Goal: Transaction & Acquisition: Purchase product/service

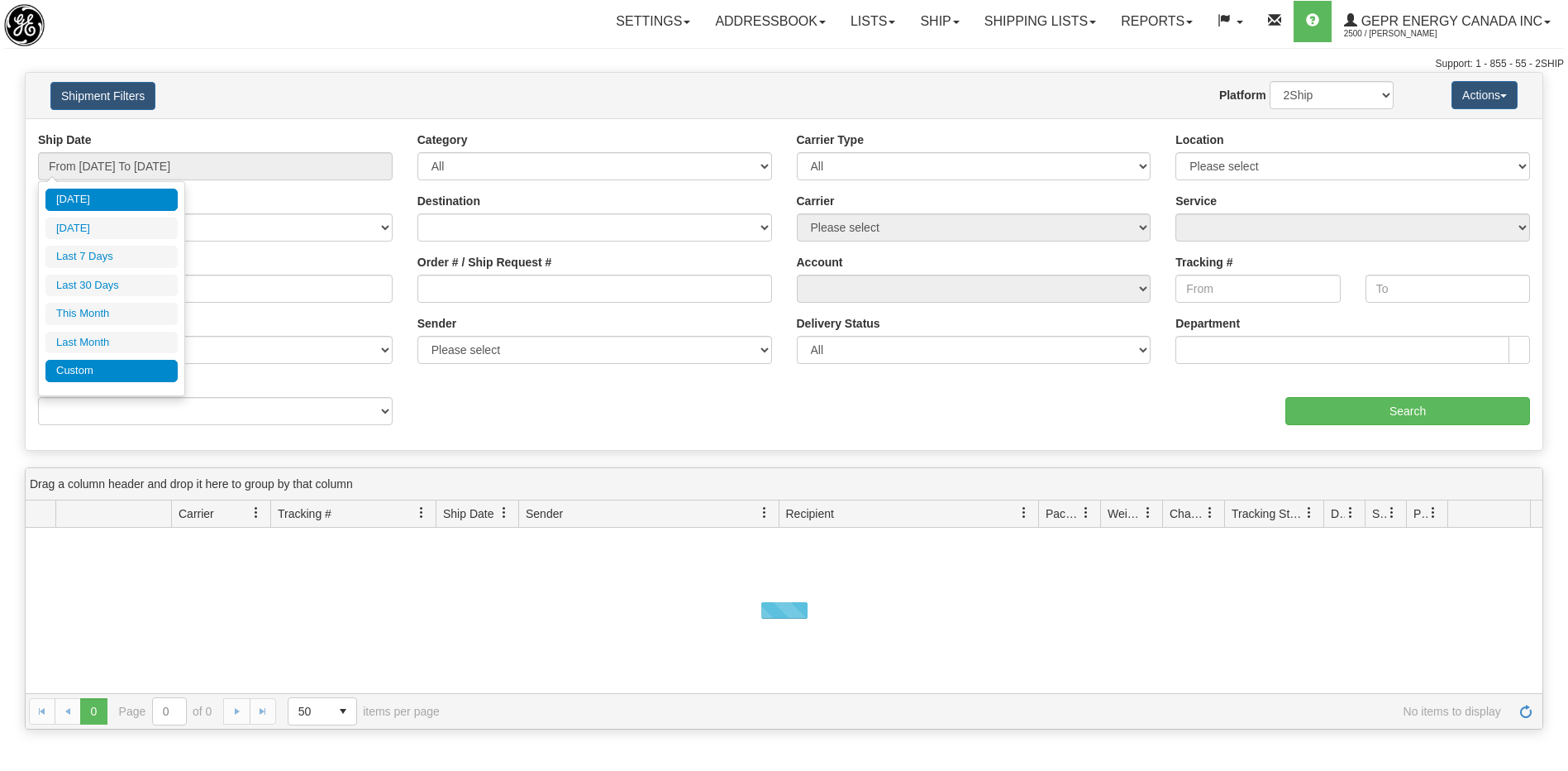
type input "[DATE]"
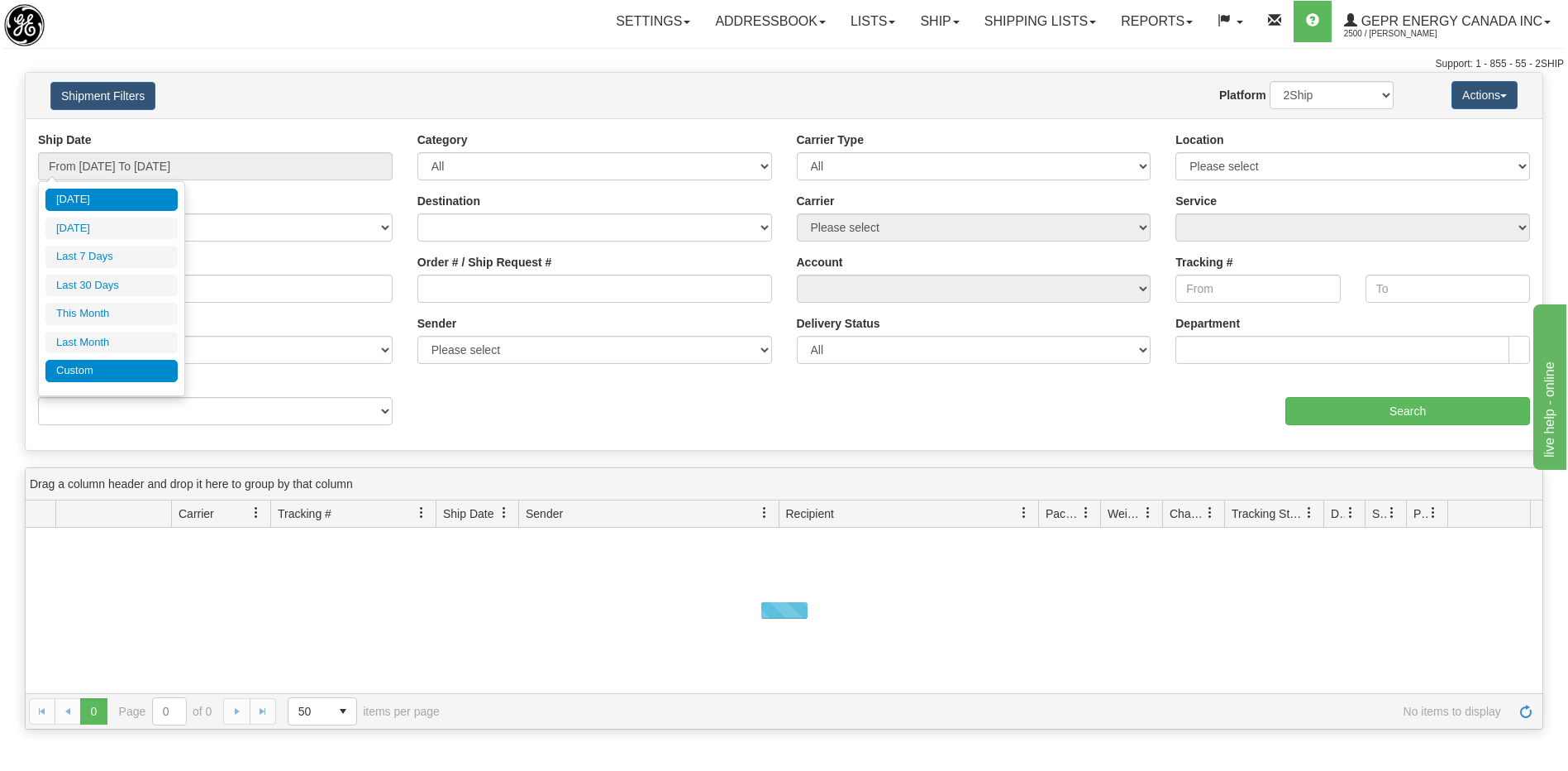
type input "[DATE]"
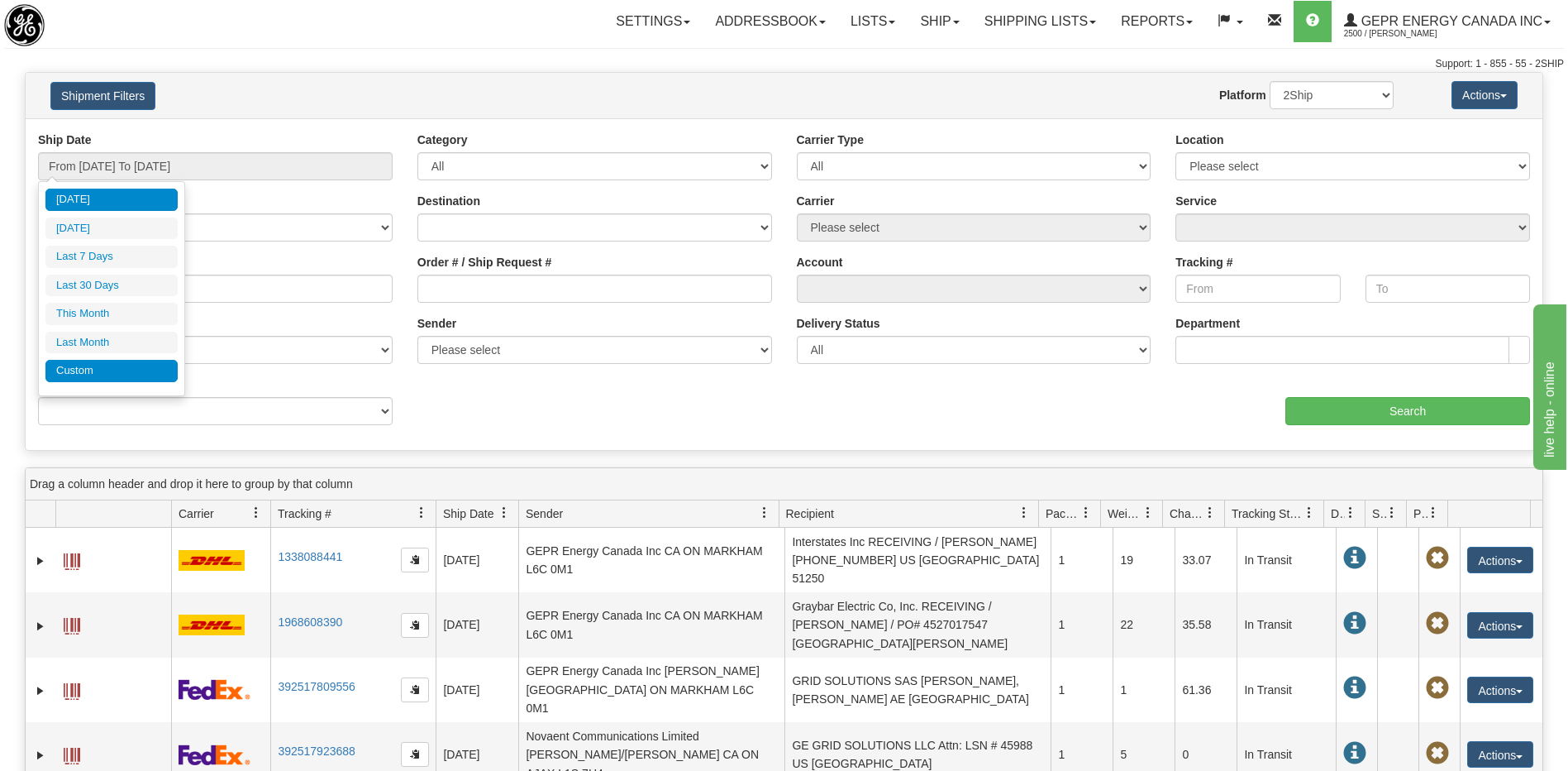
click at [126, 372] on li "Custom" at bounding box center [111, 371] width 132 height 22
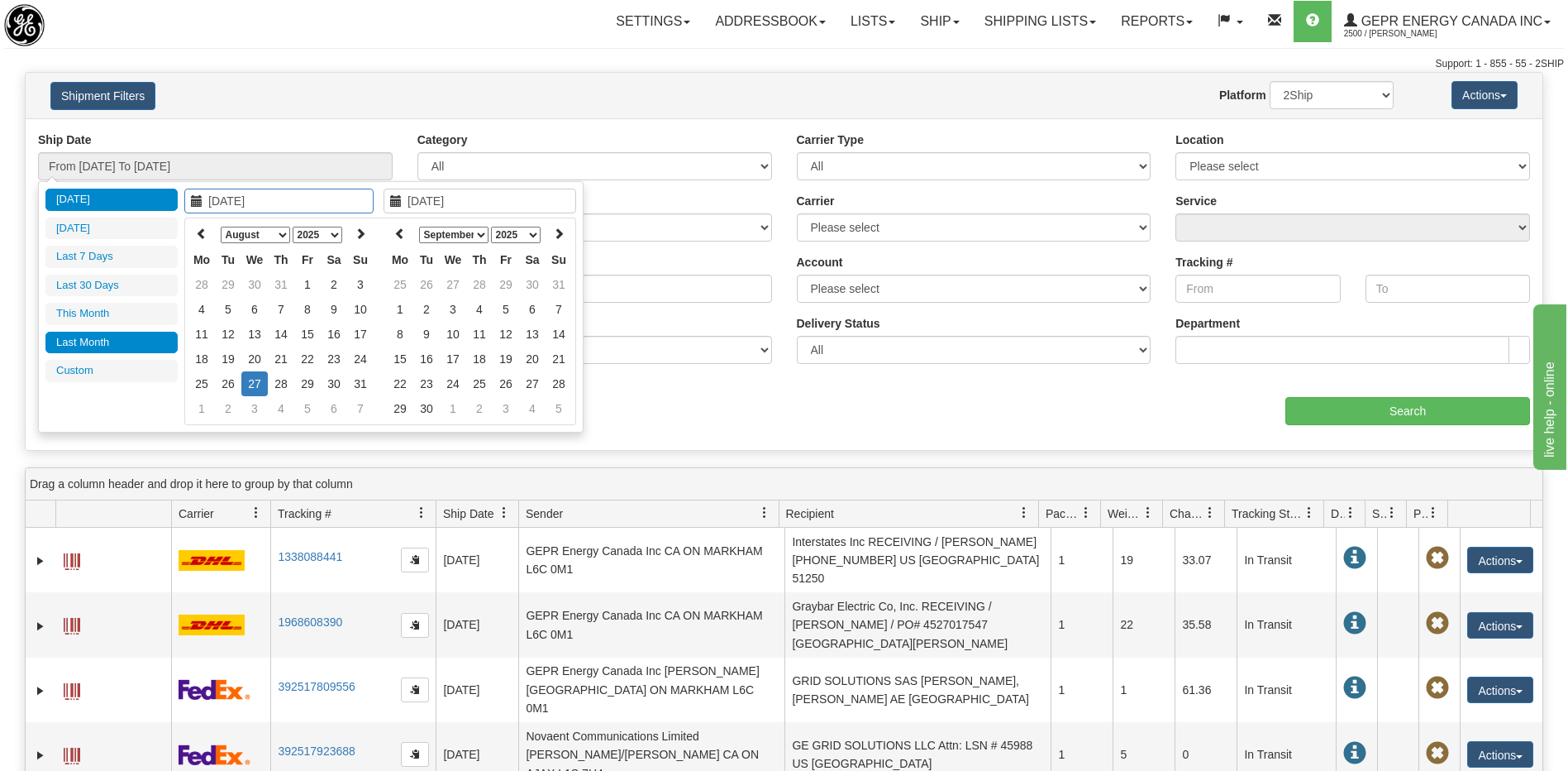
type input "07/01/2025"
type input "07/31/2025"
type input "[DATE]"
type input "08/26/2025"
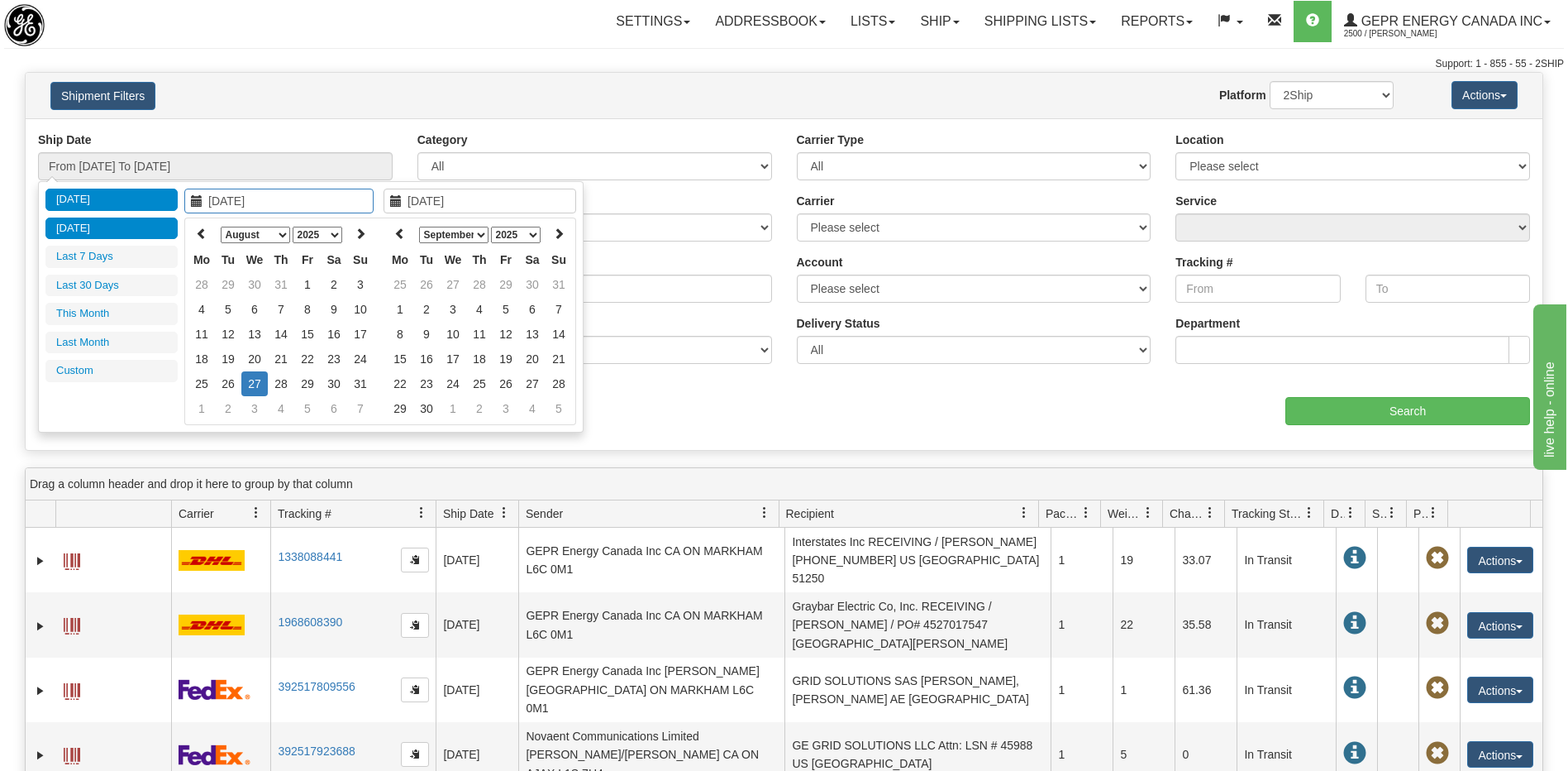
type input "08/26/2025"
type input "[DATE]"
type input "08/26/2025"
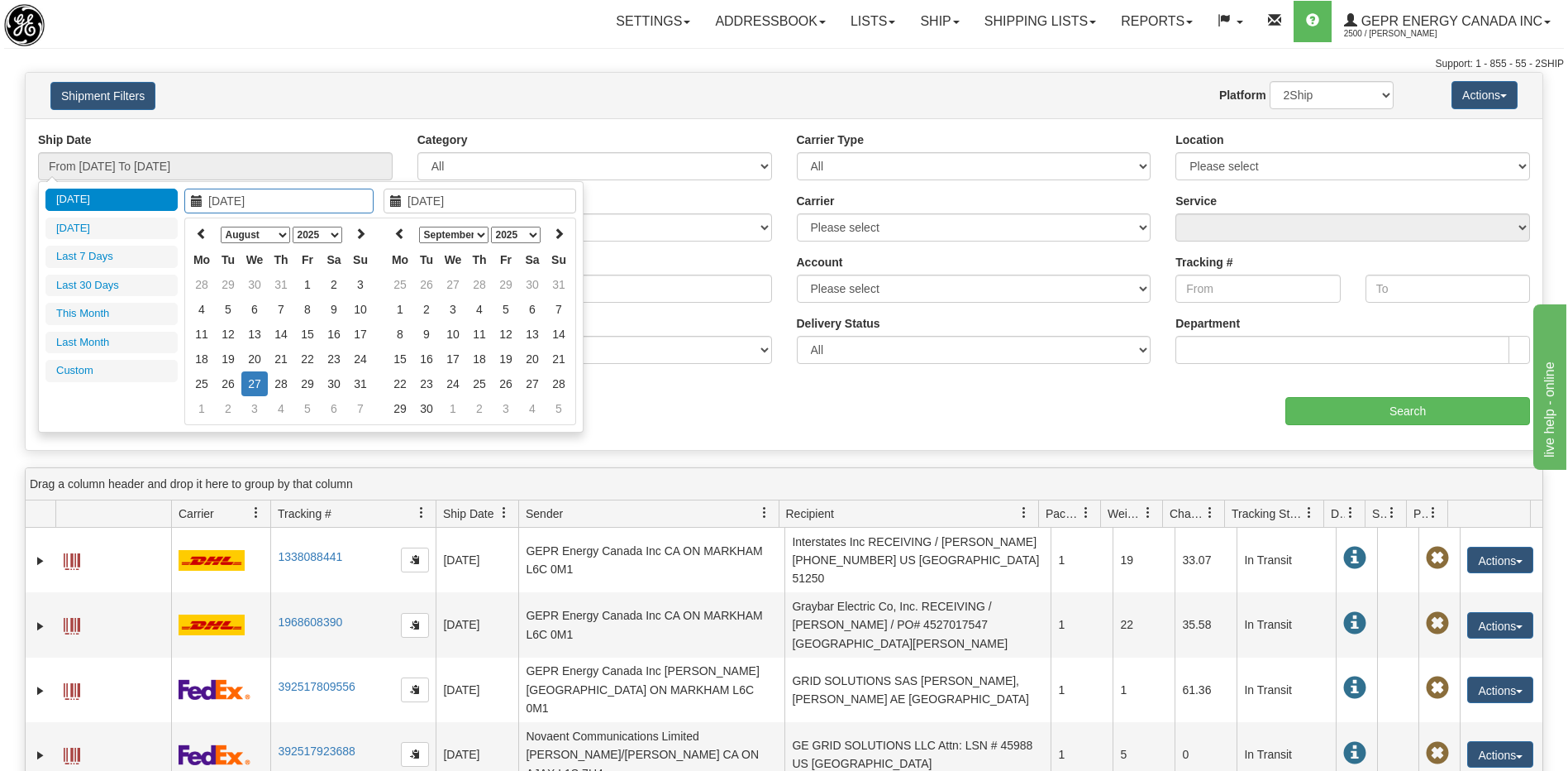
type input "[DATE]"
click at [206, 231] on icon at bounding box center [202, 233] width 12 height 12
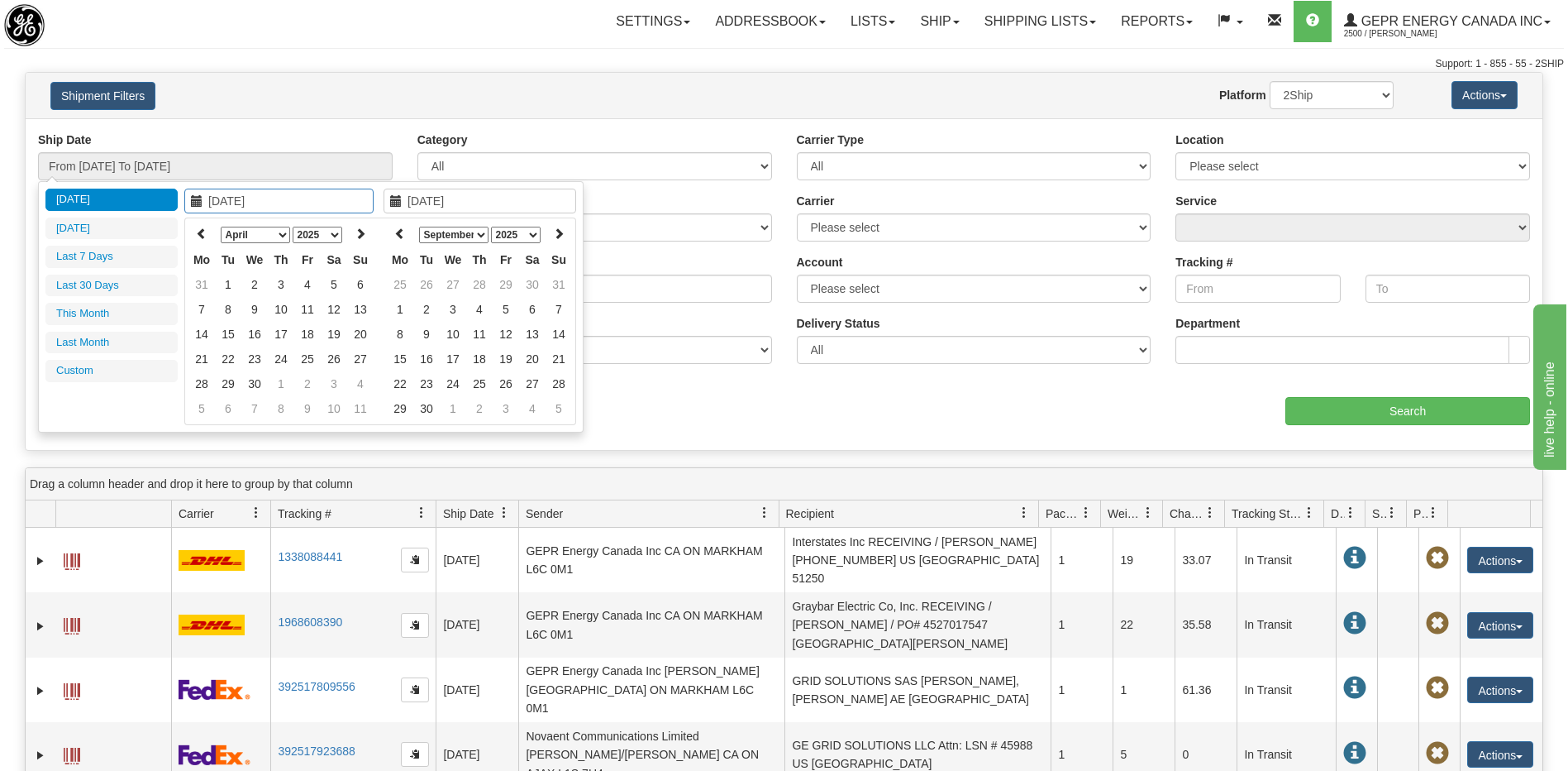
click at [206, 231] on icon at bounding box center [202, 233] width 12 height 12
type input "01/01/2025"
click at [253, 284] on td "1" at bounding box center [254, 284] width 27 height 25
click at [397, 229] on icon at bounding box center [400, 233] width 12 height 12
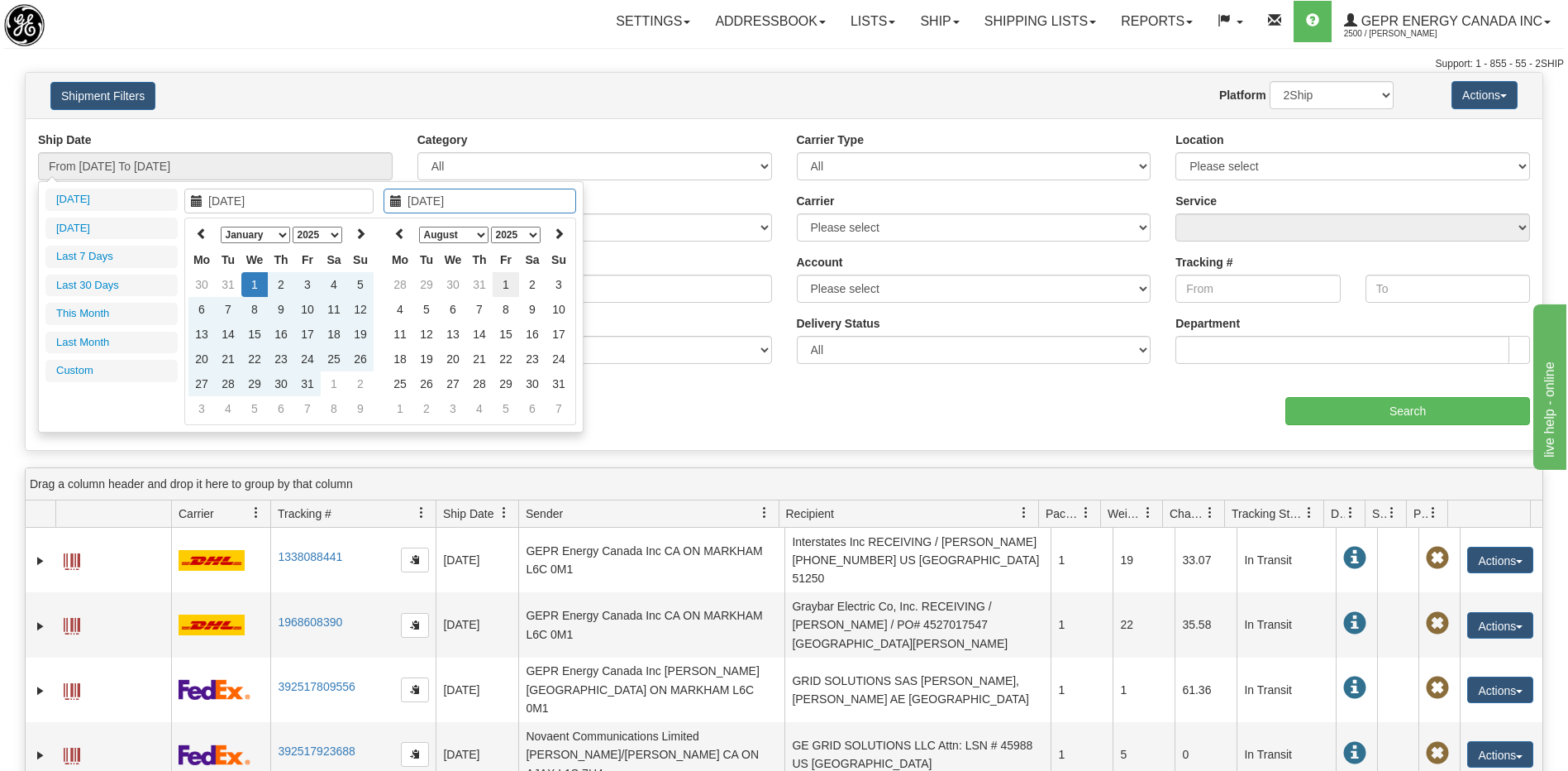
type input "08/01/2025"
click at [498, 288] on td "1" at bounding box center [505, 284] width 27 height 25
type input "From 01/01/2025 To 08/01/2025"
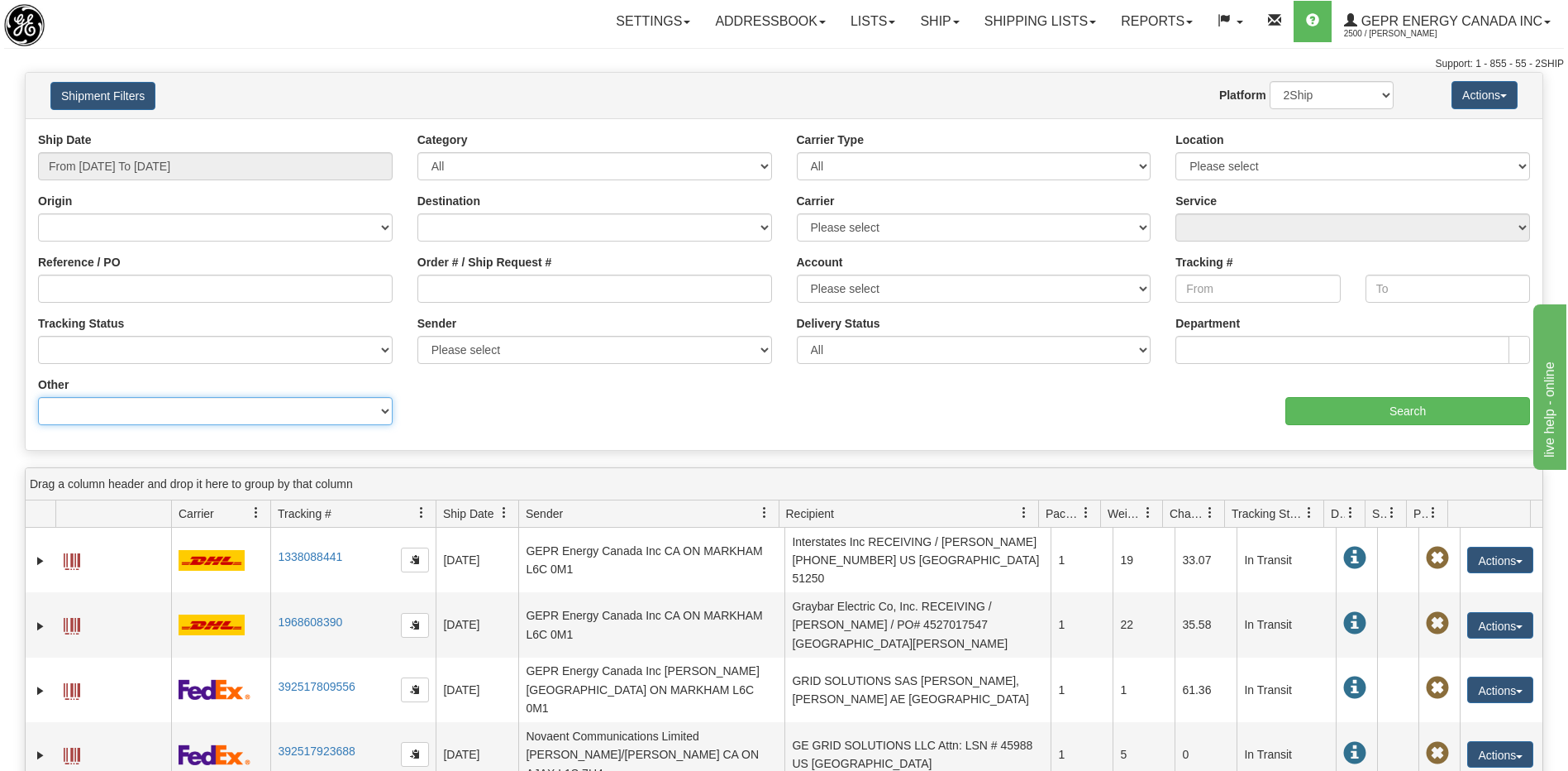
click at [220, 415] on select "Billing Account # Billing Type BOL # (LTL) Commodity Or Documents Consolidation…" at bounding box center [215, 410] width 355 height 28
select select "Recipient_ZIP"
click at [38, 397] on select "Billing Account # Billing Type BOL # (LTL) Commodity Or Documents Consolidation…" at bounding box center [215, 410] width 355 height 28
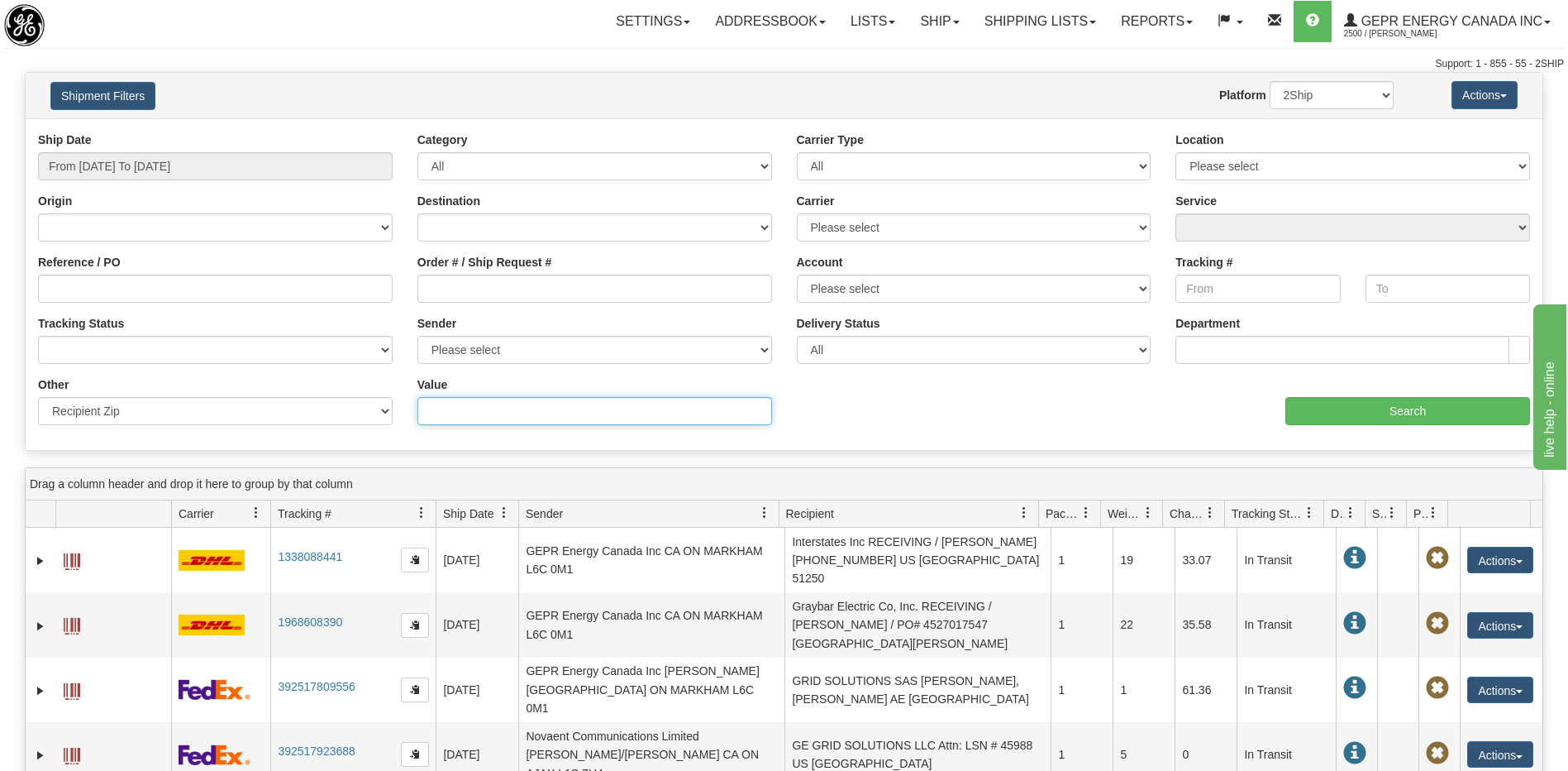
click at [436, 415] on input "Value" at bounding box center [595, 410] width 355 height 28
paste input "35000"
type input "35000"
click at [1350, 399] on input "Search" at bounding box center [1407, 410] width 244 height 28
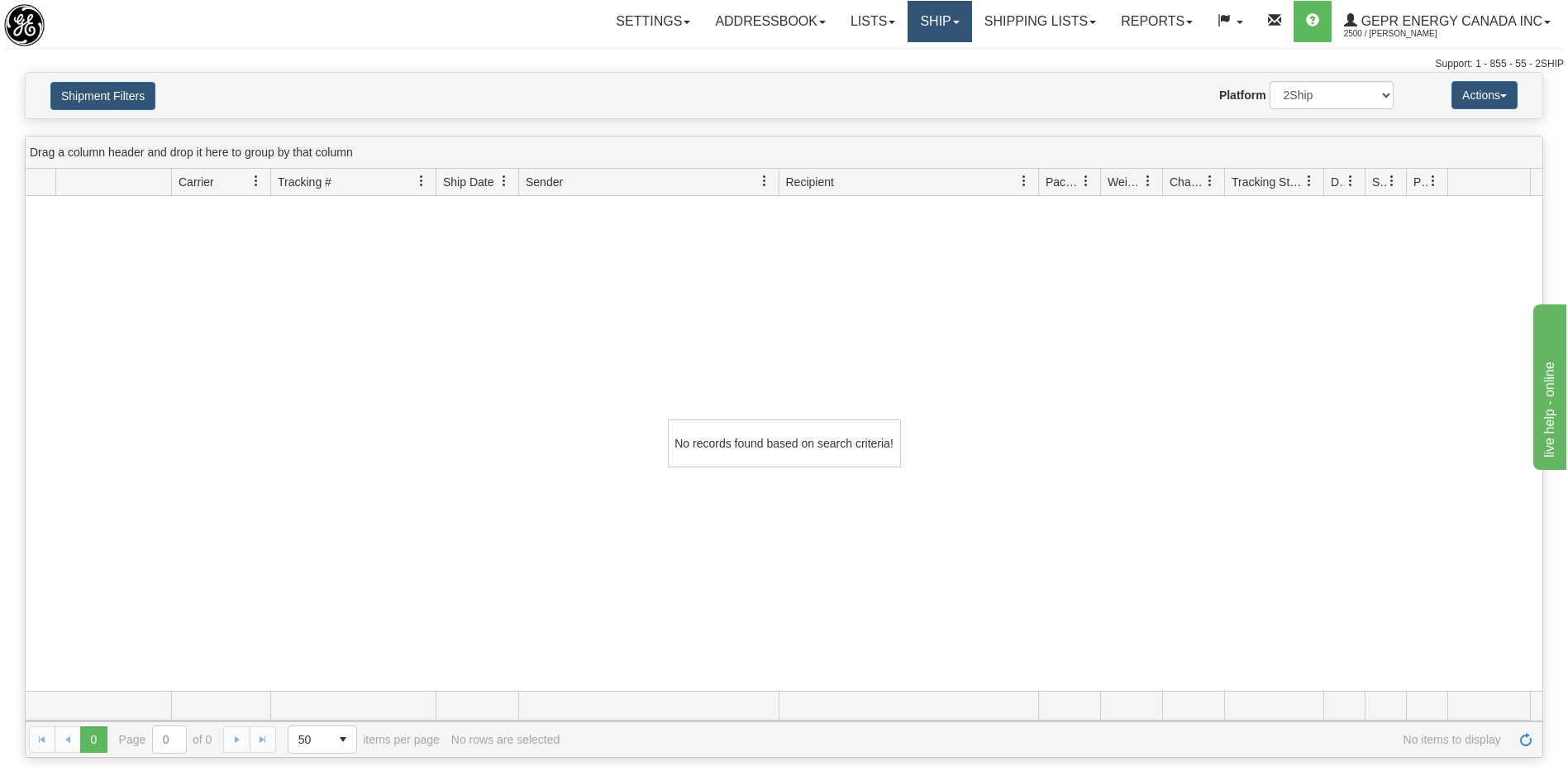
click at [924, 33] on link "Ship" at bounding box center [939, 21] width 64 height 42
click at [896, 65] on link "Ship Screen" at bounding box center [896, 57] width 149 height 21
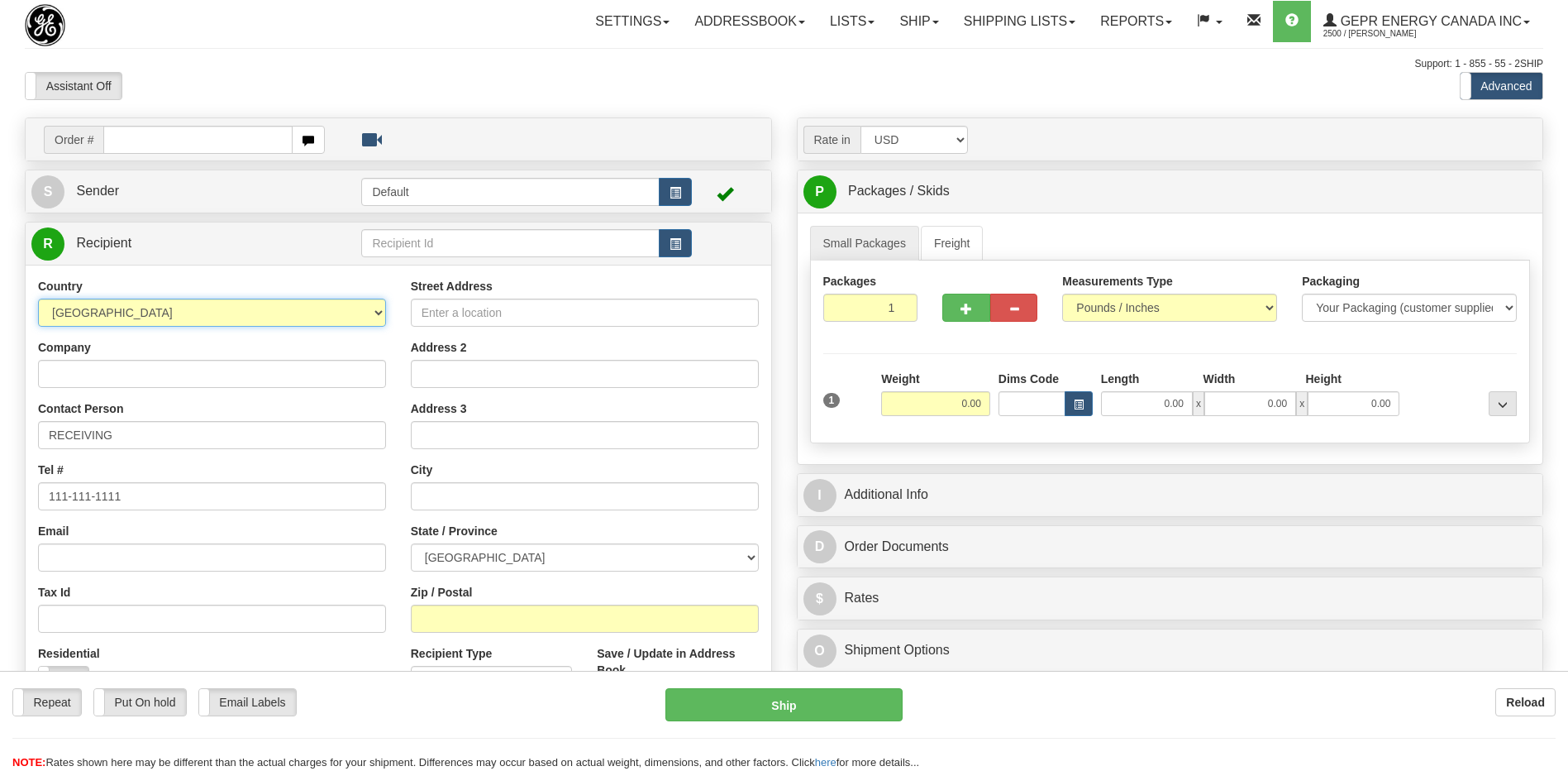
click at [244, 313] on select "AFGHANISTAN ALAND ISLANDS ALBANIA ALGERIA AMERICAN SAMOA ANDORRA ANGOLA ANGUILL…" at bounding box center [212, 313] width 348 height 28
select select "FR"
click at [244, 313] on select "AFGHANISTAN ALAND ISLANDS ALBANIA ALGERIA AMERICAN SAMOA ANDORRA ANGOLA ANGUILL…" at bounding box center [212, 313] width 348 height 28
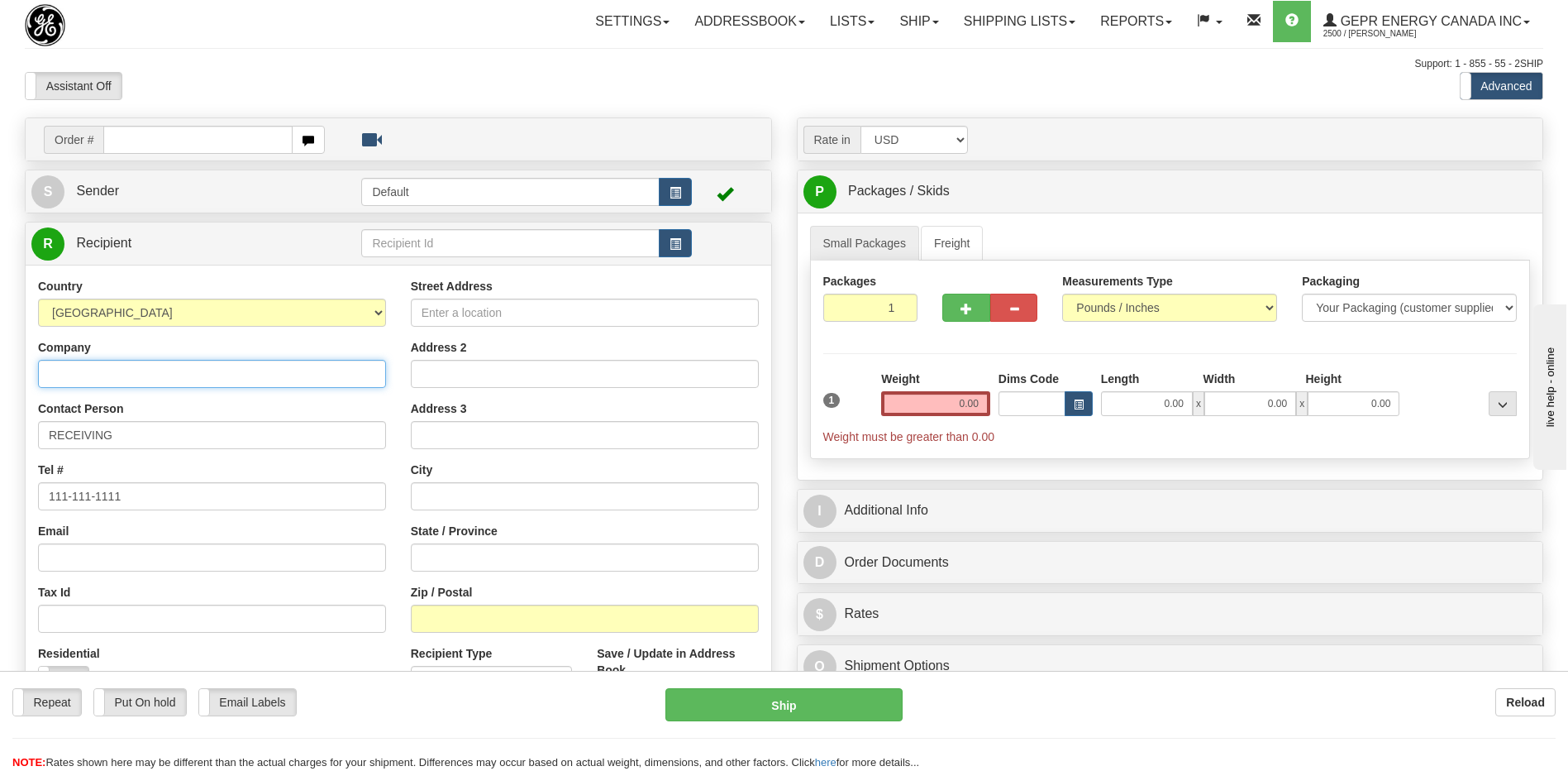
click at [71, 373] on input "Company" at bounding box center [212, 374] width 348 height 28
paste input "Savoir-faire Linux"
type input "Savoir-faire Linux"
drag, startPoint x: 92, startPoint y: 438, endPoint x: 0, endPoint y: 416, distance: 94.6
click at [0, 433] on html "Training Course Close Toggle navigation Settings Shipping Preferences New Sende…" at bounding box center [784, 386] width 1568 height 771
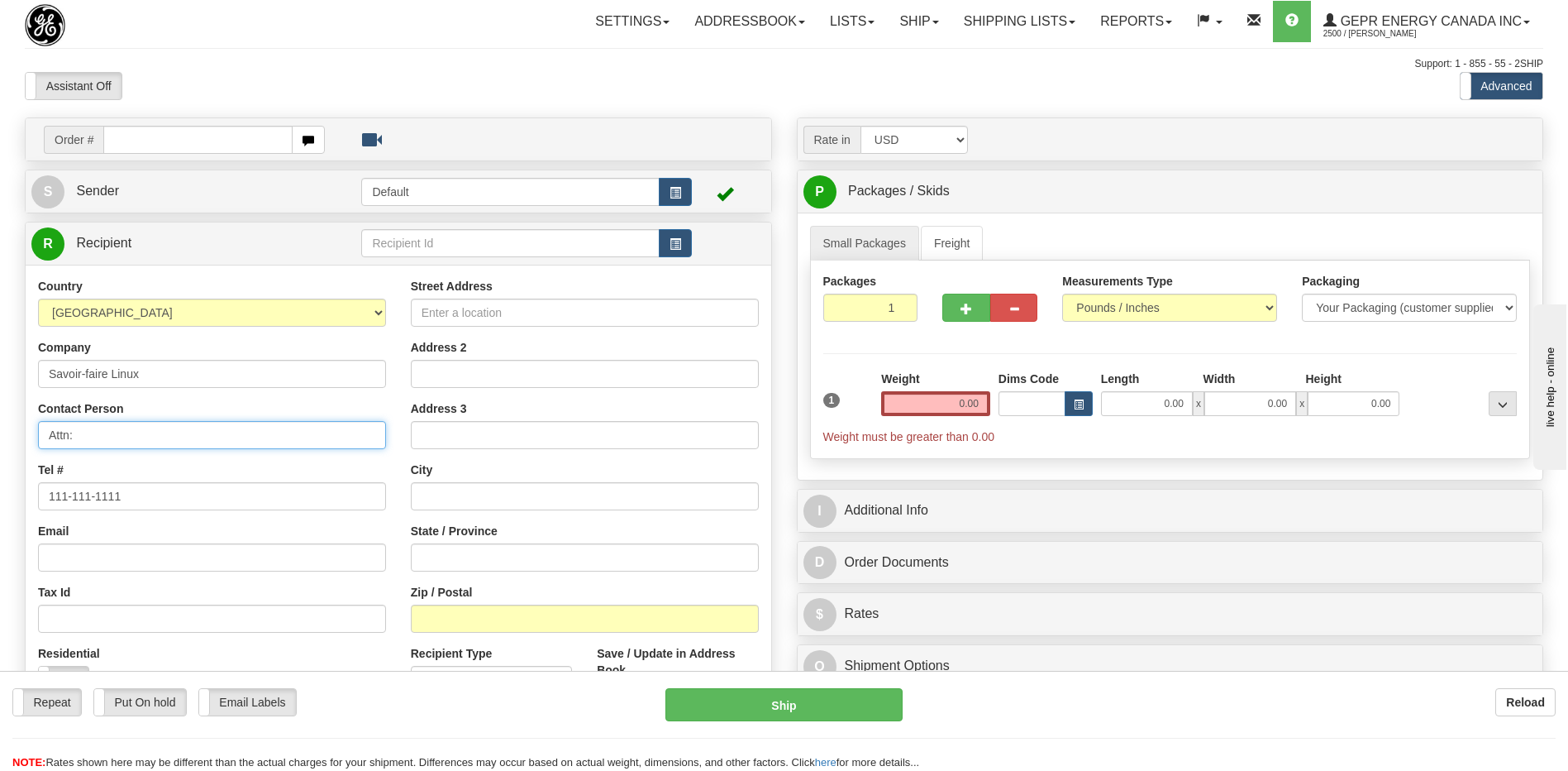
paste input "Paul Le Guen de Kerneizon"
type input "Attn: Paul Le Guen de Kerneizon"
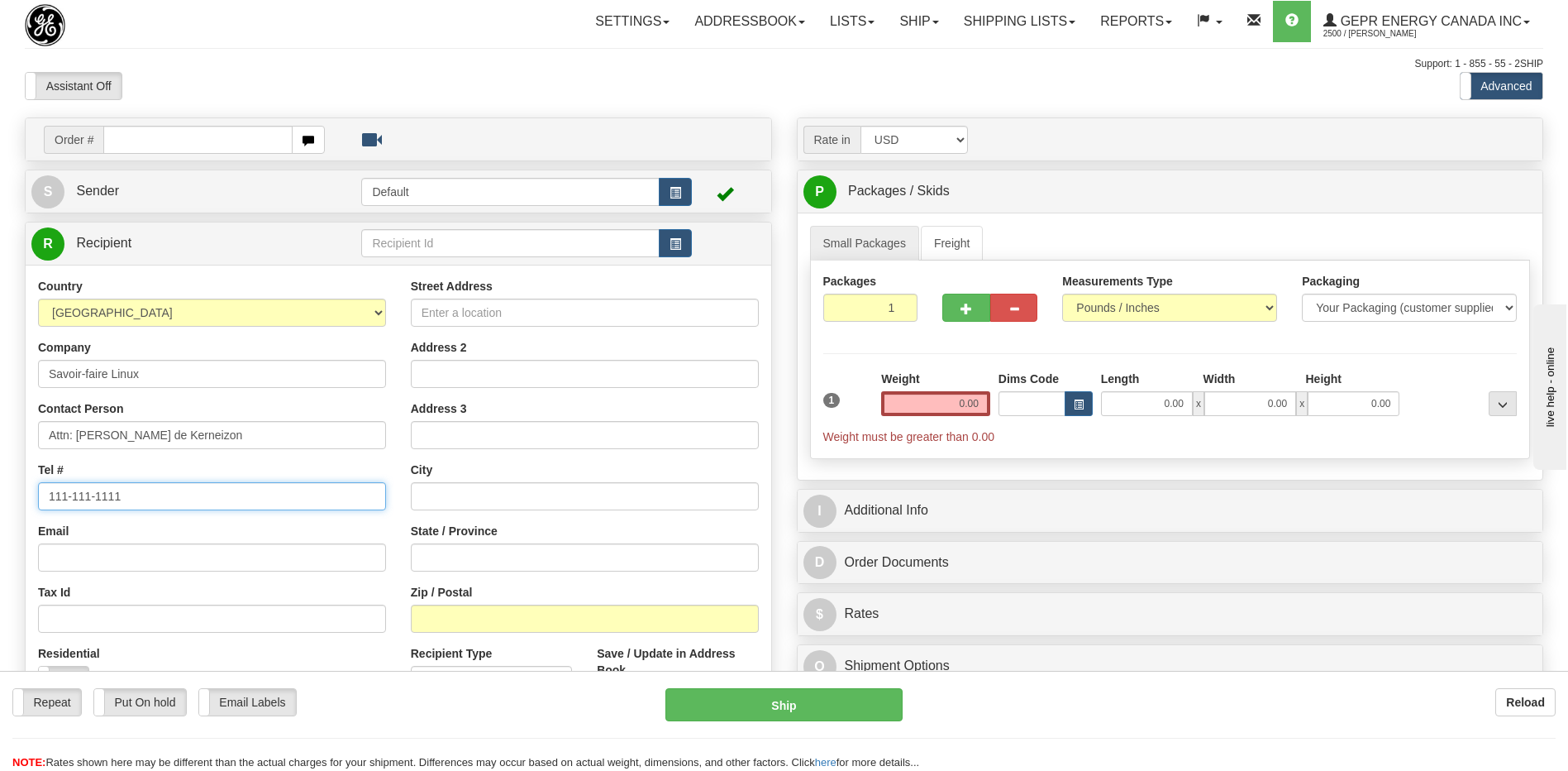
drag, startPoint x: 148, startPoint y: 504, endPoint x: -4, endPoint y: 514, distance: 152.3
click at [0, 514] on html "Training Course Close Toggle navigation Settings Shipping Preferences New Sende…" at bounding box center [784, 386] width 1568 height 771
paste input "'+0635307673"
click at [52, 493] on input "'+0635307673" at bounding box center [212, 496] width 348 height 28
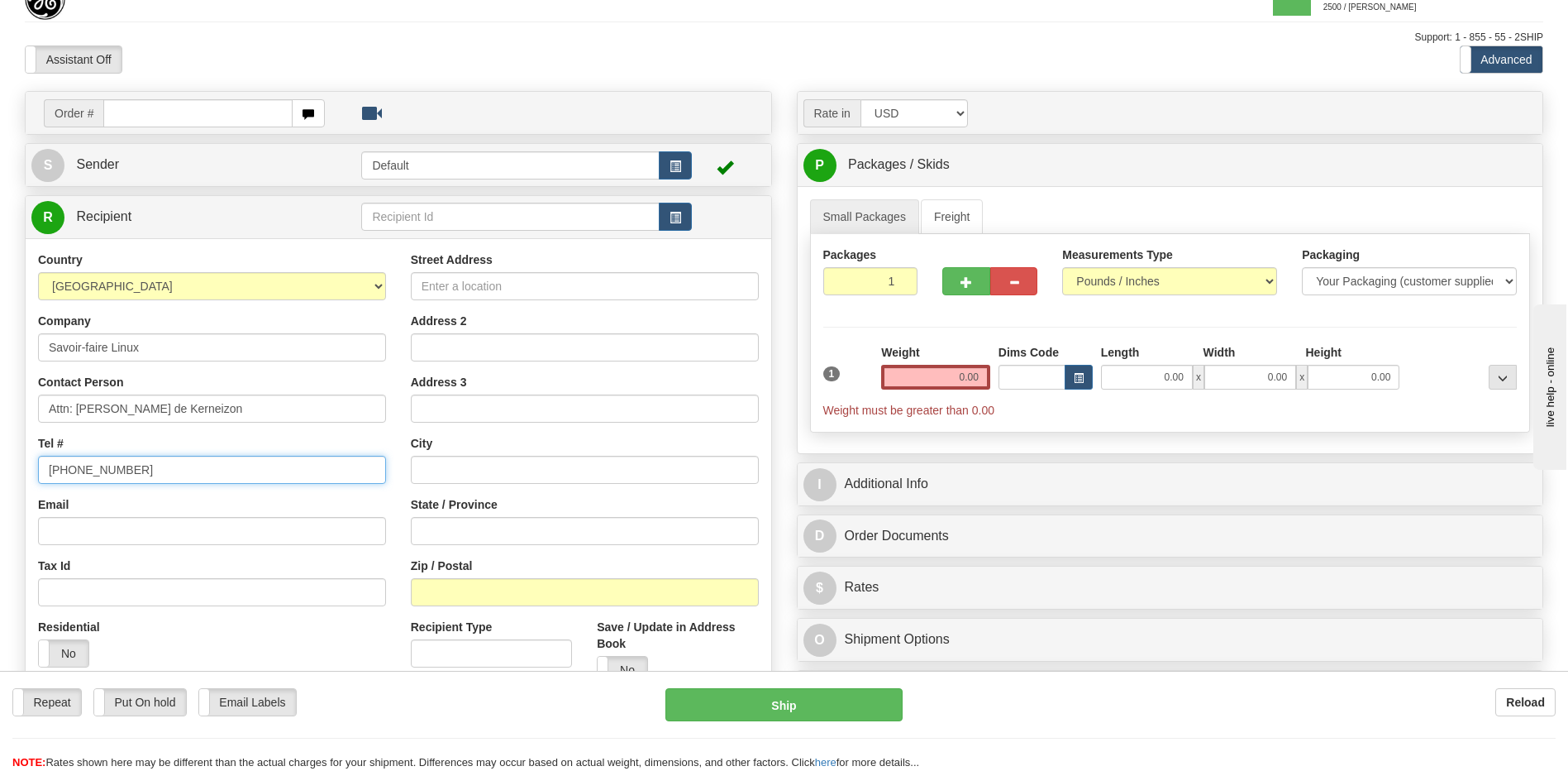
scroll to position [413, 0]
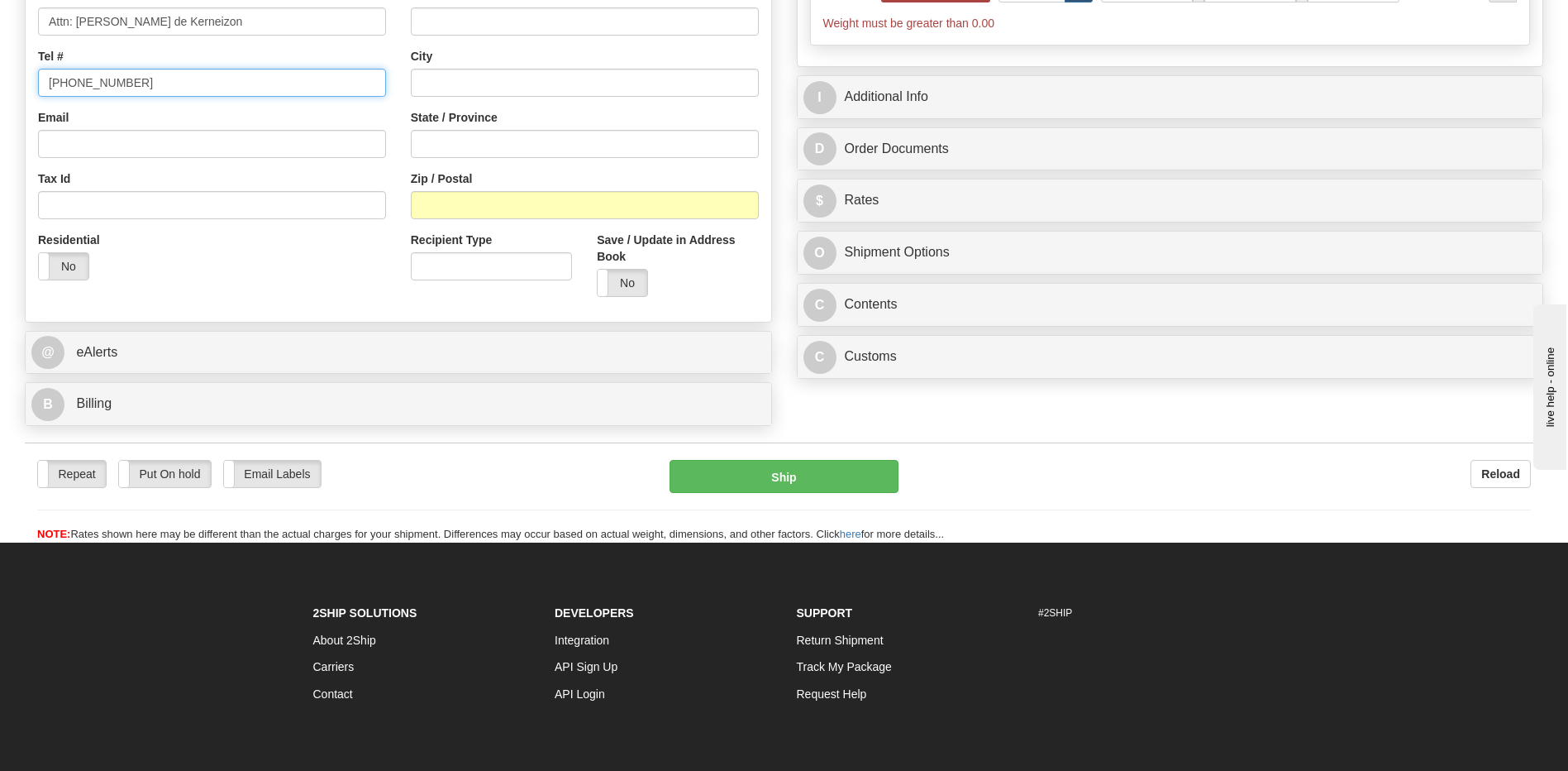
type input "+0635307673"
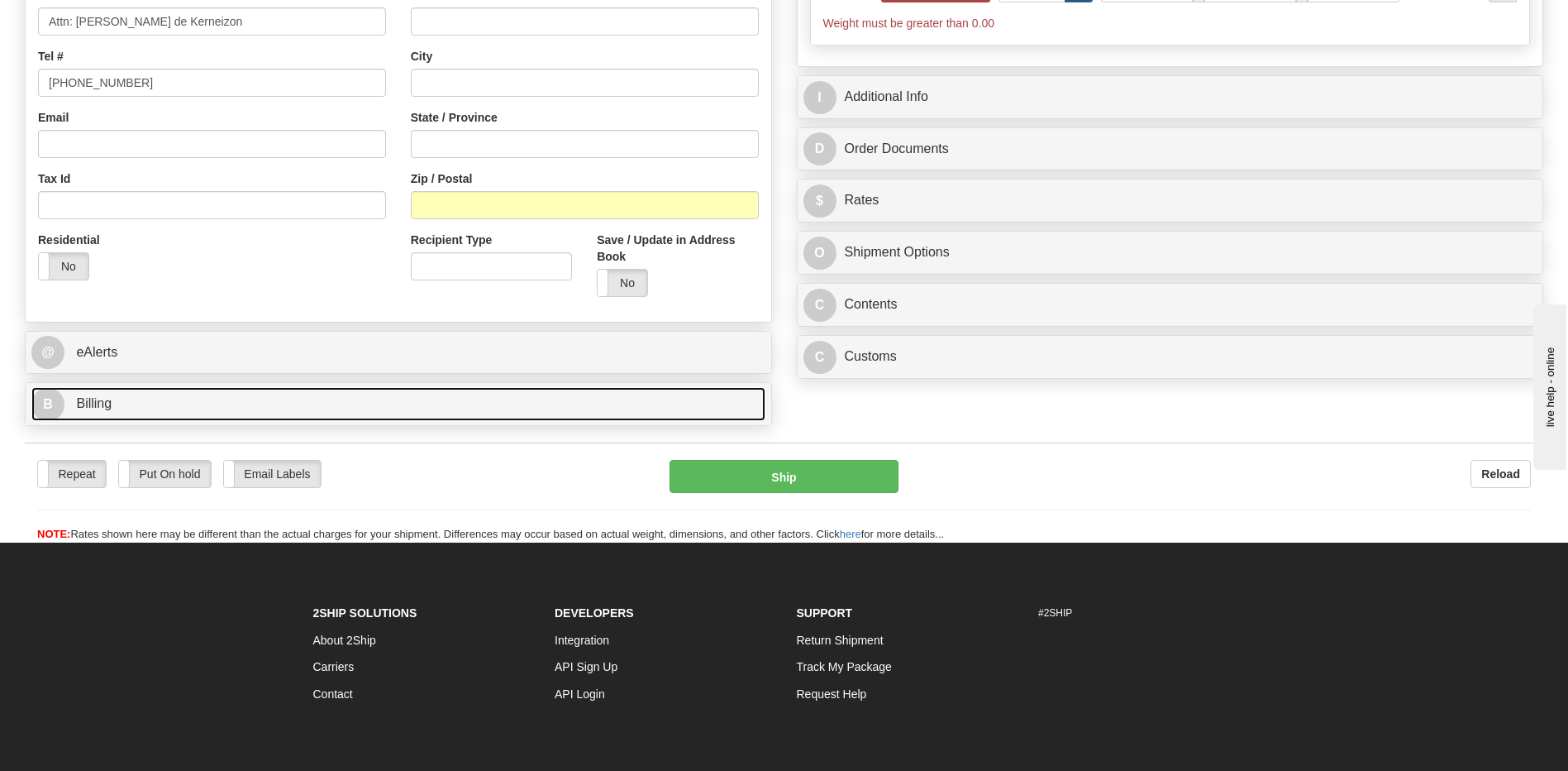
click at [168, 411] on link "B Billing" at bounding box center [398, 404] width 734 height 34
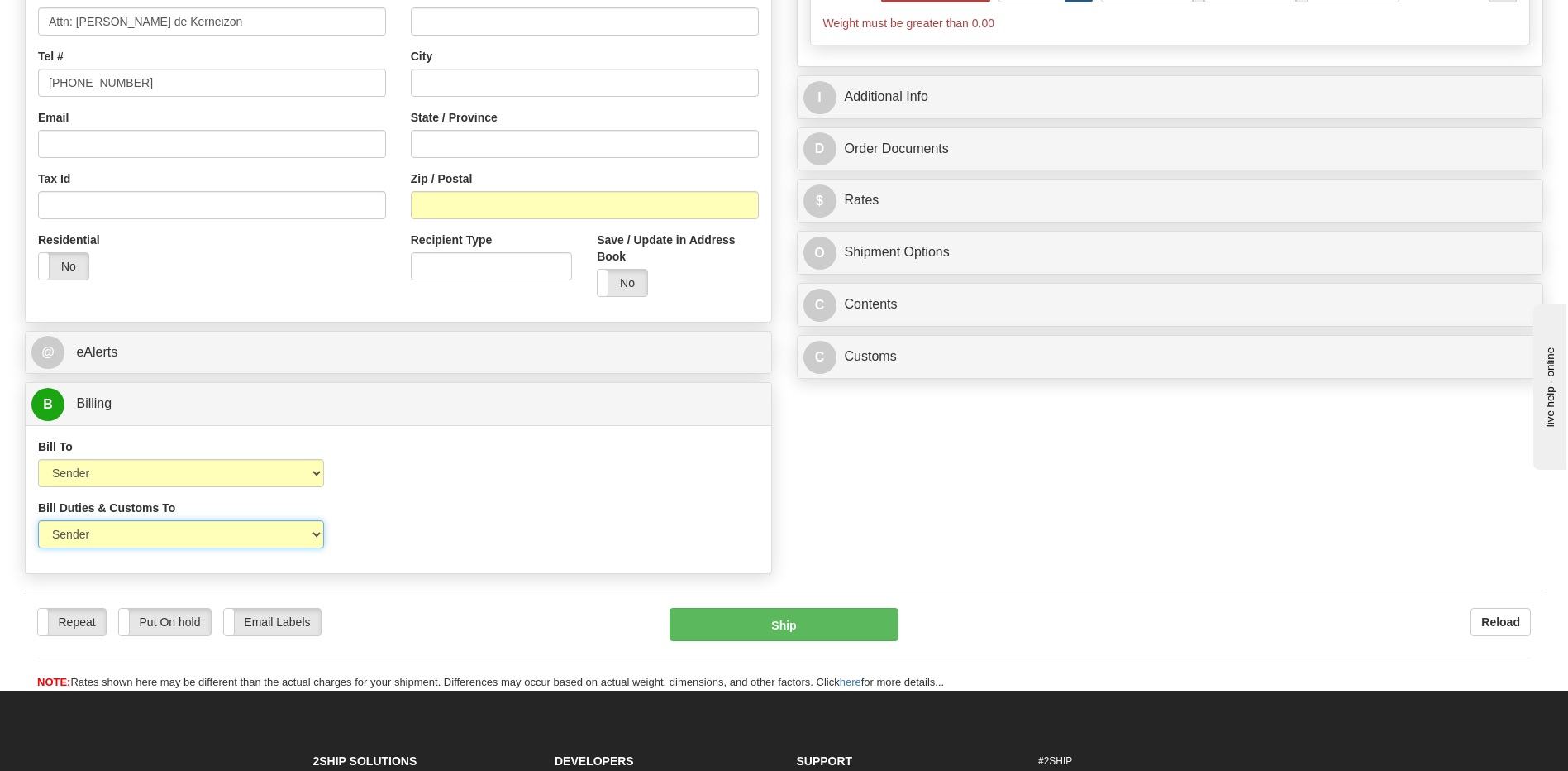
click at [148, 540] on select "Sender Recipient Third Party" at bounding box center [181, 534] width 286 height 28
select select "2"
click at [38, 520] on select "Sender Recipient Third Party" at bounding box center [181, 534] width 286 height 28
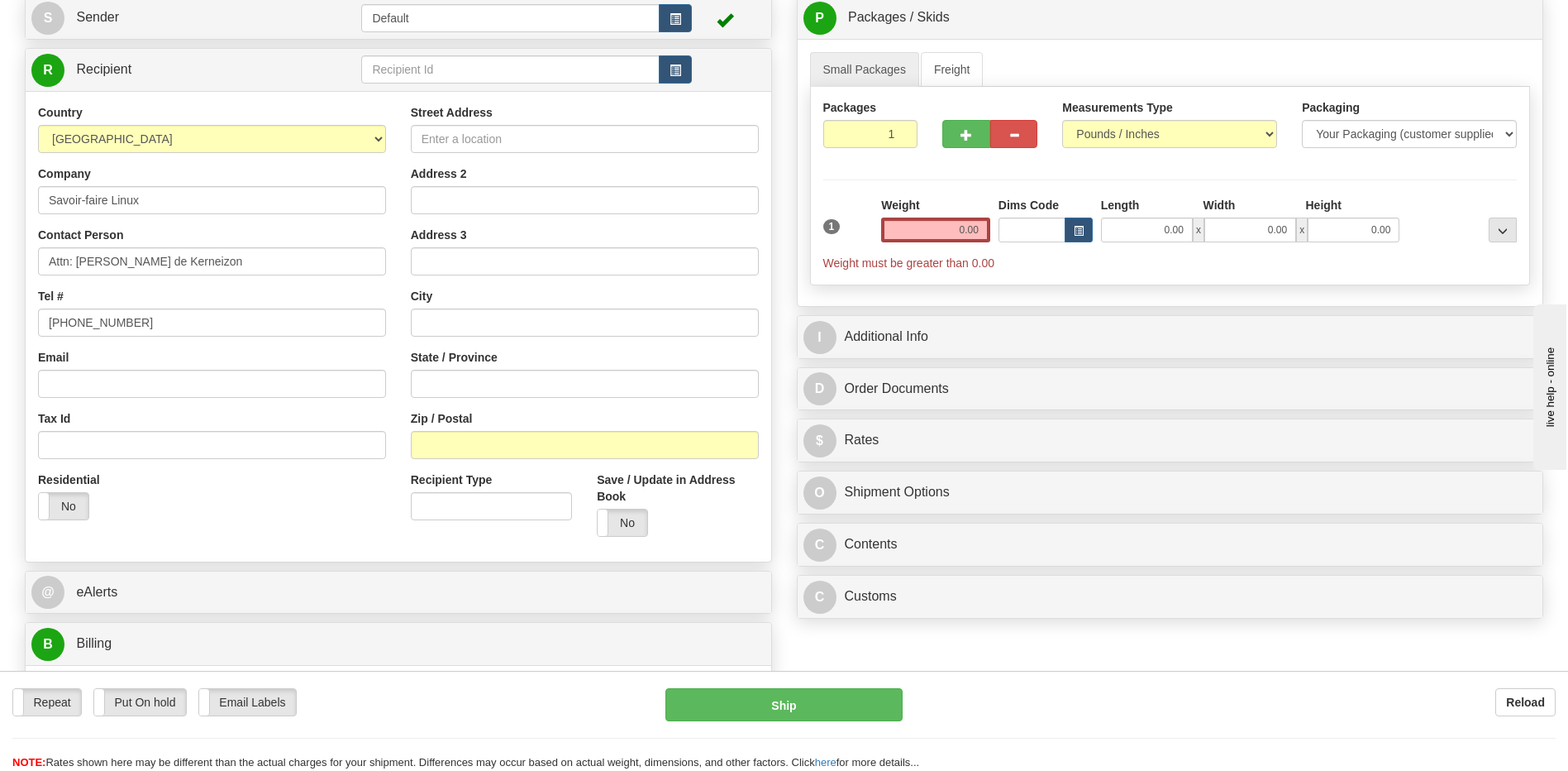
scroll to position [0, 0]
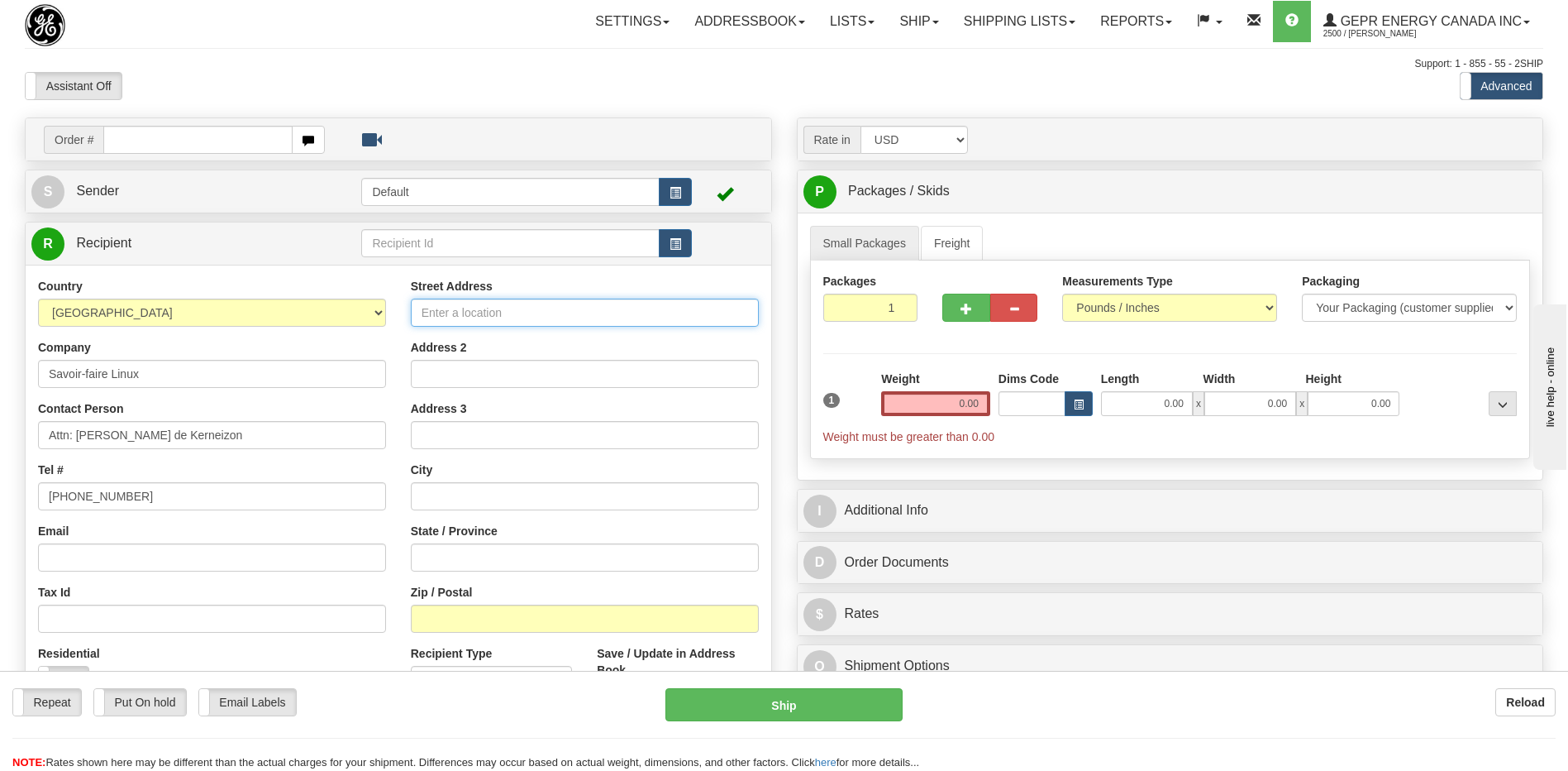
click at [445, 314] on input "Street Address" at bounding box center [585, 313] width 348 height 28
paste input "74A rue de Paris"
type input "74A rue de Paris"
click at [447, 497] on input "text" at bounding box center [585, 496] width 348 height 28
paste input "Rennes"
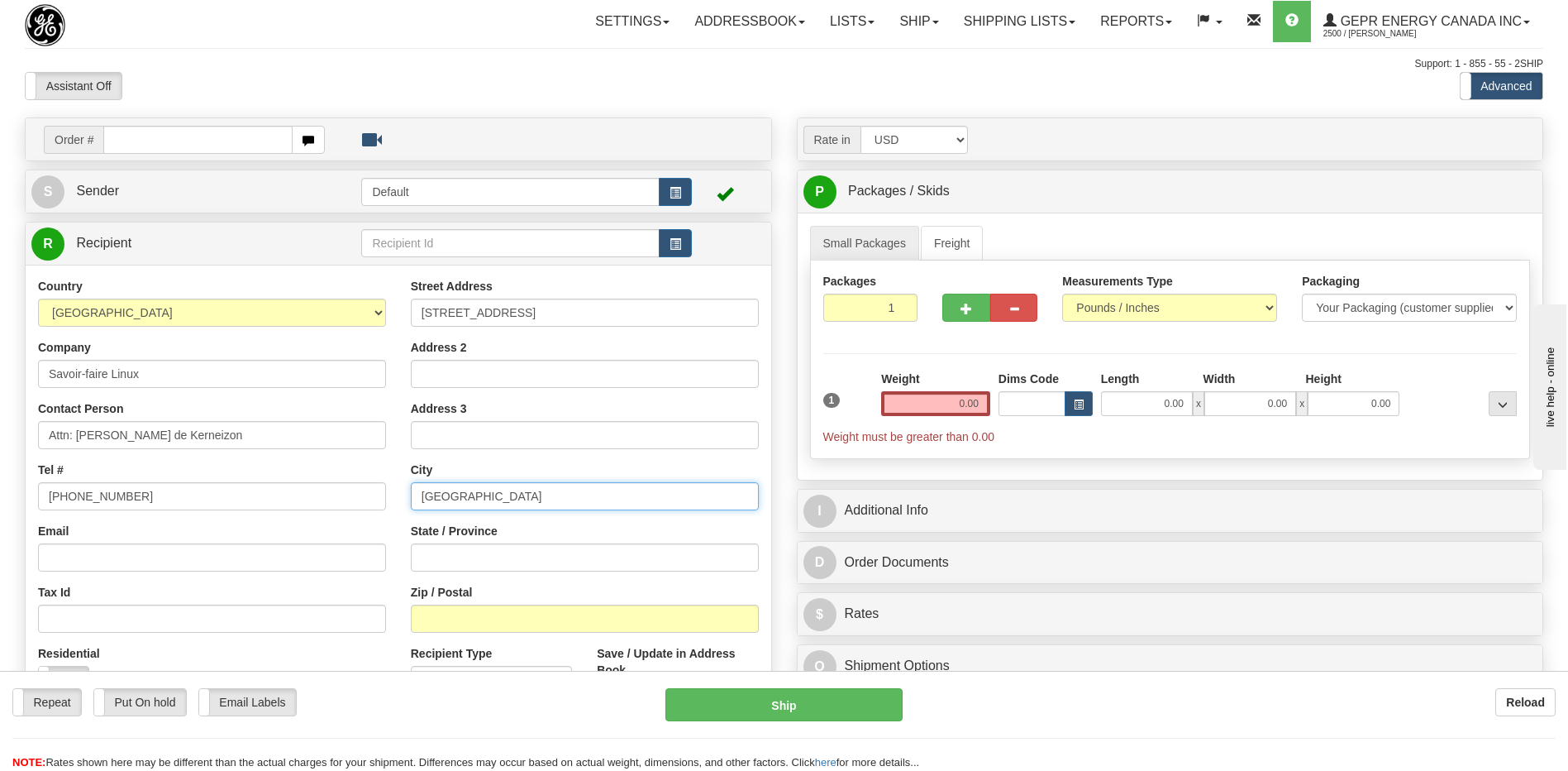
type input "Rennes"
click at [513, 563] on input "State / Province" at bounding box center [585, 557] width 348 height 28
paste input "France Métropolitaine"
type input "France Métropolitaine"
click at [439, 626] on input "Zip / Postal" at bounding box center [585, 619] width 348 height 28
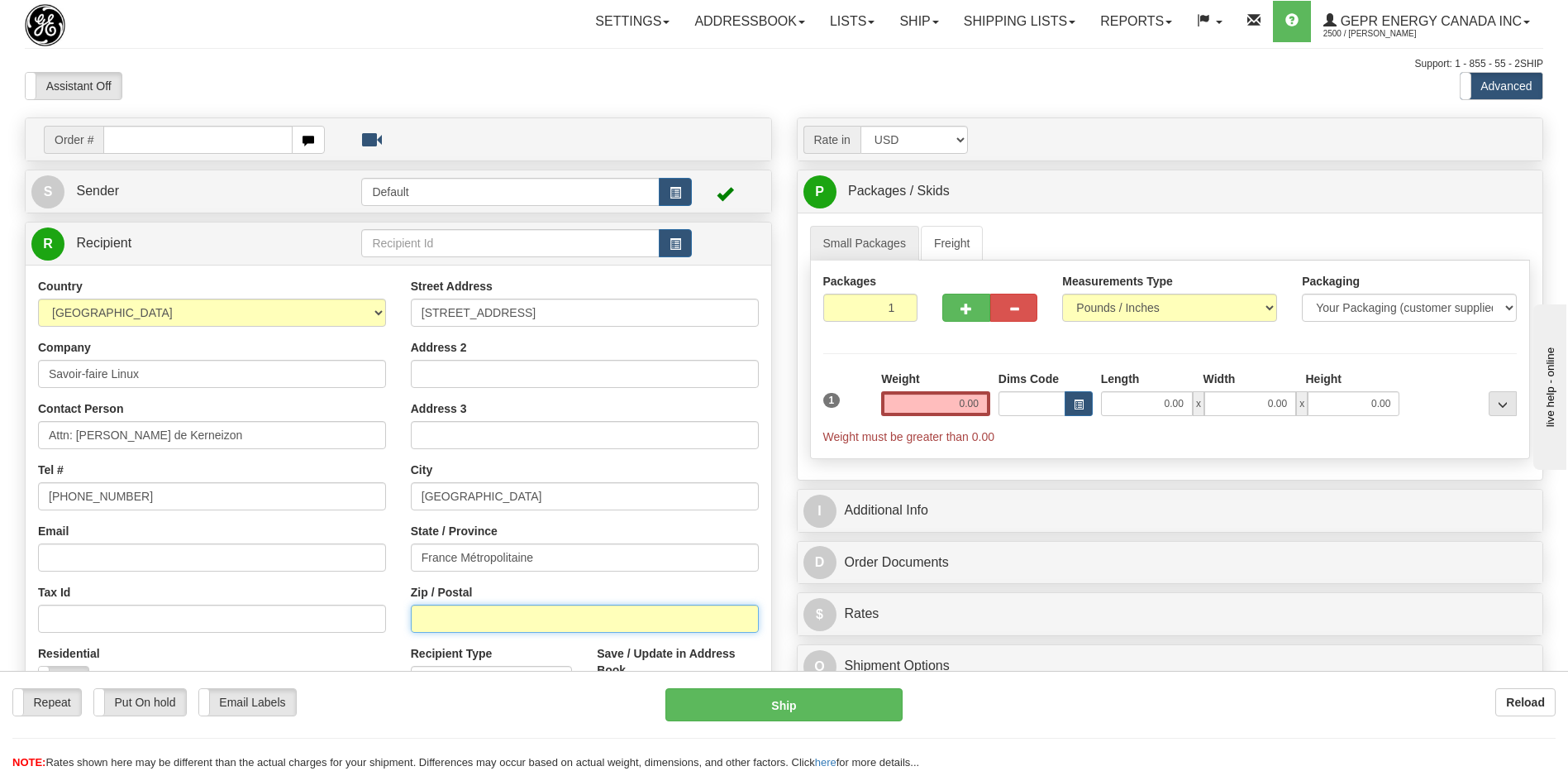
paste input "35000"
type input "35000"
click at [466, 81] on div "Assistant On Assistant Off Do a return Do a return" at bounding box center [334, 86] width 643 height 28
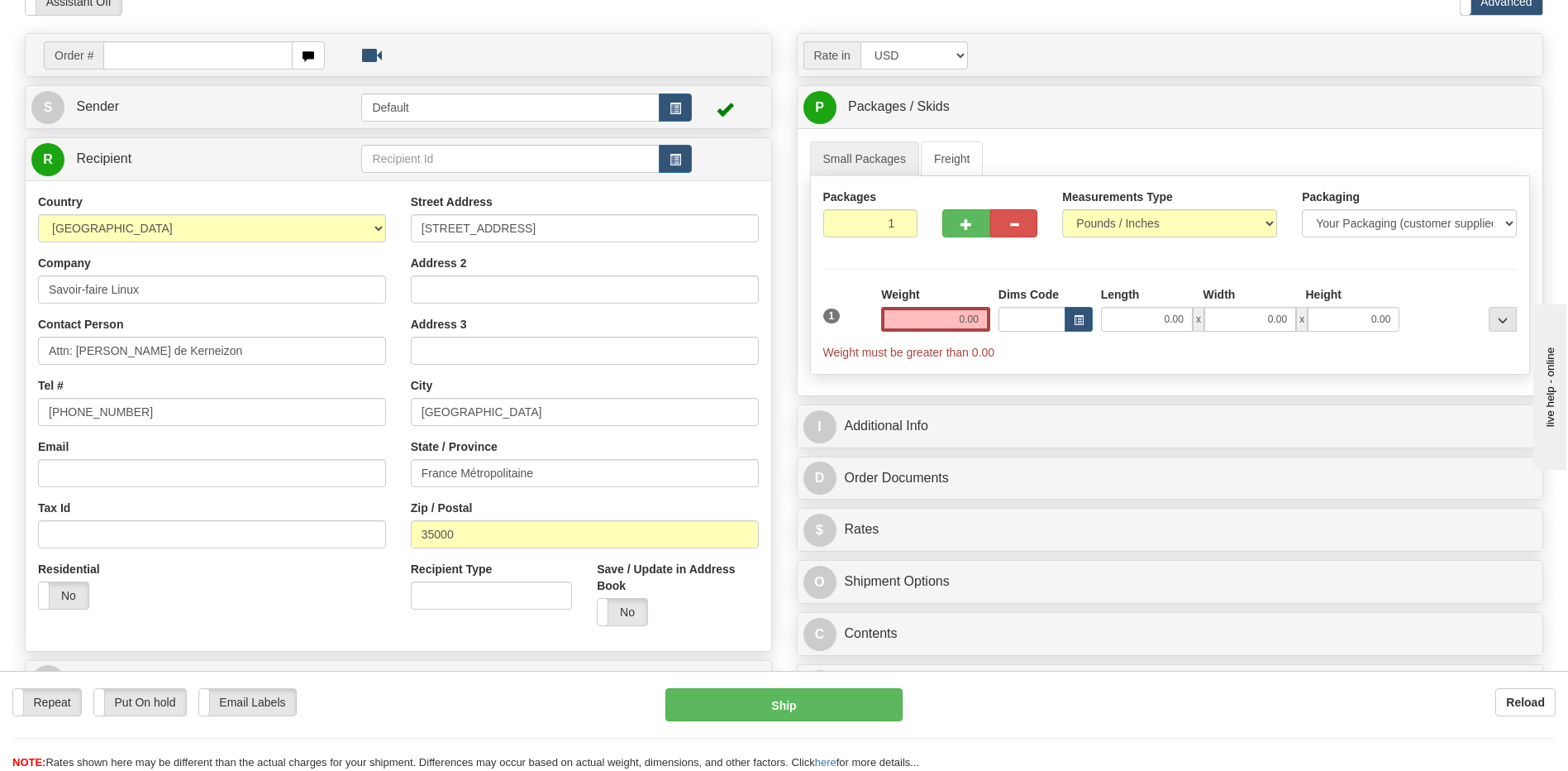
scroll to position [83, 0]
click at [969, 324] on input "0.00" at bounding box center [936, 320] width 109 height 25
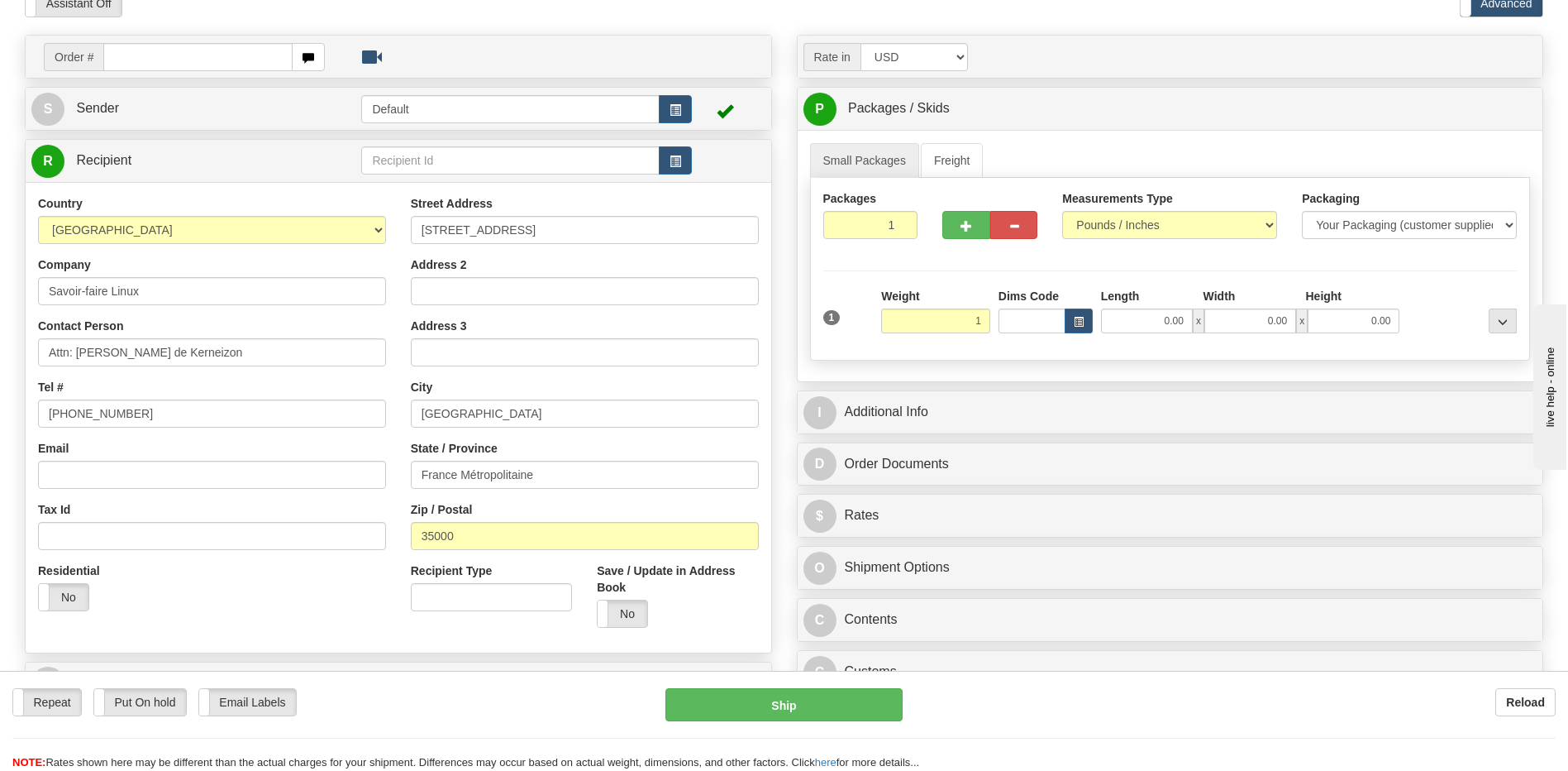
type input "1.00"
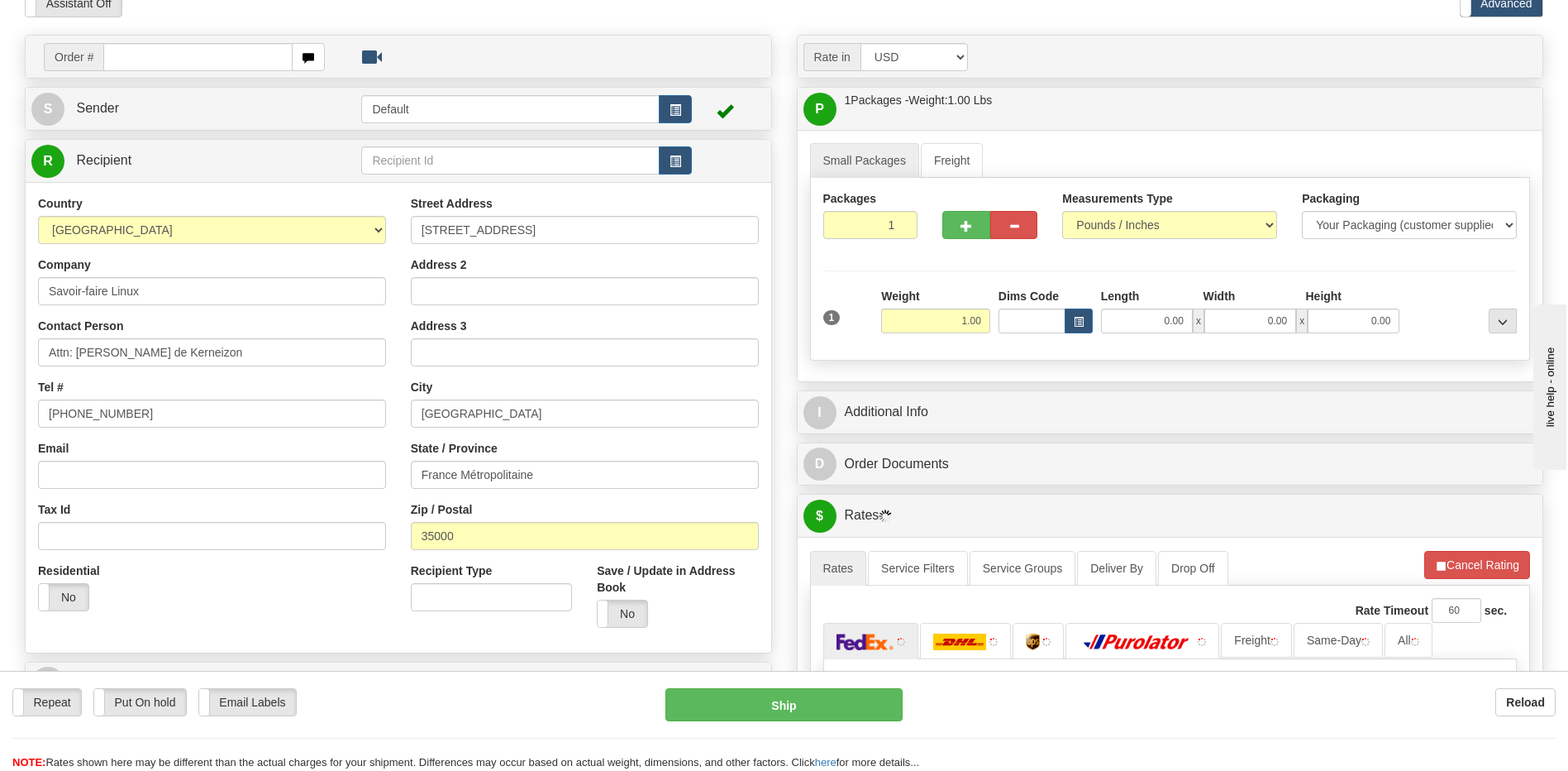
drag, startPoint x: 664, startPoint y: 266, endPoint x: 749, endPoint y: 320, distance: 100.7
click at [664, 266] on div "Address 2" at bounding box center [585, 280] width 348 height 49
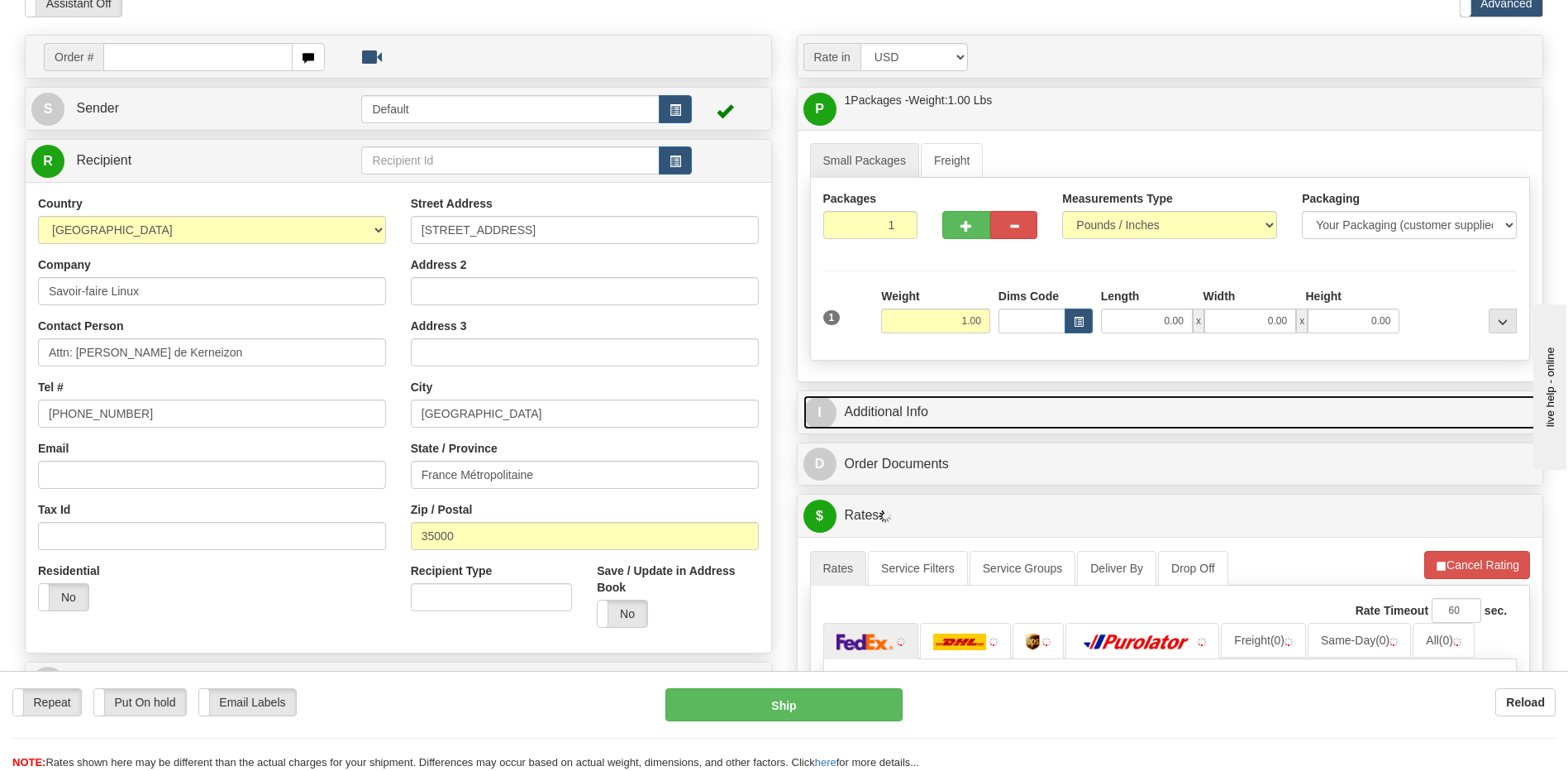
click at [965, 423] on link "I Additional Info" at bounding box center [1171, 412] width 734 height 34
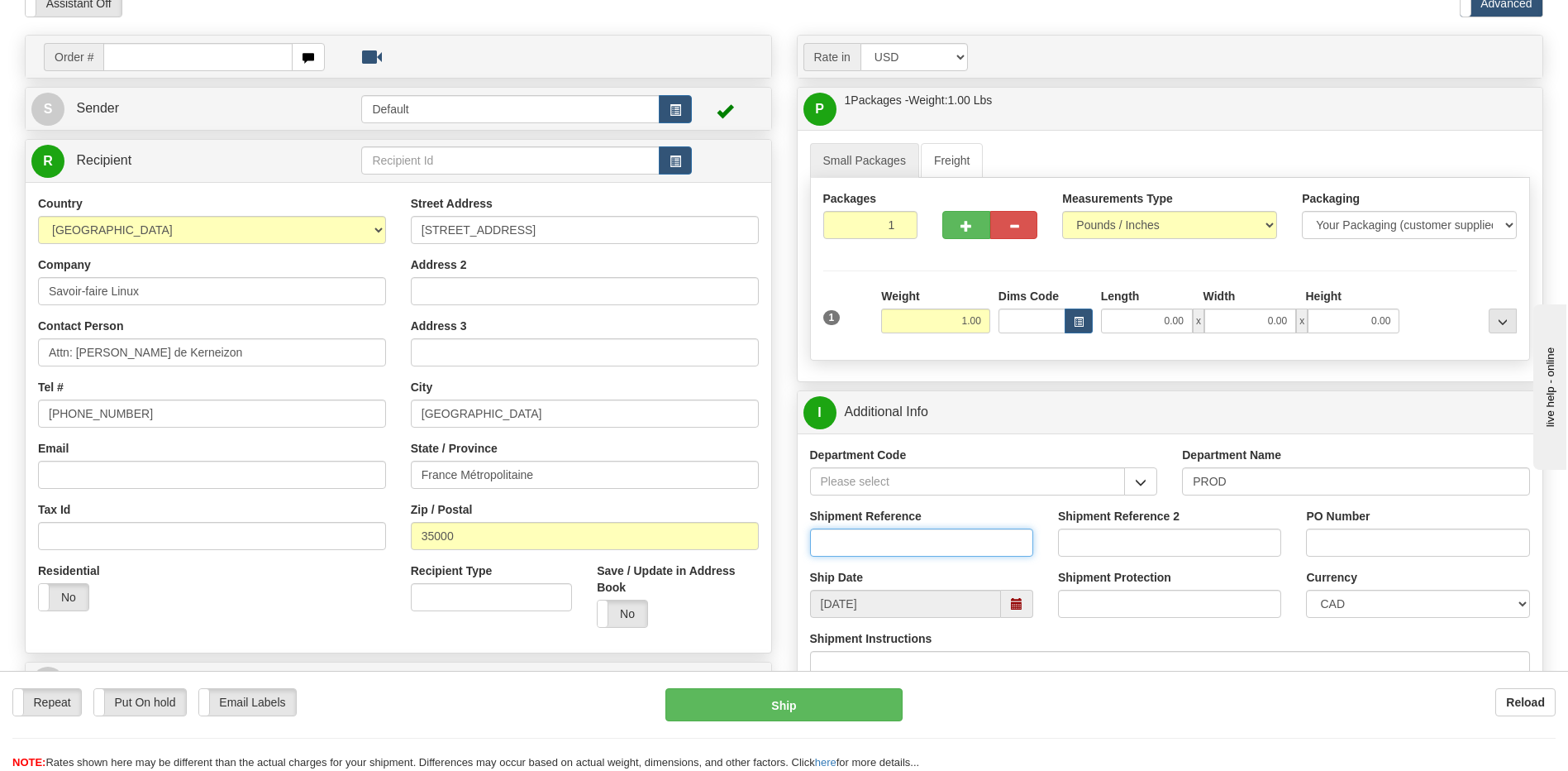
click at [896, 551] on input "Shipment Reference" at bounding box center [922, 542] width 223 height 28
type input "QUDUS-Demo"
click at [1367, 605] on select "CAD USD EUR ZAR RON ANG ARN AUD AUS AWG BBD BFR BGN BHD BMD BND BRC BRL CHP CKZ…" at bounding box center [1418, 603] width 223 height 28
select select "1"
click at [1306, 589] on select "CAD USD EUR ZAR RON ANG ARN AUD AUS AWG BBD BFR BGN BHD BMD BND BRC BRL CHP CKZ…" at bounding box center [1418, 603] width 223 height 28
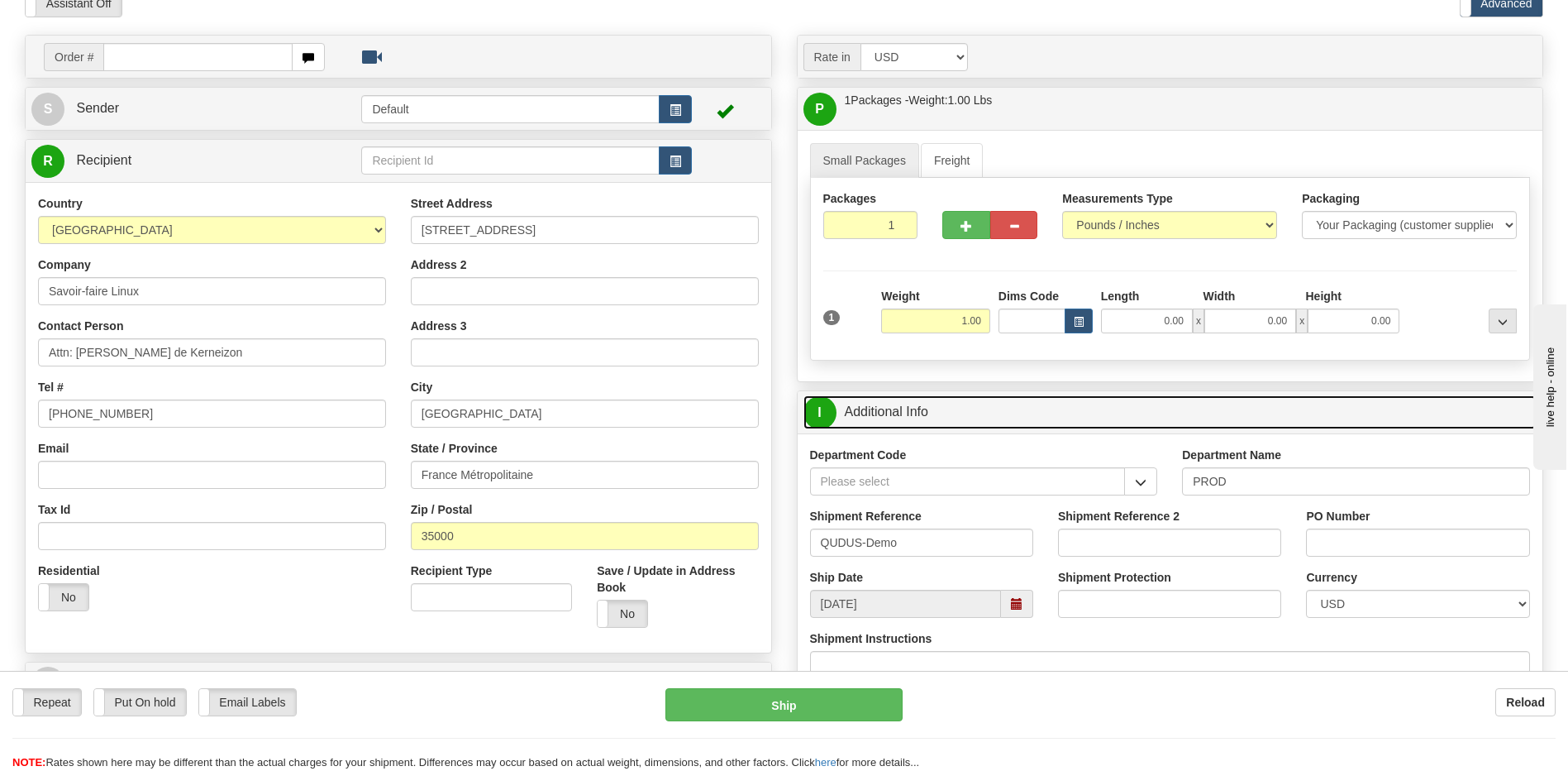
click at [1058, 422] on link "I Additional Info" at bounding box center [1171, 412] width 734 height 34
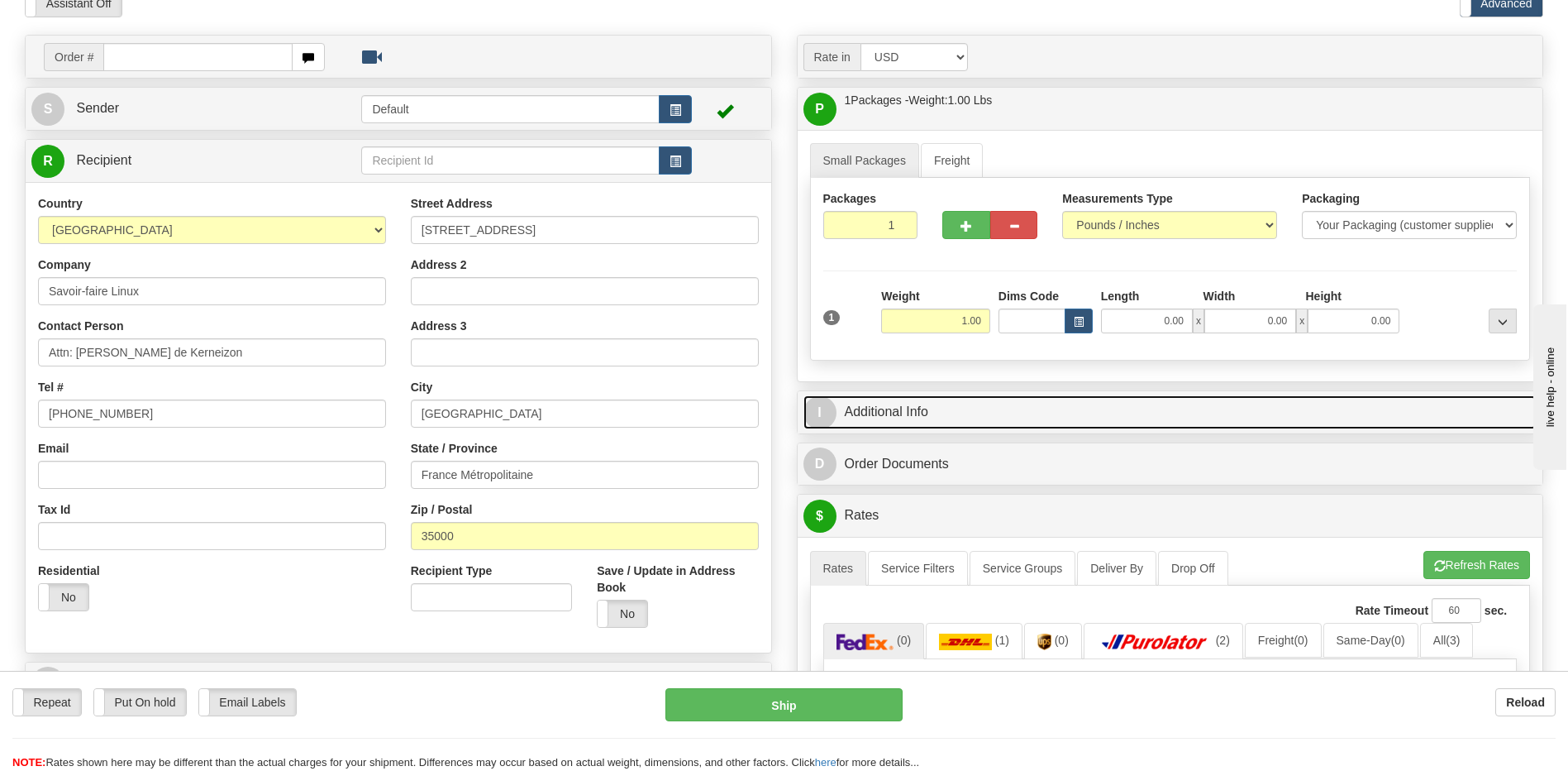
scroll to position [413, 0]
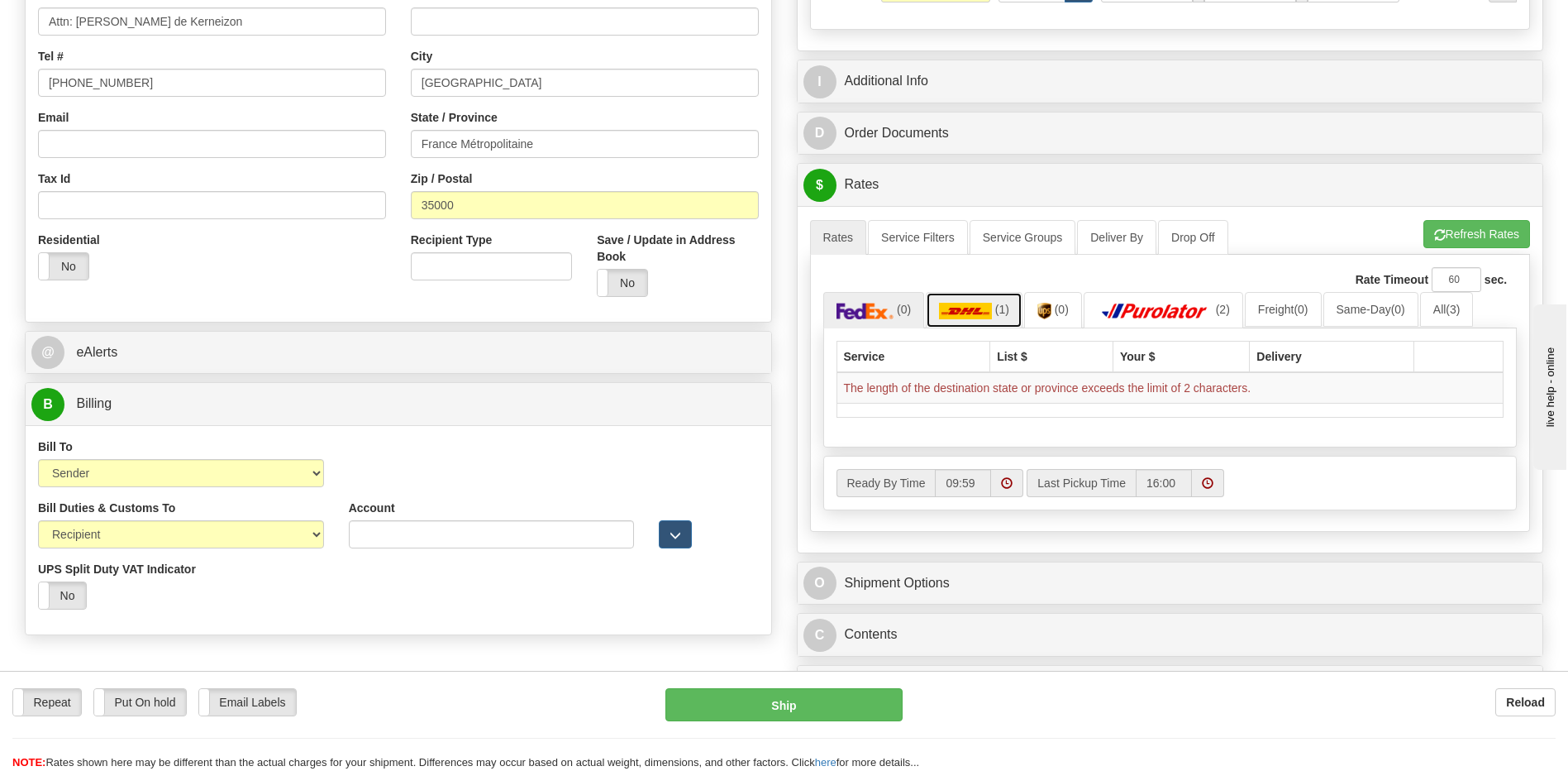
click at [996, 316] on span "(1)" at bounding box center [1002, 309] width 14 height 13
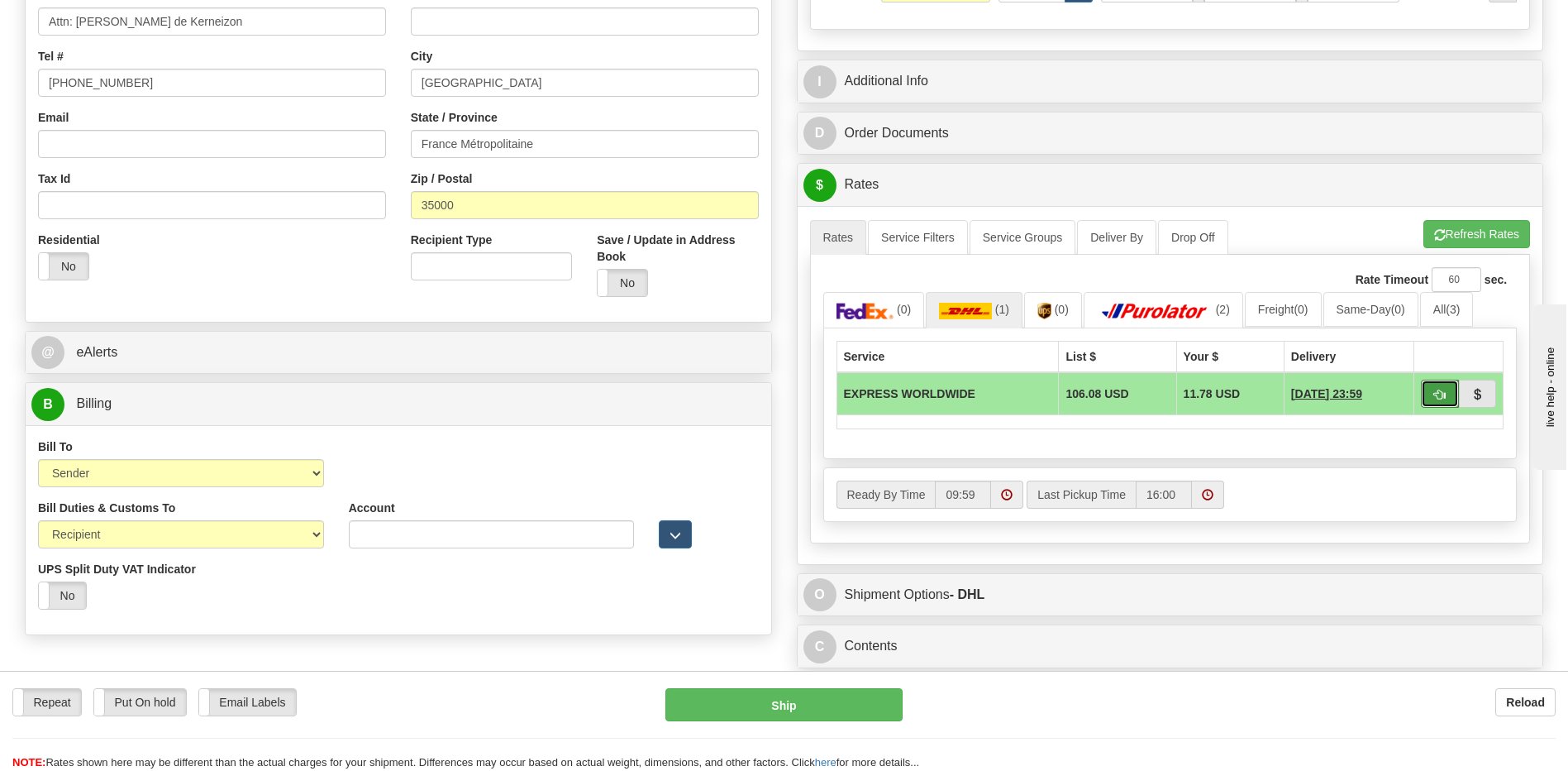
click at [1435, 398] on span "button" at bounding box center [1440, 395] width 12 height 11
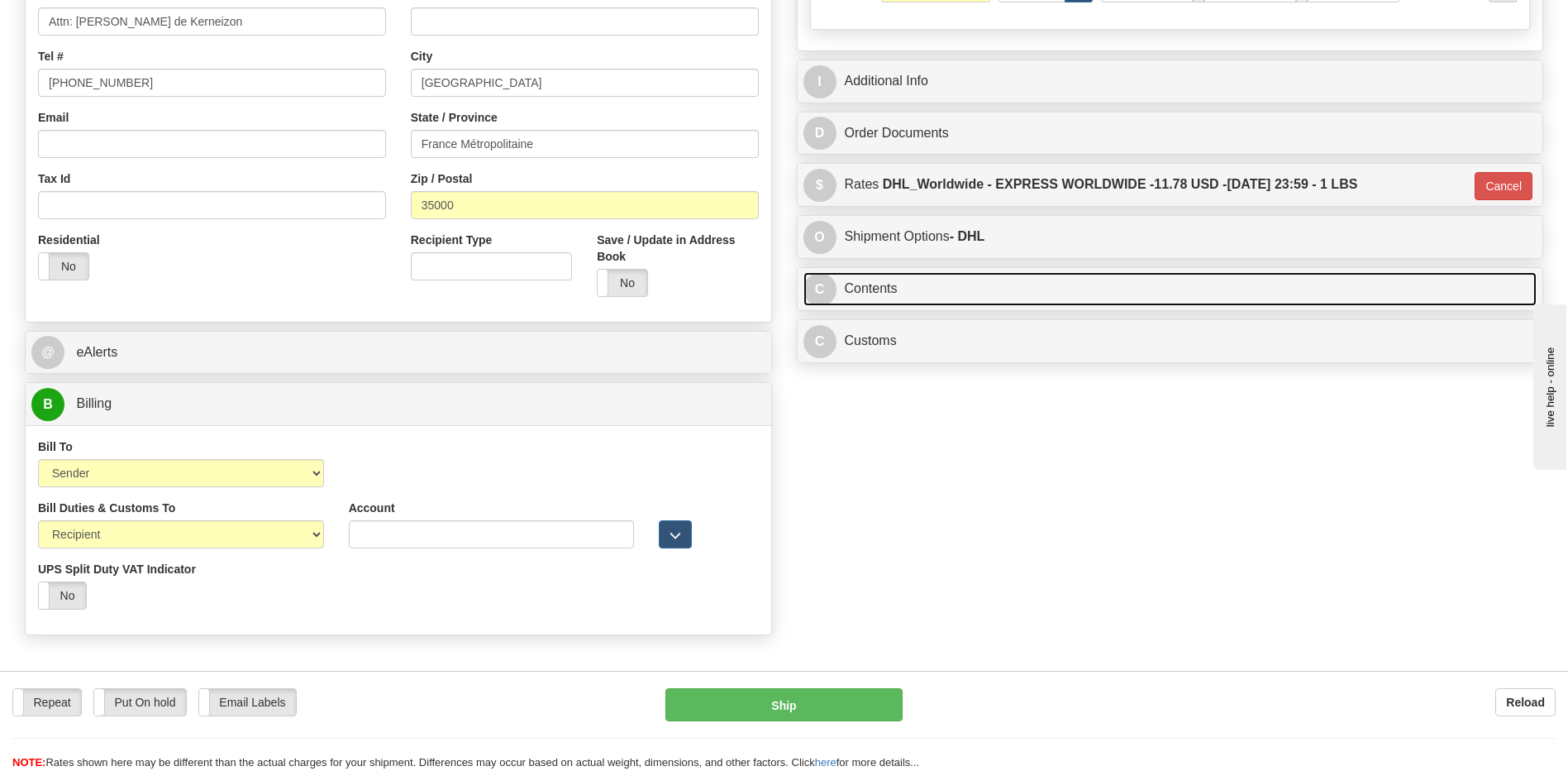
click at [875, 287] on link "C Contents" at bounding box center [1171, 289] width 734 height 34
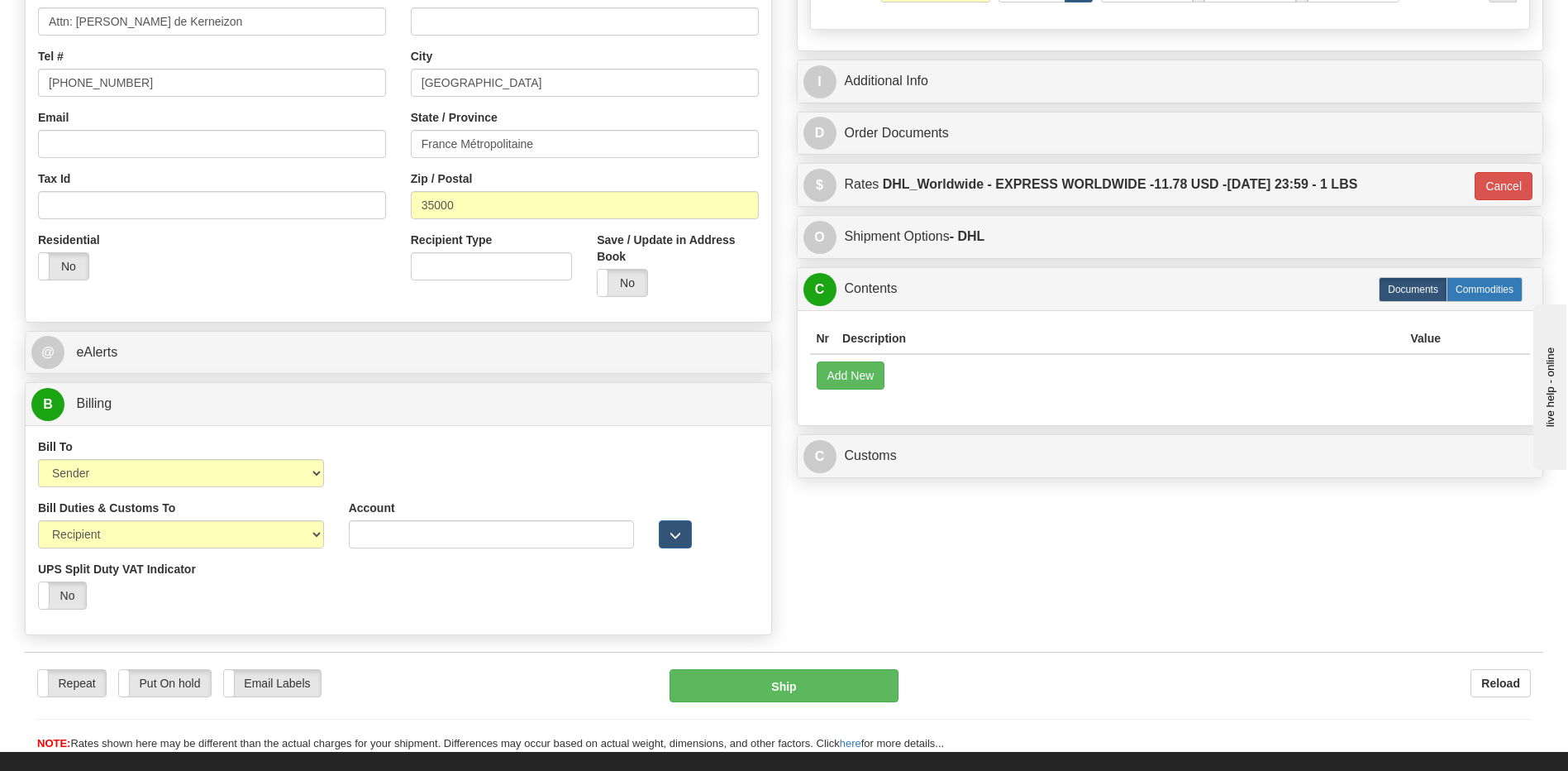
click at [1499, 289] on label "Commodities" at bounding box center [1484, 289] width 77 height 25
type input "D"
radio input "true"
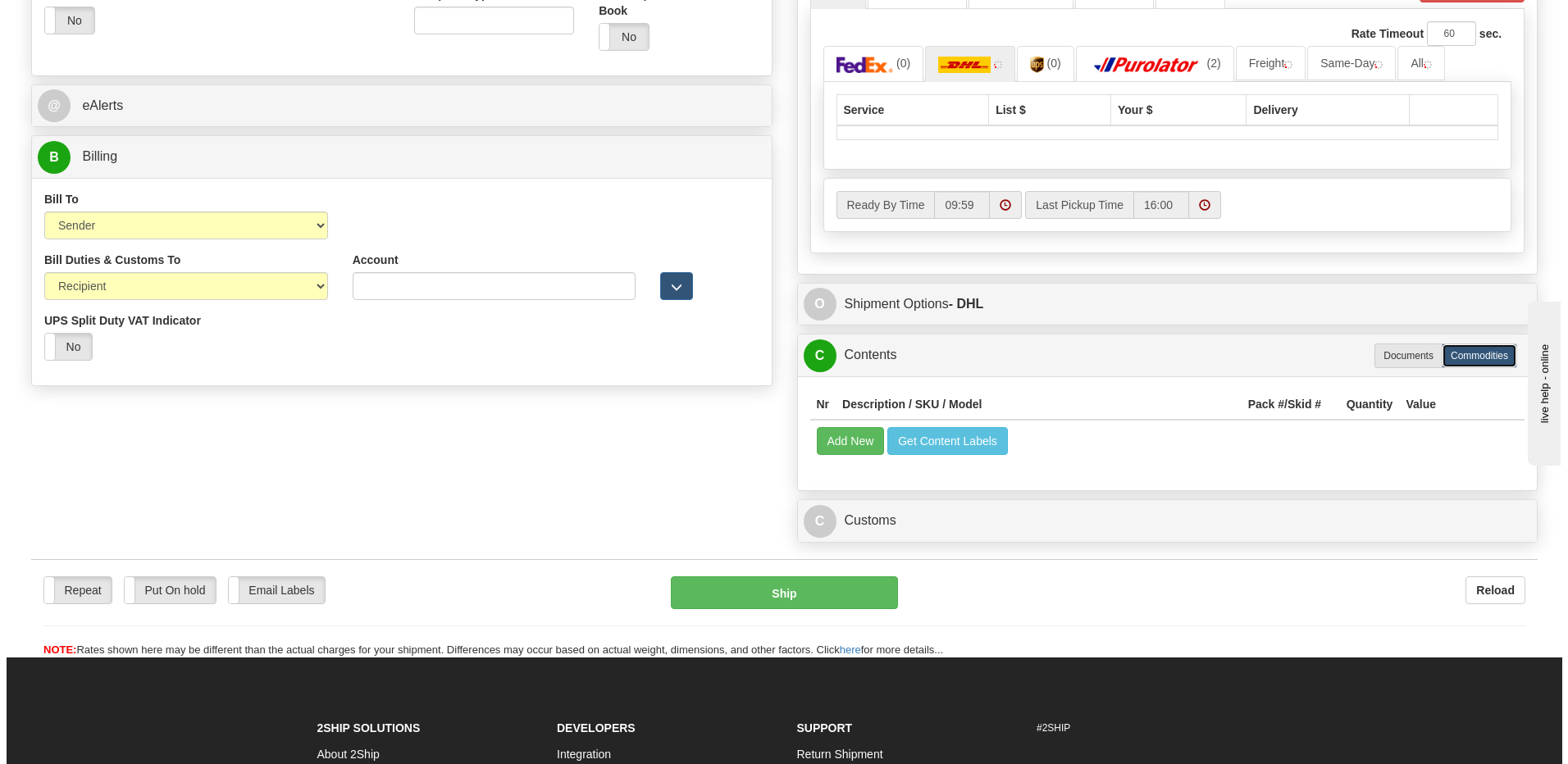
scroll to position [655, 0]
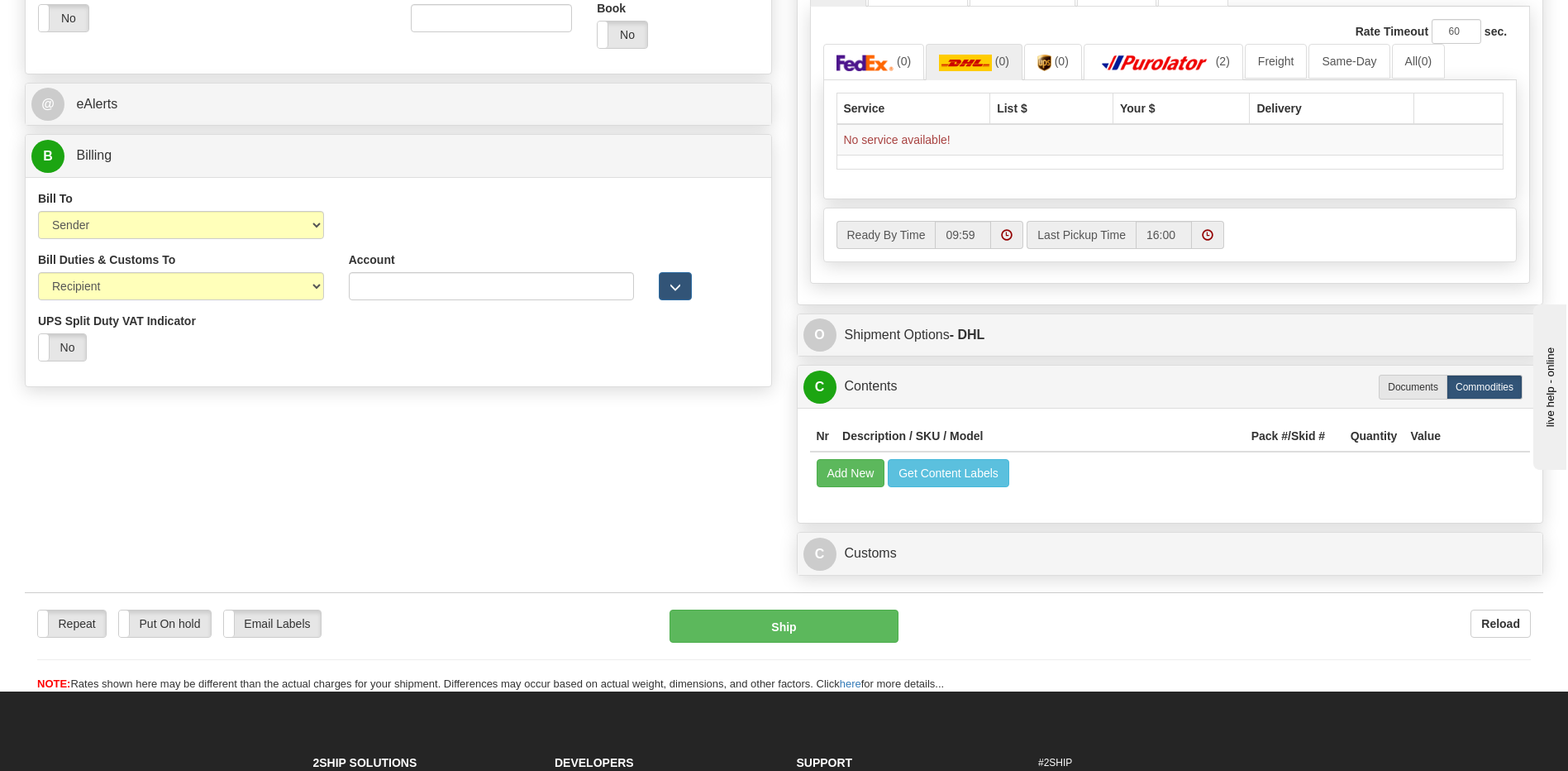
click at [856, 448] on th "Description / SKU / Model" at bounding box center [1041, 435] width 409 height 30
click at [853, 477] on button "Add New" at bounding box center [851, 473] width 68 height 28
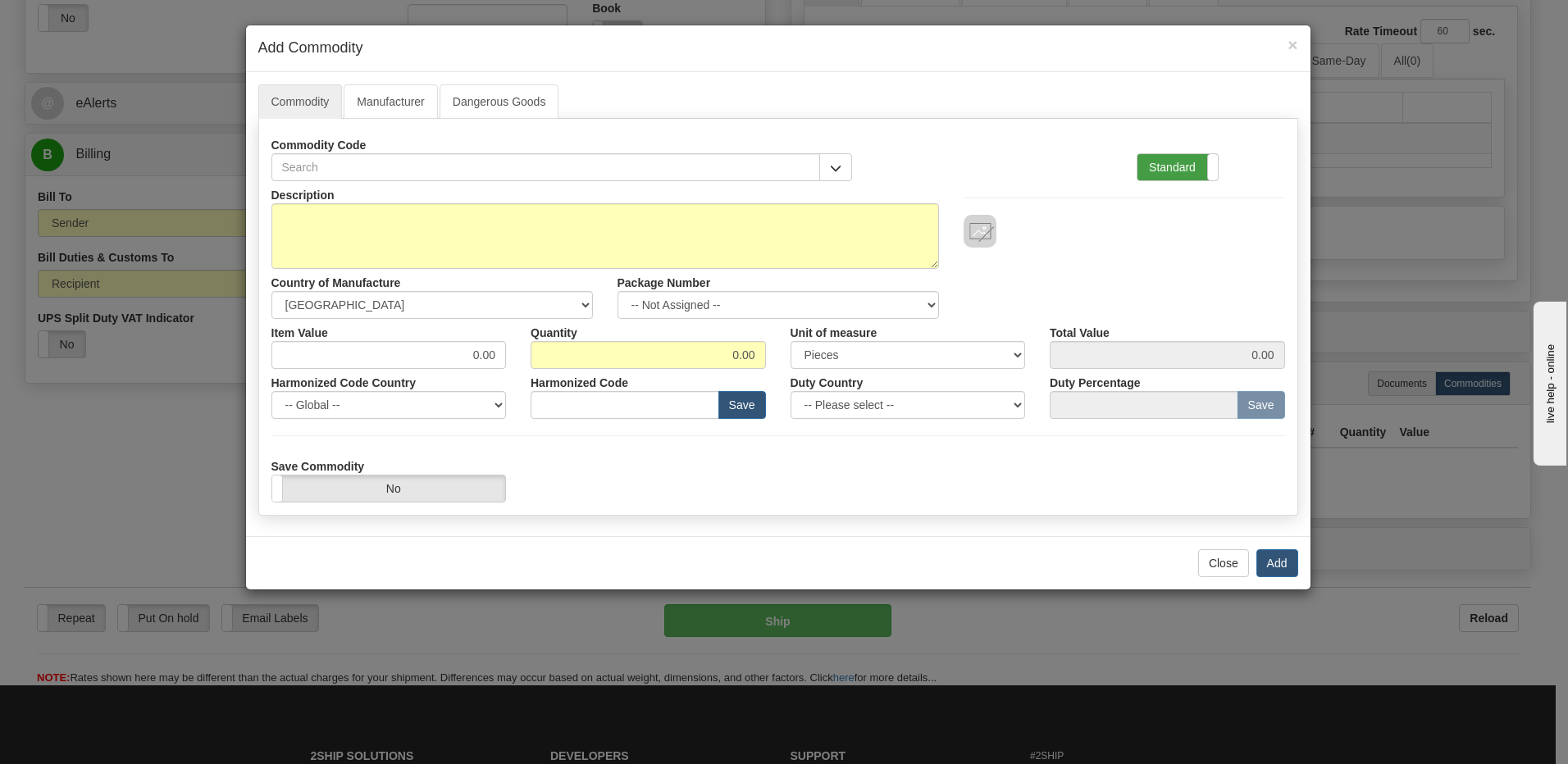
click at [1157, 167] on label "Standard" at bounding box center [1178, 167] width 80 height 27
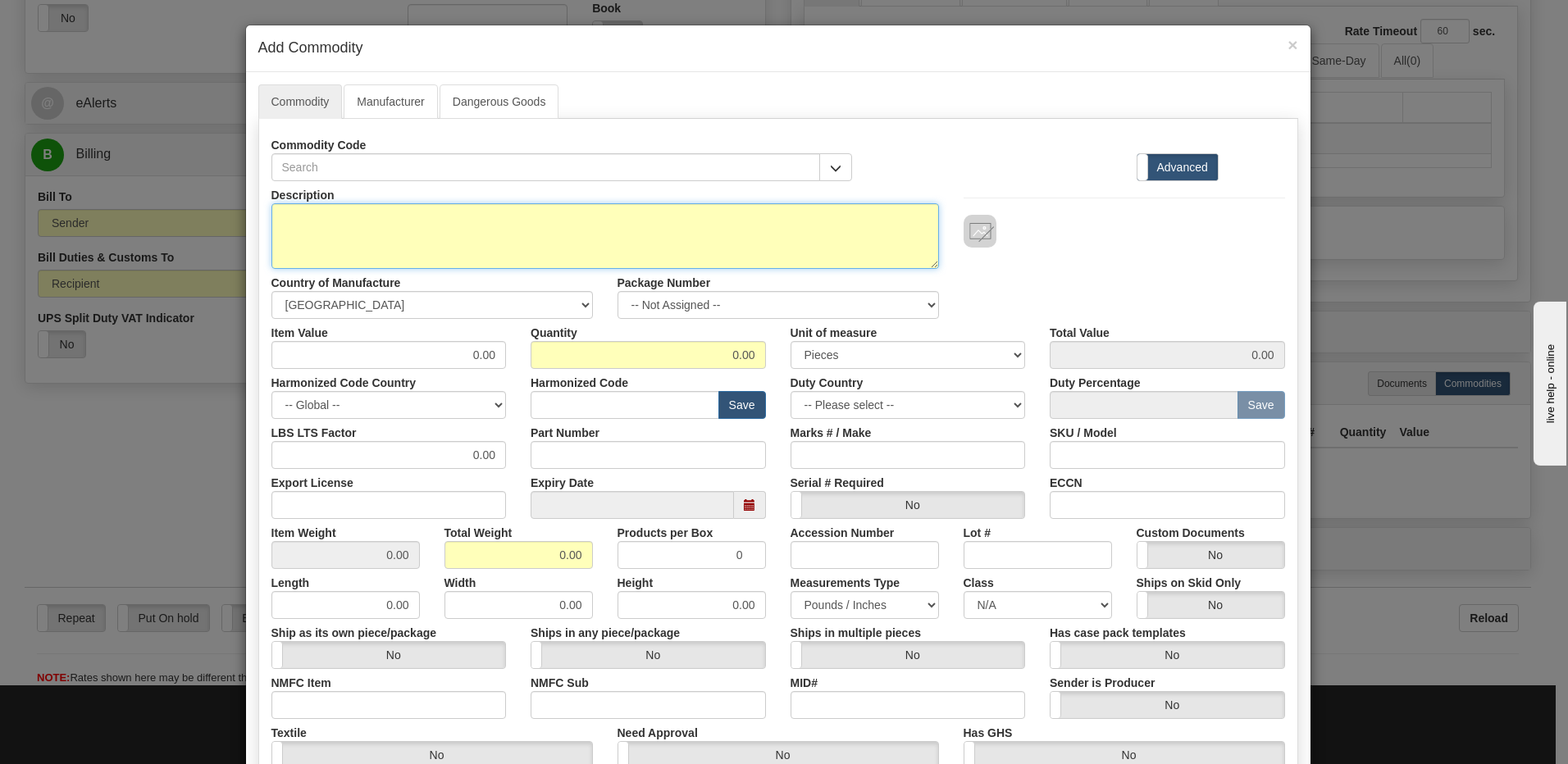
click at [301, 231] on textarea "Description" at bounding box center [605, 236] width 667 height 66
paste textarea "GB APS cpu RJ45 SFP"
type textarea "GB APS cpu RJ45 SFP"
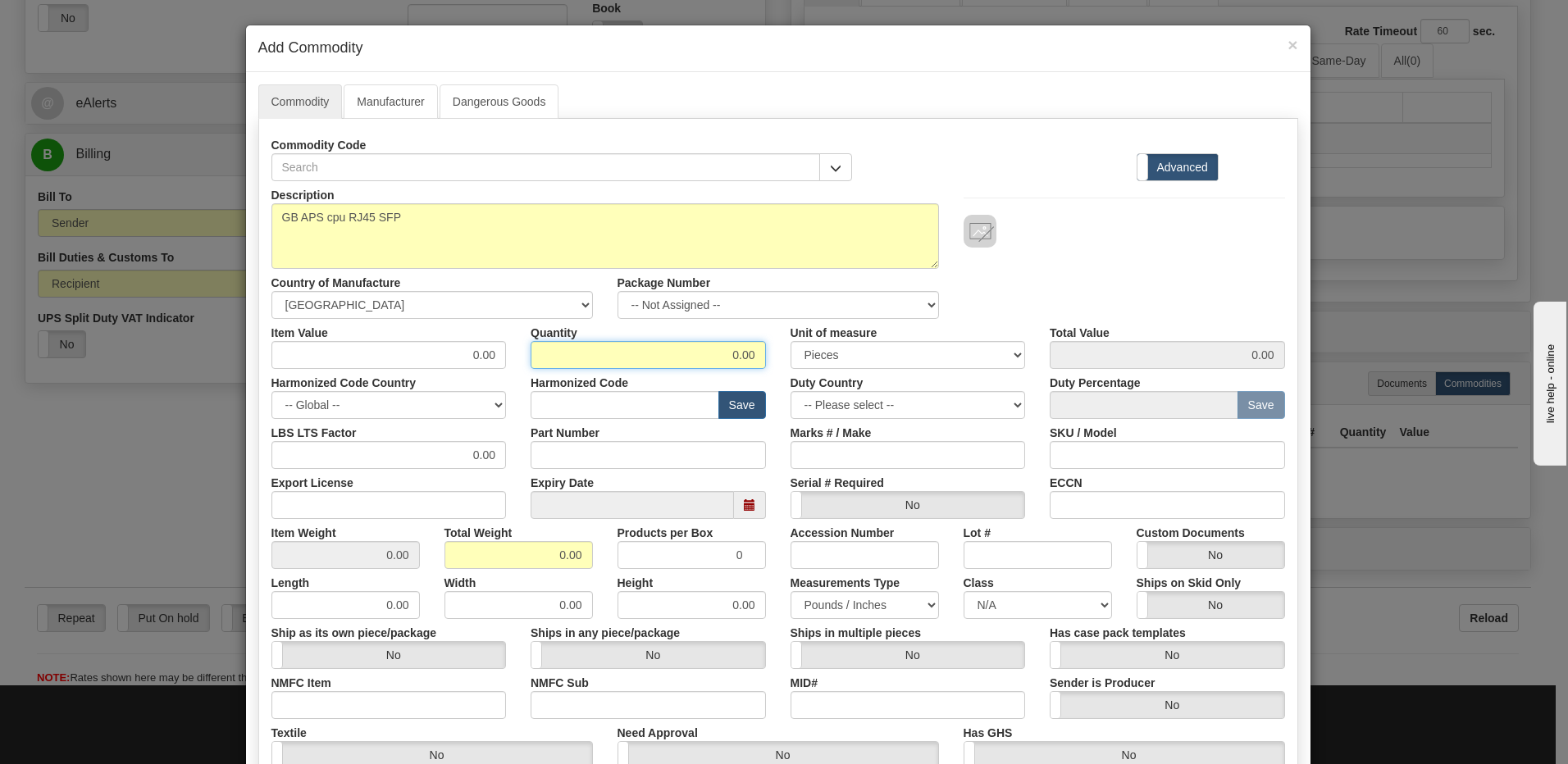
drag, startPoint x: 688, startPoint y: 357, endPoint x: 857, endPoint y: 375, distance: 170.0
click at [857, 375] on div "Description GB APS cpu RJ45 SFP Country of Manufacture -- Unknown -- AFGHANISTA…" at bounding box center [778, 541] width 1013 height 721
type input "4"
drag, startPoint x: 516, startPoint y: 559, endPoint x: 695, endPoint y: 556, distance: 179.0
click at [669, 563] on div "Item Weight 0.00 Total Weight 0.00 Products per Box 0 Accession Number Lot # Cu…" at bounding box center [777, 544] width 1038 height 50
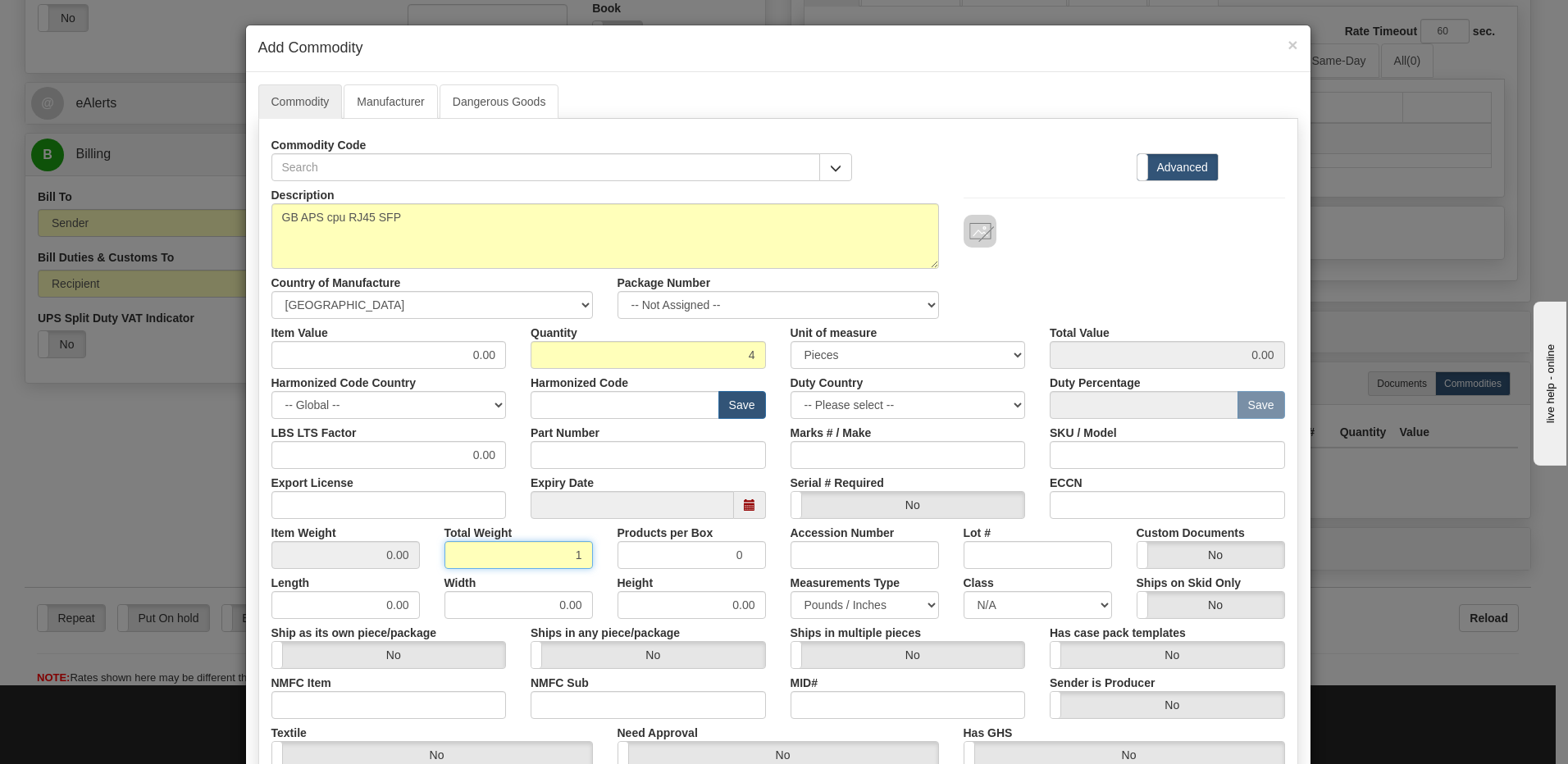
type input "1"
type input "0.2500"
click at [305, 550] on input "0.2500" at bounding box center [346, 555] width 148 height 27
click at [559, 409] on input "text" at bounding box center [624, 405] width 188 height 27
type input "8538.90.00"
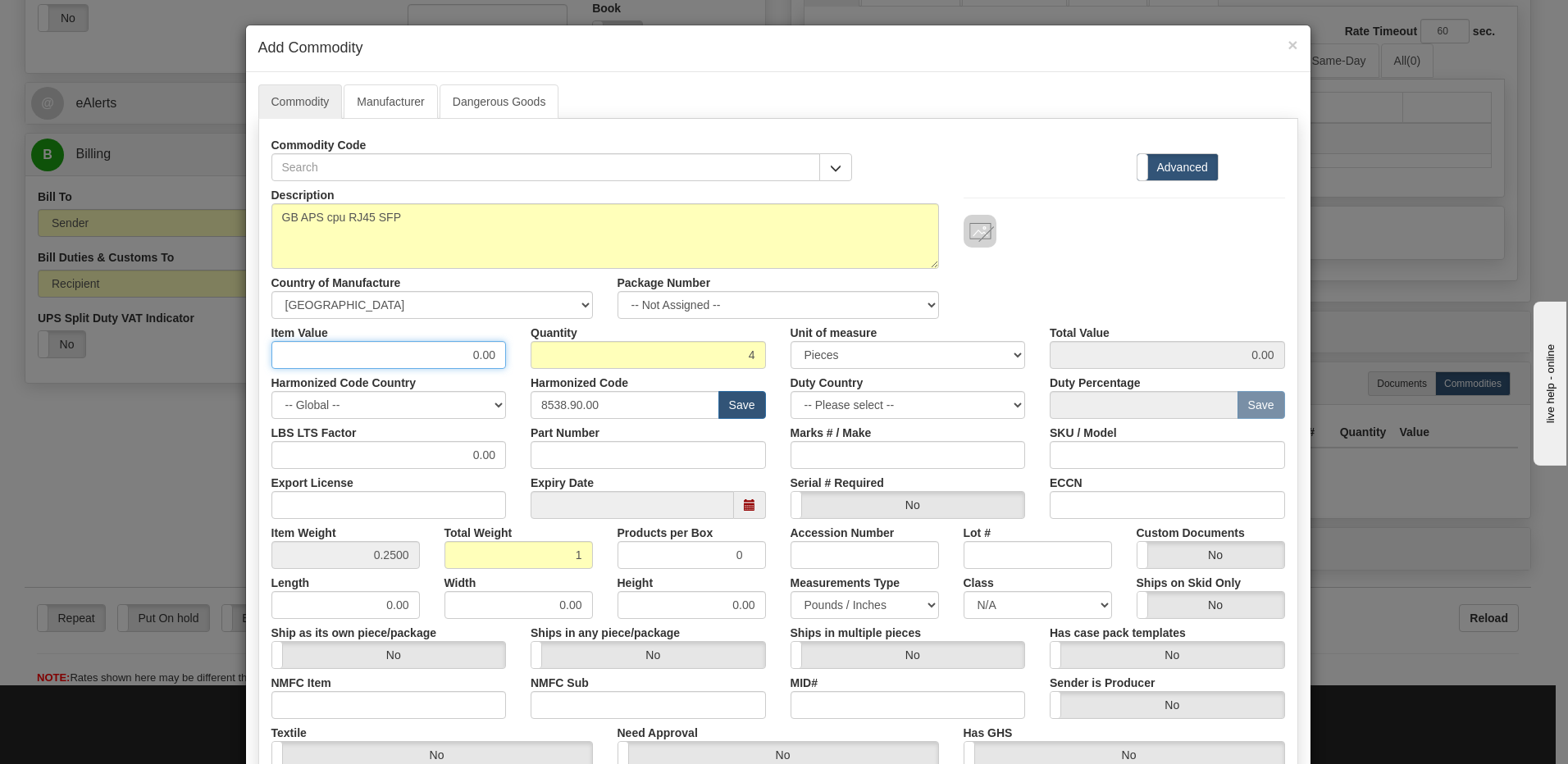
drag, startPoint x: 425, startPoint y: 355, endPoint x: 544, endPoint y: 355, distance: 119.0
click at [544, 355] on div "Item Value 0.00 Quantity 4 Unit of measure 3 Thousand Square Inches Adjustments…" at bounding box center [777, 344] width 1038 height 50
type input "50.00"
type input "200.00"
click at [1168, 369] on div "Duty Percentage Save" at bounding box center [1167, 394] width 260 height 50
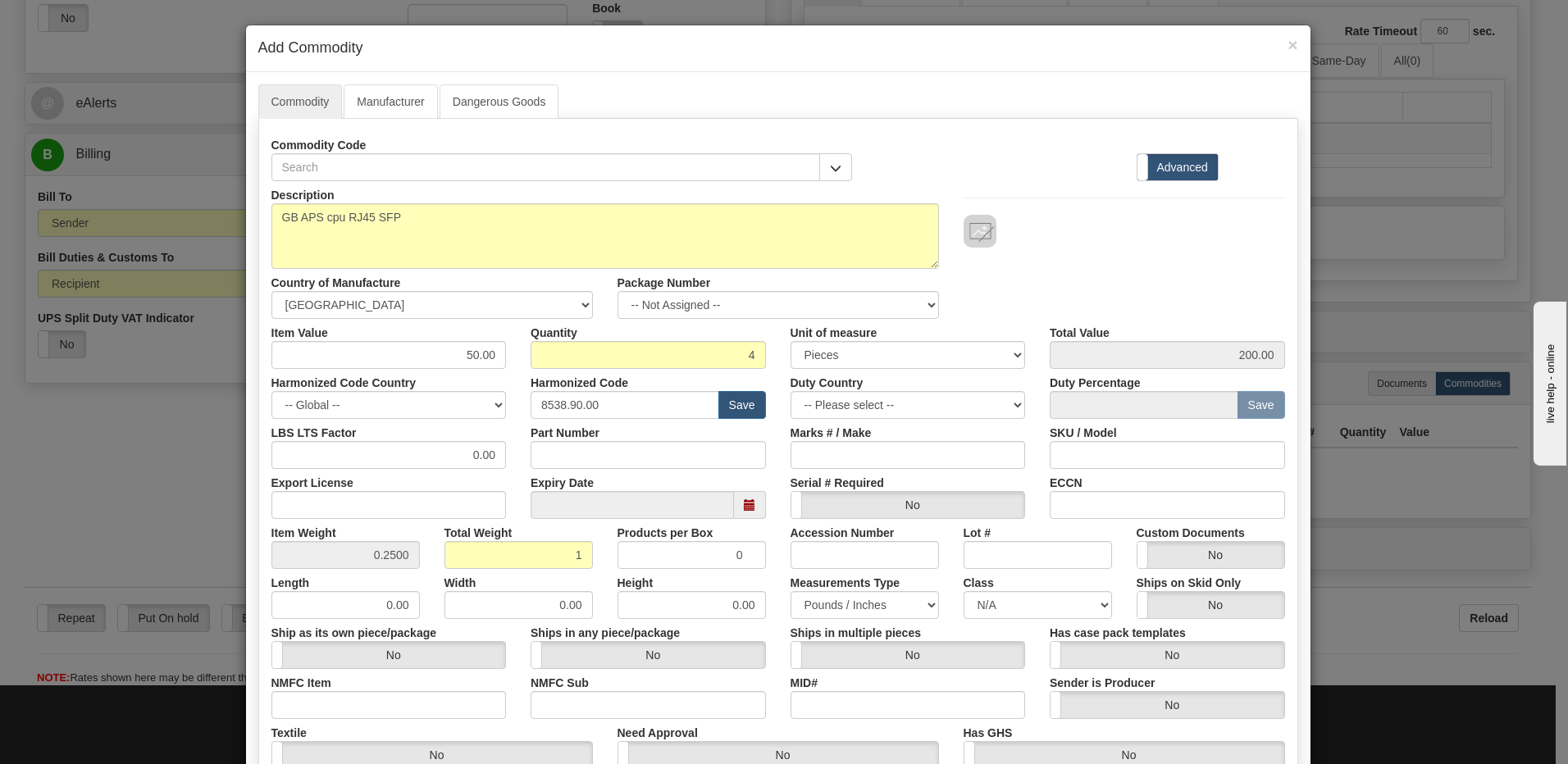
scroll to position [250, 0]
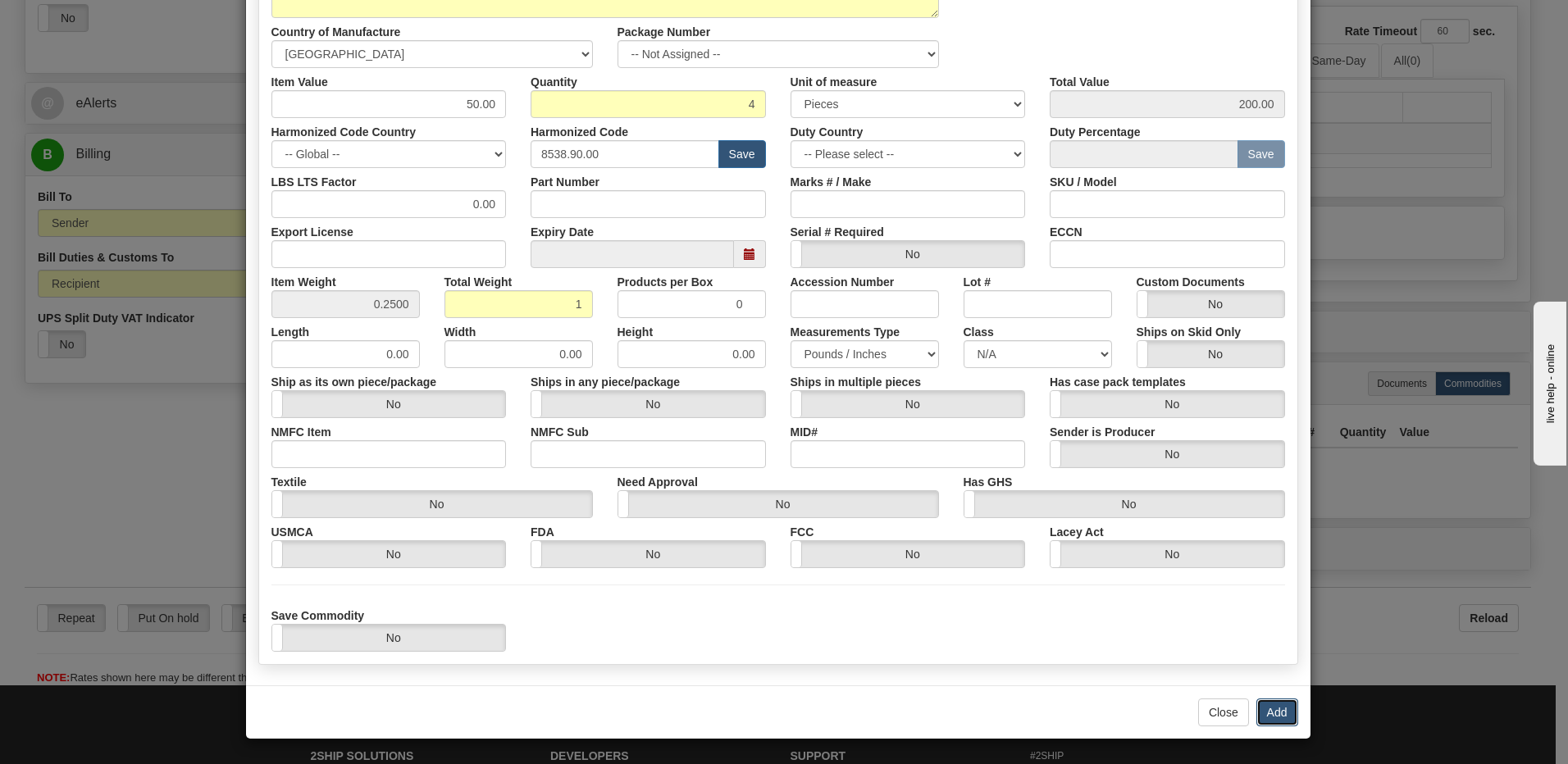
click at [1291, 720] on button "Add" at bounding box center [1277, 712] width 42 height 27
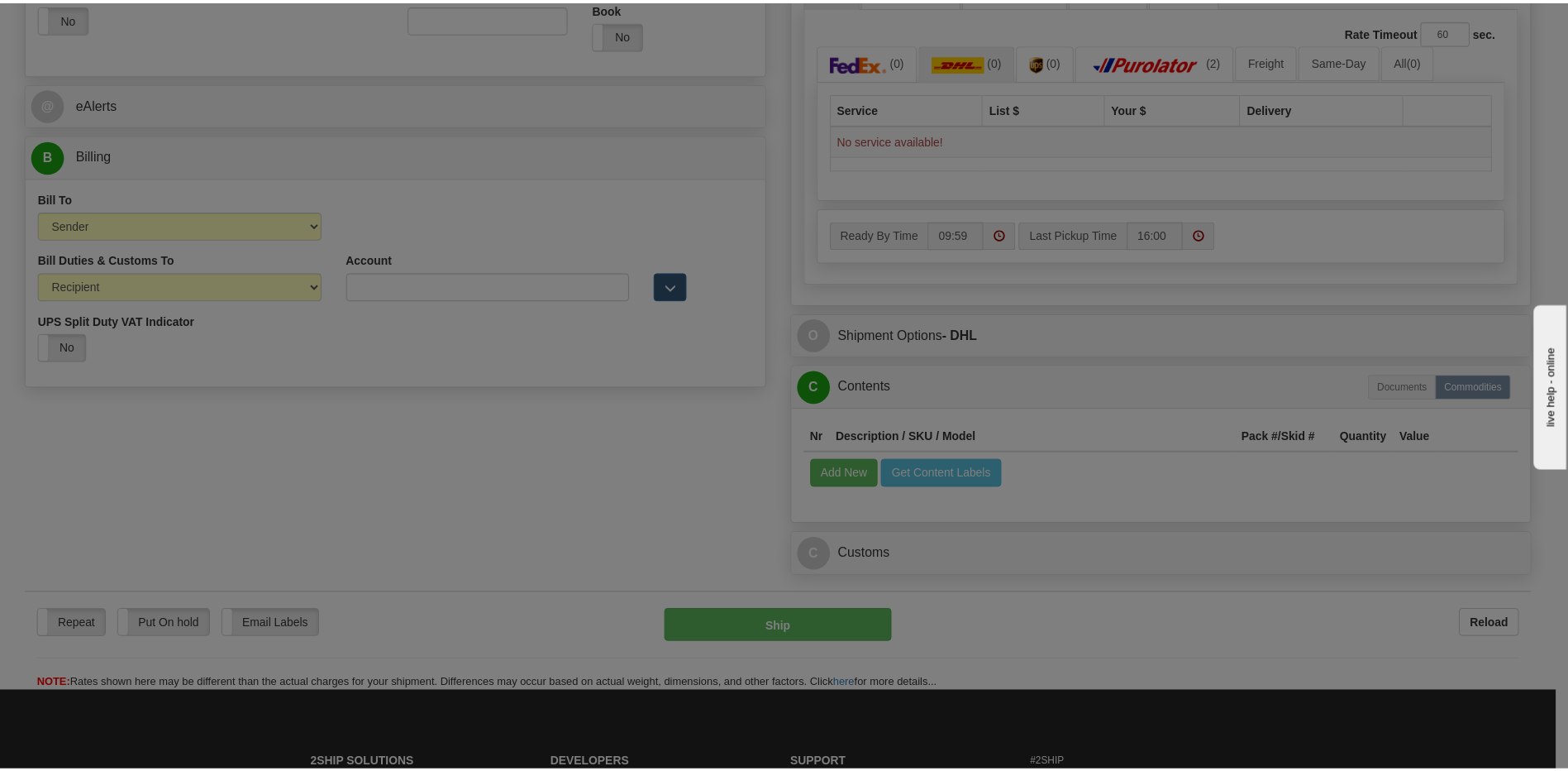
scroll to position [0, 0]
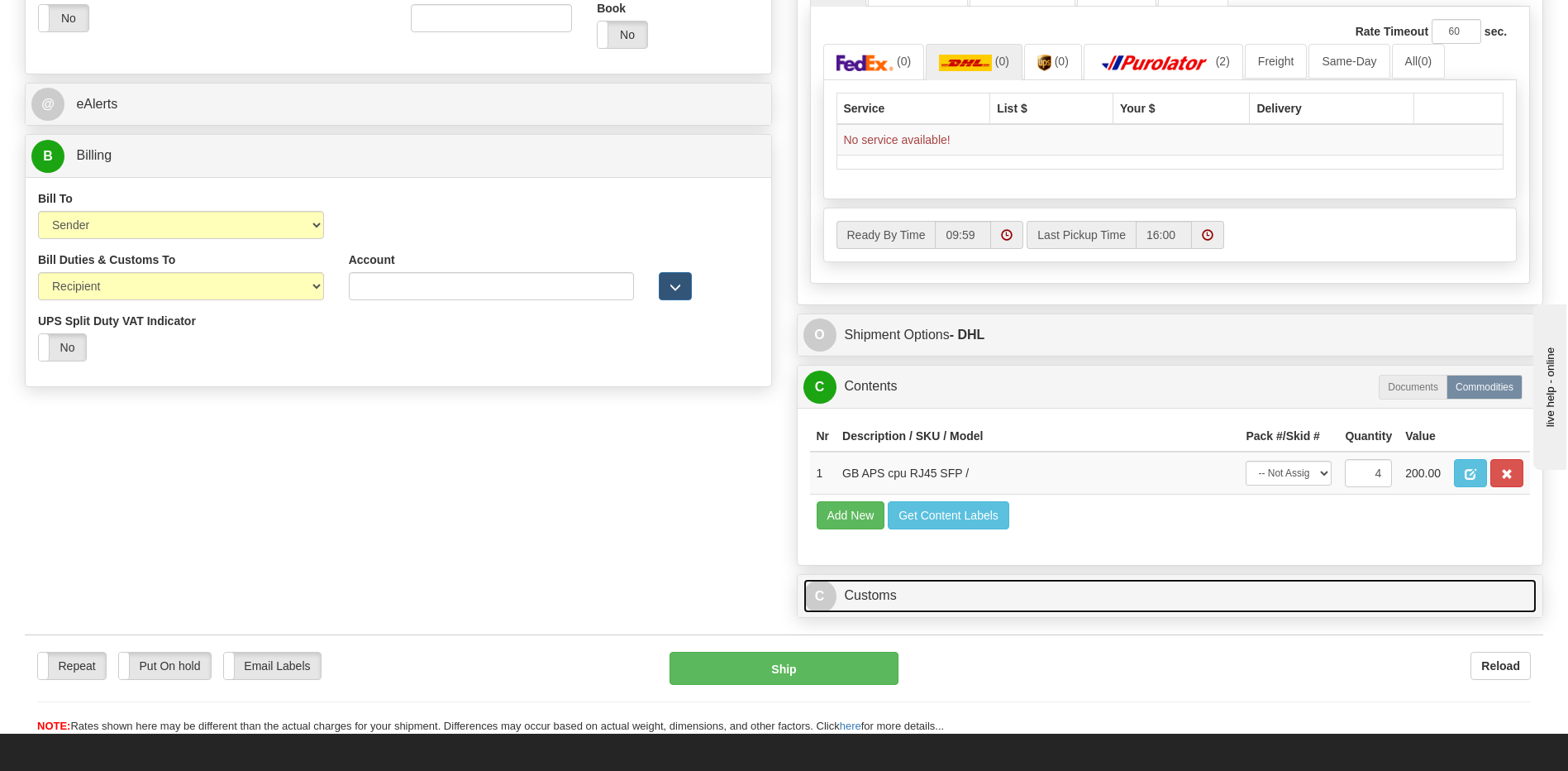
click at [862, 586] on link "C Customs" at bounding box center [1171, 596] width 734 height 34
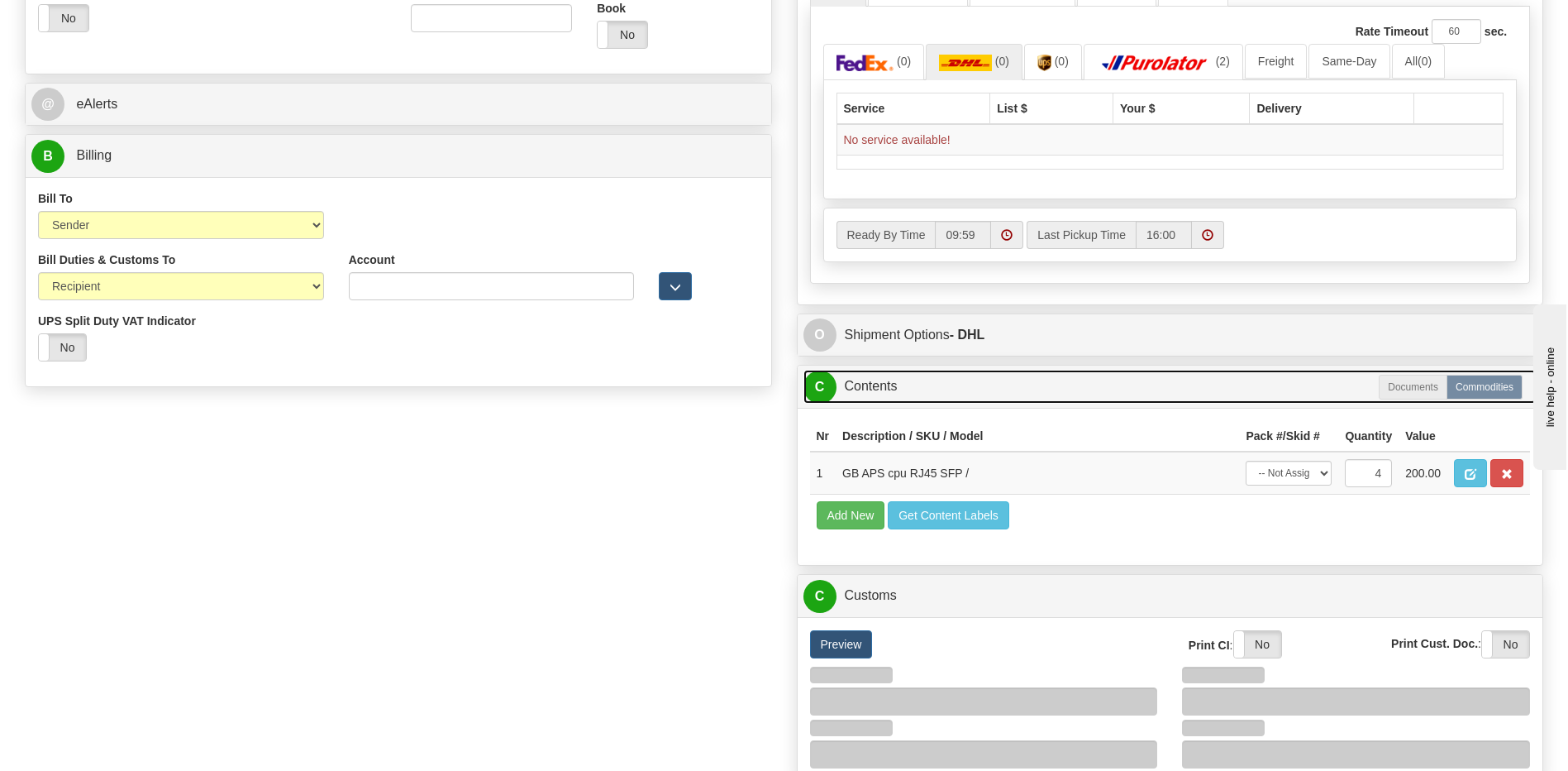
click at [870, 388] on link "C Contents" at bounding box center [1171, 386] width 734 height 34
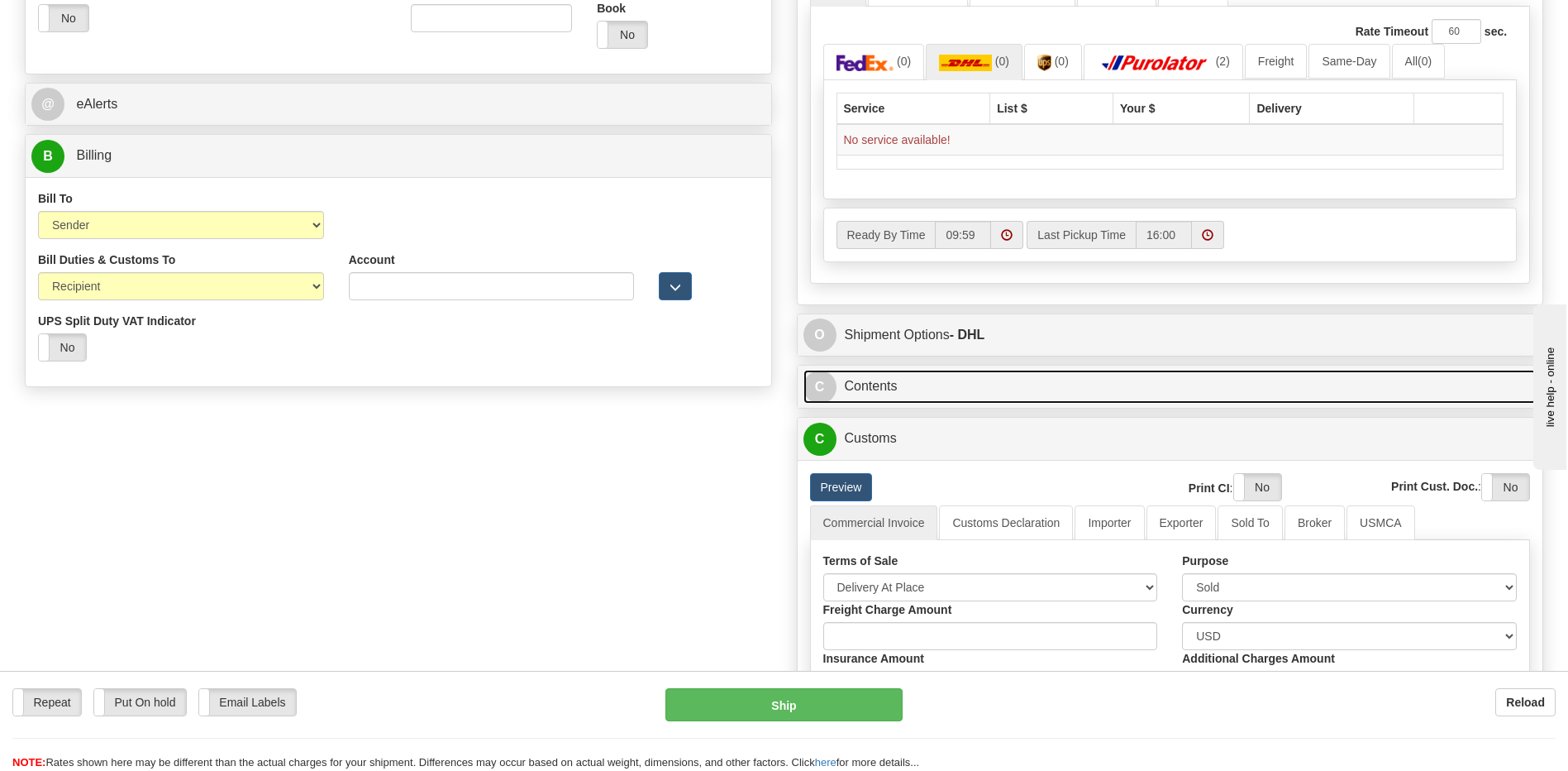
scroll to position [248, 0]
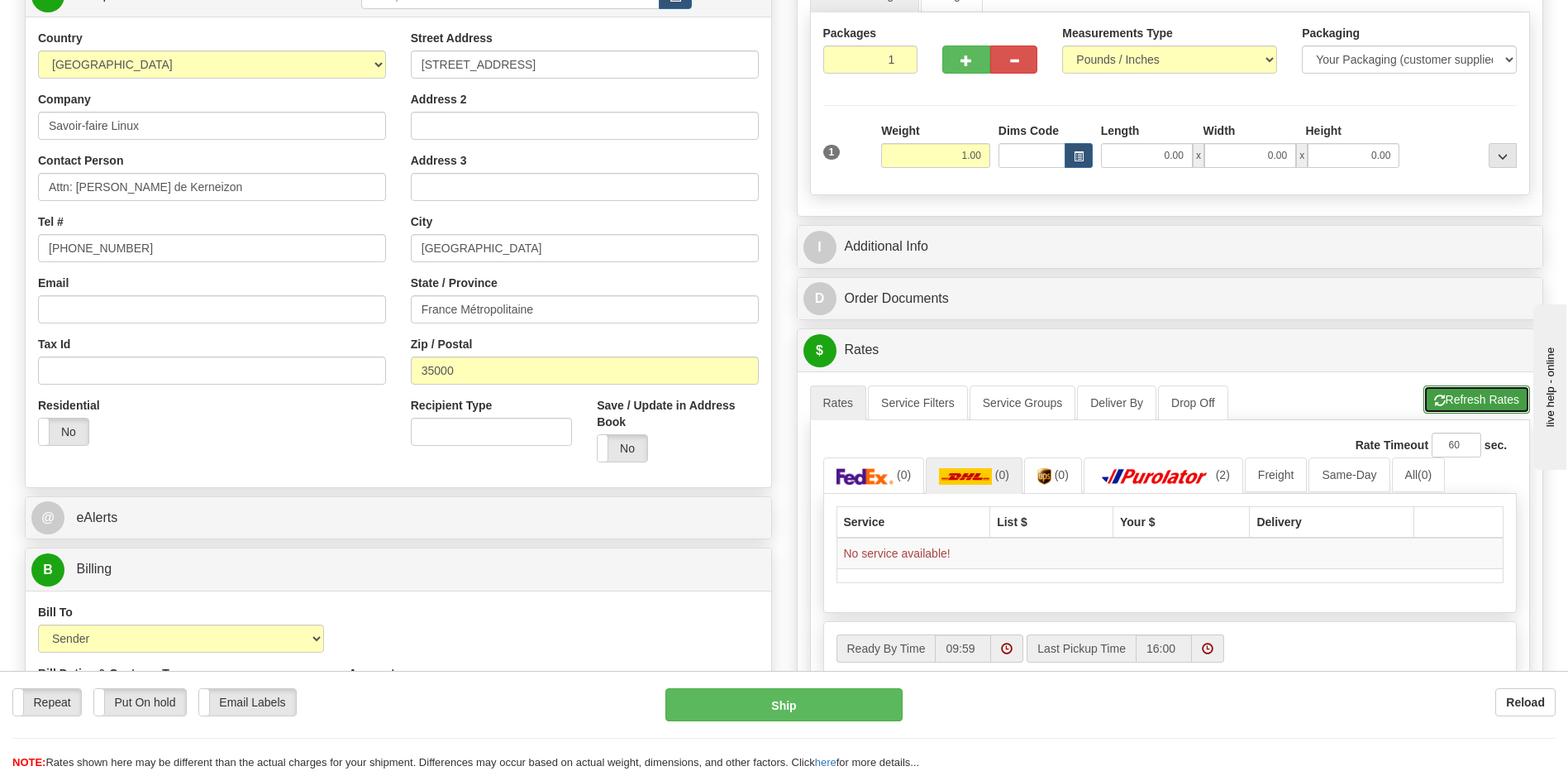
click at [1444, 407] on button "Refresh Rates" at bounding box center [1477, 399] width 107 height 28
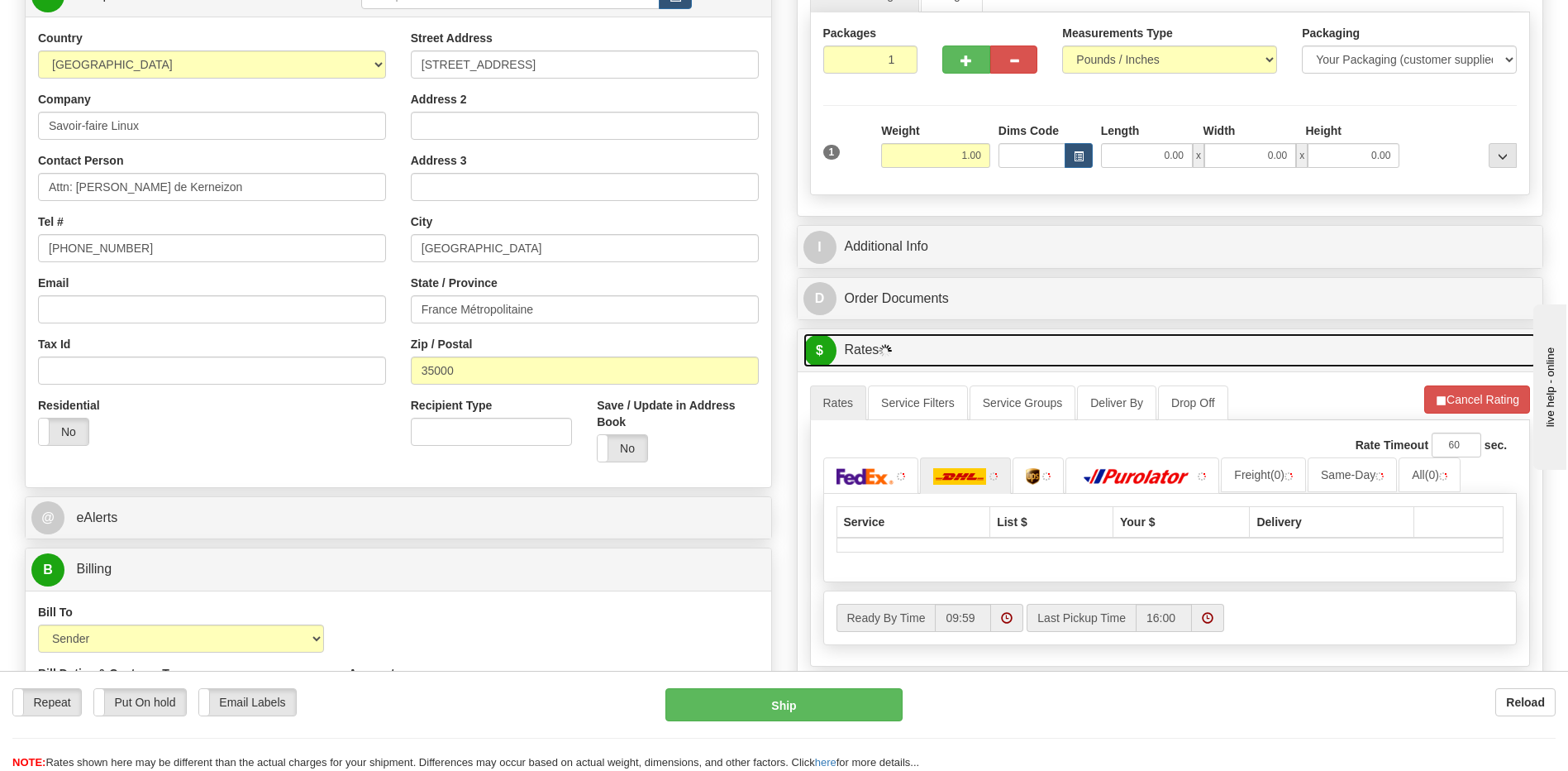
click at [879, 349] on link "$ Rates" at bounding box center [1171, 350] width 734 height 34
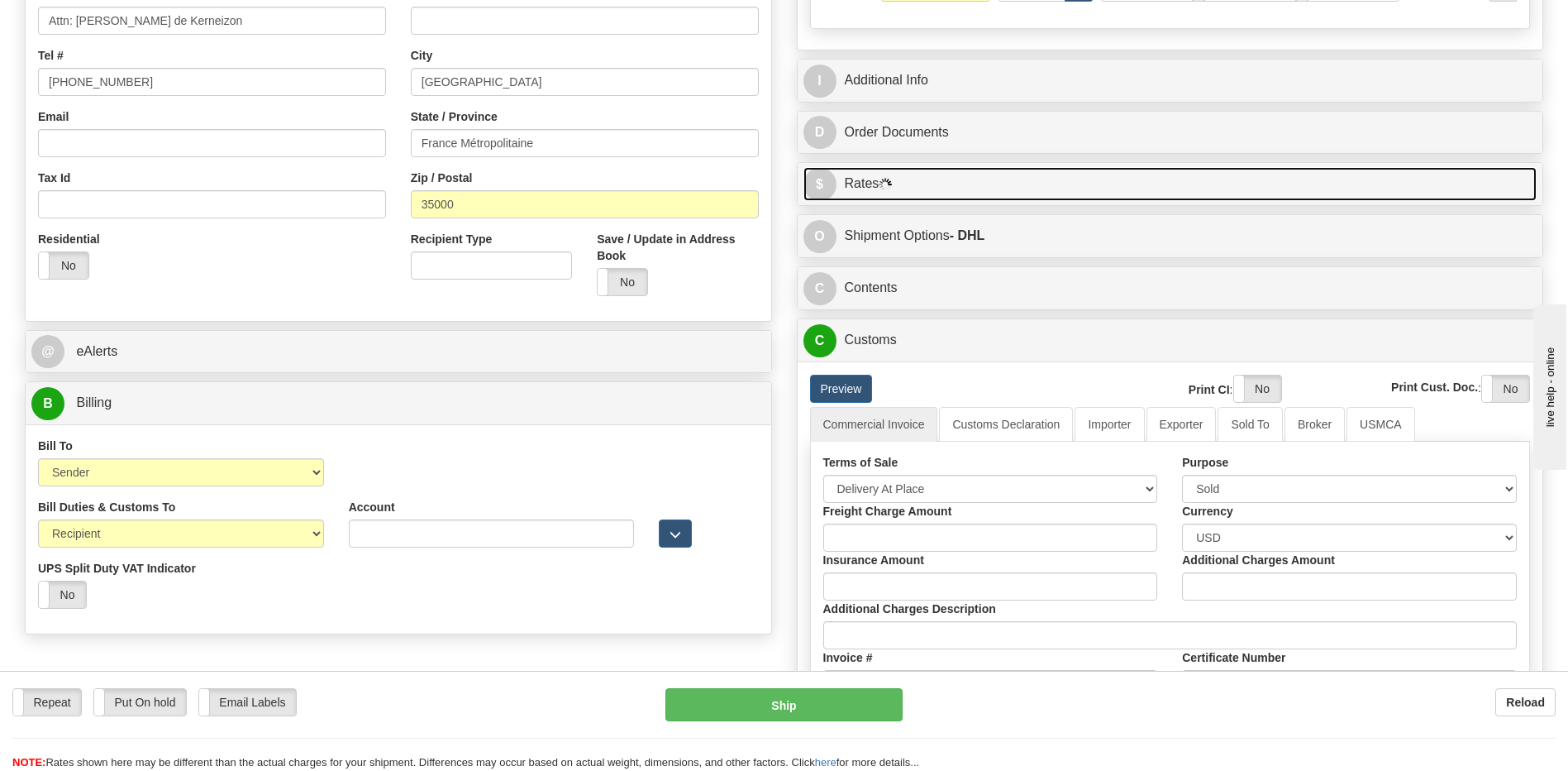
scroll to position [661, 0]
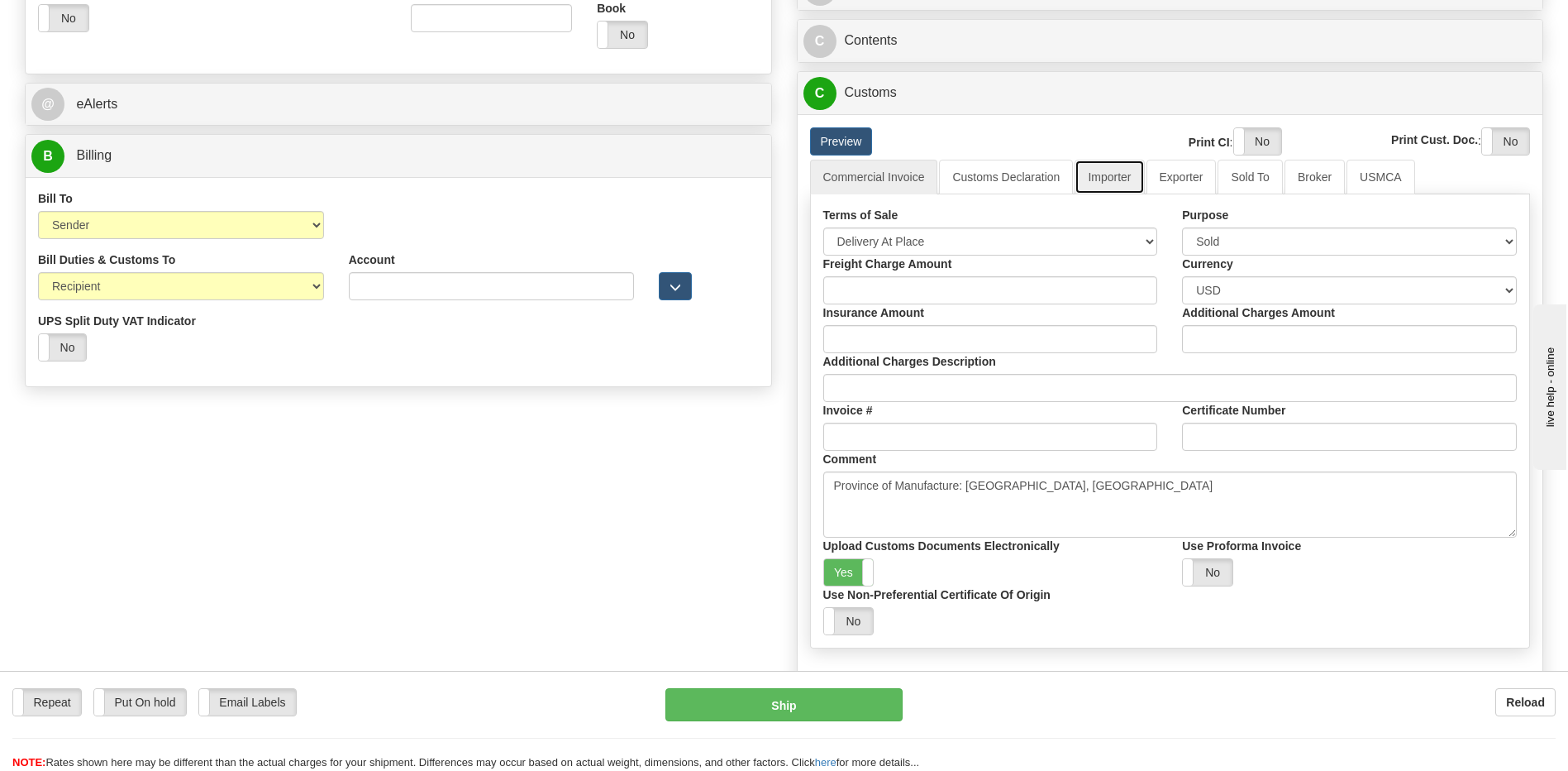
click at [1110, 184] on link "Importer" at bounding box center [1109, 177] width 69 height 35
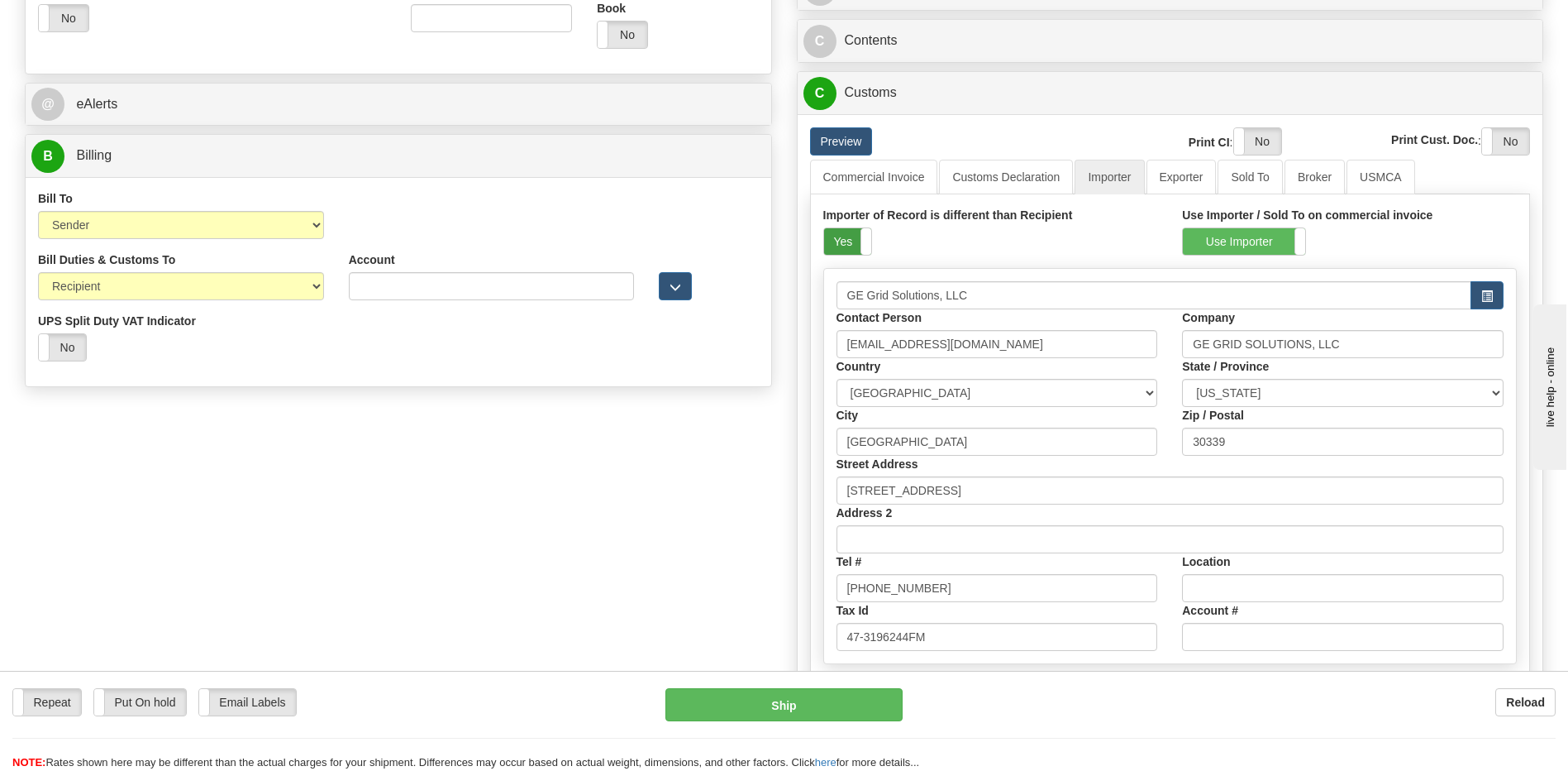
click at [838, 246] on label "Yes" at bounding box center [847, 242] width 47 height 27
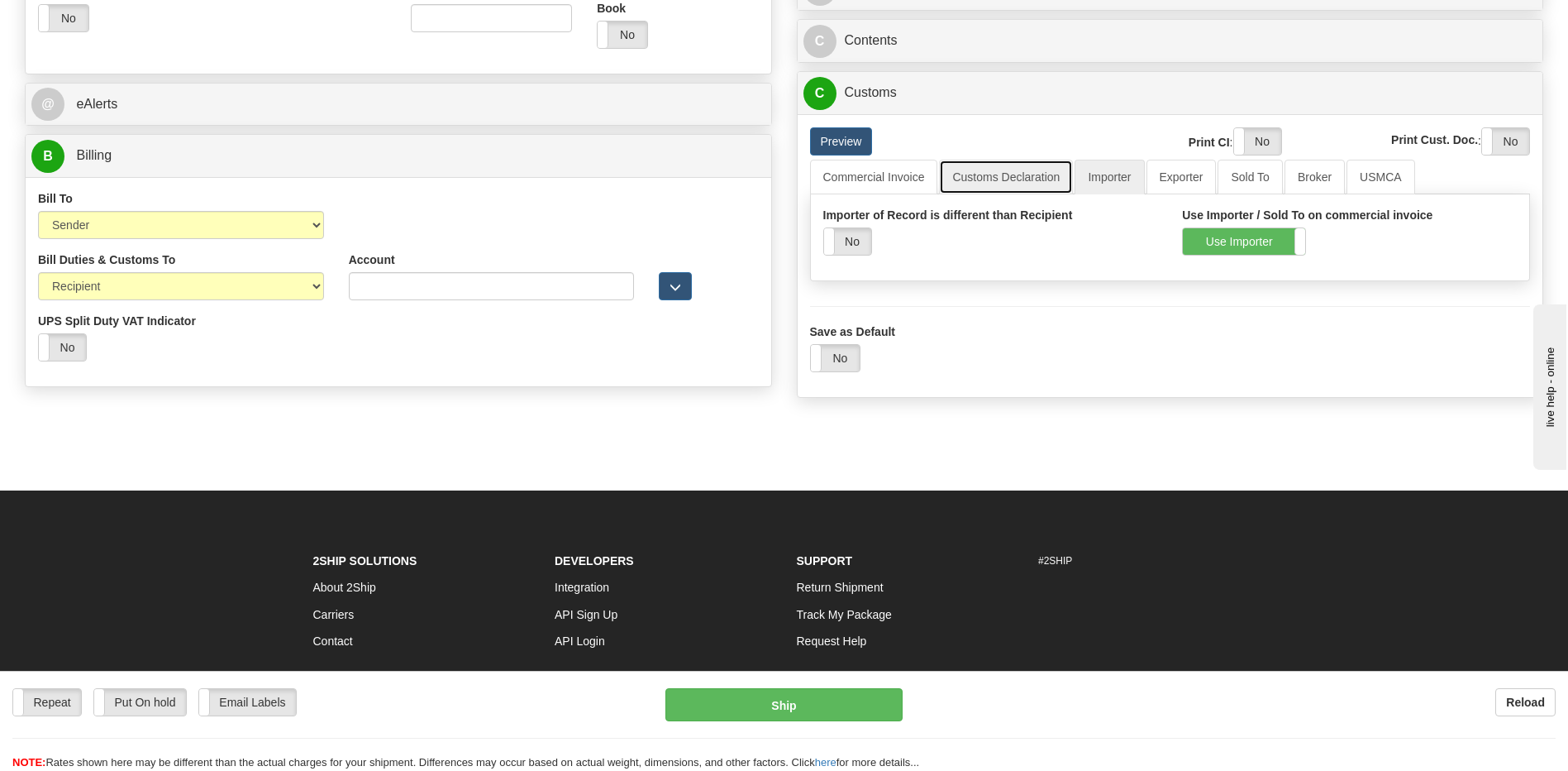
click at [1029, 186] on link "Customs Declaration" at bounding box center [1006, 177] width 134 height 35
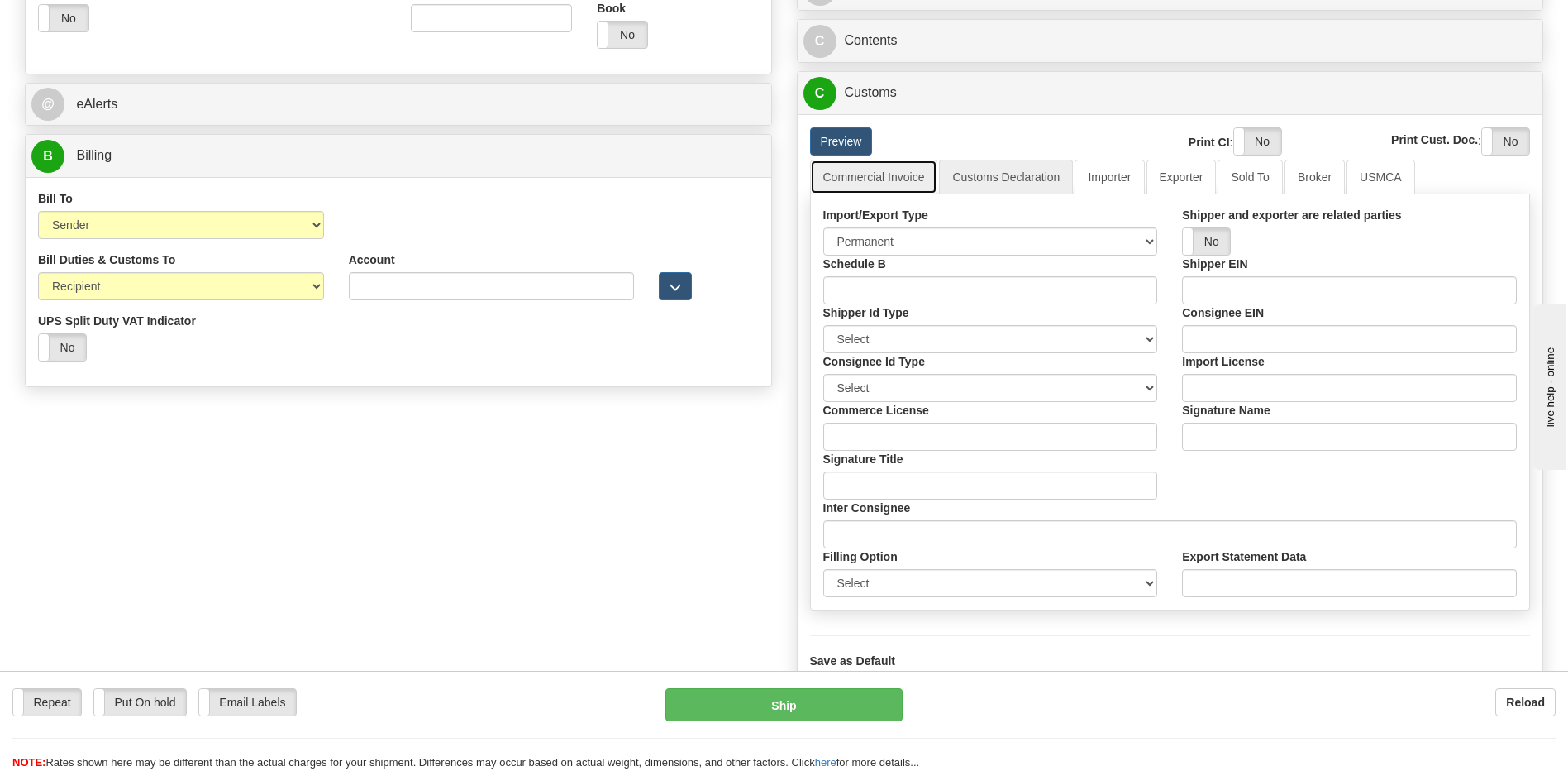
click at [895, 188] on link "Commercial Invoice" at bounding box center [874, 177] width 128 height 35
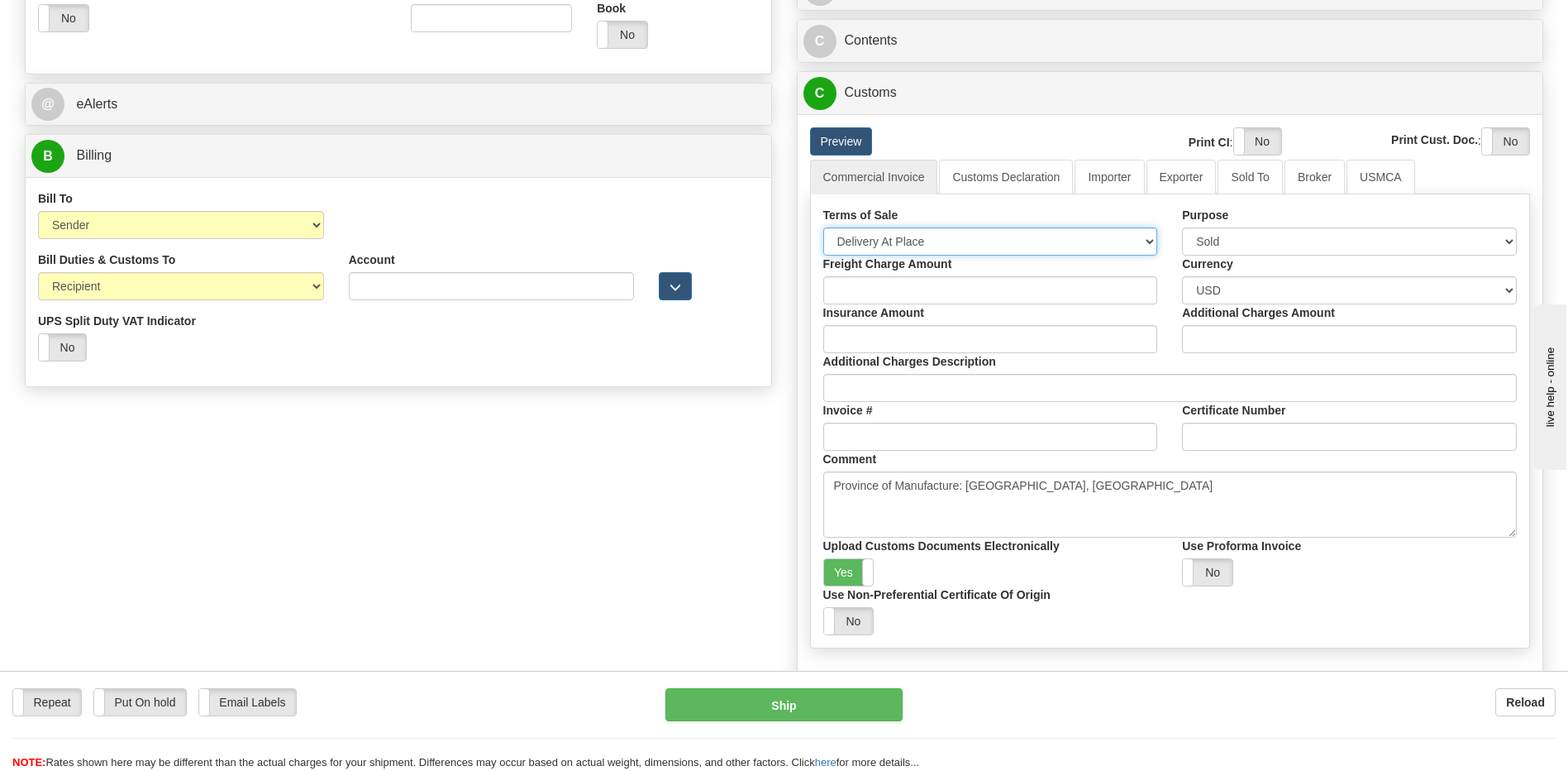
click at [893, 240] on select "Free Carrier Free On Board Ex Works Delivered Duty Unpaid Delivered Duty Paid C…" at bounding box center [990, 242] width 335 height 28
select select "7"
click at [823, 228] on select "Free Carrier Free On Board Ex Works Delivered Duty Unpaid Delivered Duty Paid C…" at bounding box center [990, 242] width 335 height 28
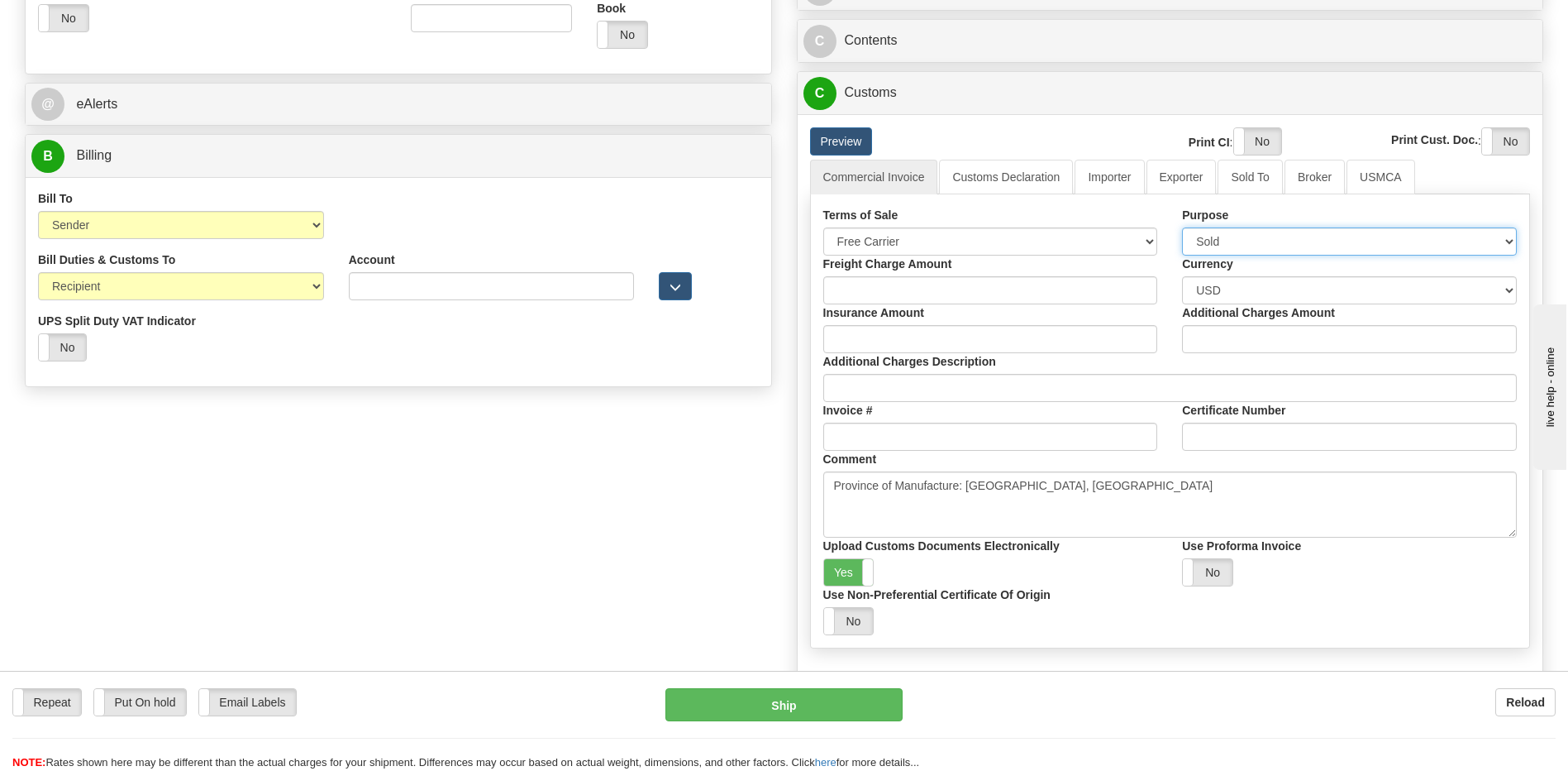
click at [1279, 234] on select "Sold Not Sold Gift Sample Repair and Return Personal Effects Merchandise Danger…" at bounding box center [1349, 242] width 335 height 28
select select "2"
click at [1182, 228] on select "Sold Not Sold Gift Sample Repair and Return Personal Effects Merchandise Danger…" at bounding box center [1349, 242] width 335 height 28
click at [345, 571] on div "Order # S Sender Default" at bounding box center [784, 114] width 1543 height 1317
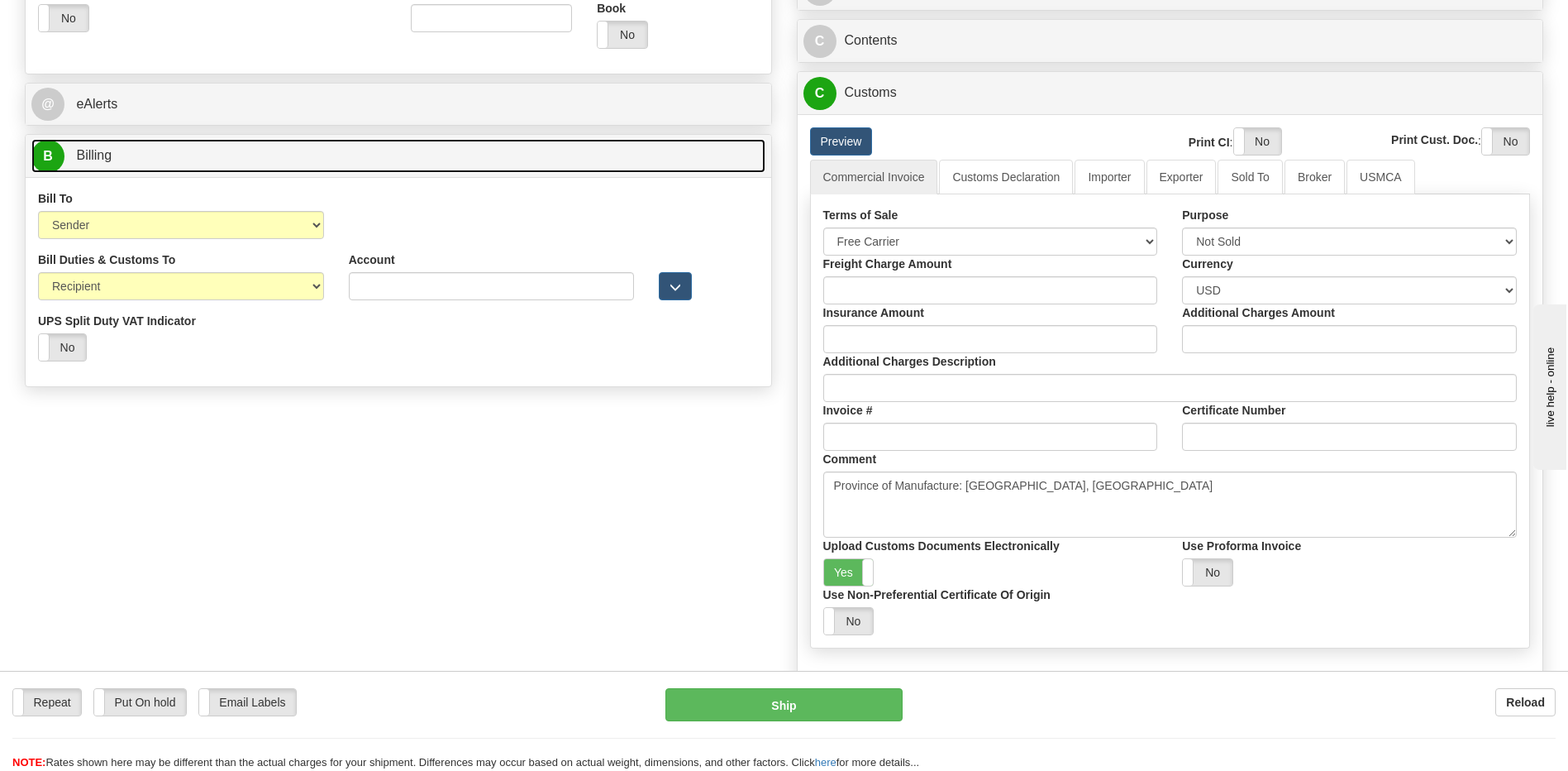
click at [103, 156] on span "Billing" at bounding box center [94, 155] width 36 height 14
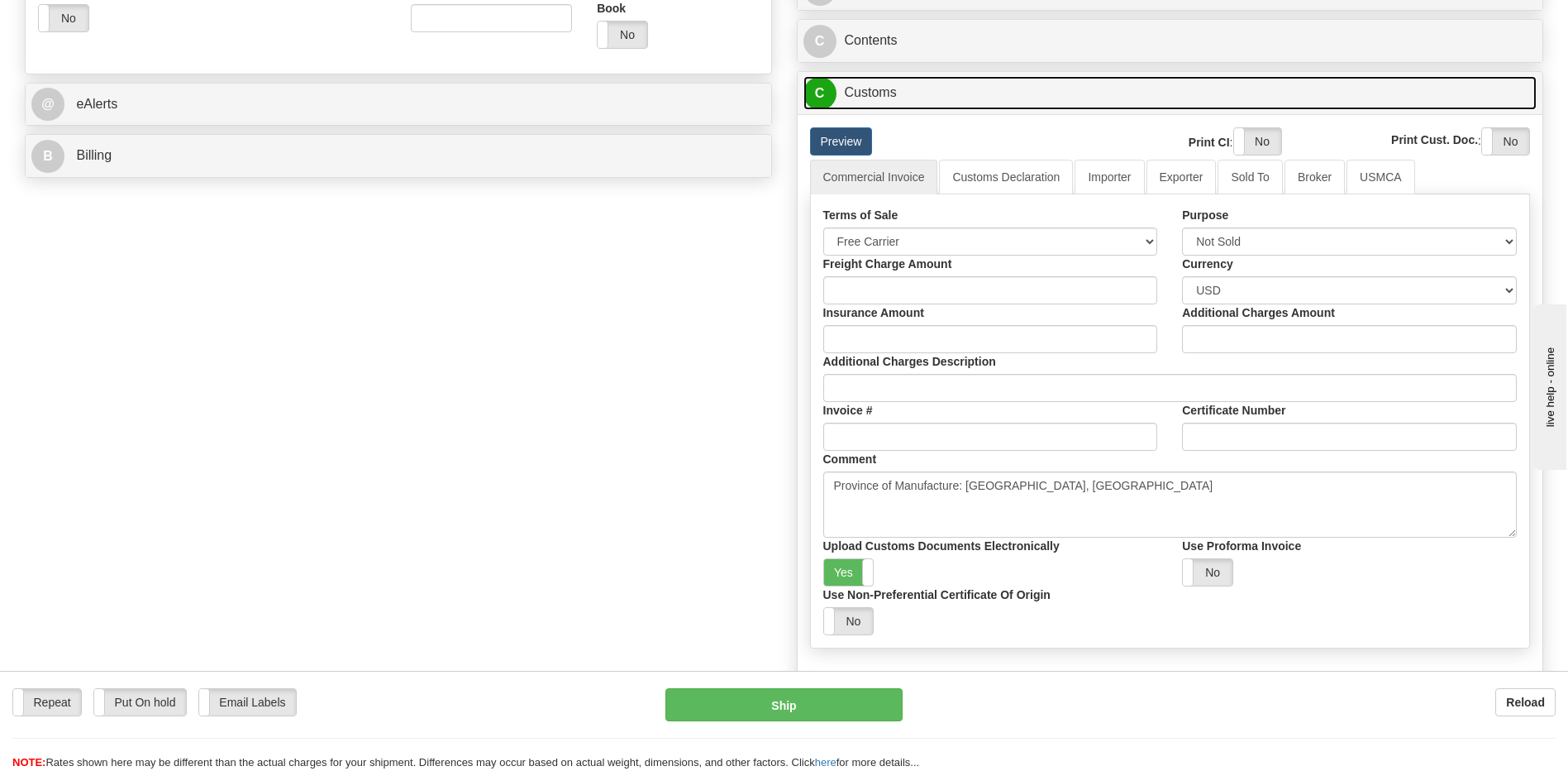
click at [867, 100] on link "C Customs" at bounding box center [1171, 93] width 734 height 34
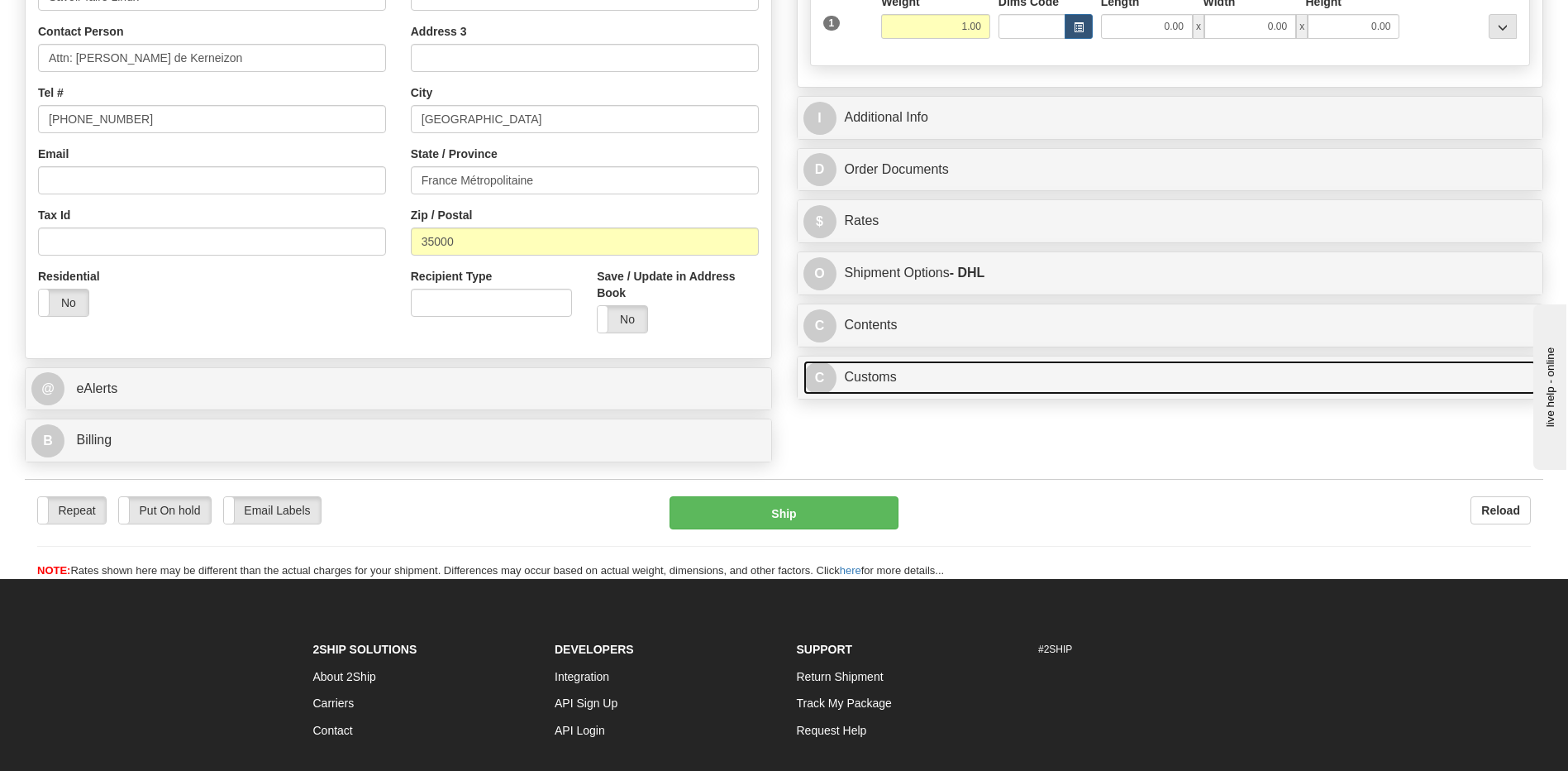
scroll to position [363, 0]
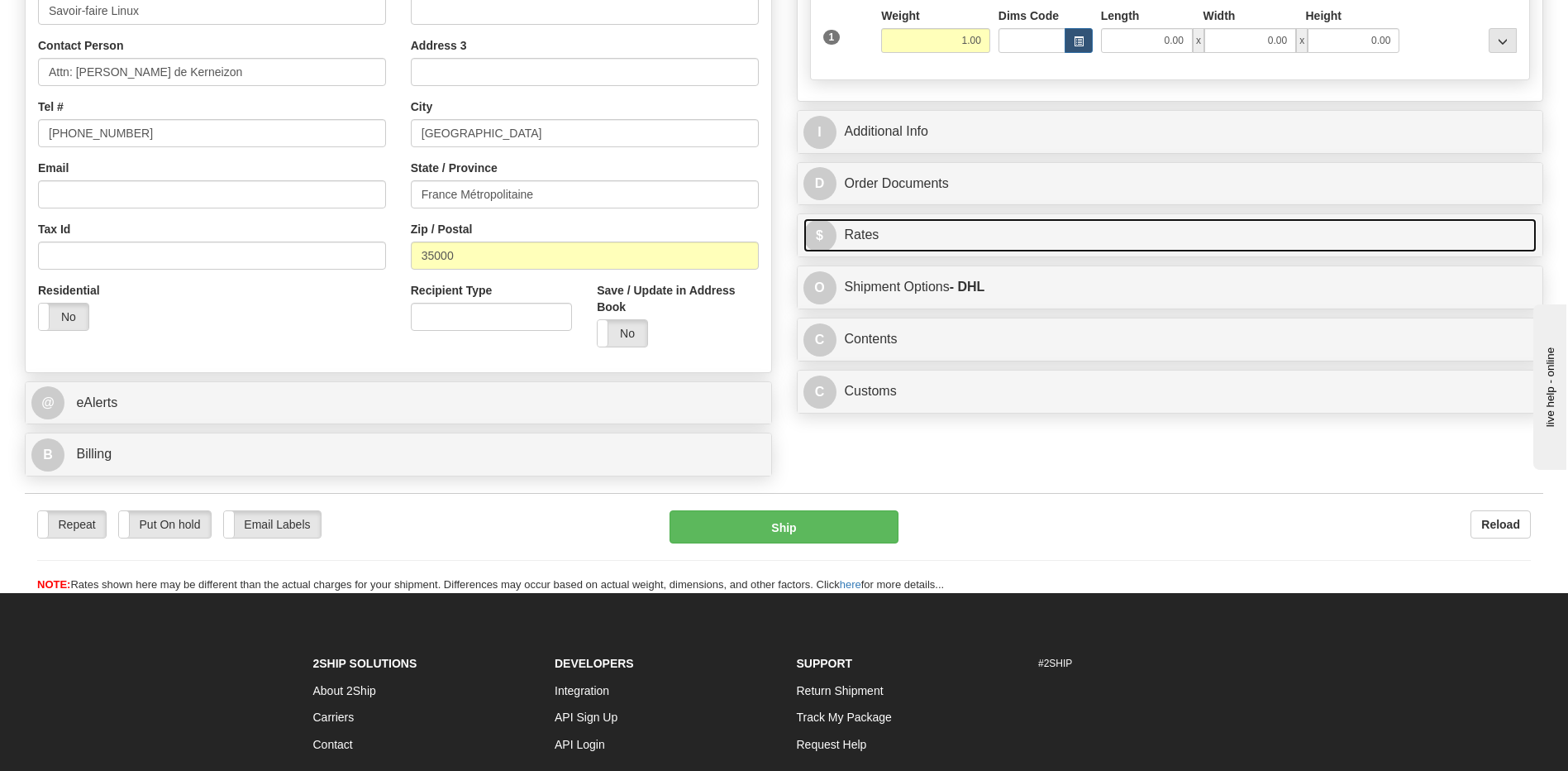
click at [890, 240] on link "$ Rates" at bounding box center [1171, 235] width 734 height 34
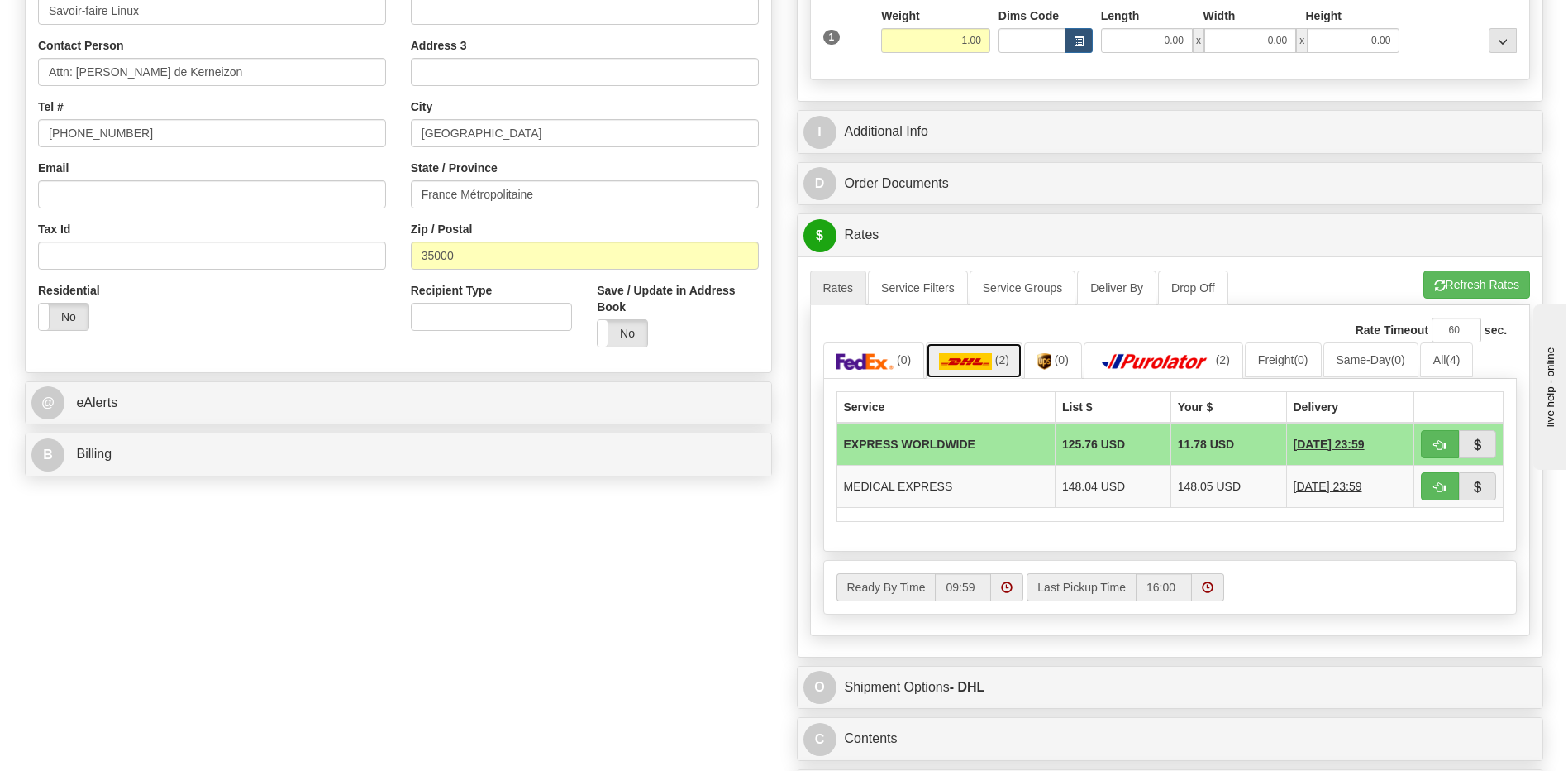
drag, startPoint x: 993, startPoint y: 363, endPoint x: 1091, endPoint y: 451, distance: 131.7
click at [993, 363] on link "(2)" at bounding box center [973, 360] width 97 height 36
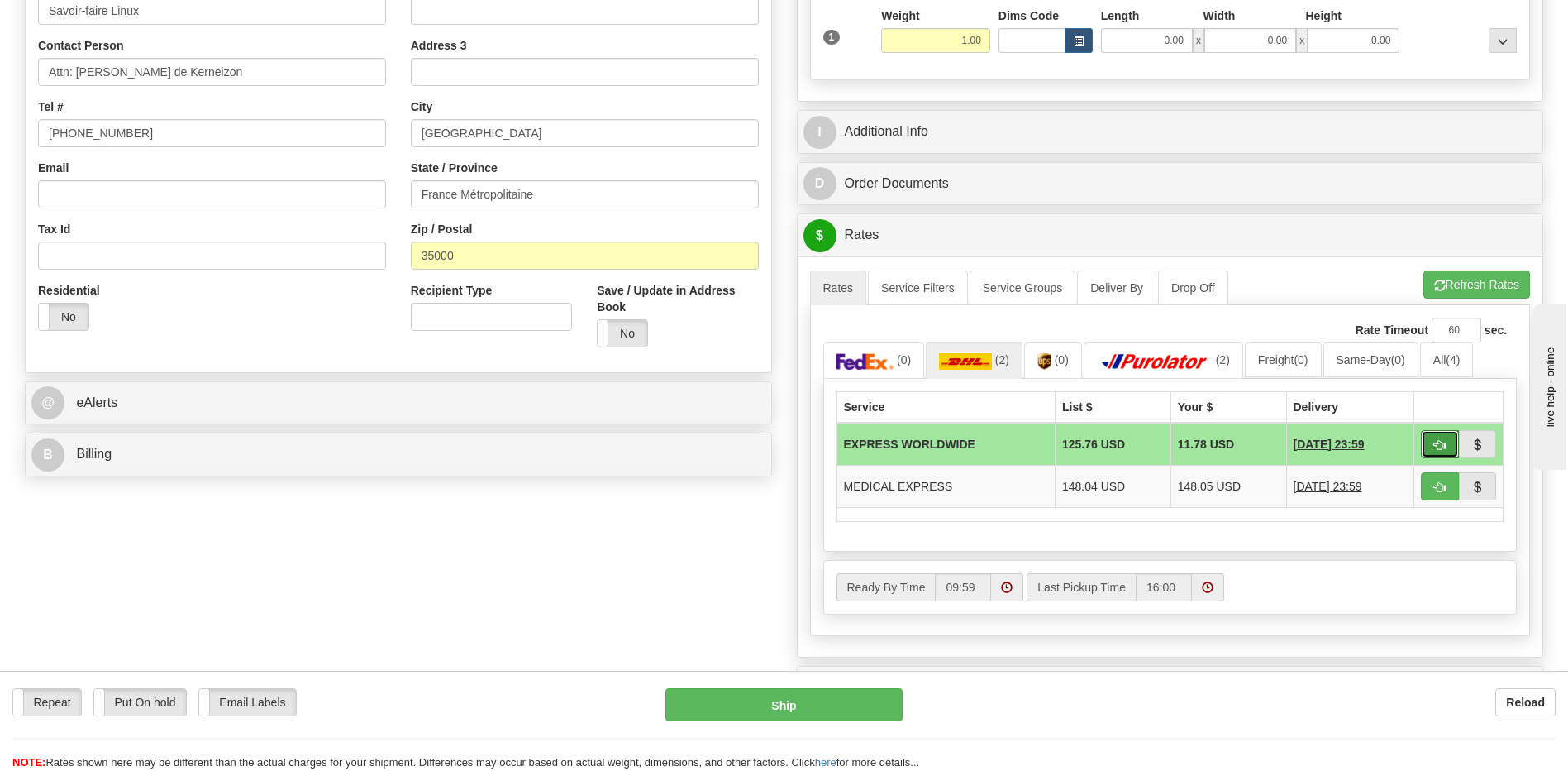
click at [1437, 448] on span "button" at bounding box center [1440, 445] width 12 height 11
type input "P"
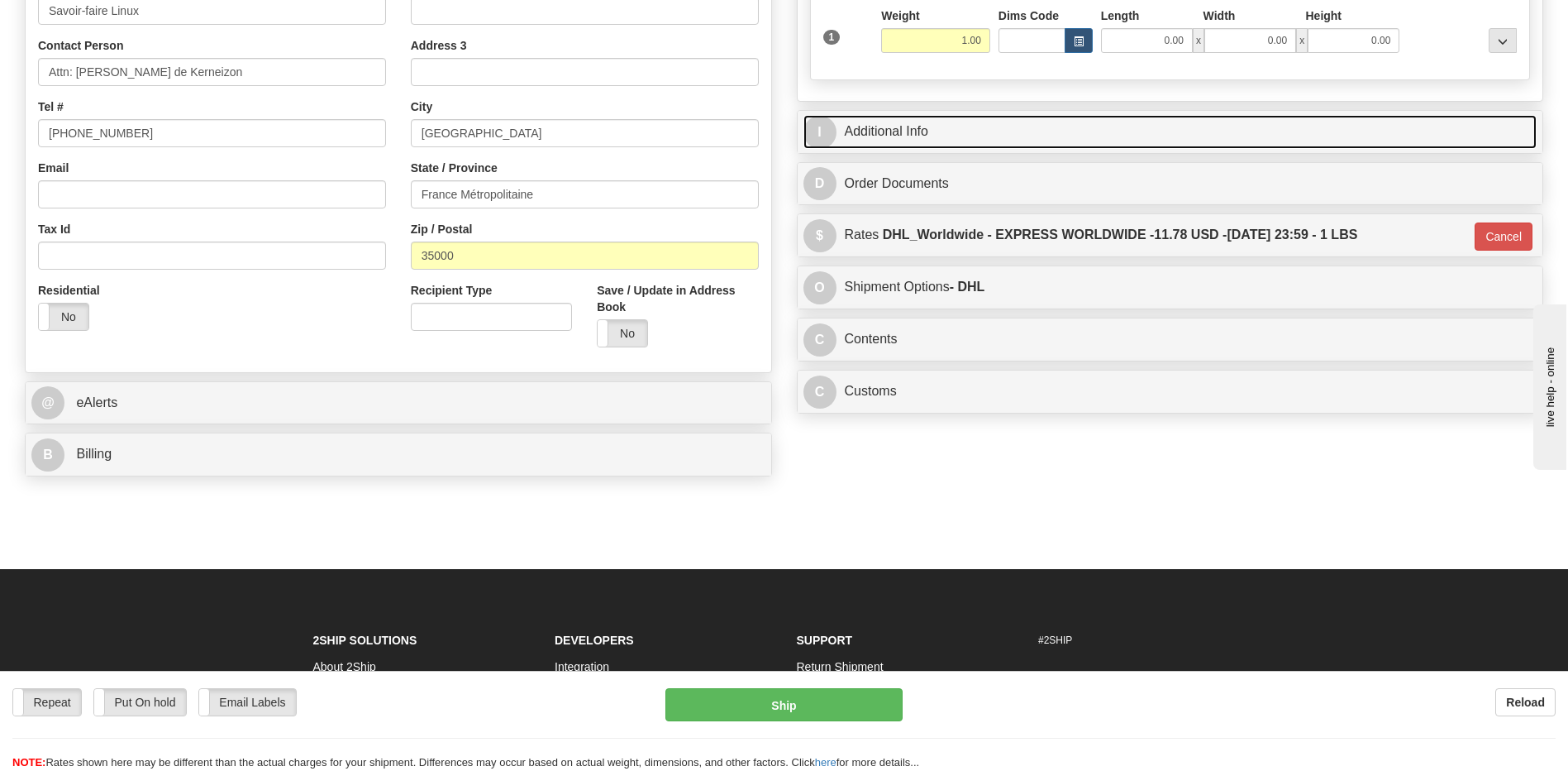
click at [930, 125] on link "I Additional Info" at bounding box center [1171, 132] width 734 height 34
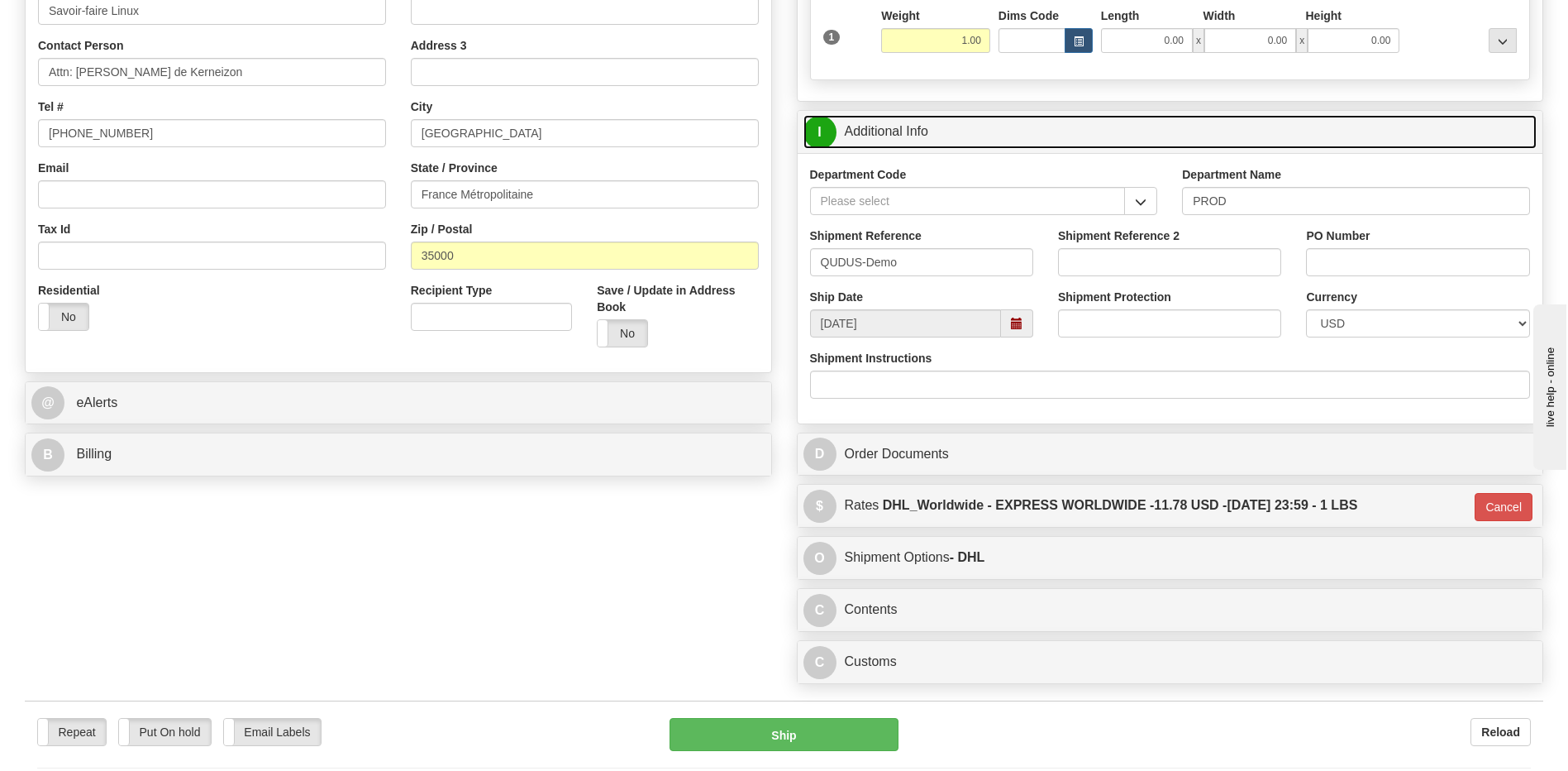
click at [930, 125] on link "I Additional Info" at bounding box center [1171, 132] width 734 height 34
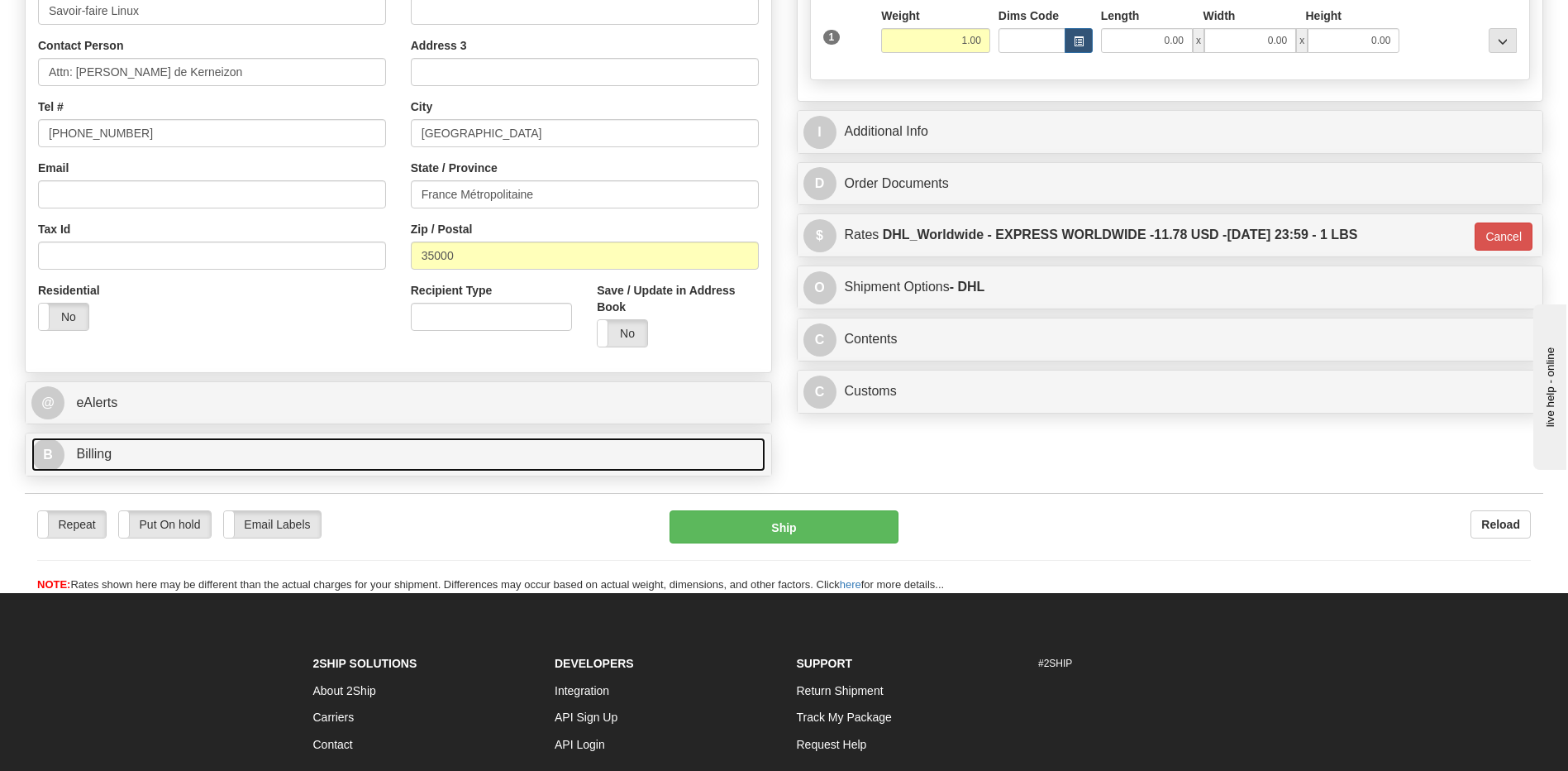
click at [146, 457] on link "B Billing" at bounding box center [398, 454] width 734 height 34
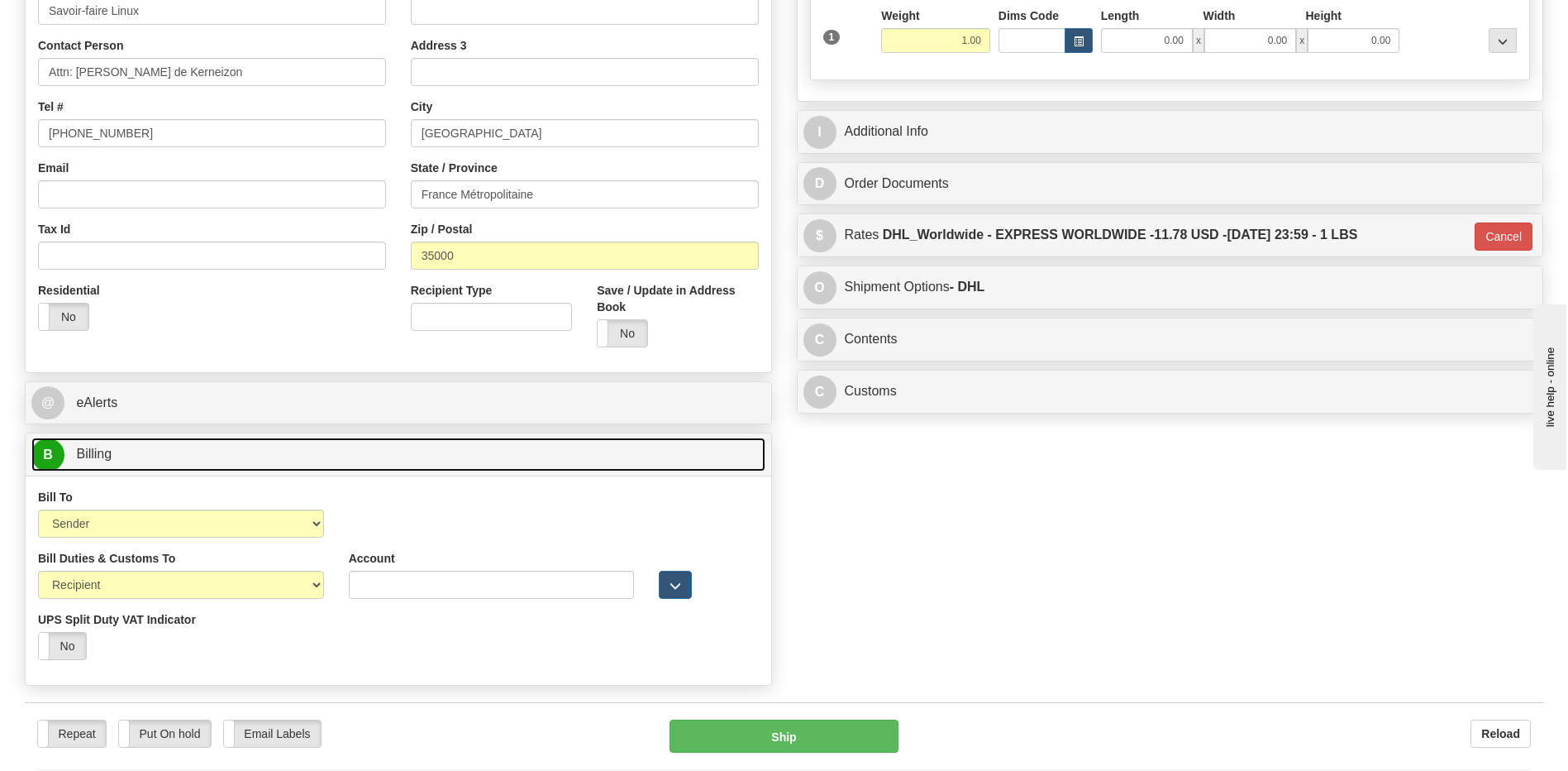
click at [146, 457] on link "B Billing" at bounding box center [398, 454] width 734 height 34
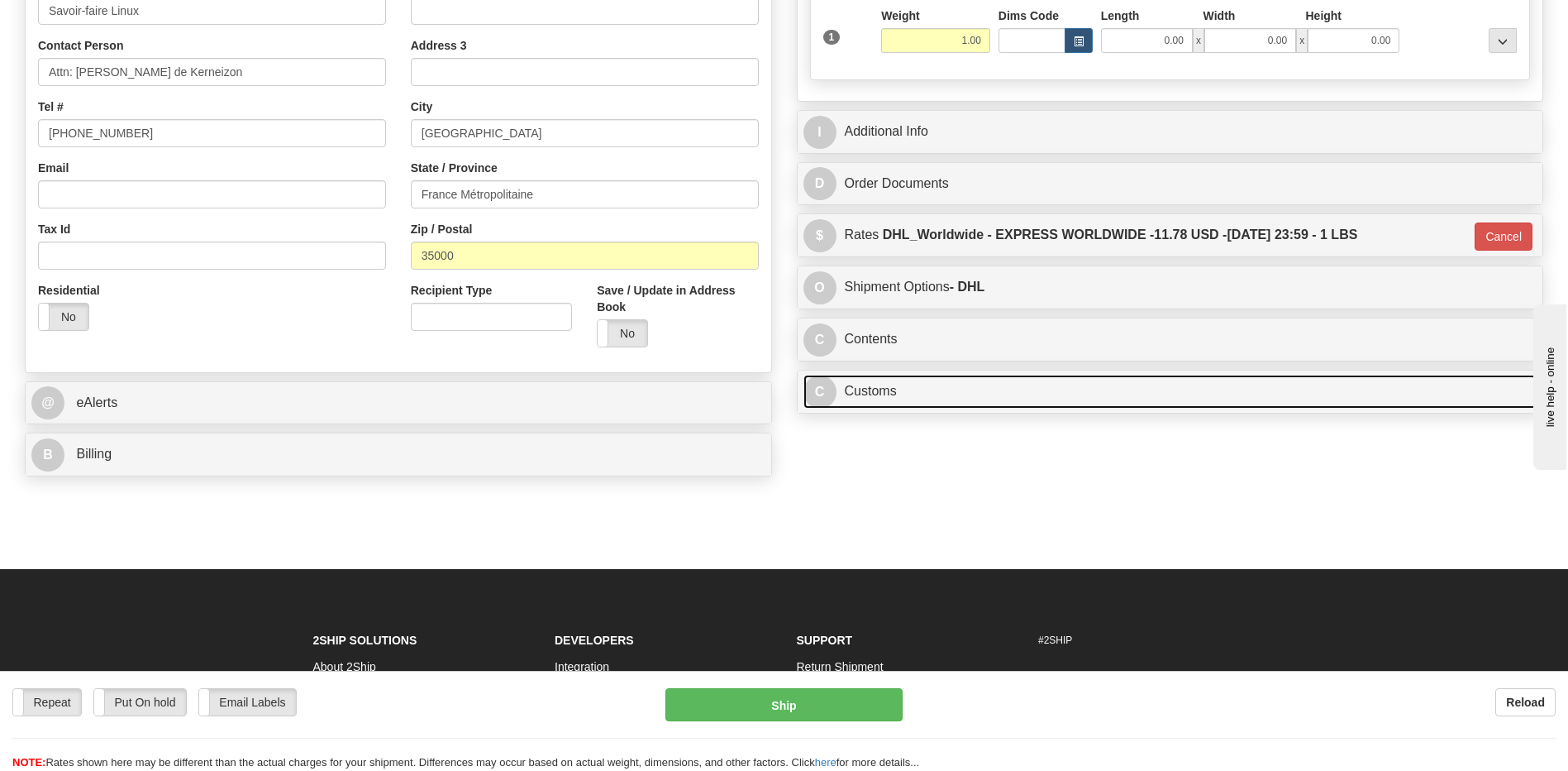
click at [998, 386] on link "C Customs" at bounding box center [1171, 391] width 734 height 34
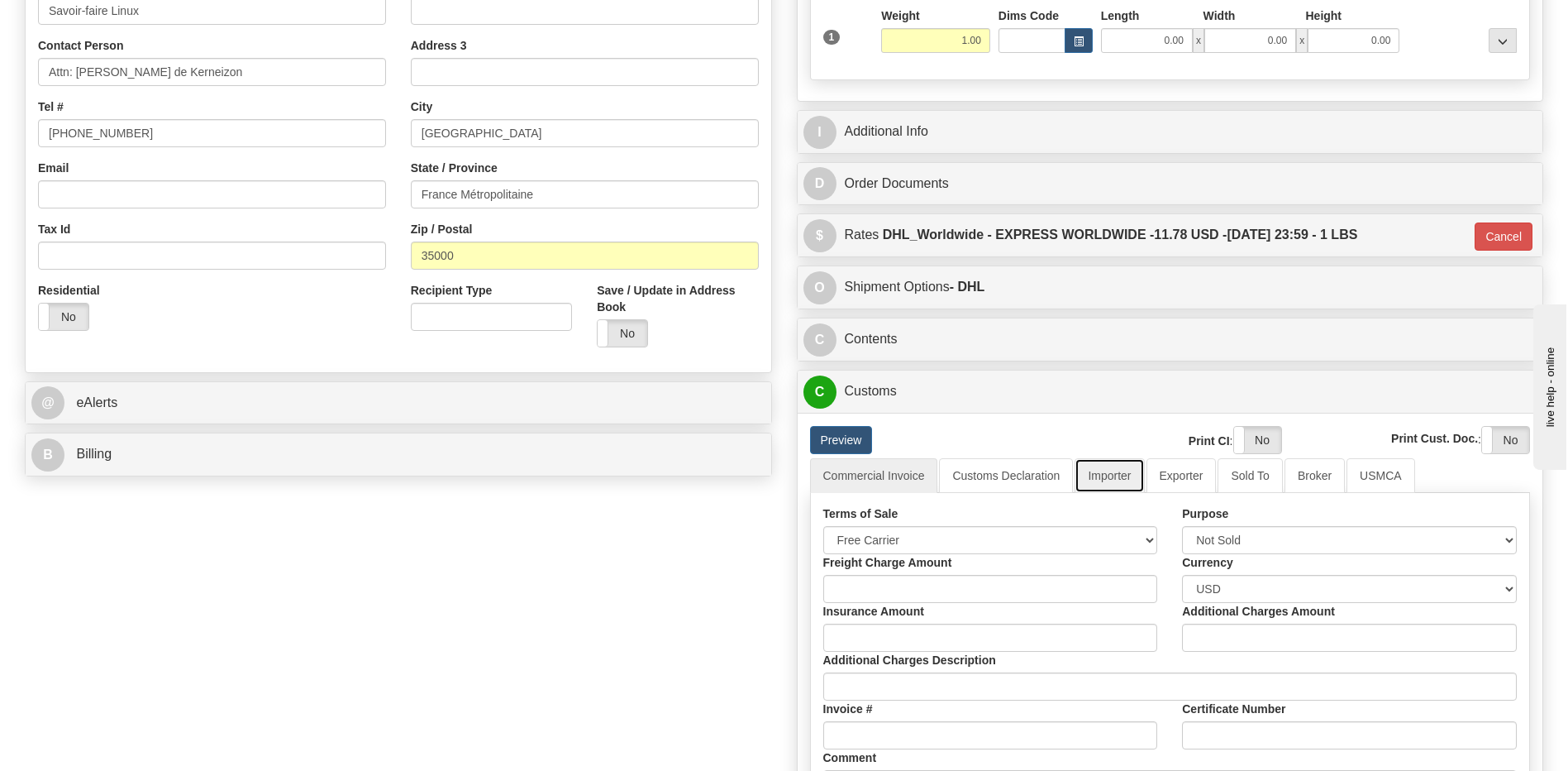
click at [1125, 469] on link "Importer" at bounding box center [1109, 476] width 69 height 35
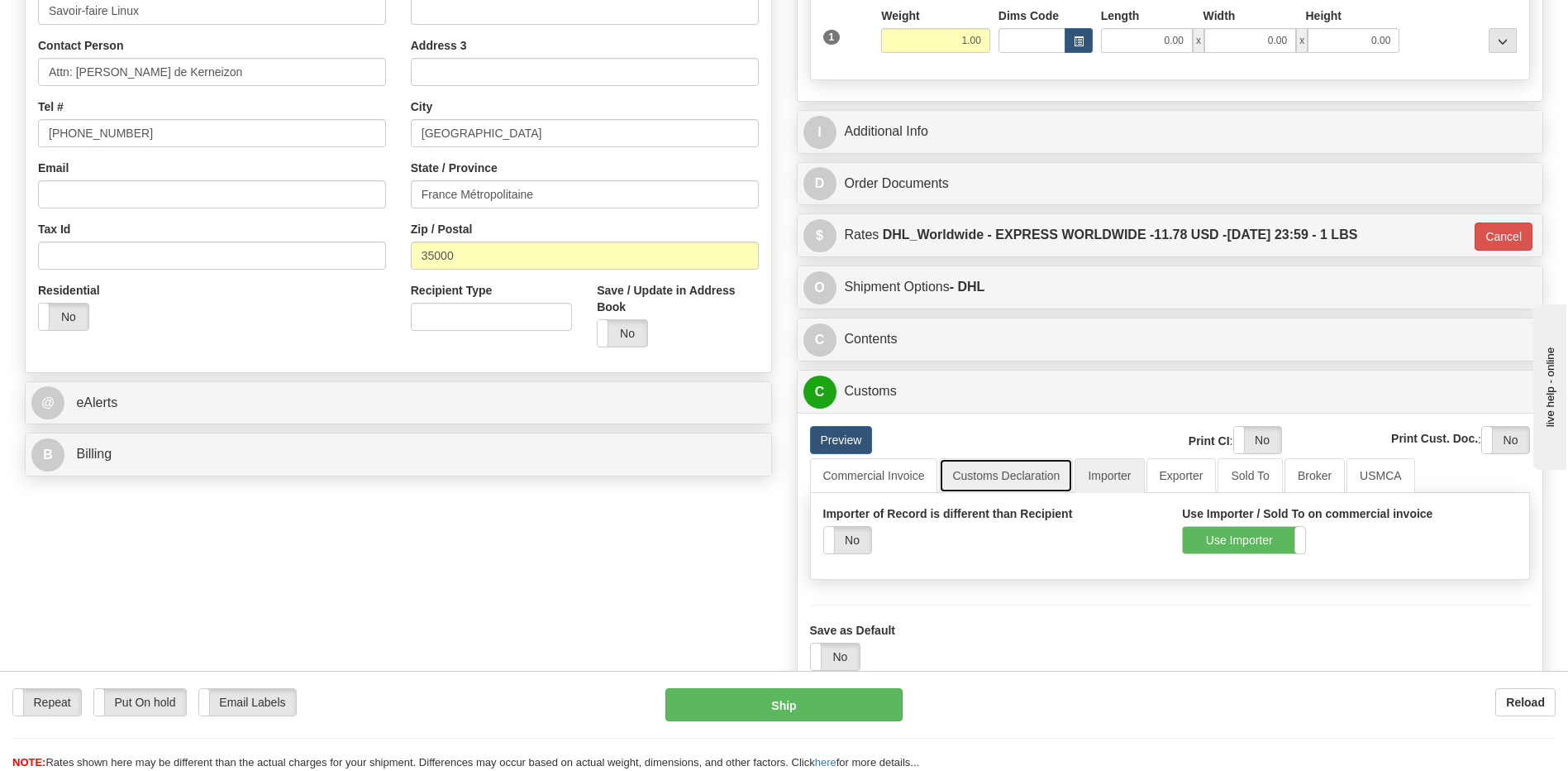
click at [993, 478] on link "Customs Declaration" at bounding box center [1006, 476] width 134 height 35
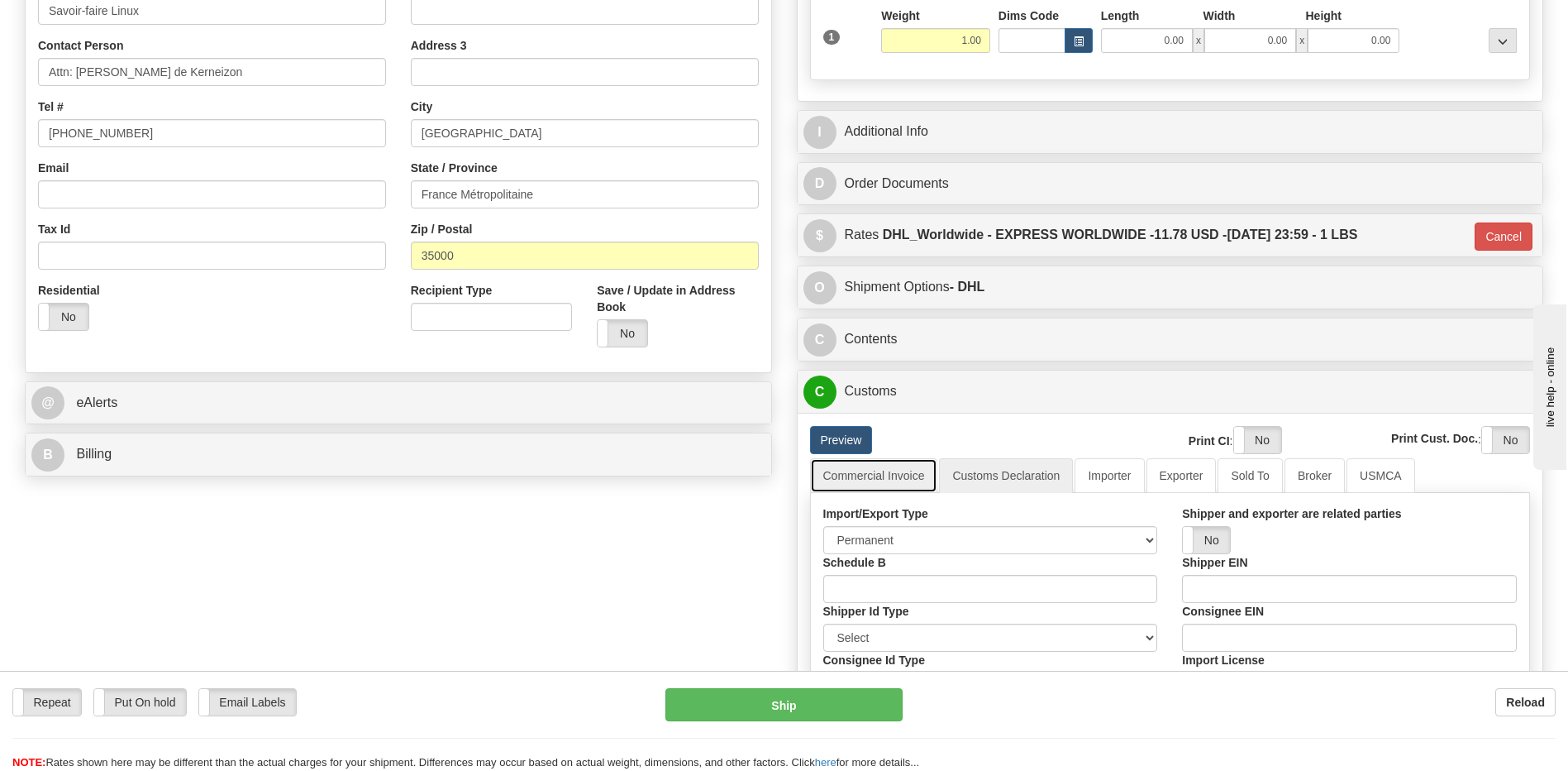
click at [890, 478] on link "Commercial Invoice" at bounding box center [874, 476] width 128 height 35
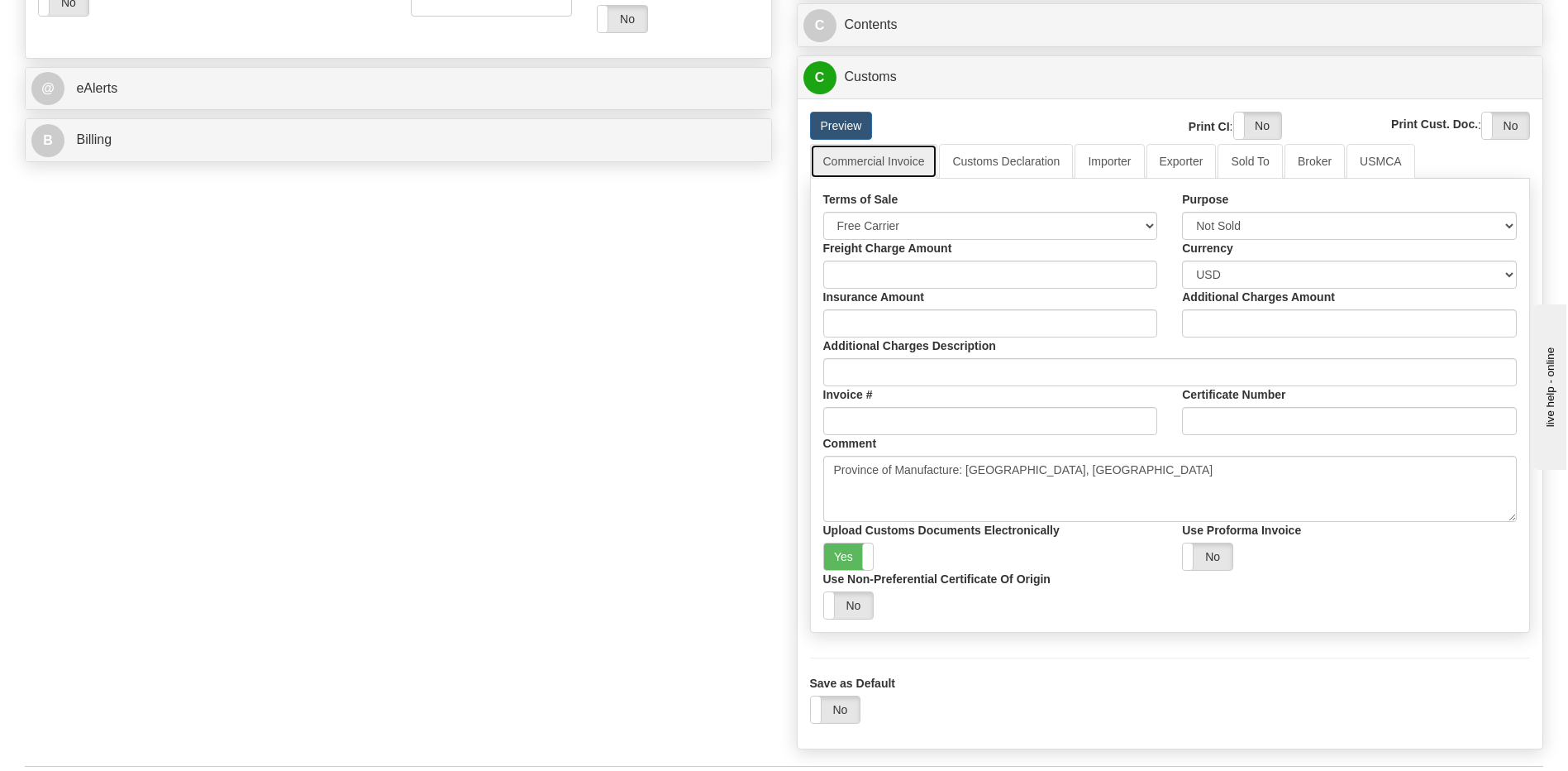
scroll to position [528, 0]
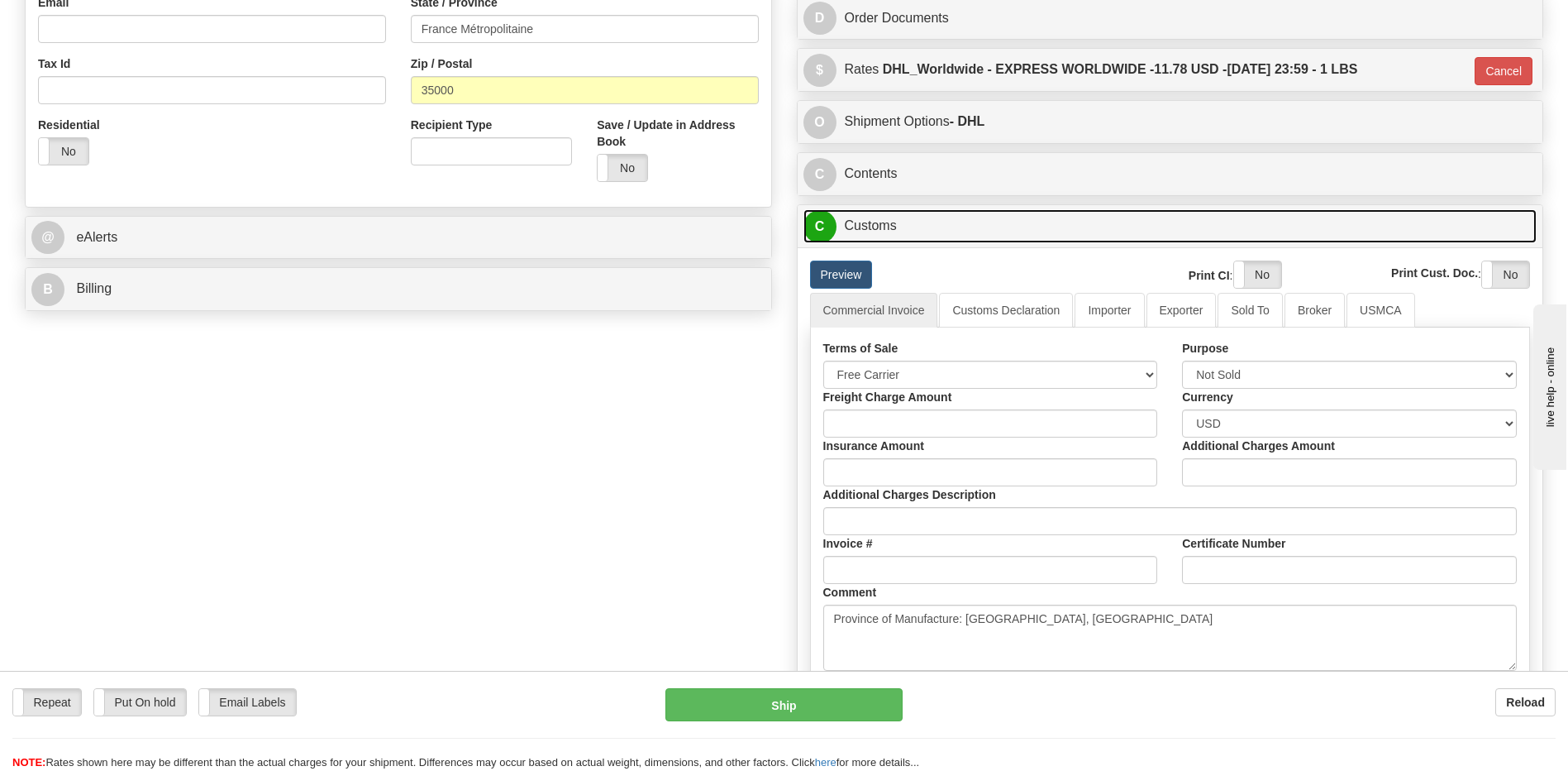
click at [872, 236] on link "C Customs" at bounding box center [1171, 226] width 734 height 34
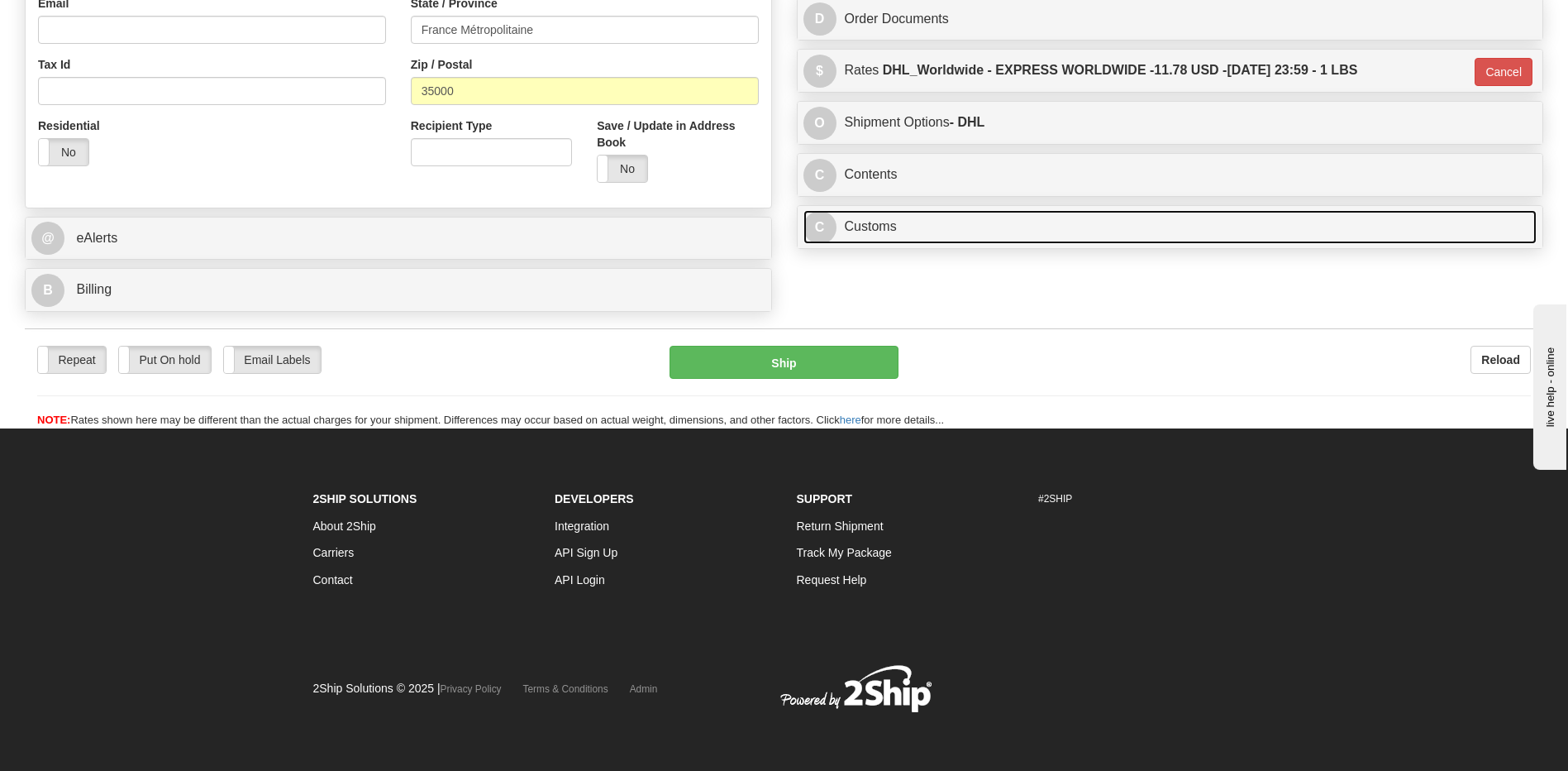
scroll to position [504, 0]
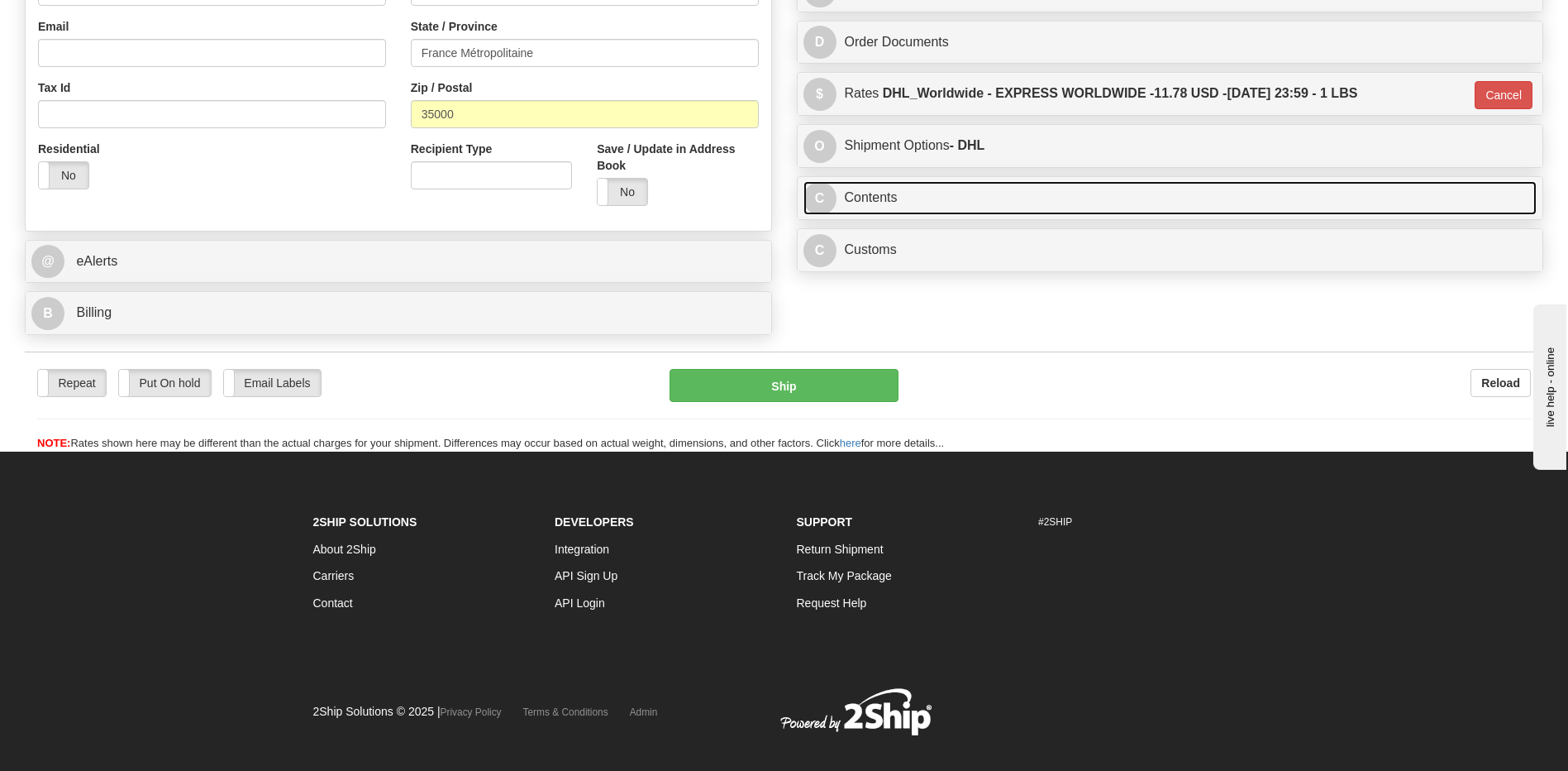
click at [909, 210] on link "C Contents" at bounding box center [1171, 197] width 734 height 34
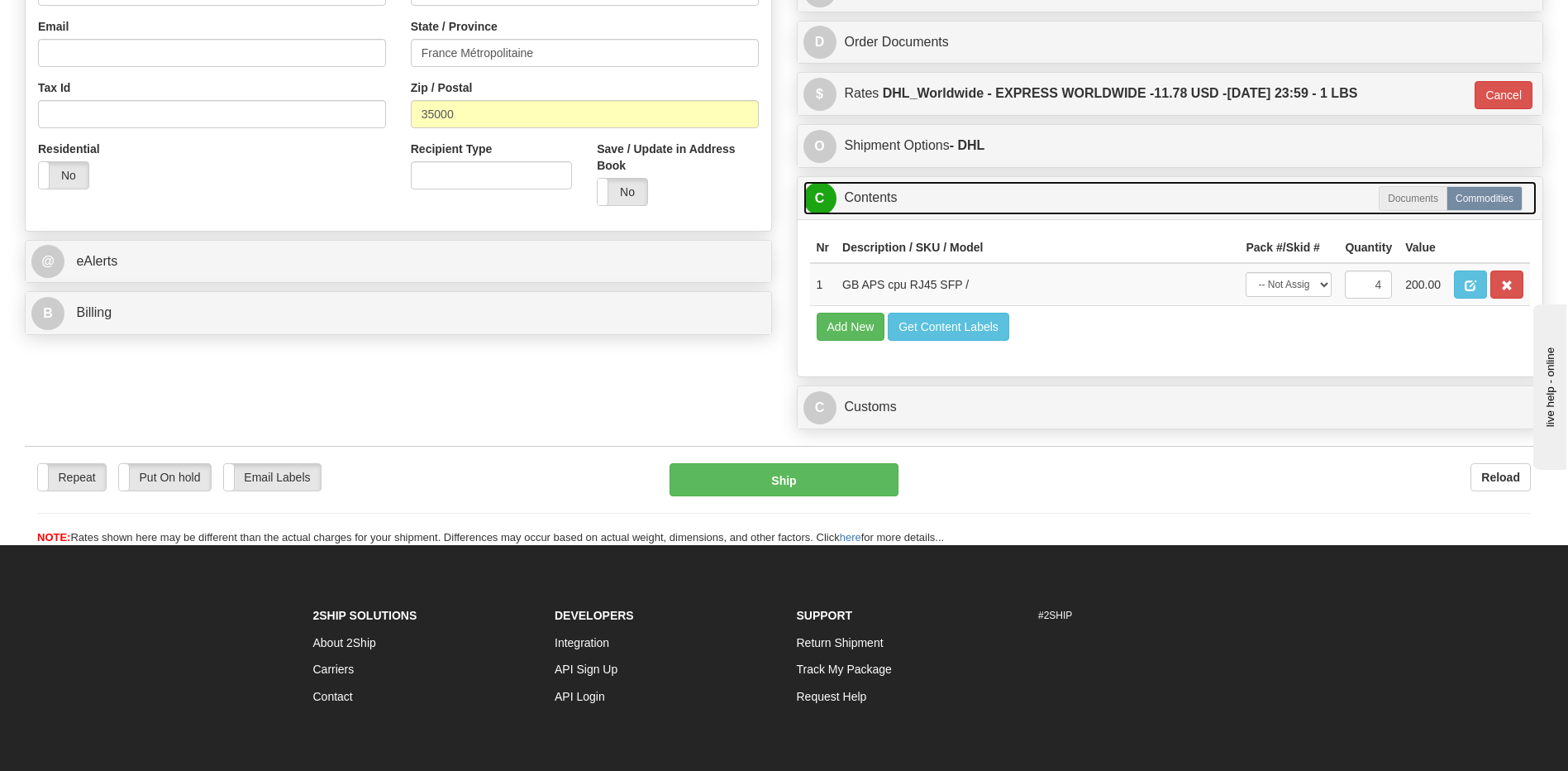
click at [909, 210] on link "C Contents" at bounding box center [1171, 197] width 734 height 34
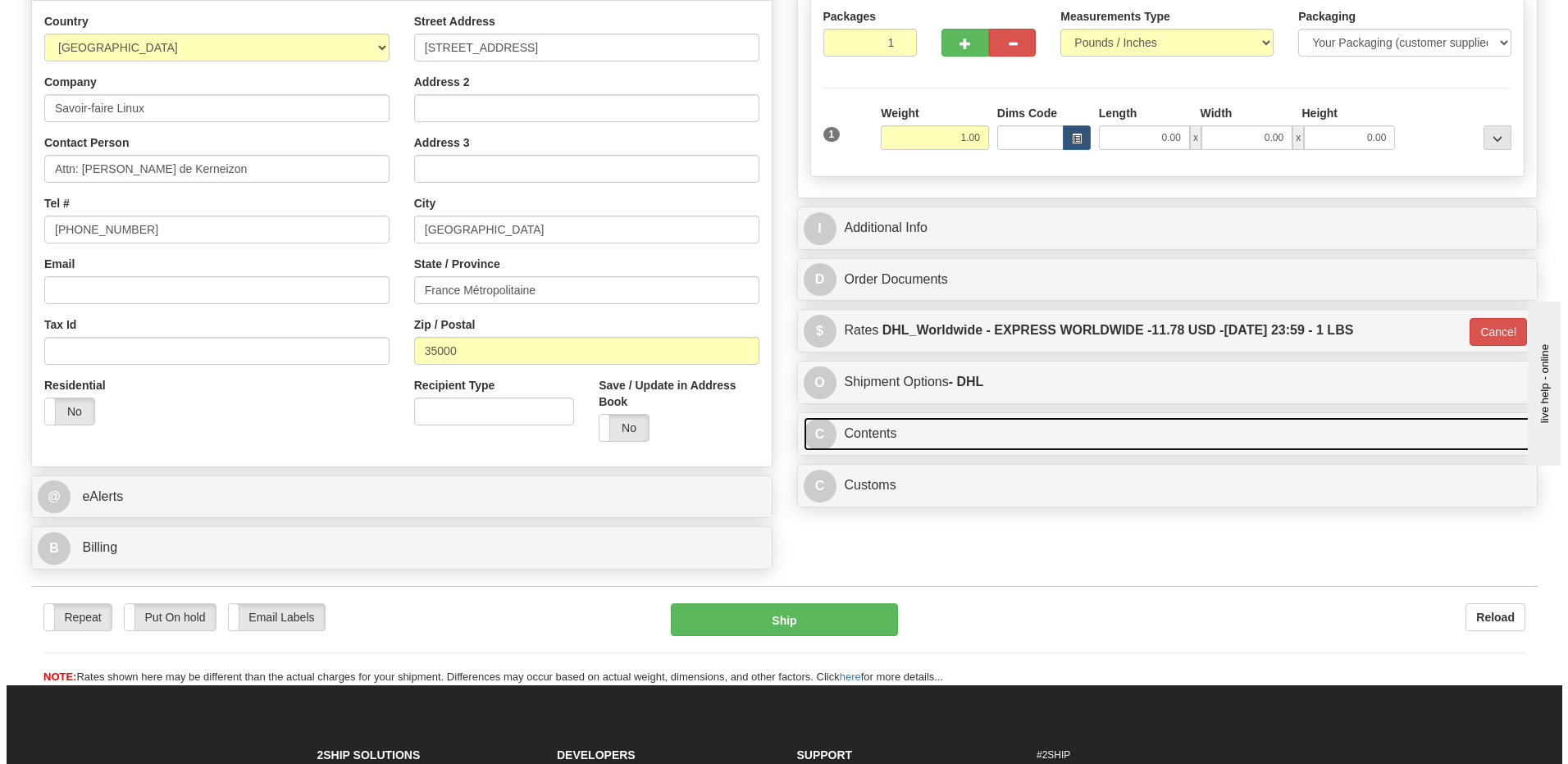
scroll to position [254, 0]
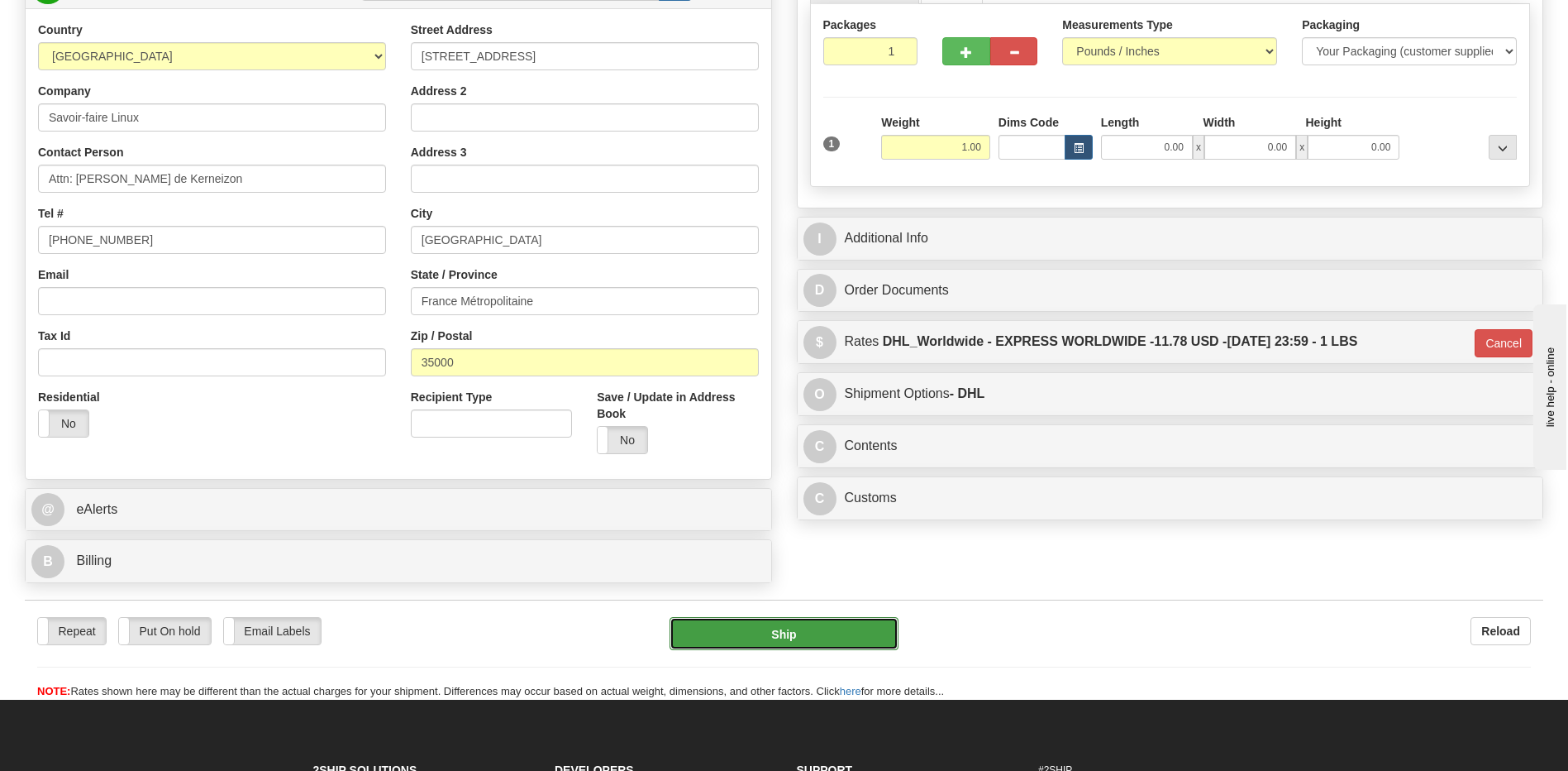
click at [856, 637] on button "Ship" at bounding box center [784, 634] width 229 height 33
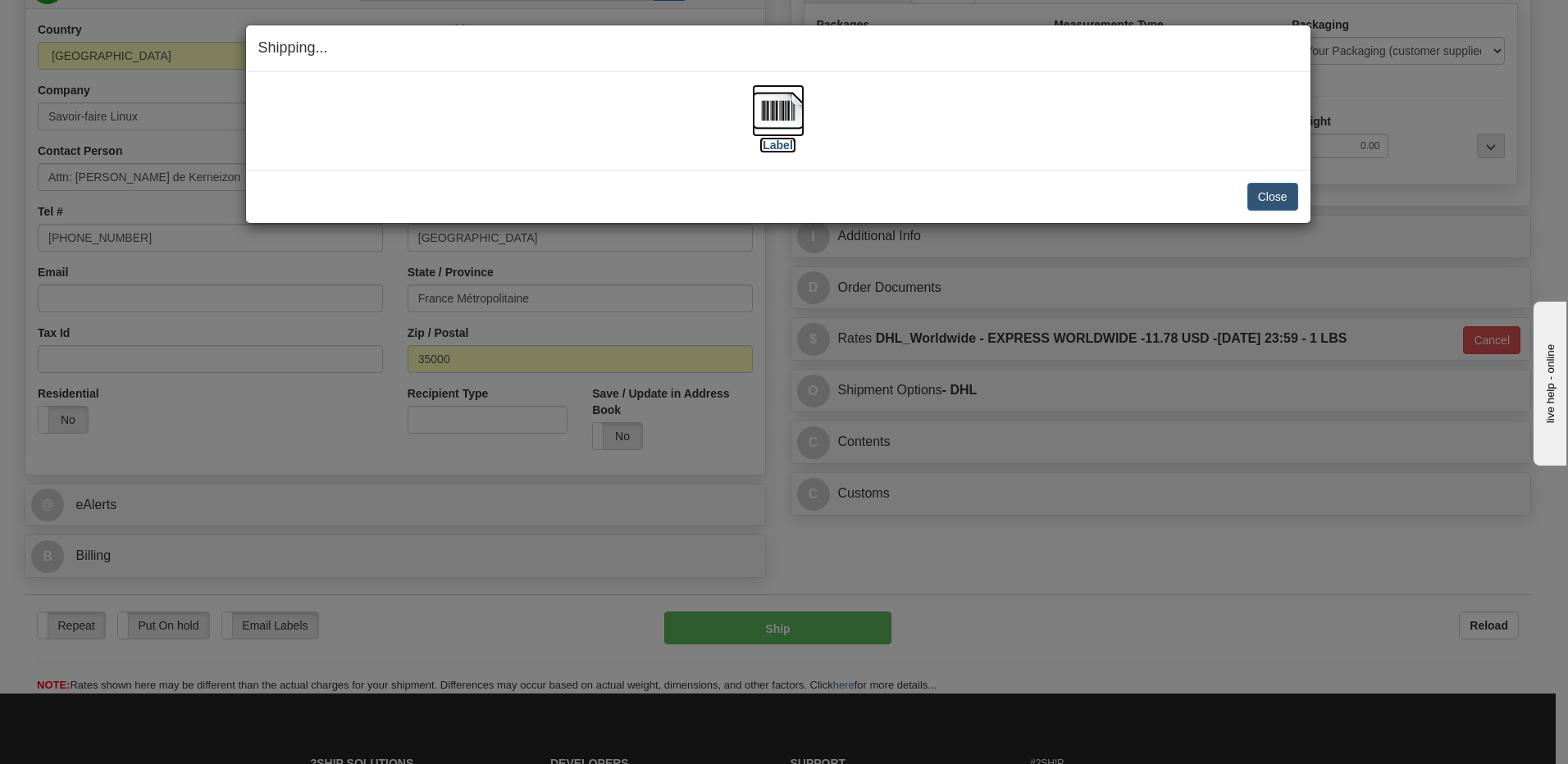
click at [768, 110] on img at bounding box center [777, 110] width 52 height 52
click at [1278, 200] on button "Close" at bounding box center [1273, 196] width 51 height 27
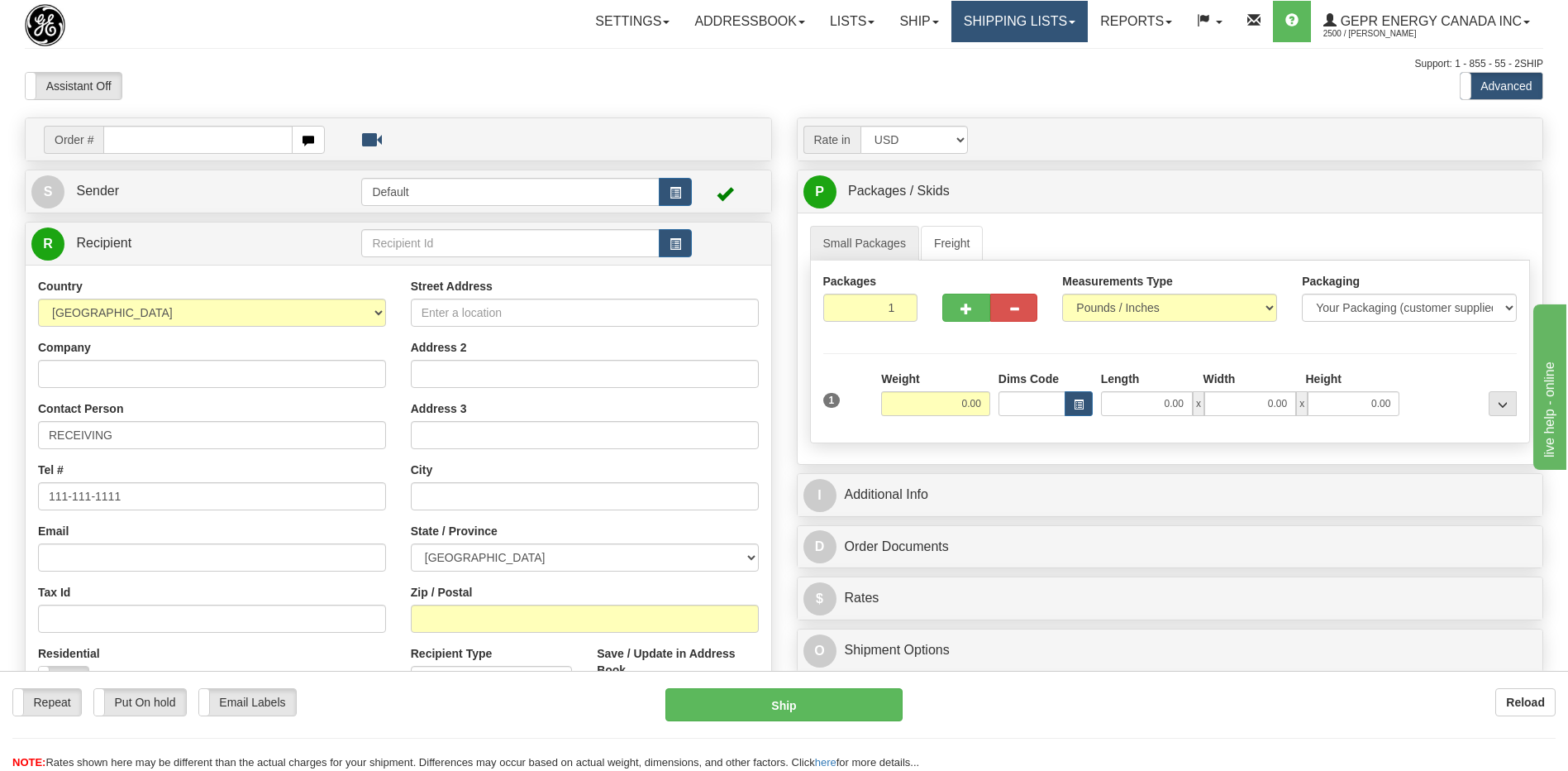
click at [979, 27] on link "Shipping lists" at bounding box center [1020, 21] width 136 height 42
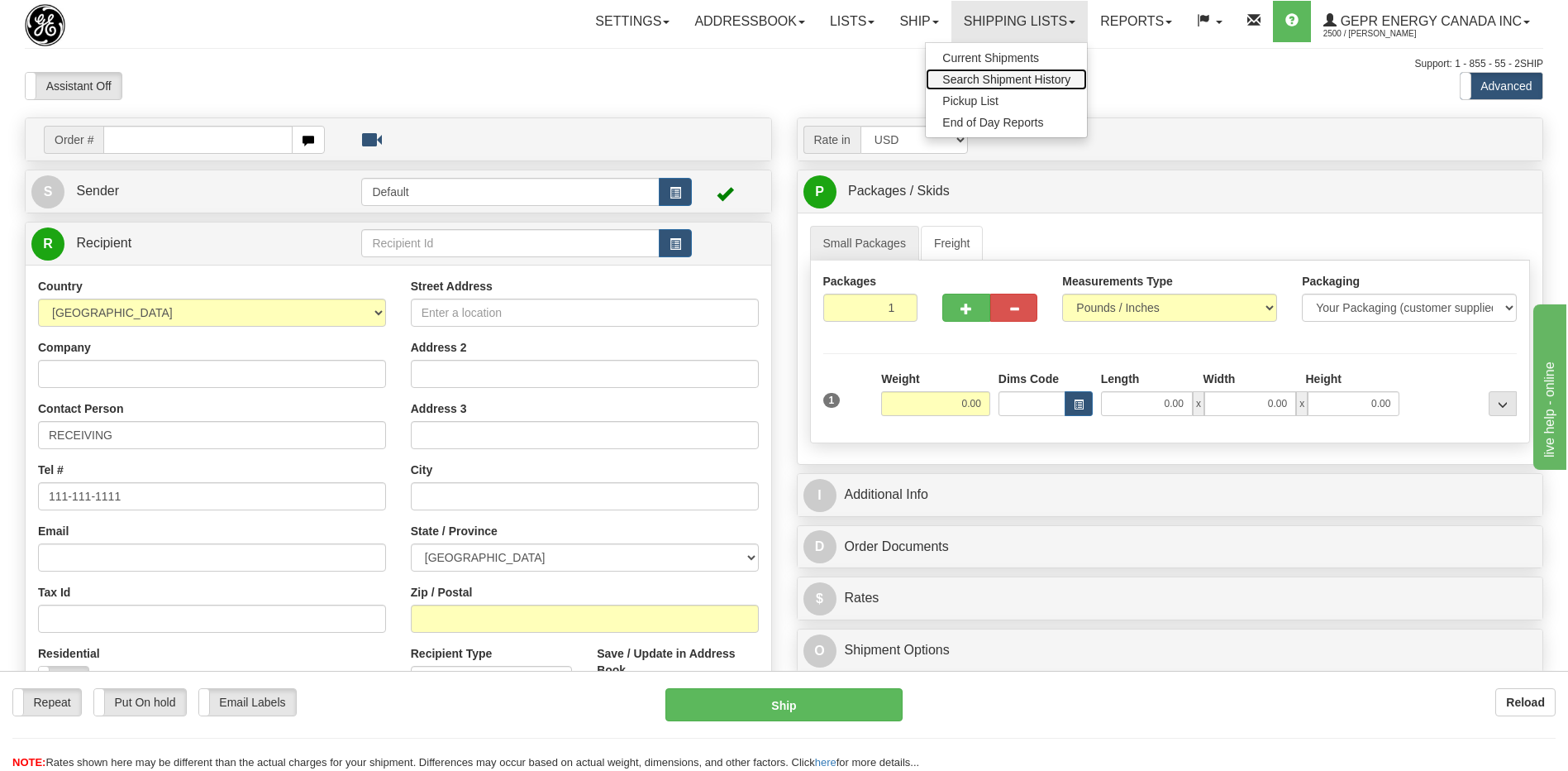
click at [966, 83] on span "Search Shipment History" at bounding box center [1006, 79] width 128 height 13
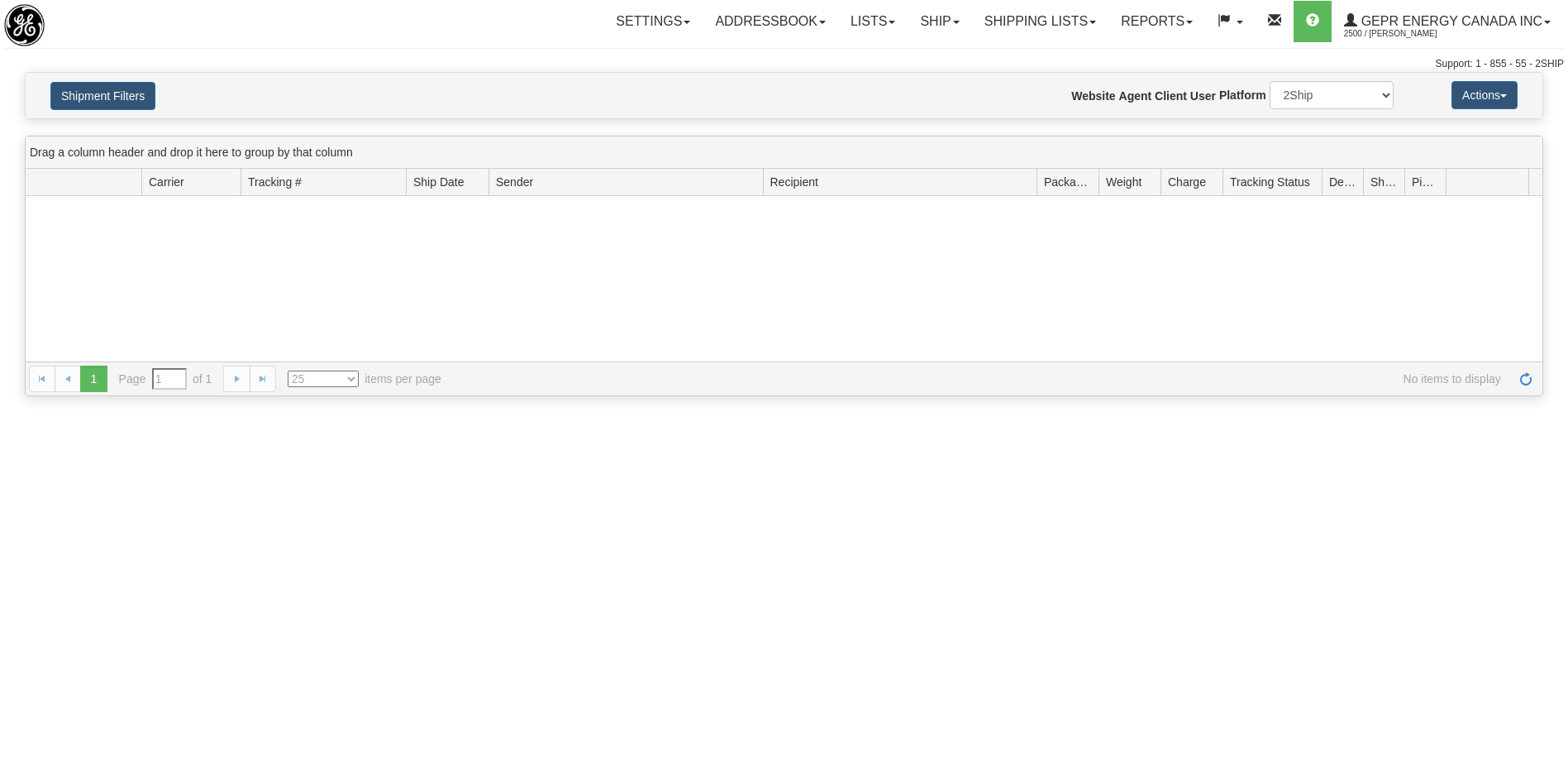
type input "From [DATE] To [DATE]"
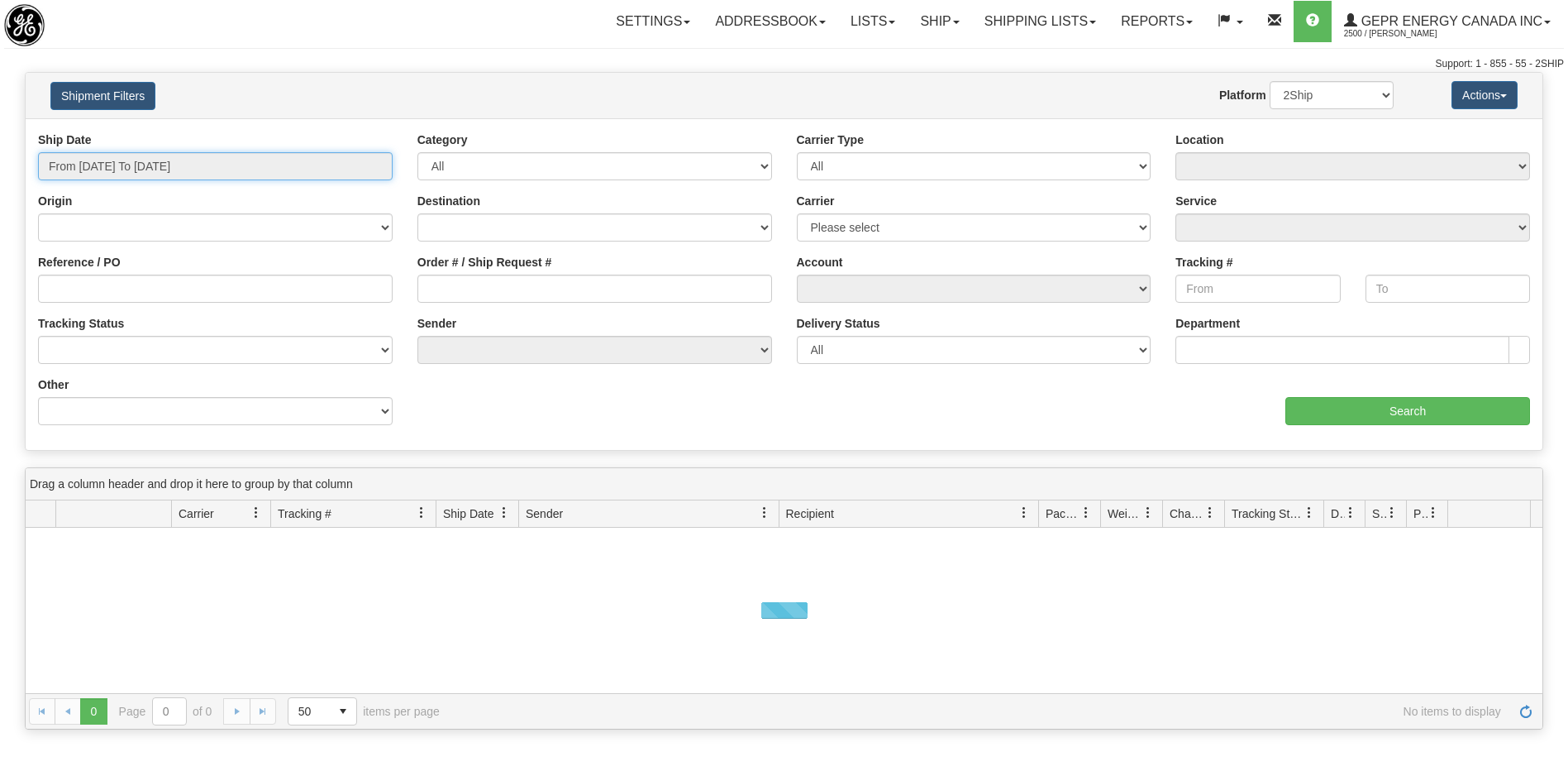
type input "[DATE]"
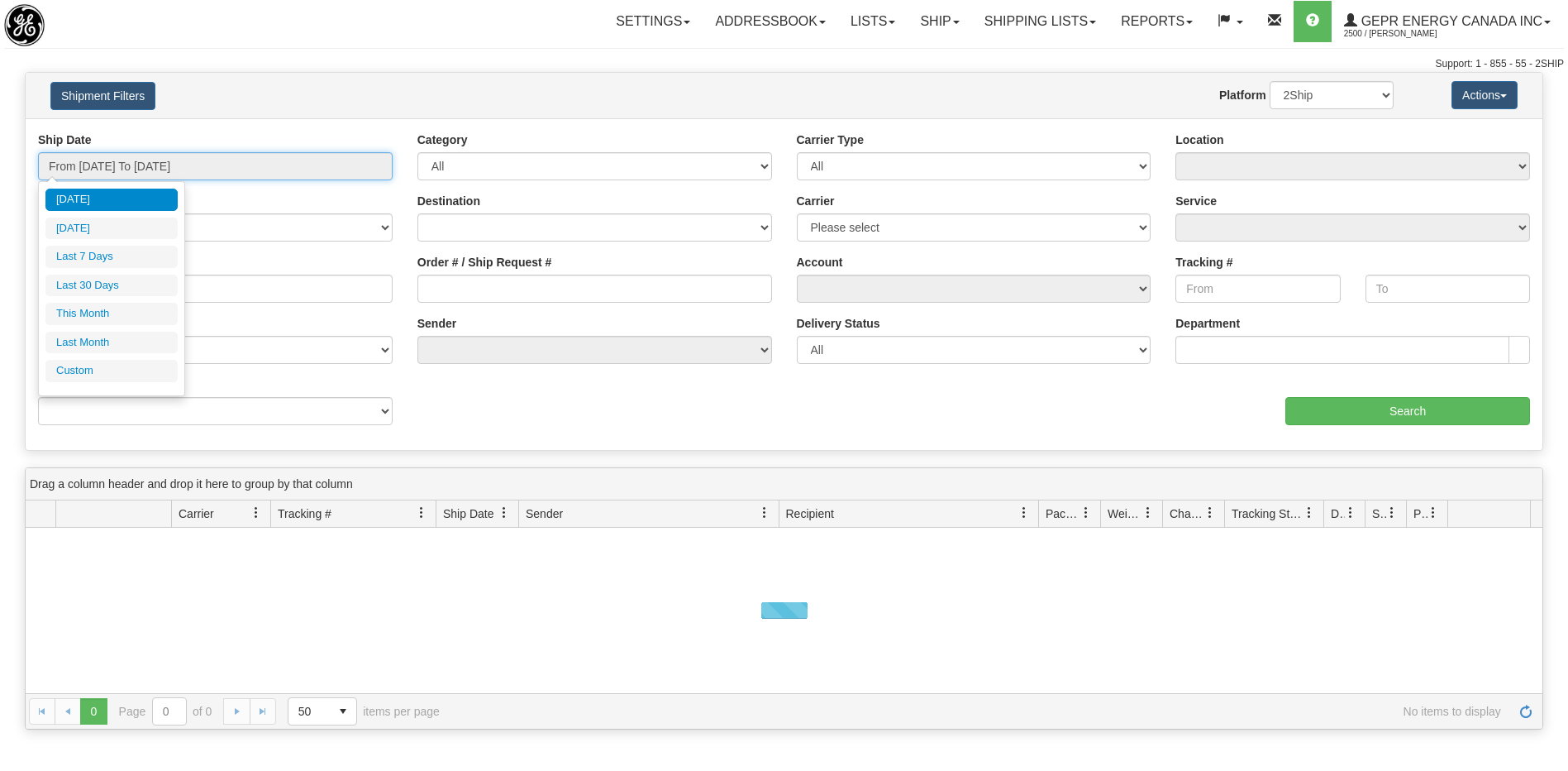
click at [126, 173] on input "From 08/26/2025 To 08/27/2025" at bounding box center [215, 166] width 355 height 28
type input "08/26/2025"
type input "08/21/2025"
type input "[DATE]"
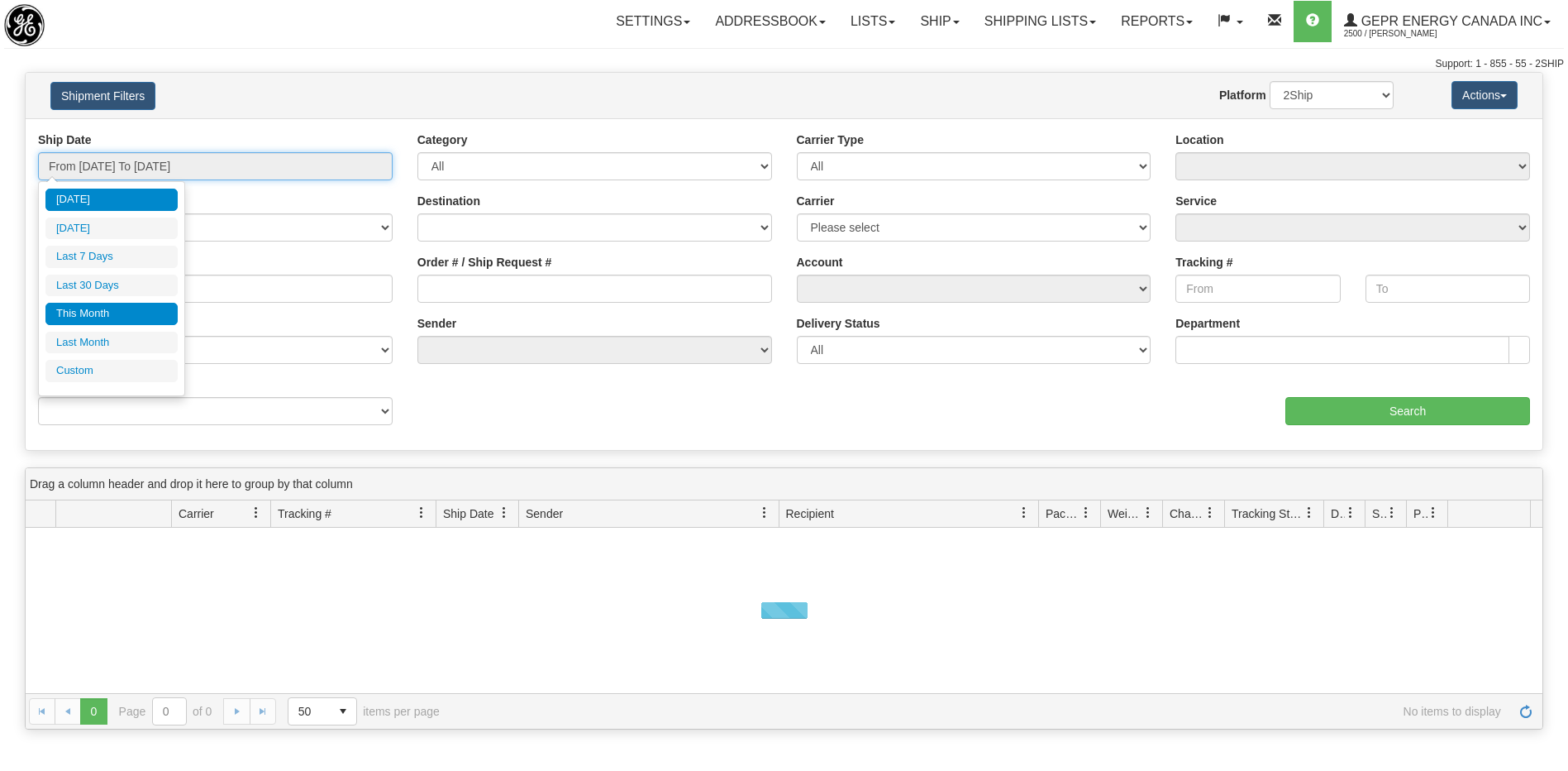
type input "08/01/2025"
type input "08/31/2025"
type input "07/01/2025"
type input "07/31/2025"
type input "[DATE]"
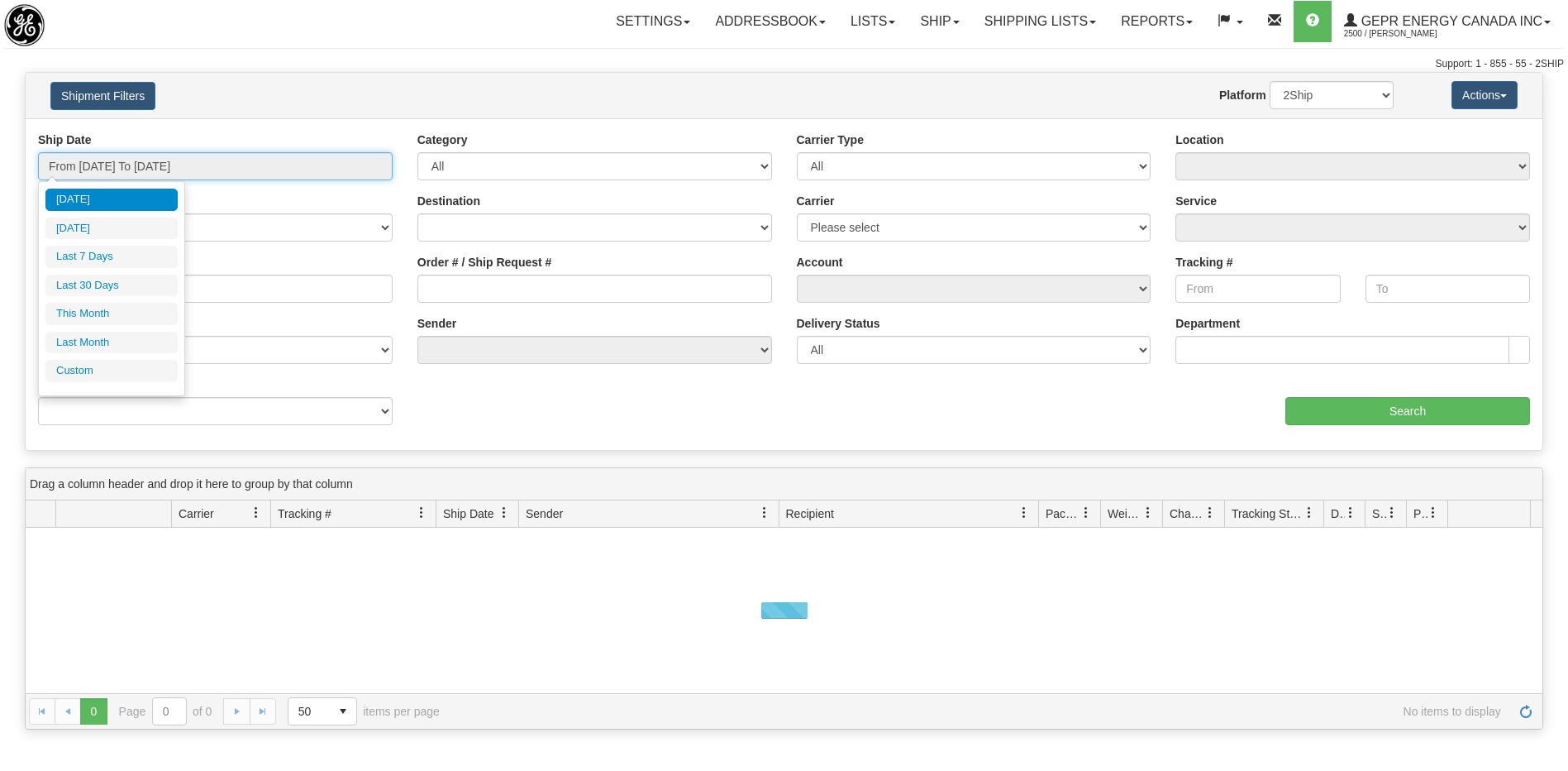
type input "[DATE]"
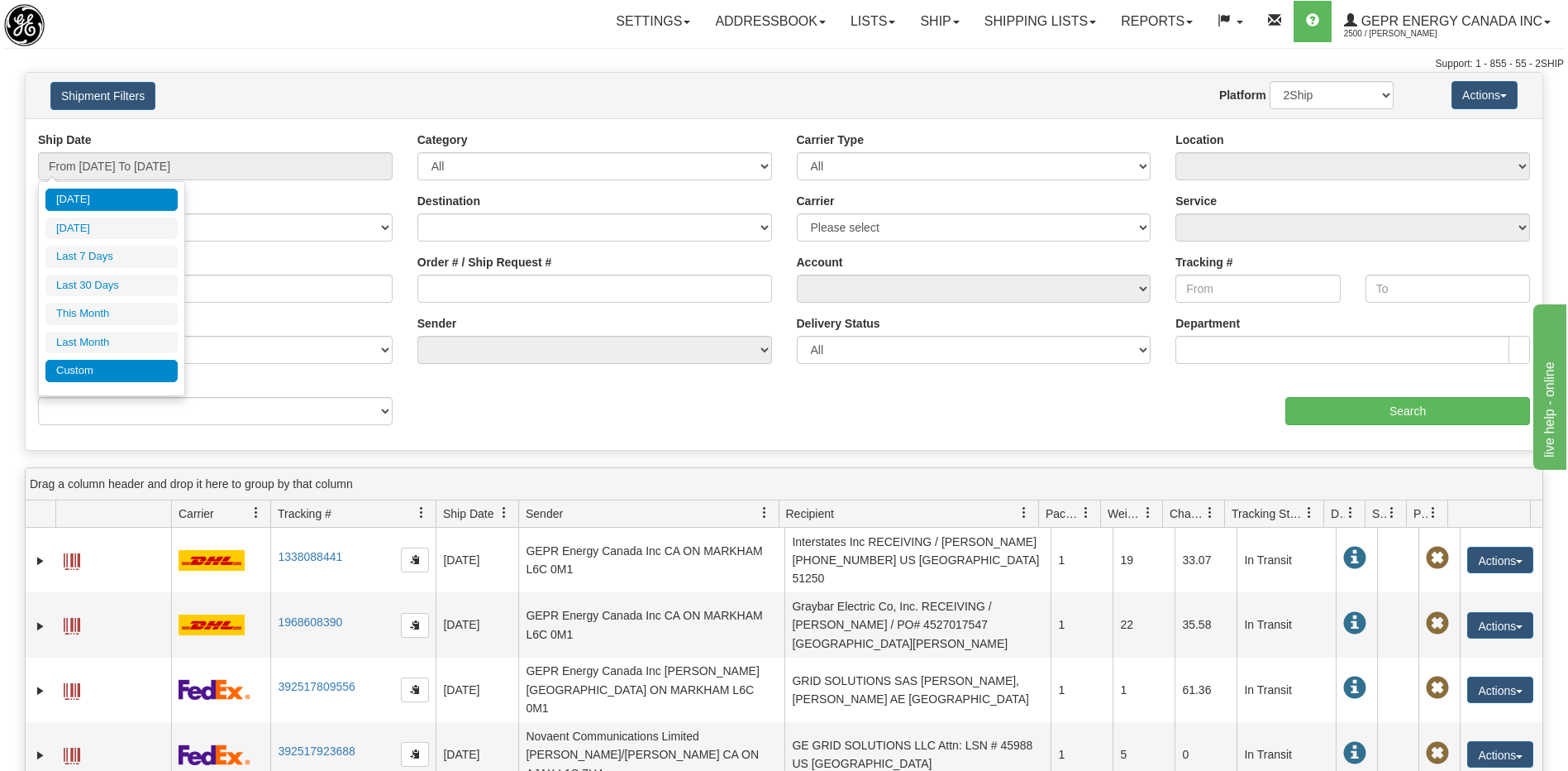
click at [96, 373] on li "Custom" at bounding box center [111, 371] width 132 height 22
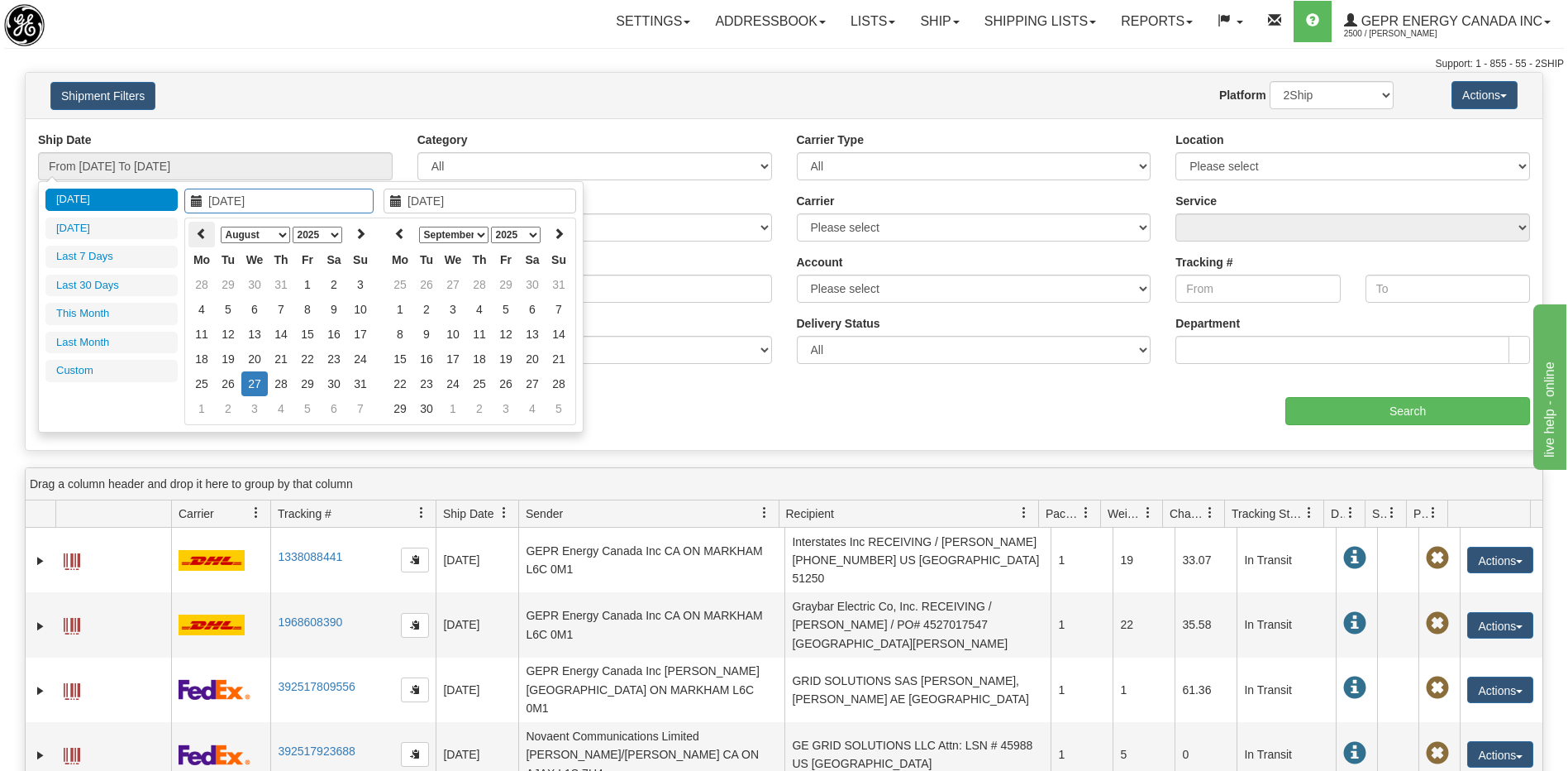
click at [197, 233] on icon at bounding box center [202, 233] width 12 height 12
type input "03/01/2025"
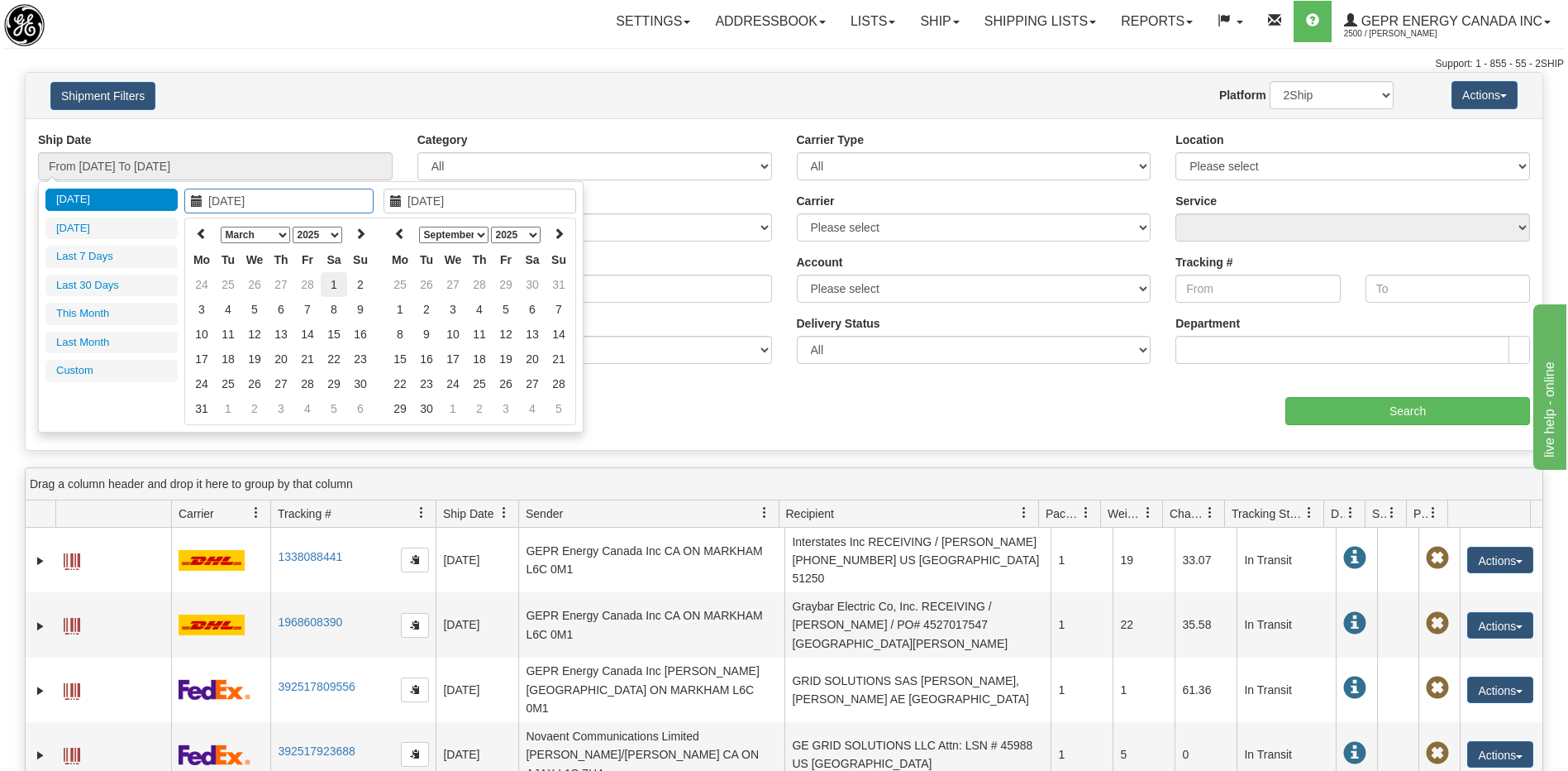
click at [330, 289] on td "1" at bounding box center [334, 284] width 27 height 25
click at [402, 233] on icon at bounding box center [400, 233] width 12 height 12
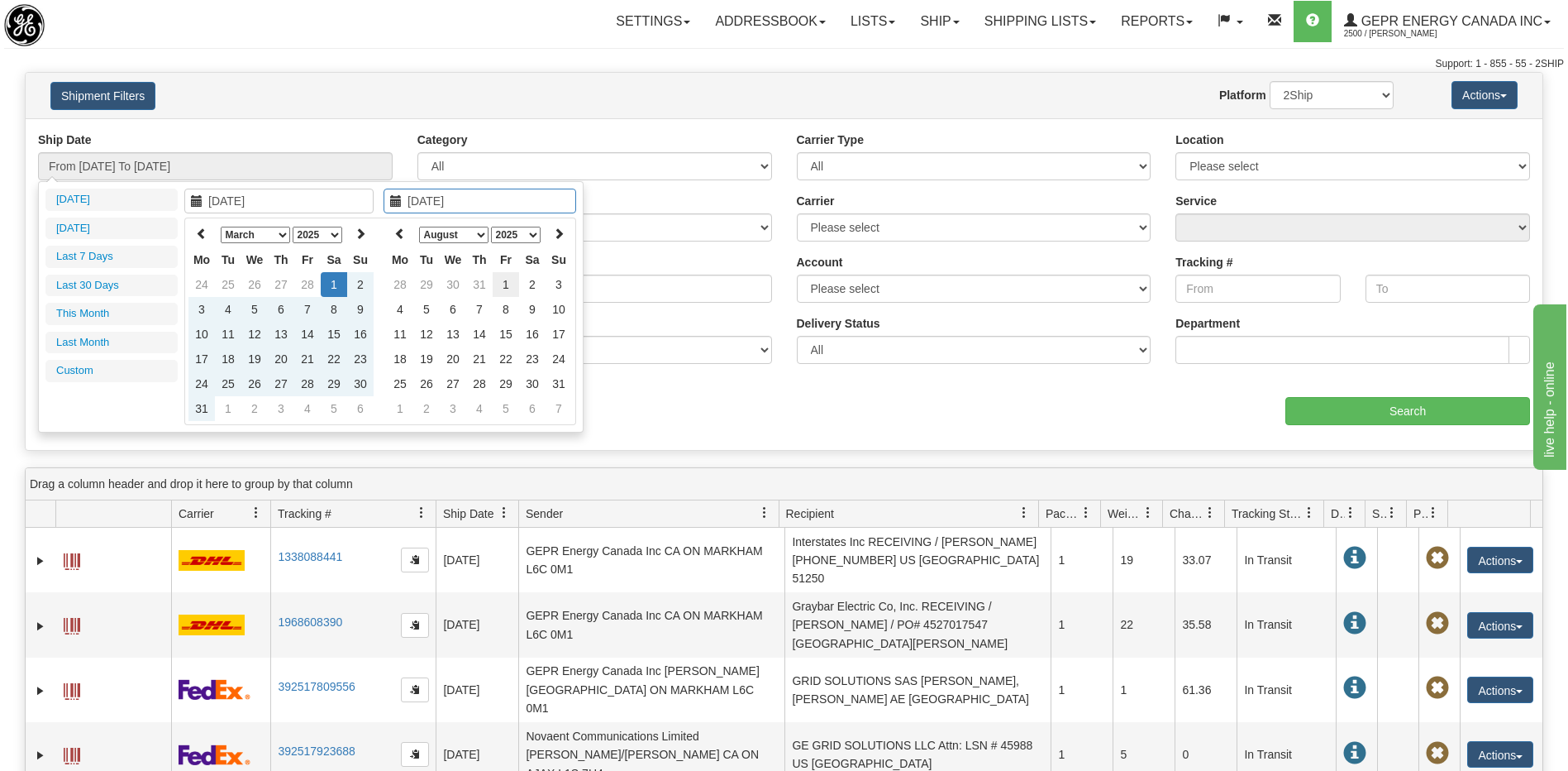
type input "08/01/2025"
click at [503, 288] on td "1" at bounding box center [505, 284] width 27 height 25
type input "From 03/01/2025 To 08/01/2025"
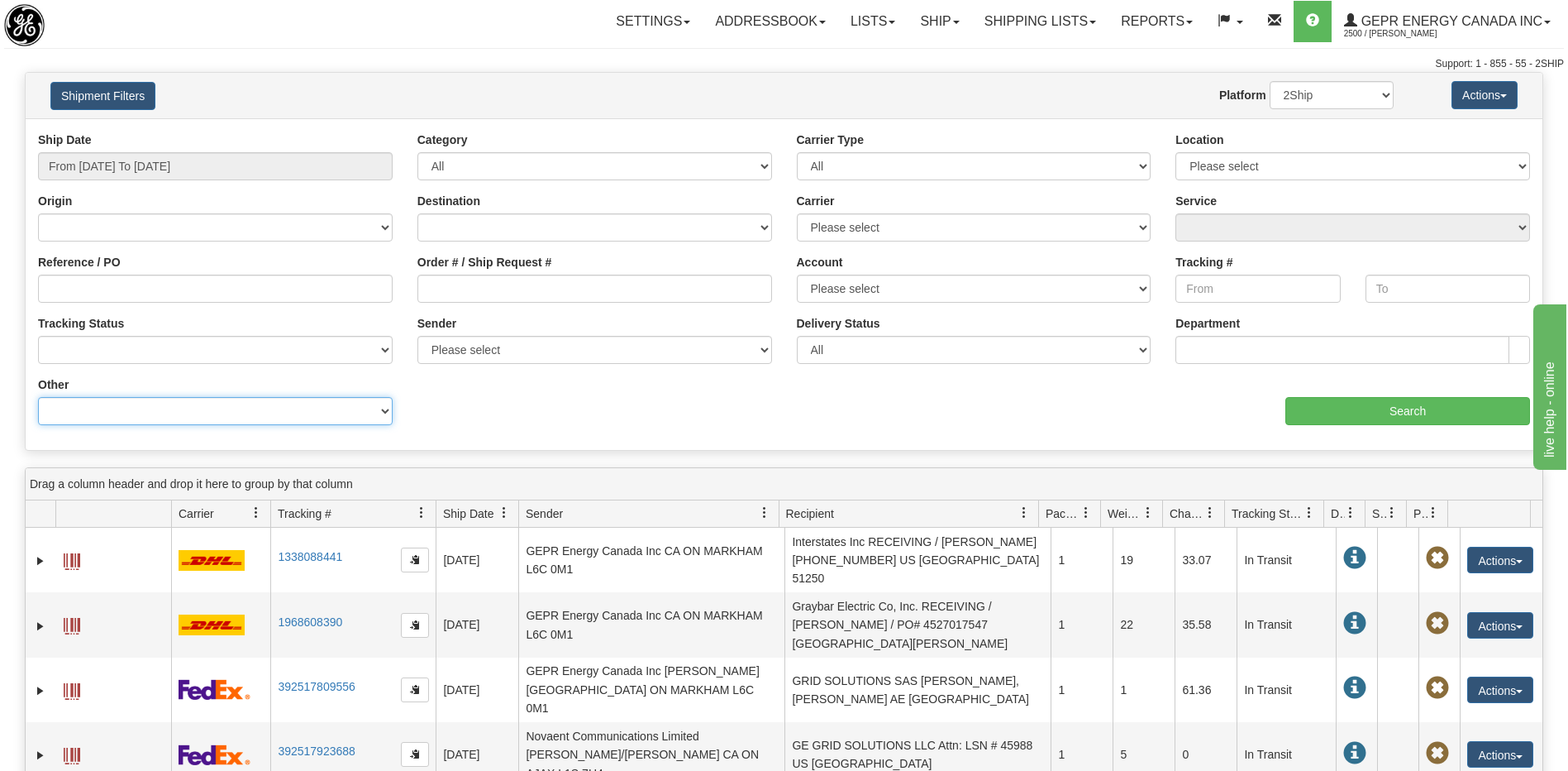
click at [246, 414] on select "Billing Account # Billing Type BOL # (LTL) Commodity Or Documents Consolidation…" at bounding box center [215, 410] width 355 height 28
select select "Recipient_City"
click at [38, 397] on select "Billing Account # Billing Type BOL # (LTL) Commodity Or Documents Consolidation…" at bounding box center [215, 410] width 355 height 28
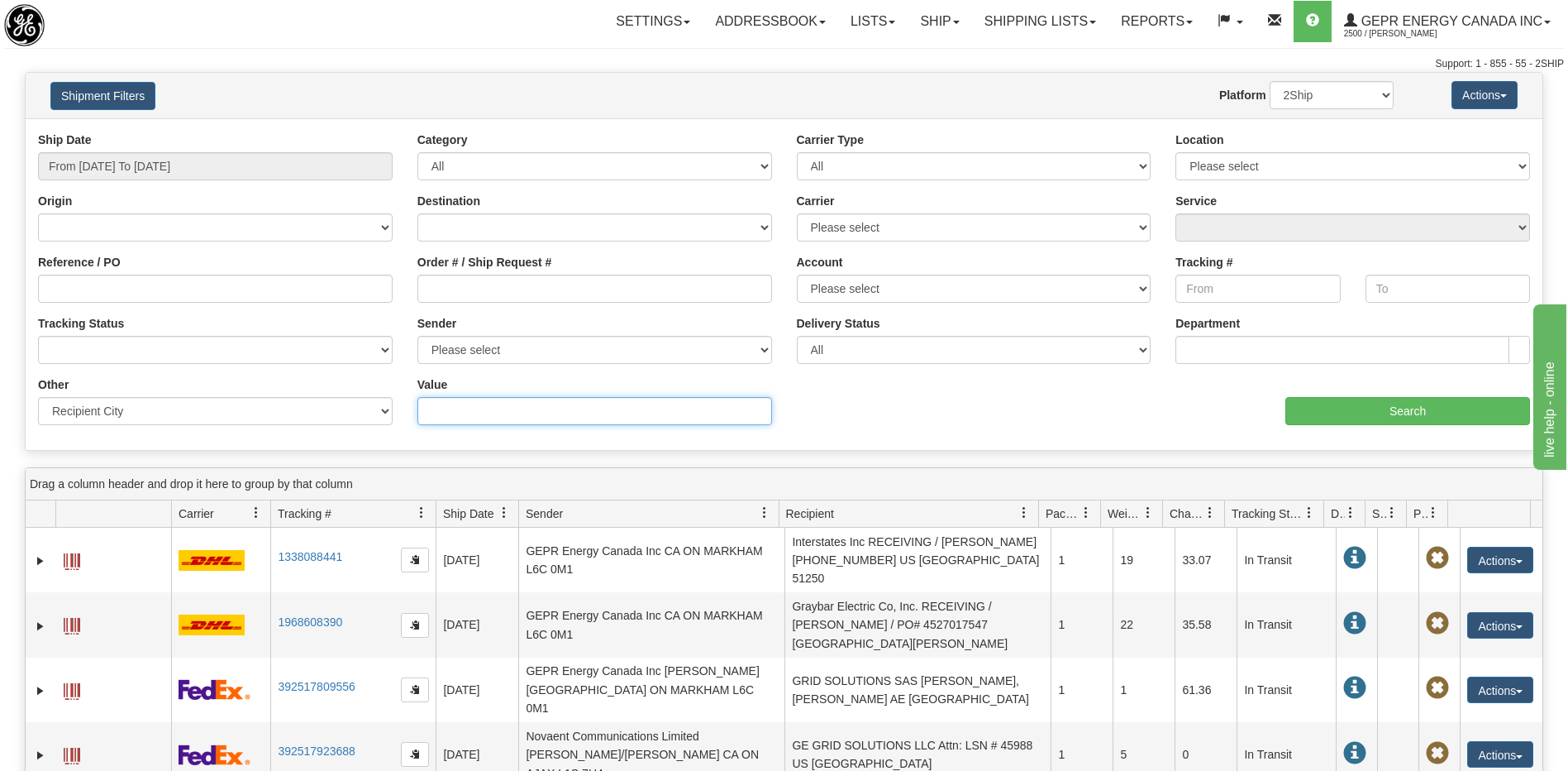
click at [476, 417] on input "Value" at bounding box center [595, 410] width 355 height 28
type input "ANASCO"
click at [1341, 421] on input "Search" at bounding box center [1407, 410] width 244 height 28
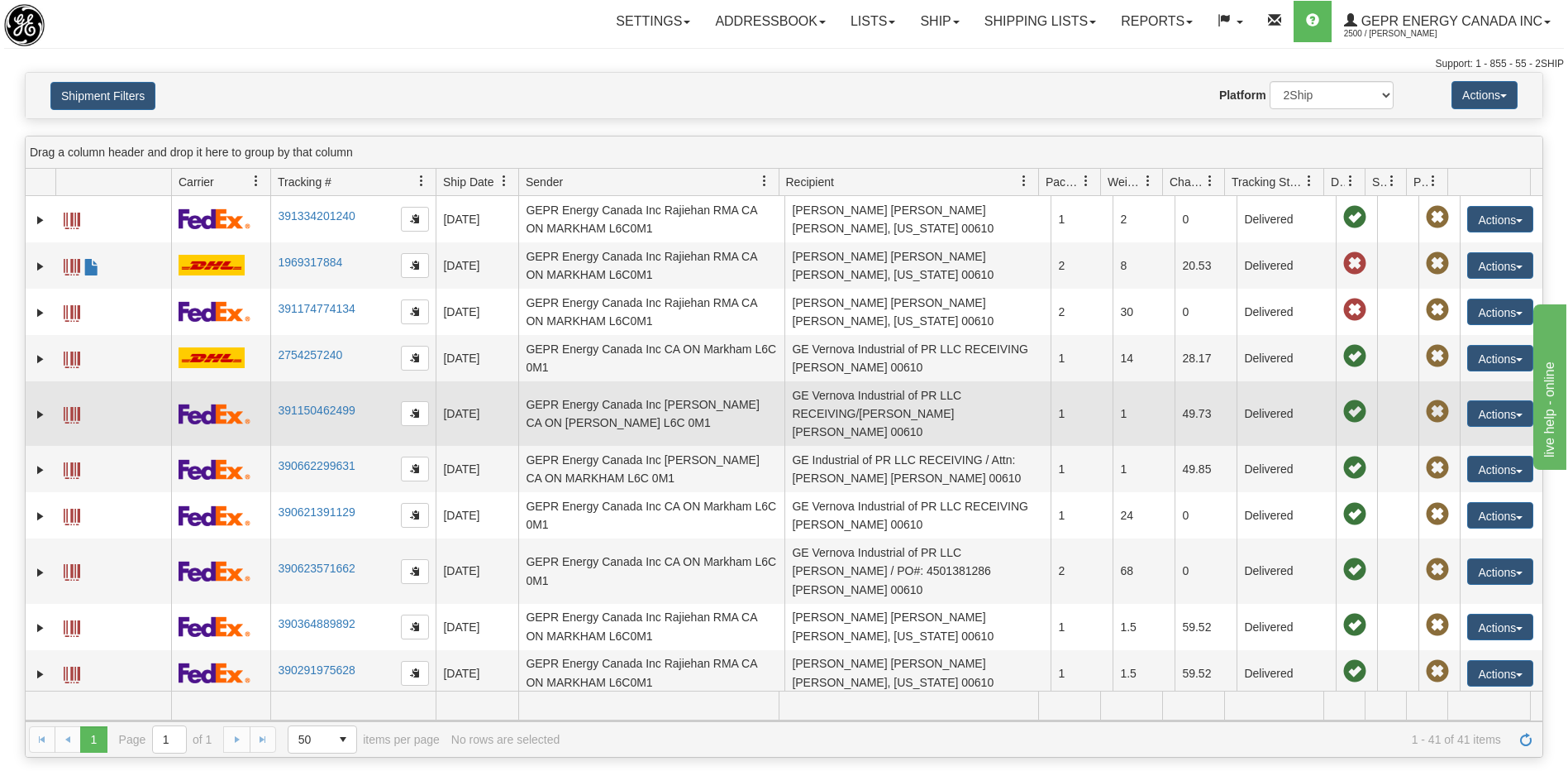
click at [692, 421] on td "GEPR Energy Canada Inc Brian Salas CA ON MARKHAM L6C 0M1" at bounding box center [651, 413] width 266 height 65
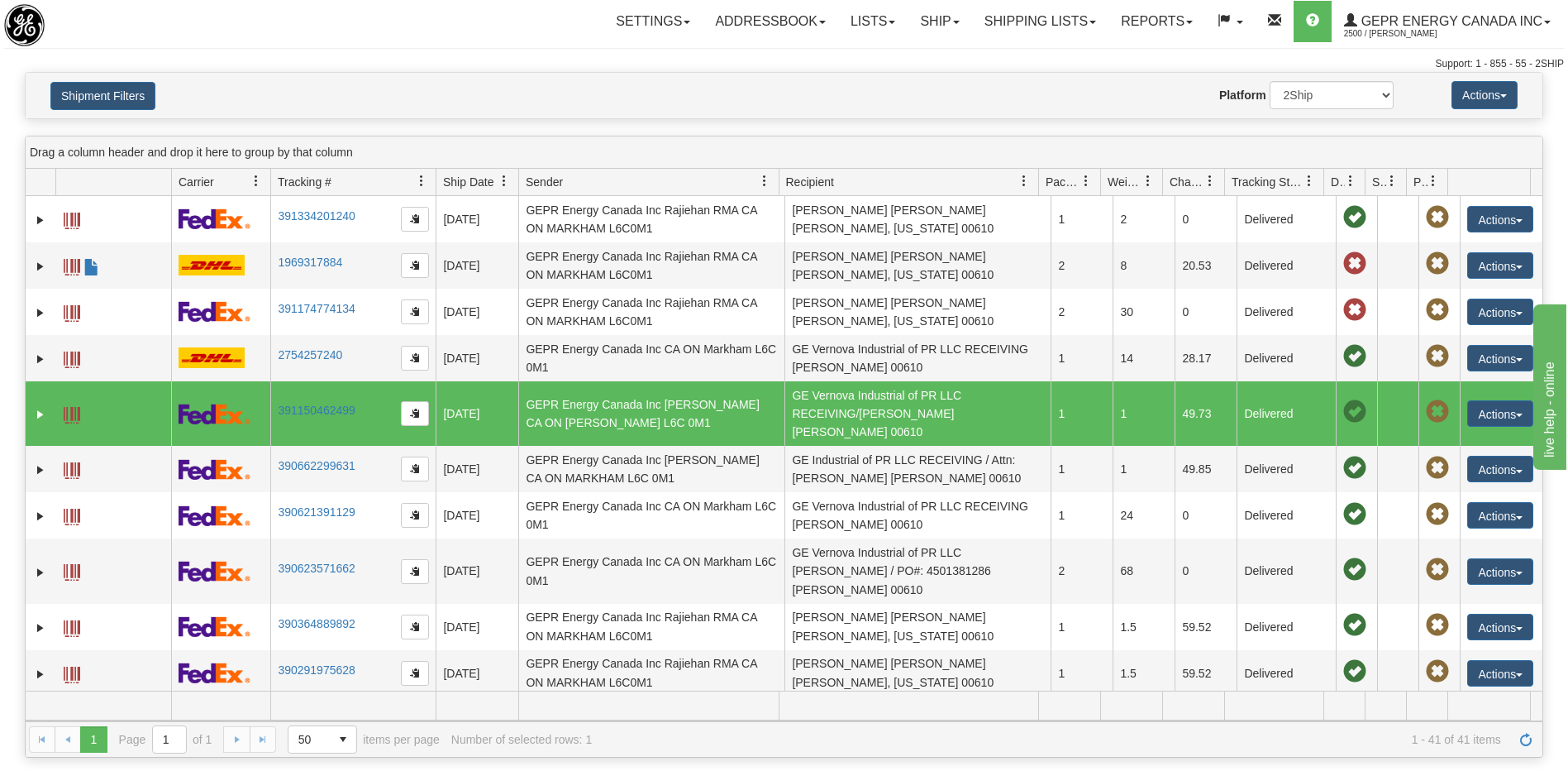
click at [909, 412] on td "GE Vernova Industrial of PR LLC RECEIVING/MARTIN RIVERA PR ANASCO 00610" at bounding box center [917, 413] width 266 height 65
click at [1484, 409] on button "Actions" at bounding box center [1501, 413] width 66 height 27
click at [1444, 445] on link "Repeat" at bounding box center [1466, 444] width 132 height 21
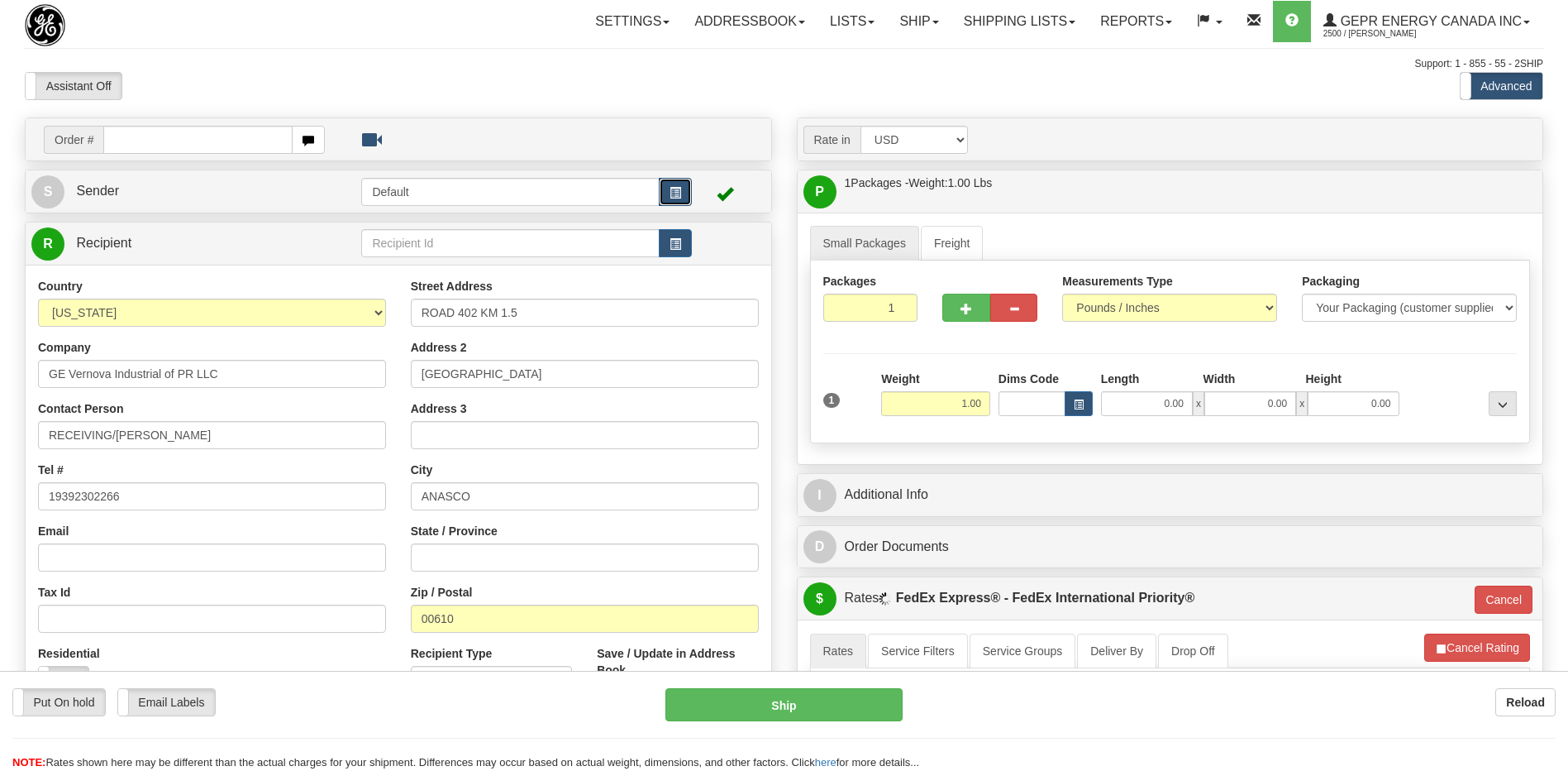
click at [670, 184] on button "button" at bounding box center [676, 192] width 33 height 28
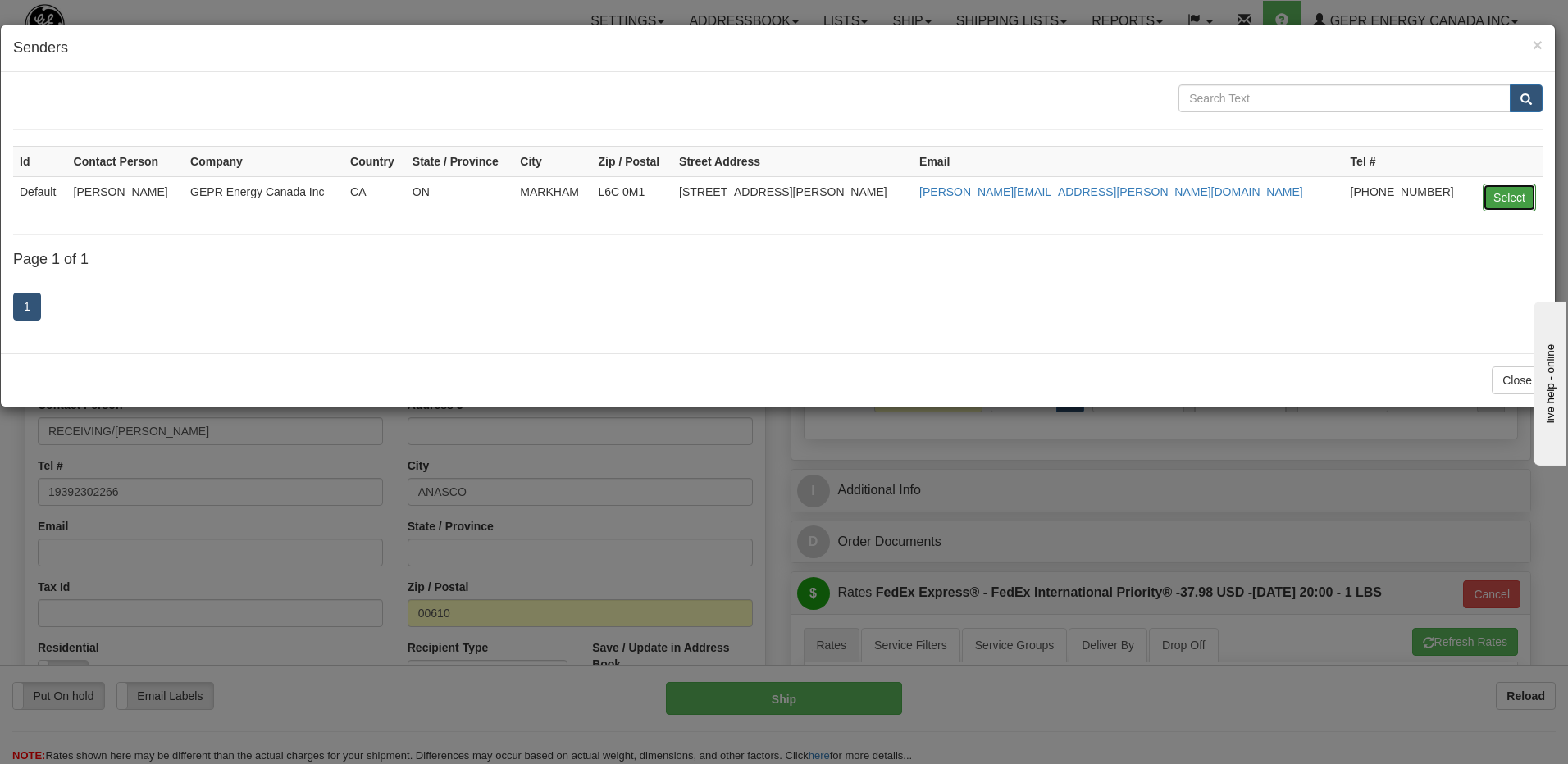
click at [1512, 195] on button "Select" at bounding box center [1509, 197] width 53 height 27
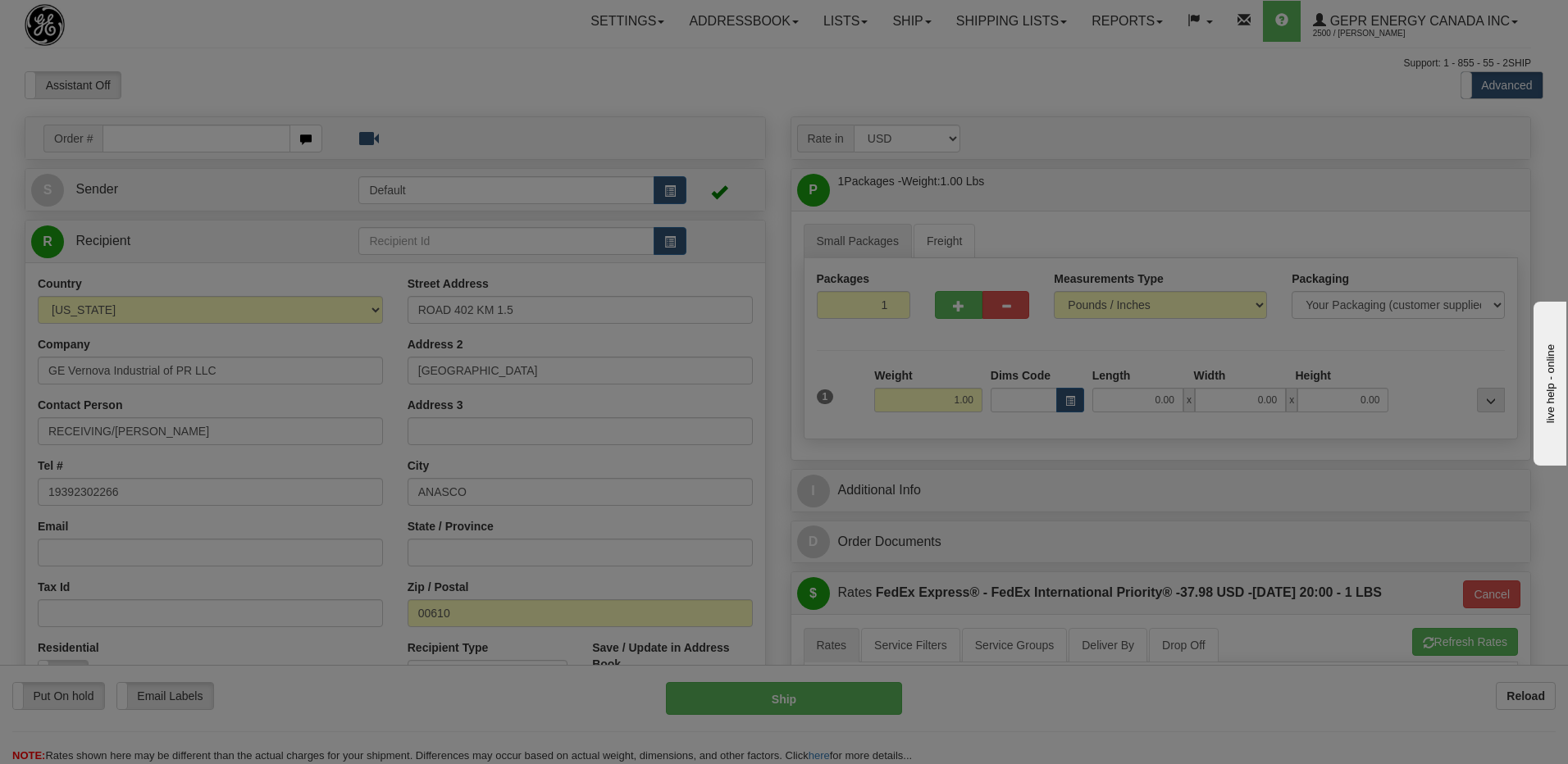
type input "10:07"
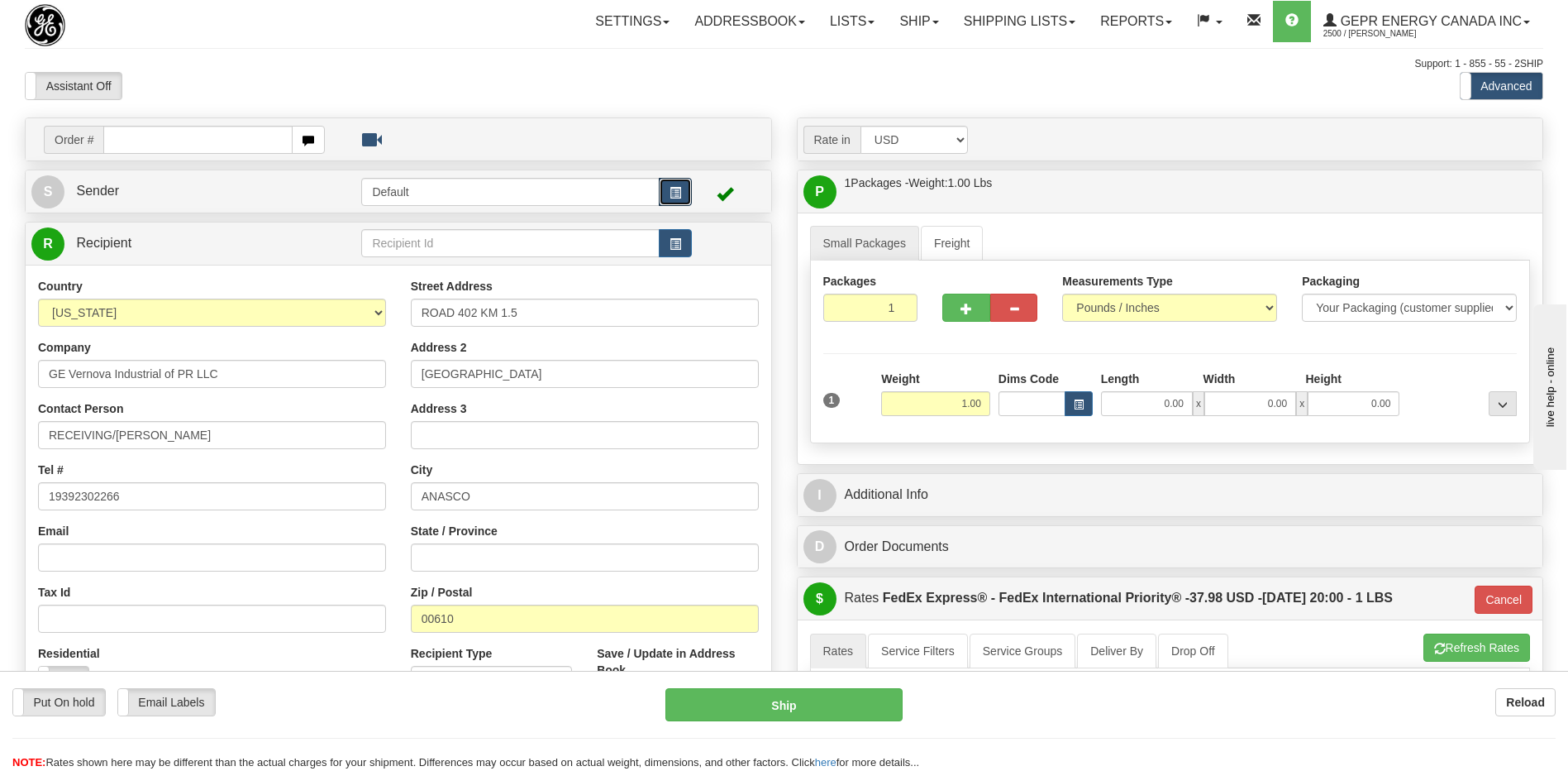
type input "01"
click at [855, 310] on input "1" at bounding box center [870, 307] width 95 height 28
type input "3"
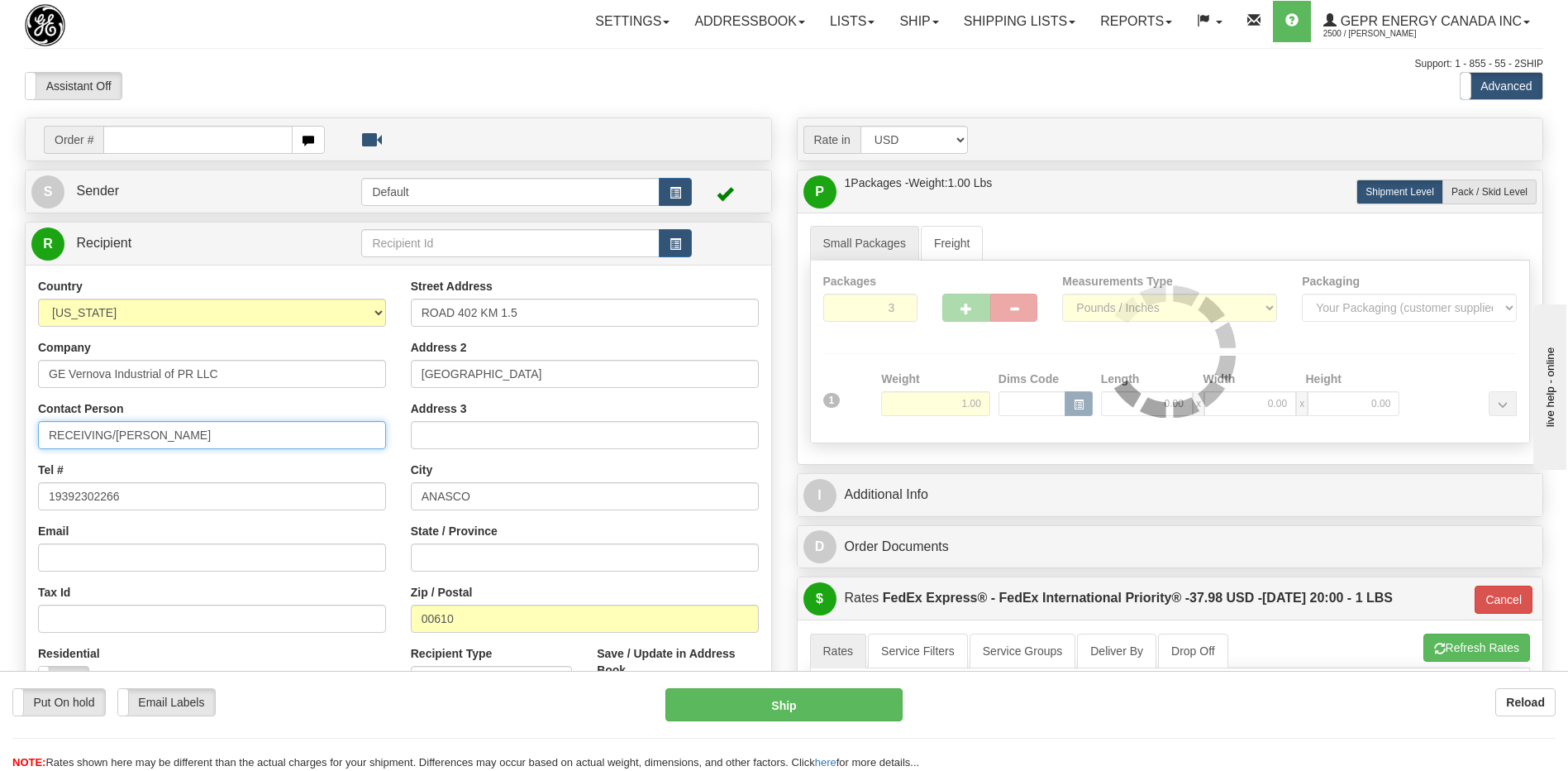
type input "01"
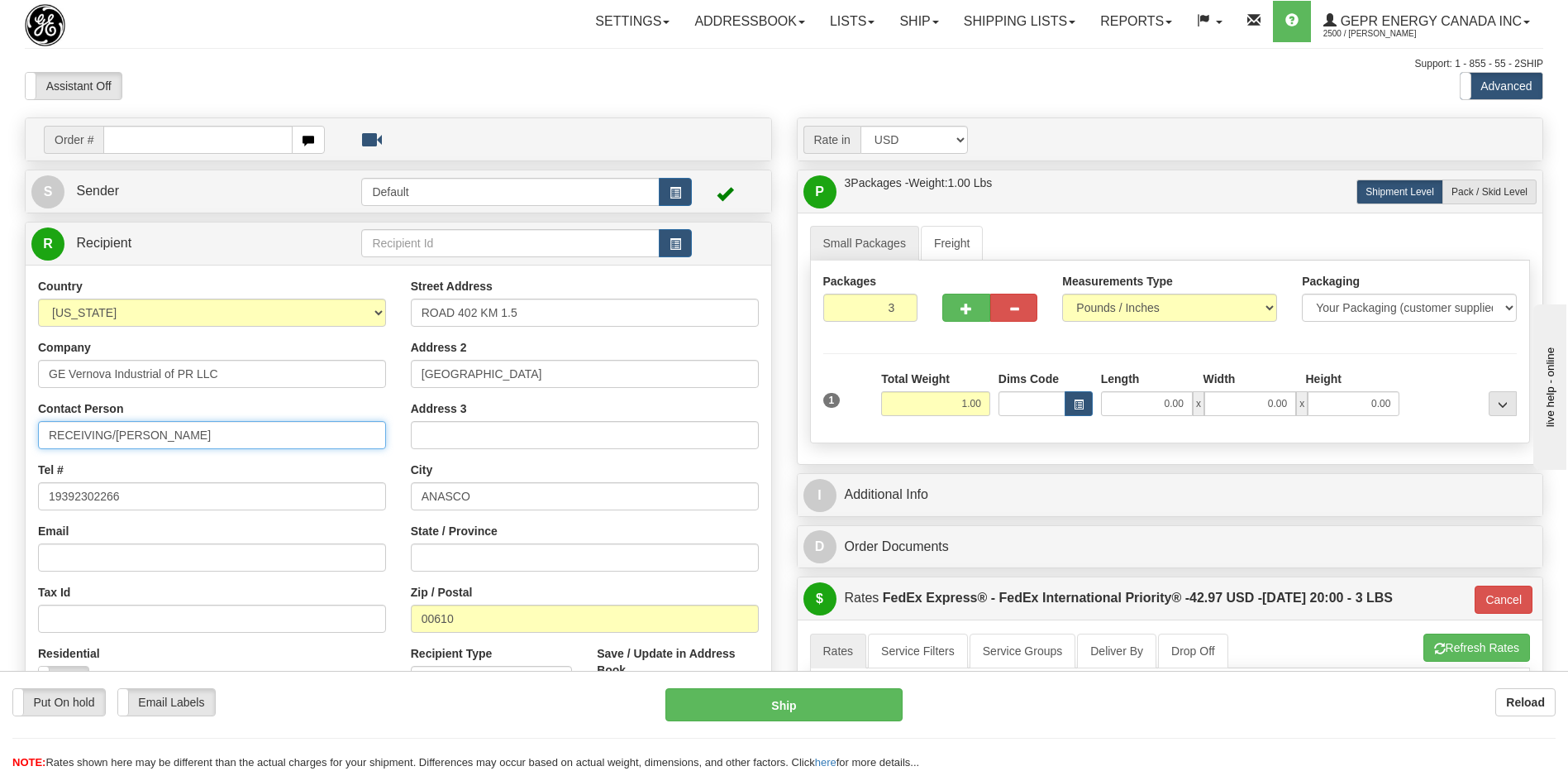
drag, startPoint x: 247, startPoint y: 435, endPoint x: 29, endPoint y: 434, distance: 218.0
click at [29, 434] on div "Country AFGHANISTAN ALAND ISLANDS ALBANIA ALGERIA AMERICAN SAMOA ANDORRA ANGOLA…" at bounding box center [212, 492] width 372 height 429
type input "ATTN: JASON SOTOFENEQUE"
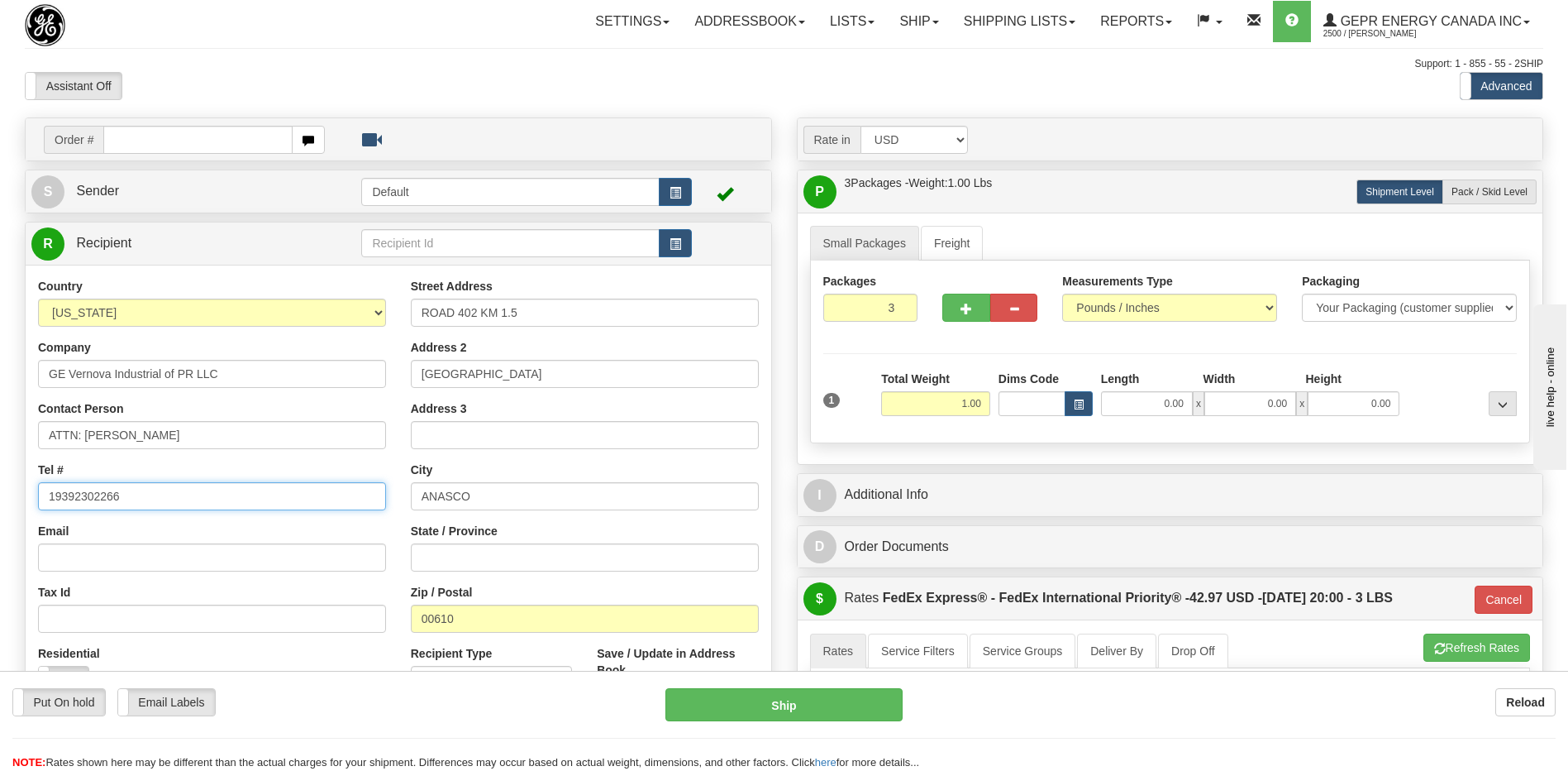
drag, startPoint x: 195, startPoint y: 509, endPoint x: 0, endPoint y: 513, distance: 195.0
click at [0, 513] on html "Training Course Close Toggle navigation Settings Shipping Preferences New Sende…" at bounding box center [784, 386] width 1568 height 771
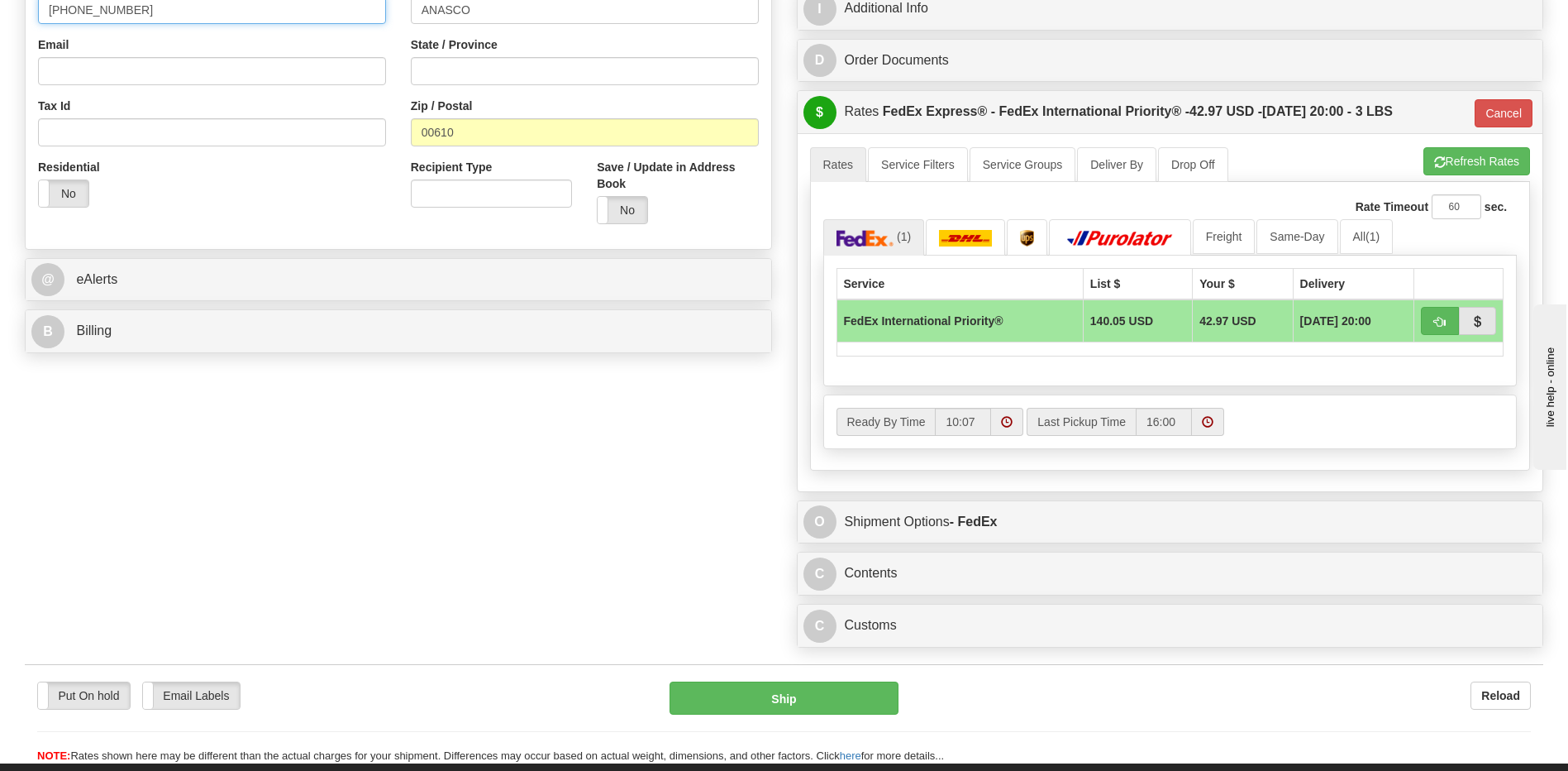
scroll to position [579, 0]
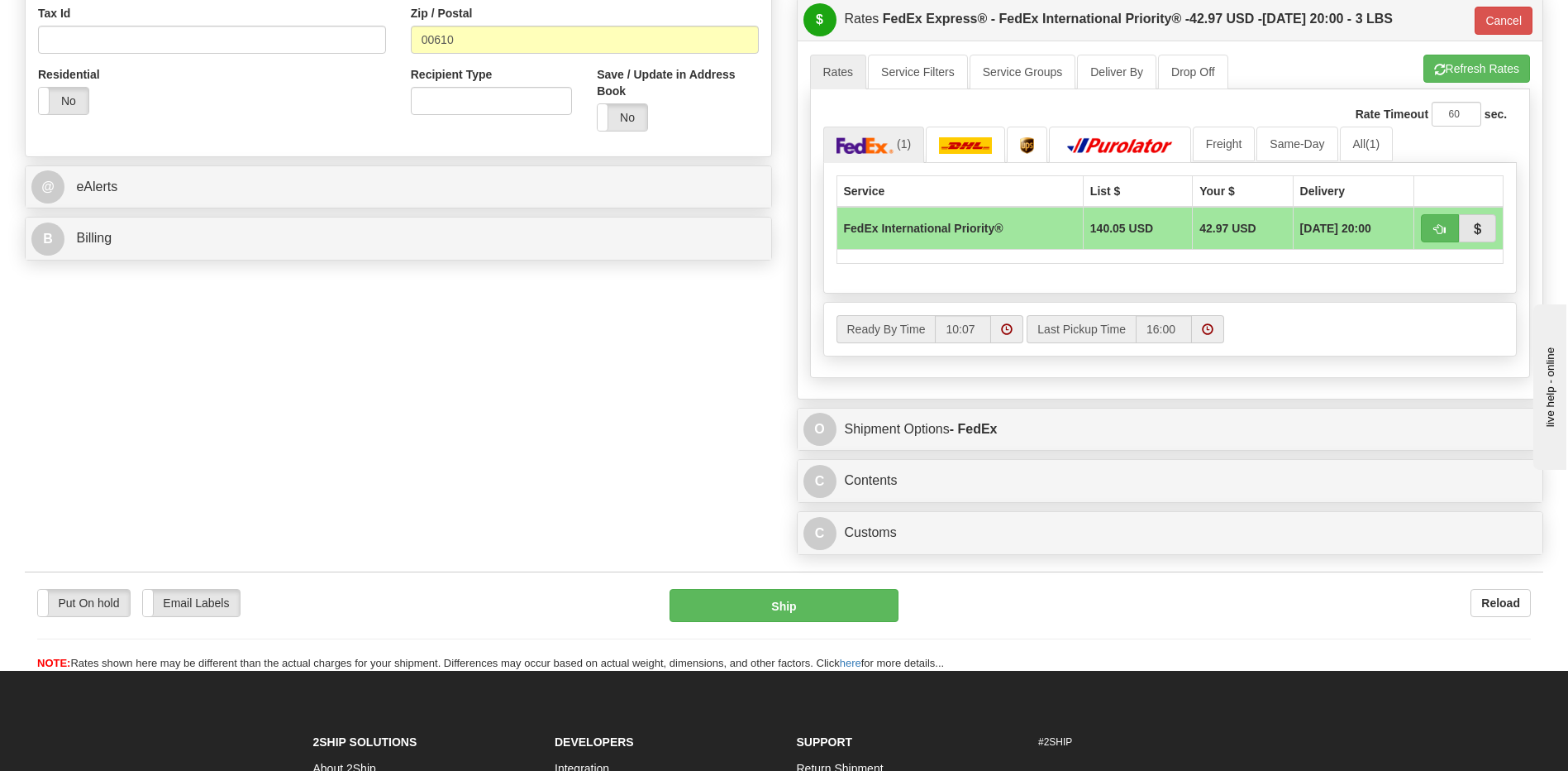
type input "939-230-2282"
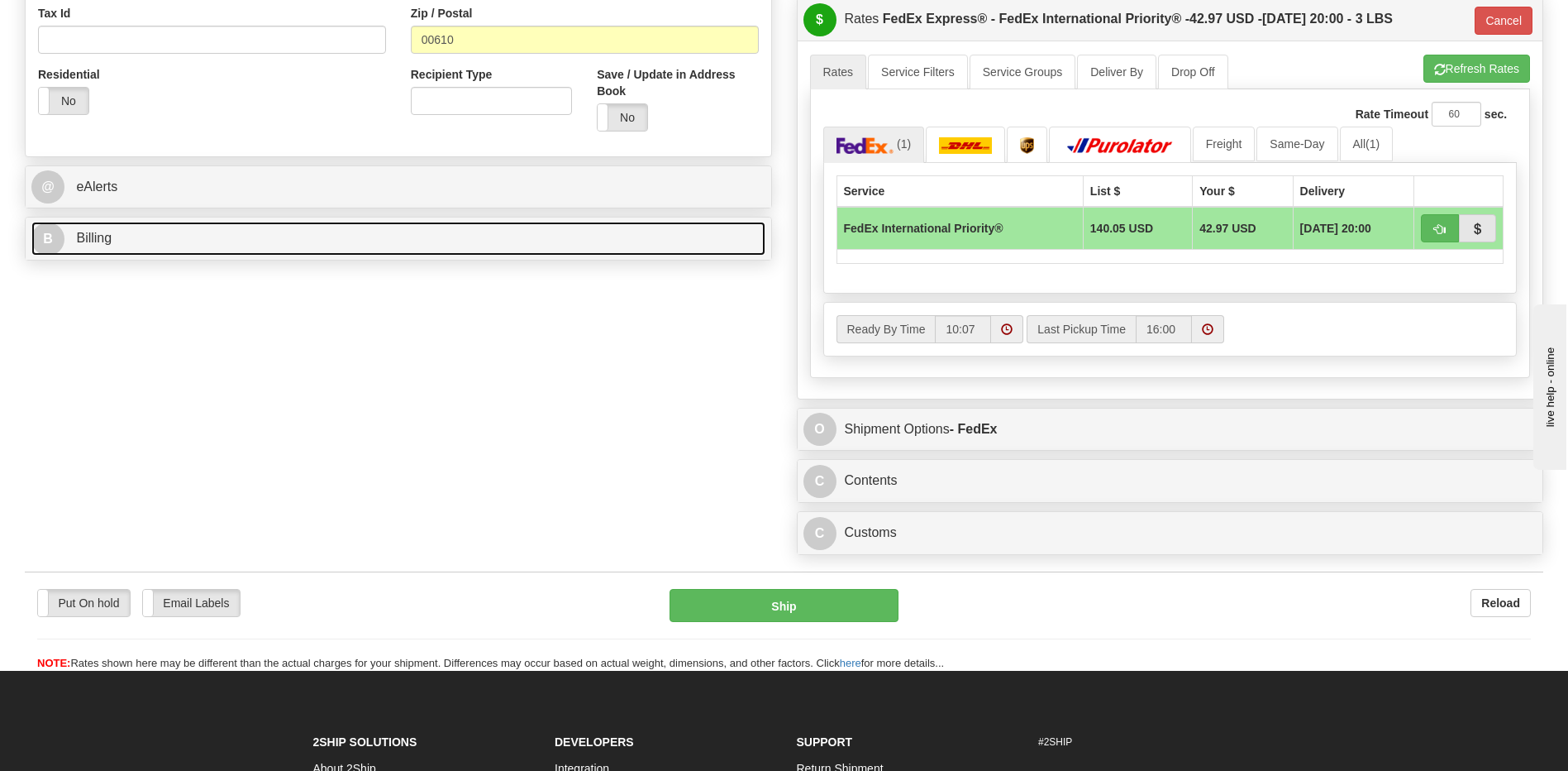
click at [224, 243] on link "B Billing" at bounding box center [398, 238] width 734 height 34
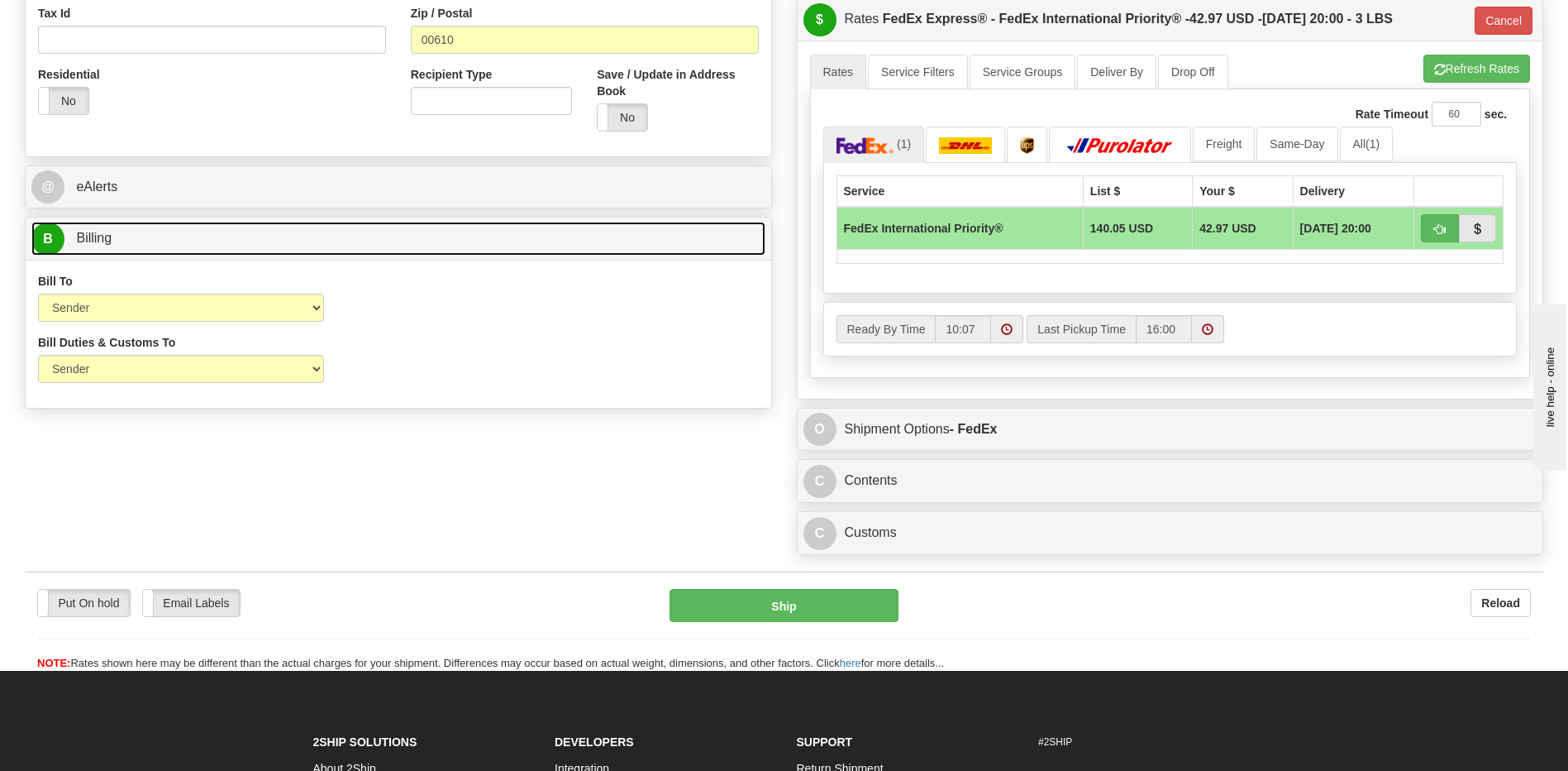
click at [145, 230] on link "B Billing" at bounding box center [398, 238] width 734 height 34
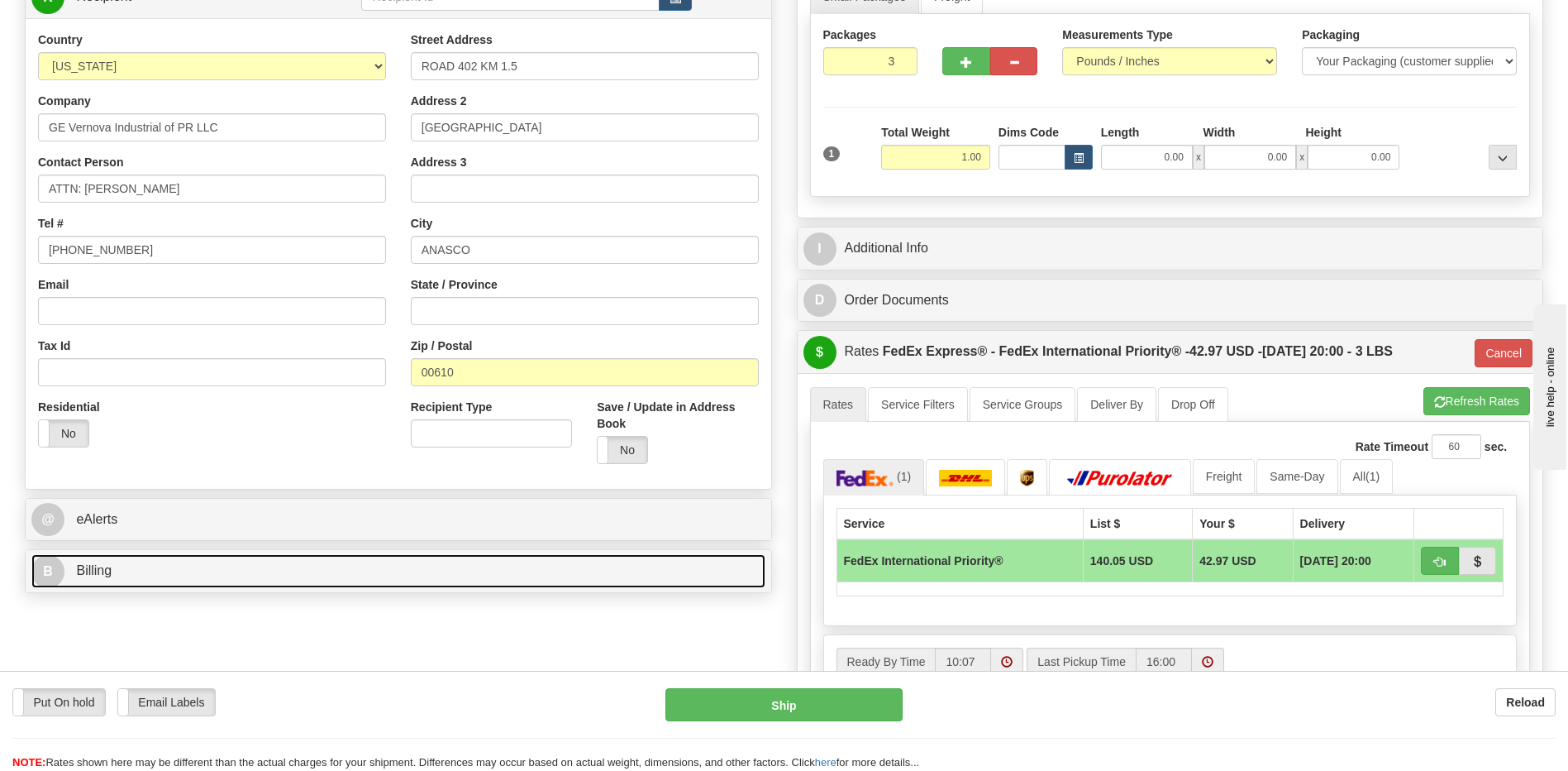
scroll to position [248, 0]
click at [441, 574] on link "B Billing" at bounding box center [398, 569] width 734 height 34
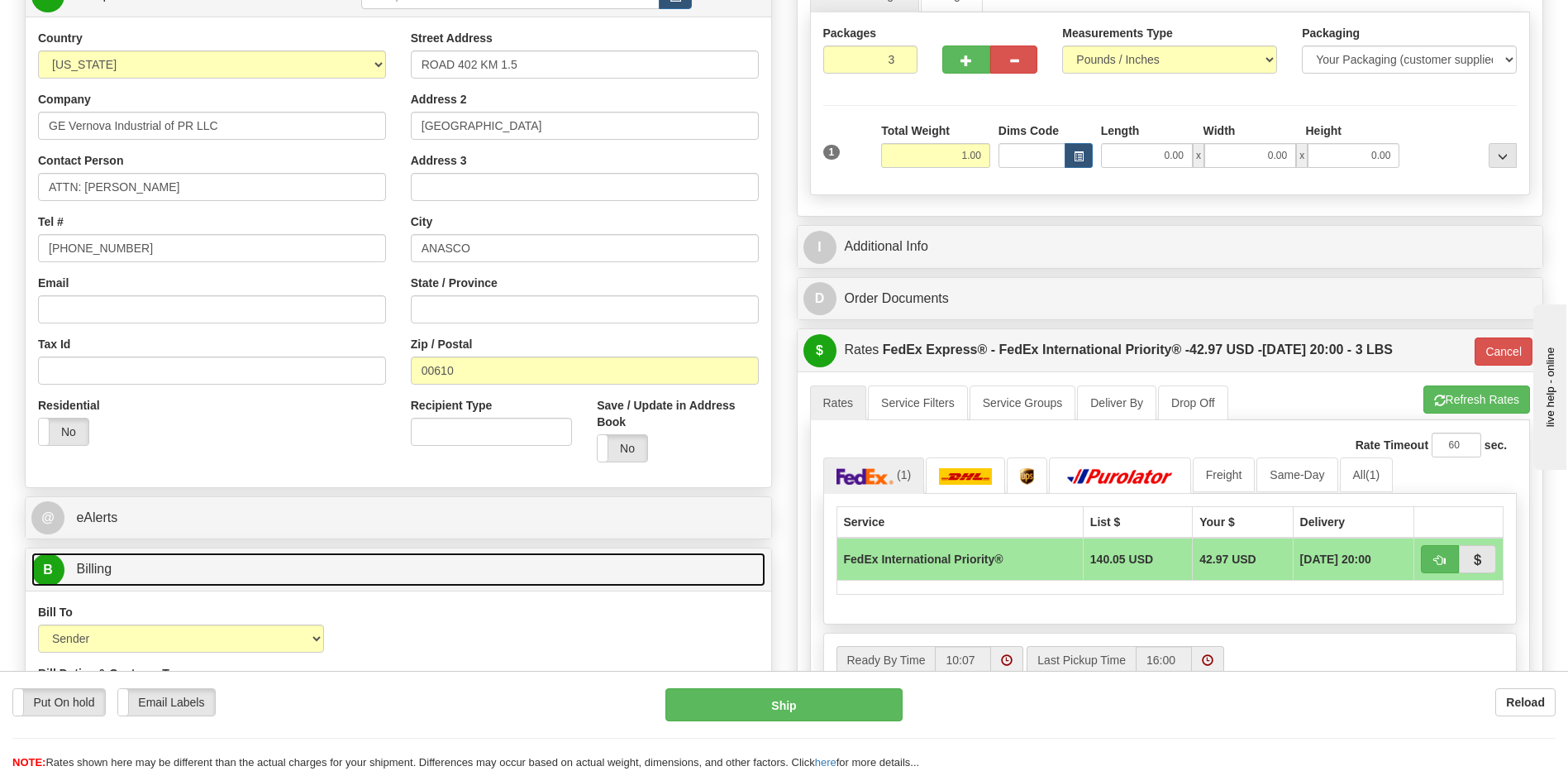
click at [441, 574] on link "B Billing" at bounding box center [398, 569] width 734 height 34
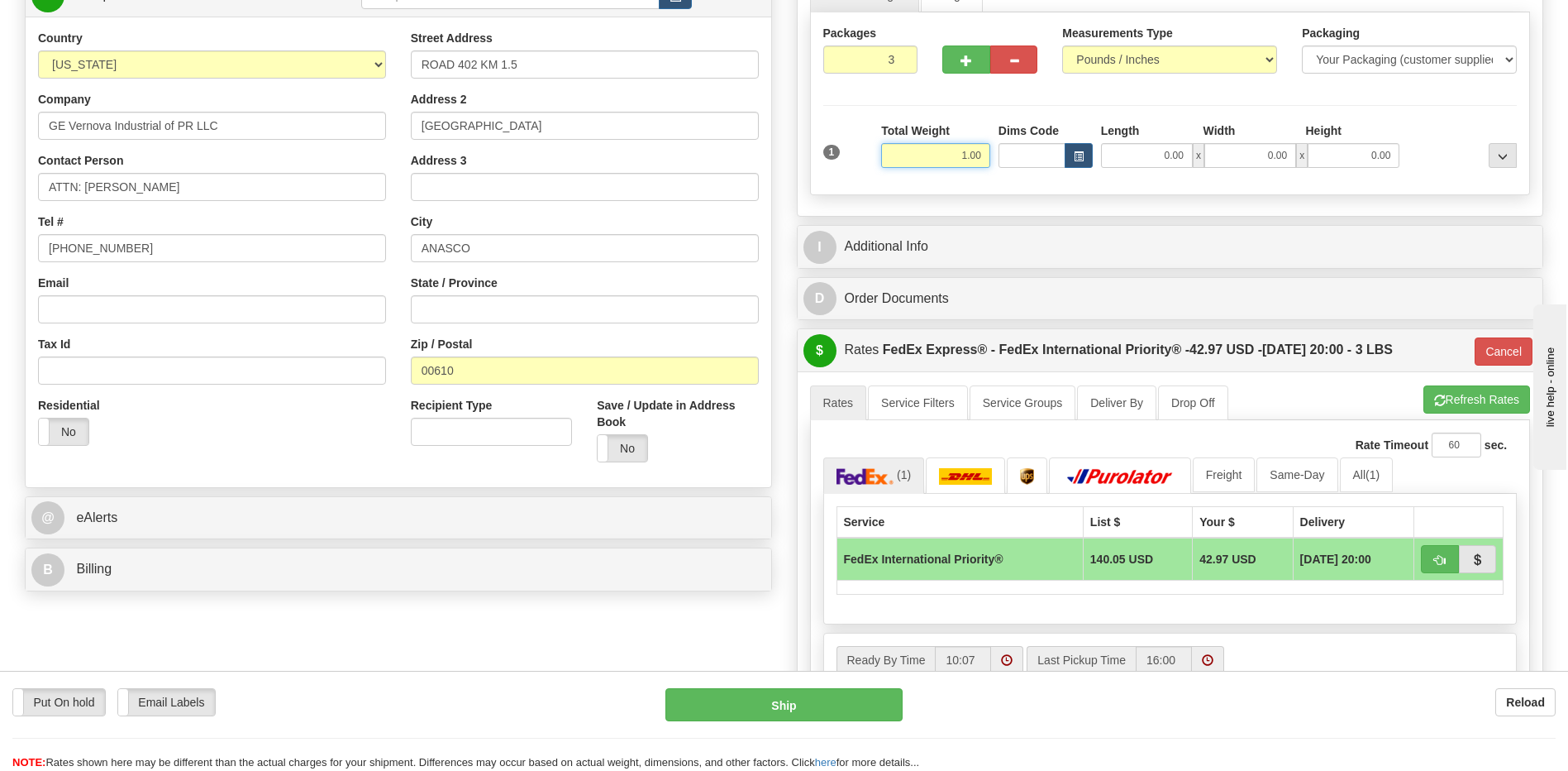
click at [981, 160] on input "1.00" at bounding box center [936, 155] width 109 height 25
type input "42"
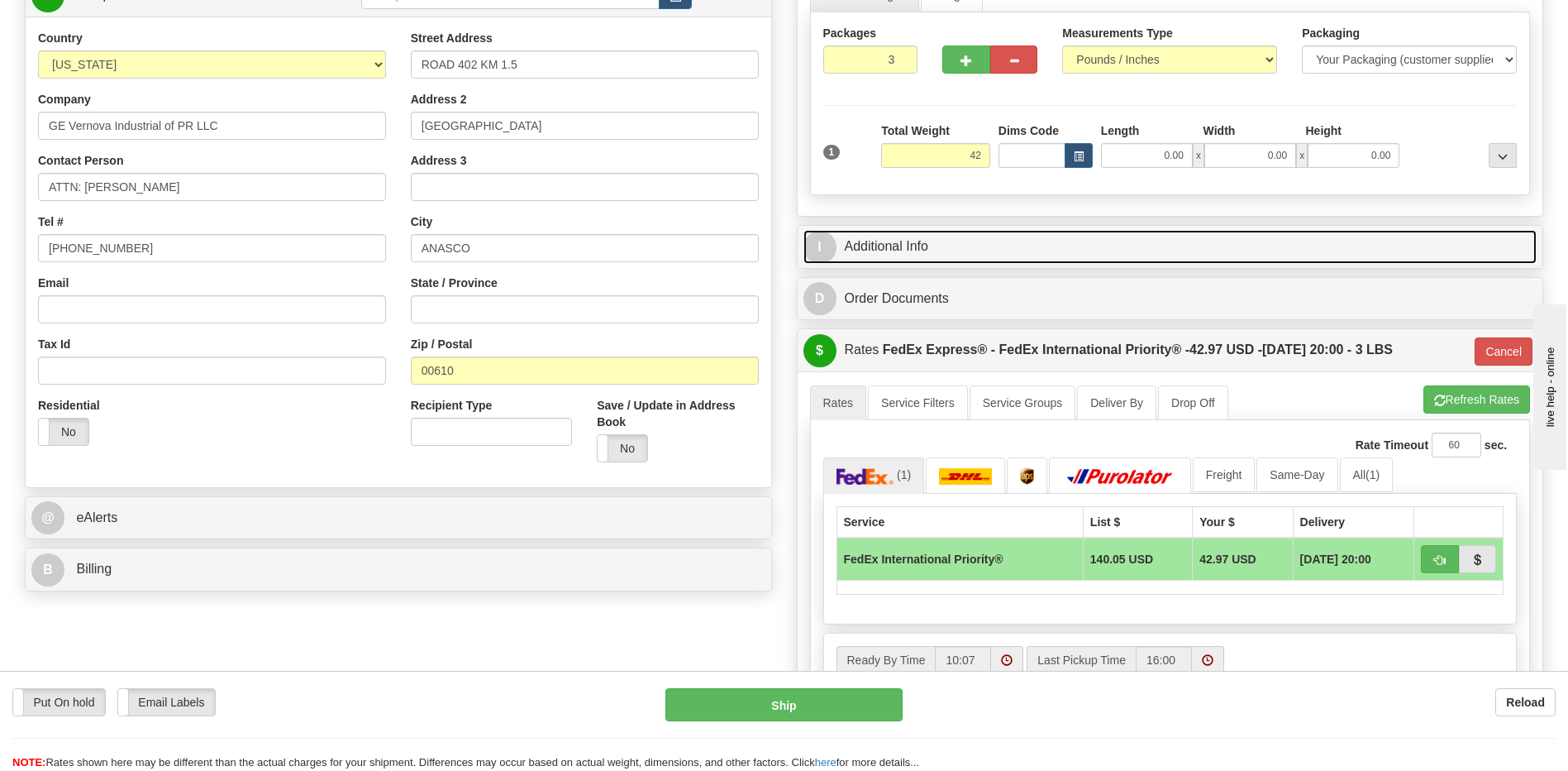
type input "01"
type input "42.00"
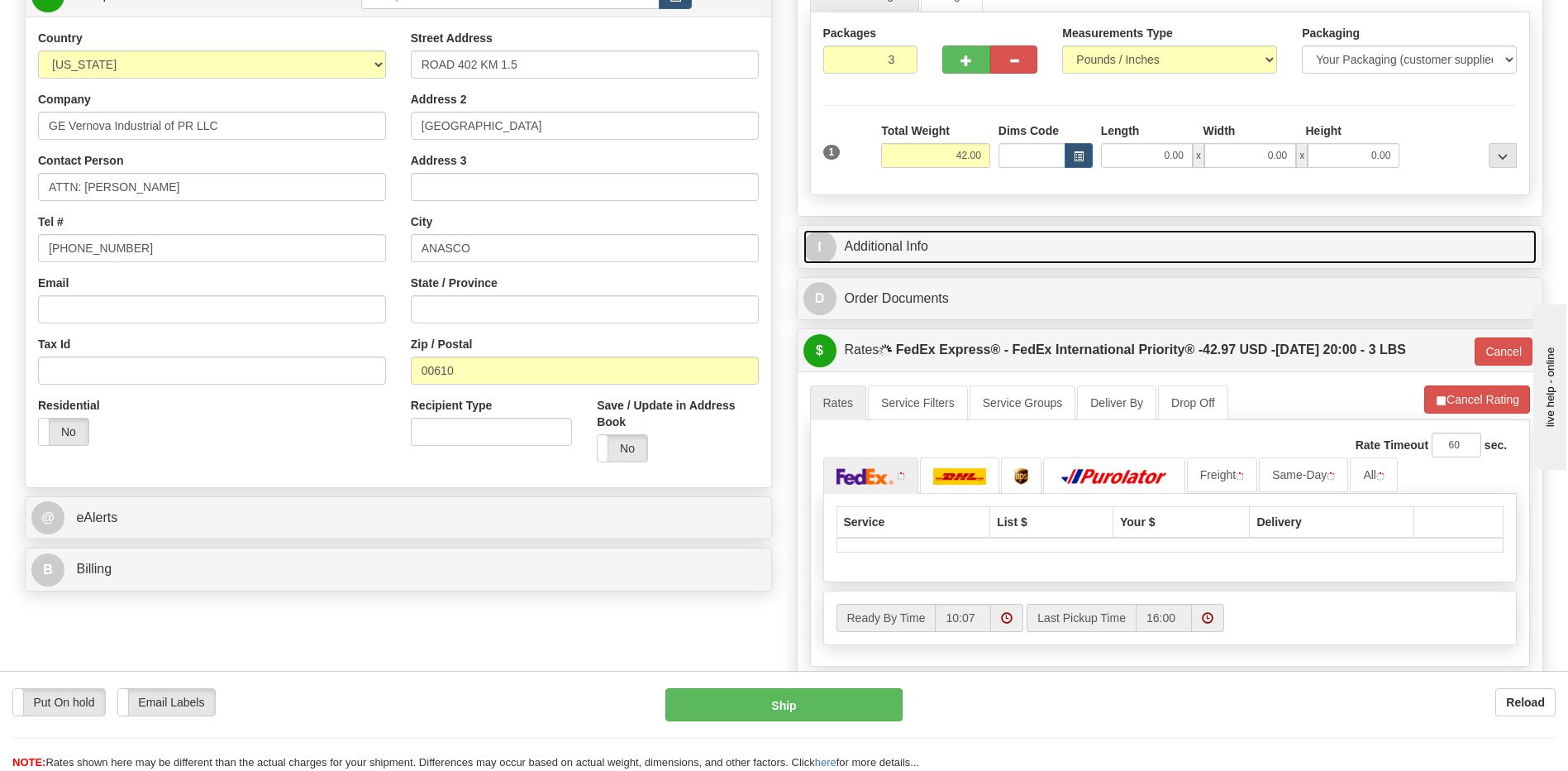
click at [965, 249] on link "I Additional Info" at bounding box center [1171, 246] width 734 height 34
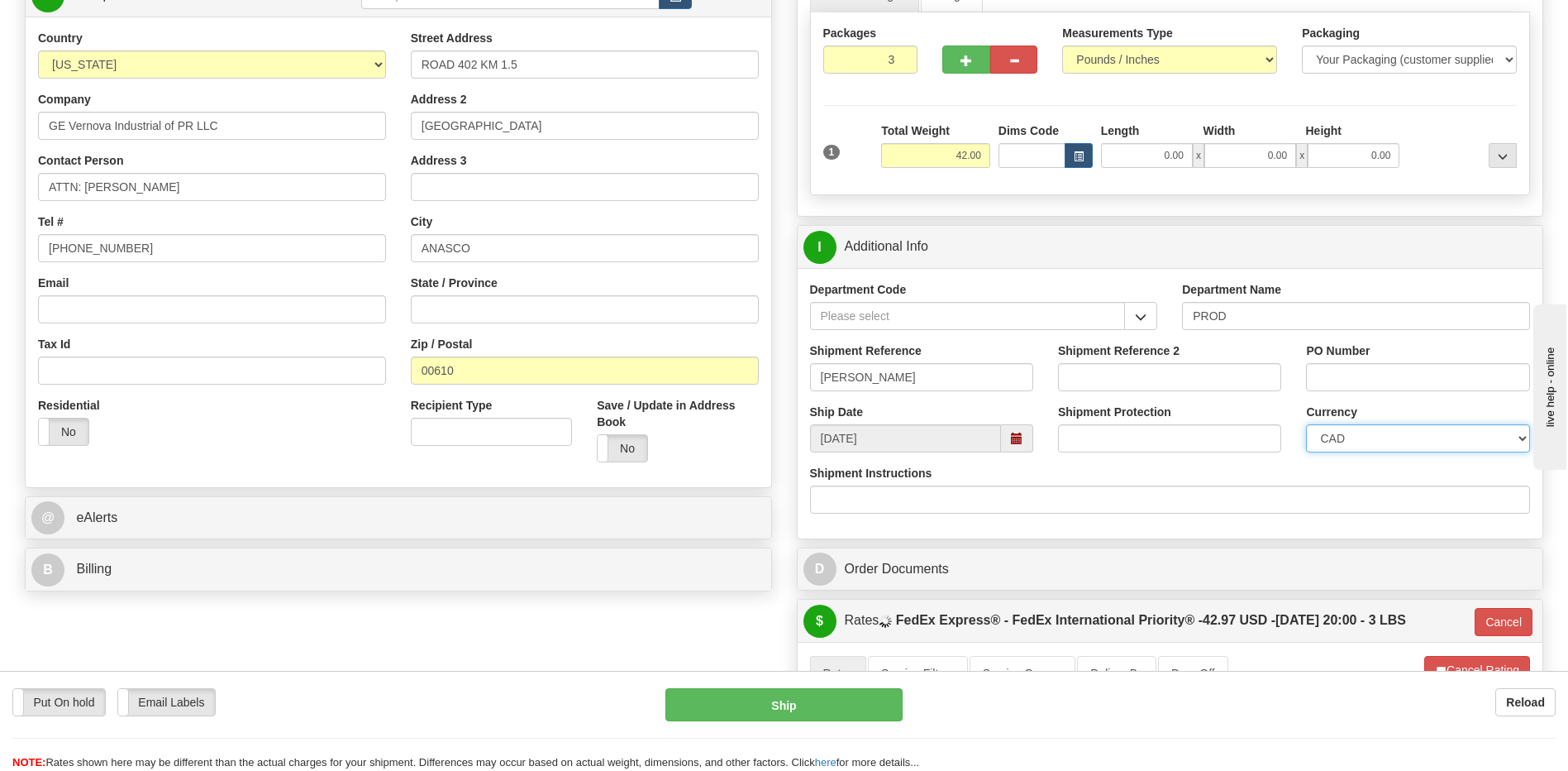
click at [1391, 441] on select "CAD USD EUR ZAR RON ANG ARN AUD AUS AWG BBD BFR BGN BHD BMD BND BRC BRL CHP CKZ…" at bounding box center [1418, 438] width 223 height 28
select select "1"
click at [1306, 424] on select "CAD USD EUR ZAR RON ANG ARN AUD AUS AWG BBD BFR BGN BHD BMD BND BRC BRL CHP CKZ…" at bounding box center [1418, 438] width 223 height 28
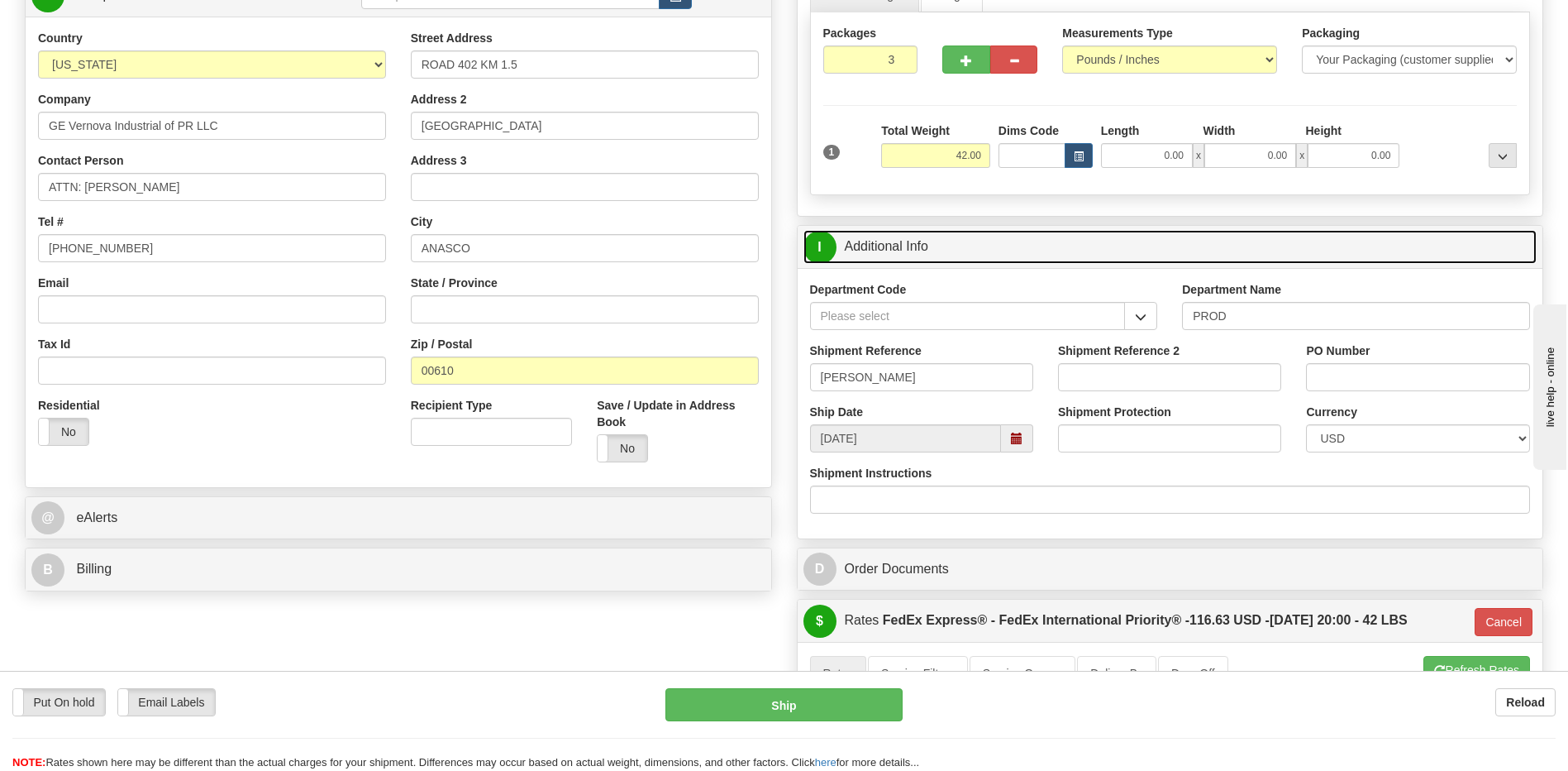
click at [941, 259] on link "I Additional Info" at bounding box center [1171, 246] width 734 height 34
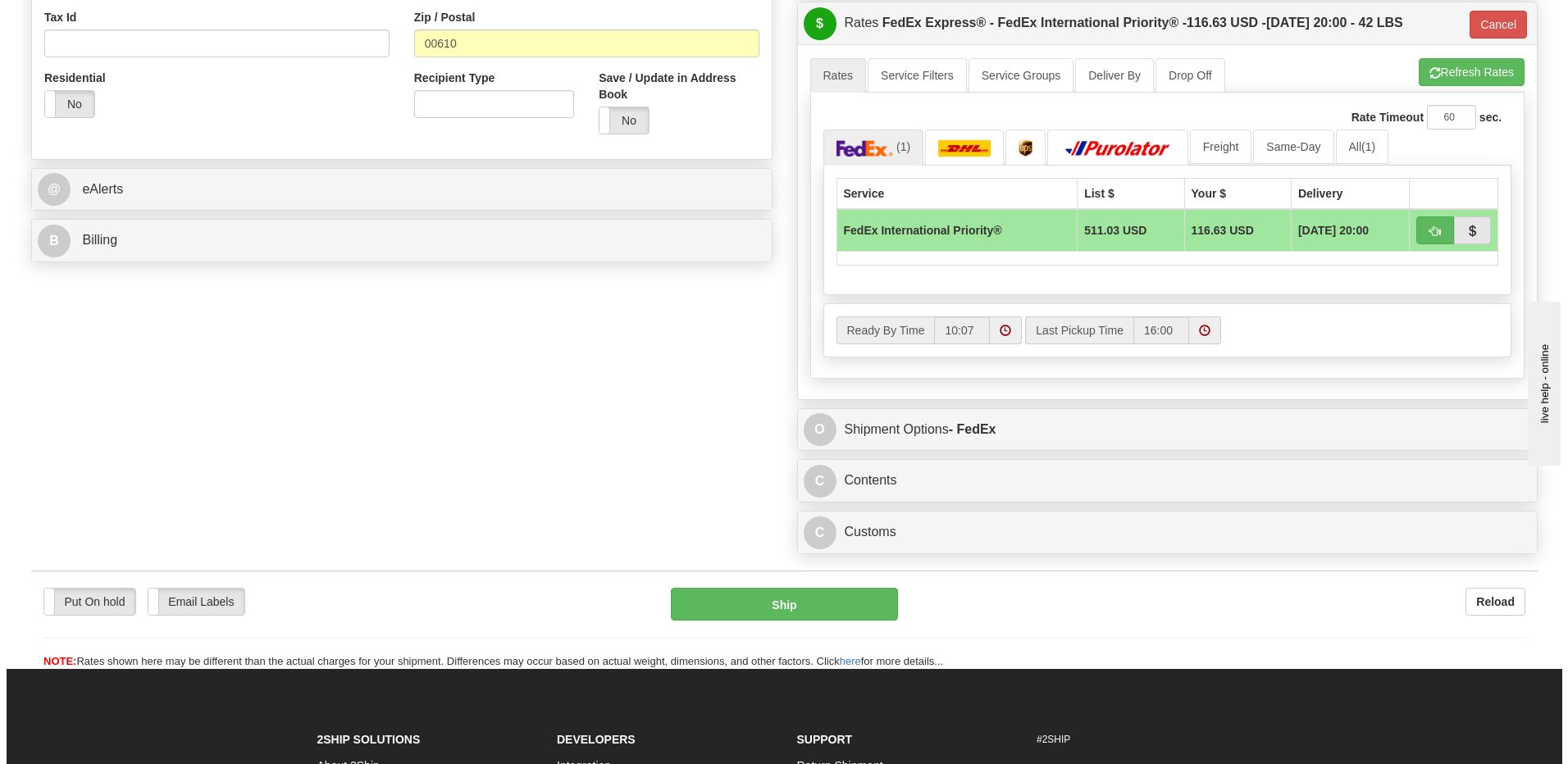
scroll to position [409, 0]
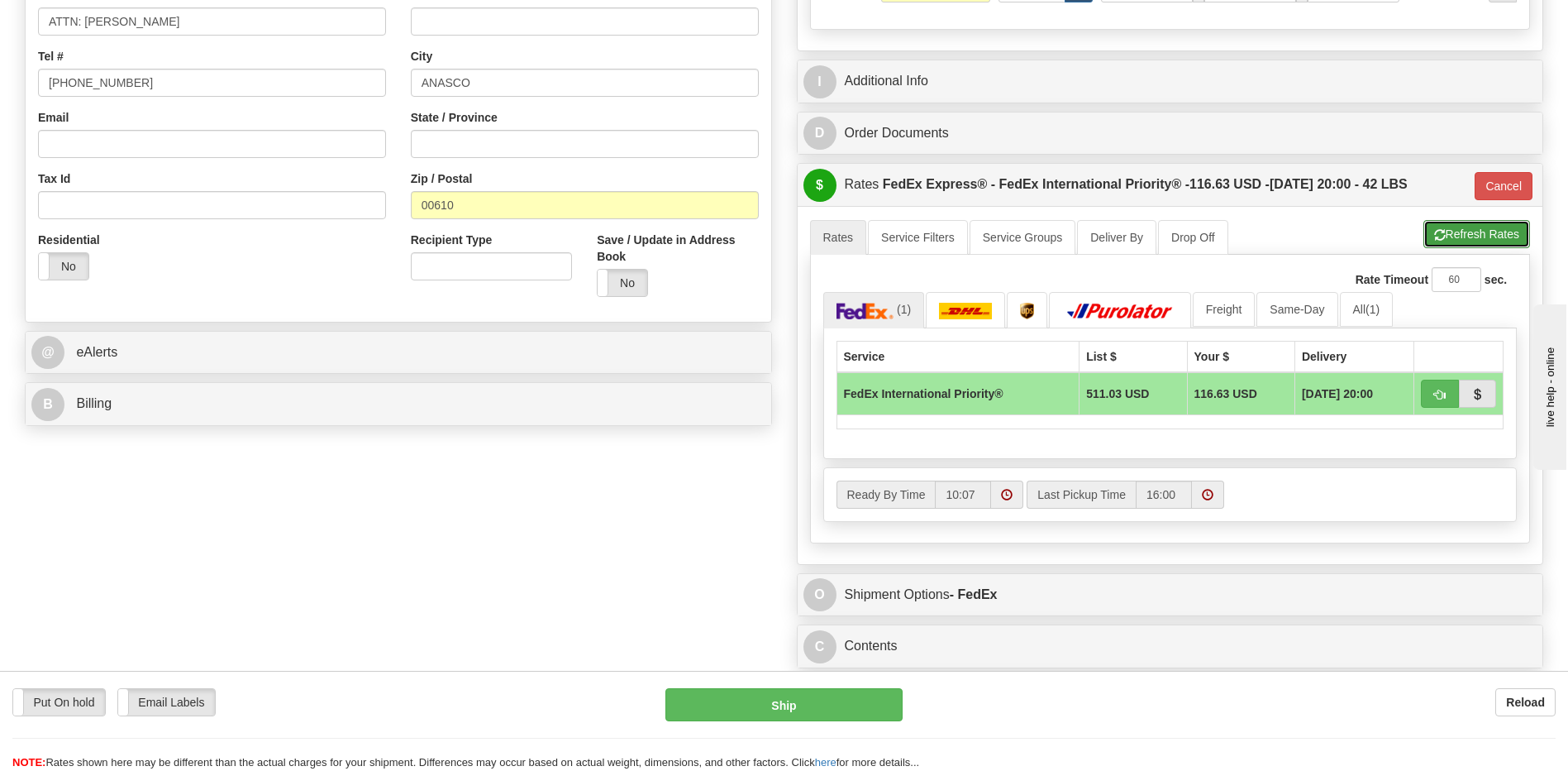
click at [1462, 237] on button "Refresh Rates" at bounding box center [1477, 234] width 107 height 28
type input "01"
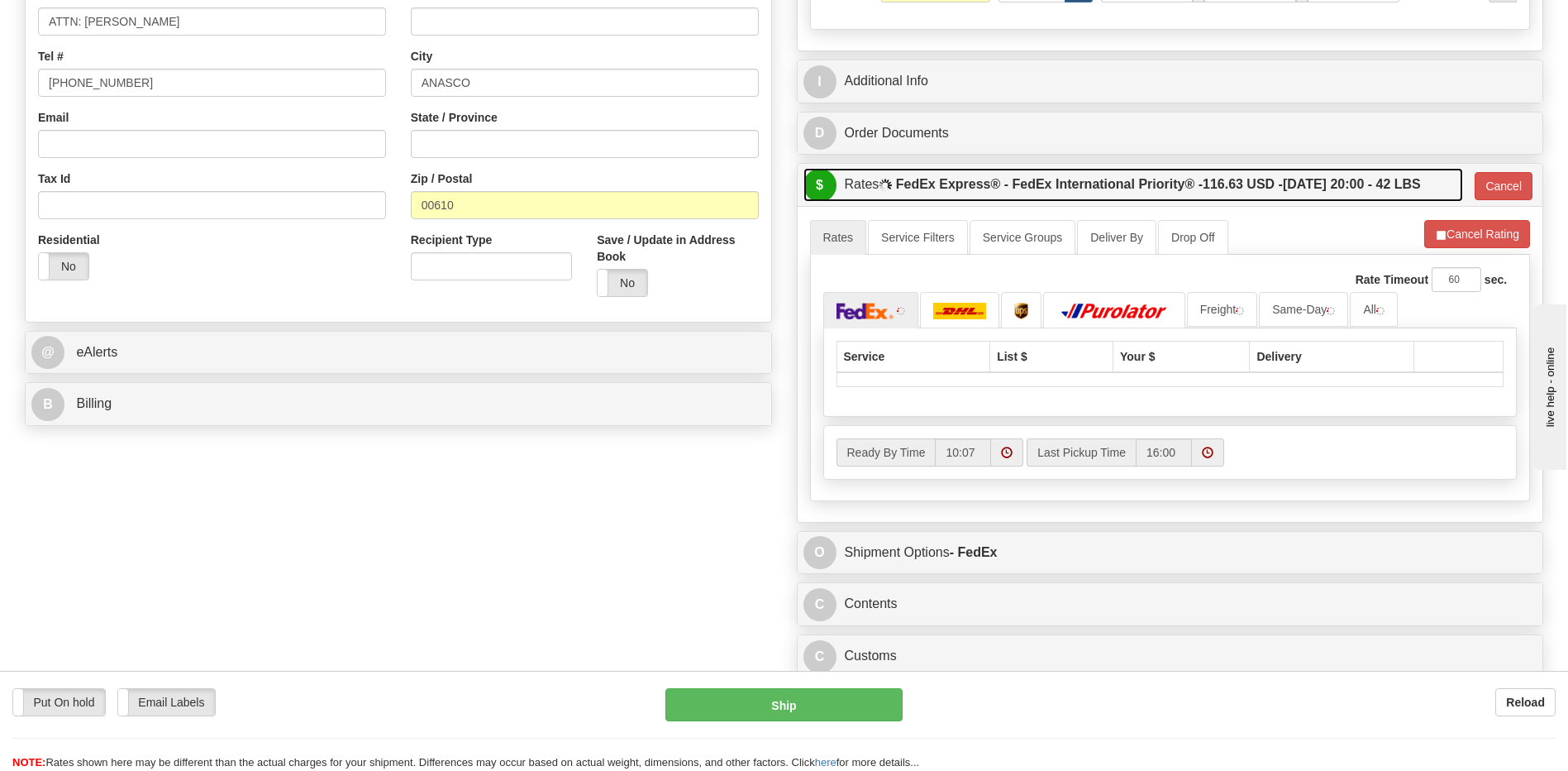
click at [1294, 178] on label "FedEx Express® - FedEx International Priority® - 116.63 USD - 08/28/2025 20:00 …" at bounding box center [1158, 184] width 525 height 33
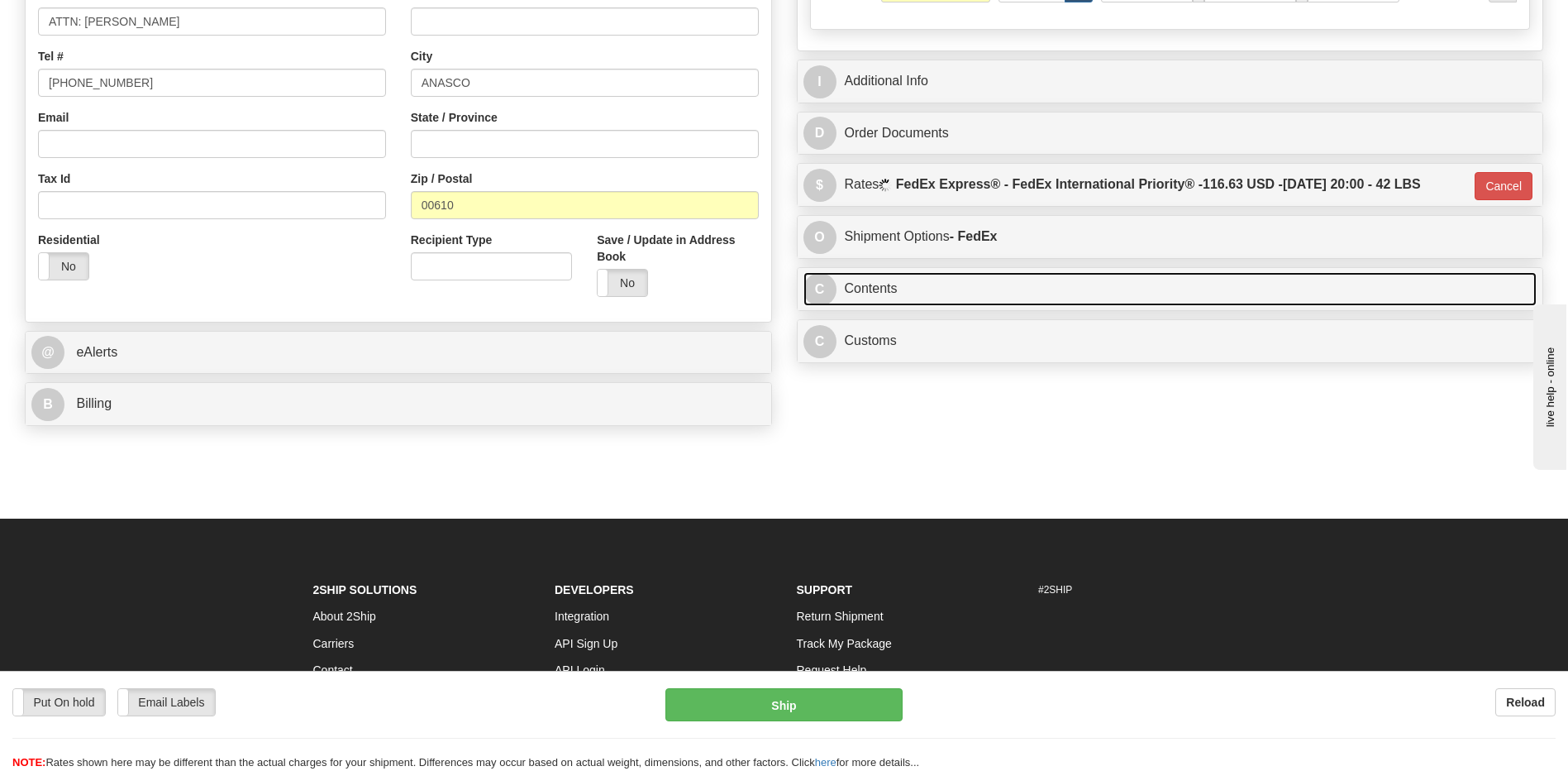
click at [959, 286] on link "C Contents" at bounding box center [1171, 289] width 734 height 34
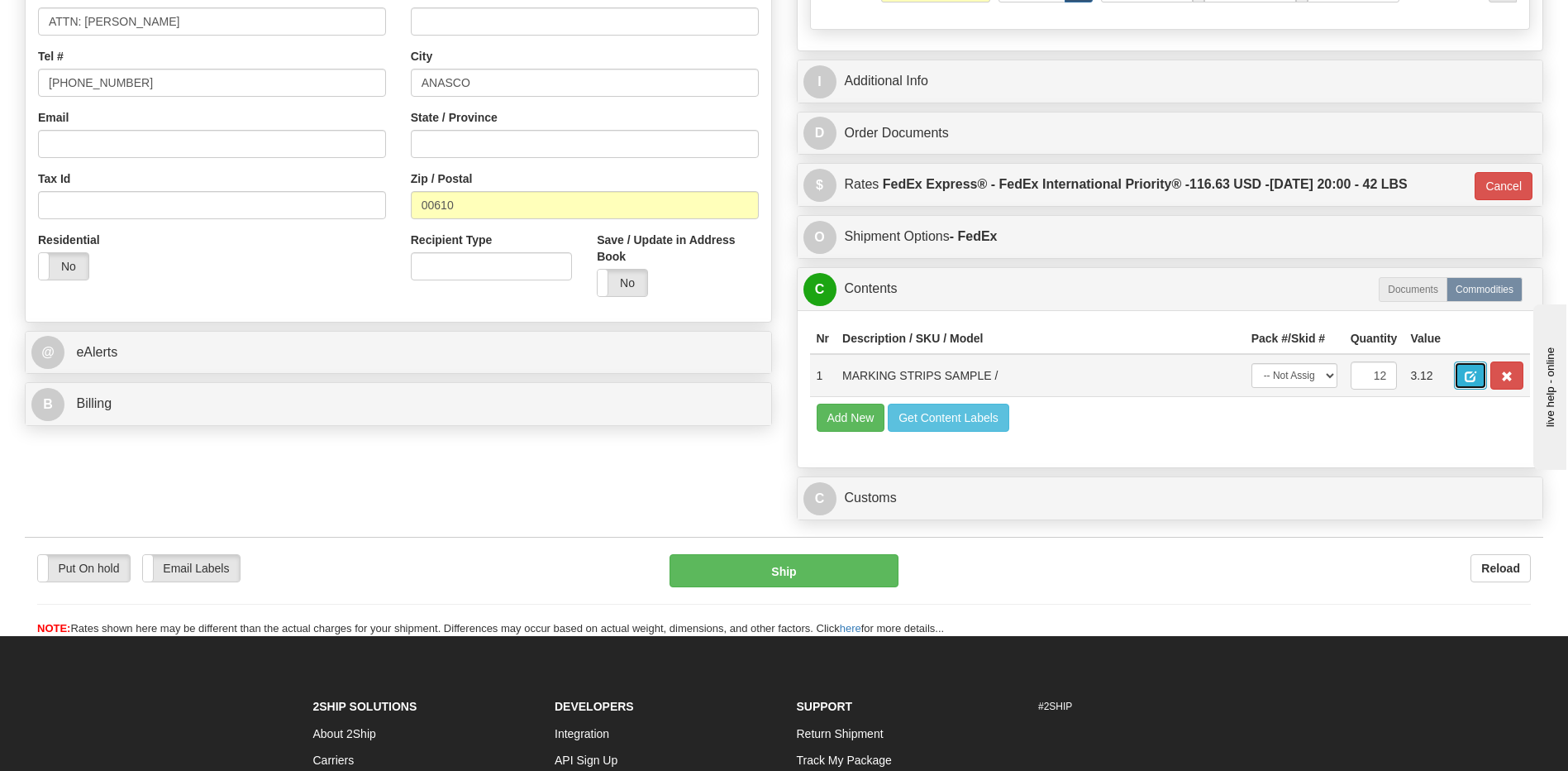
click at [1465, 376] on span "button" at bounding box center [1470, 377] width 12 height 11
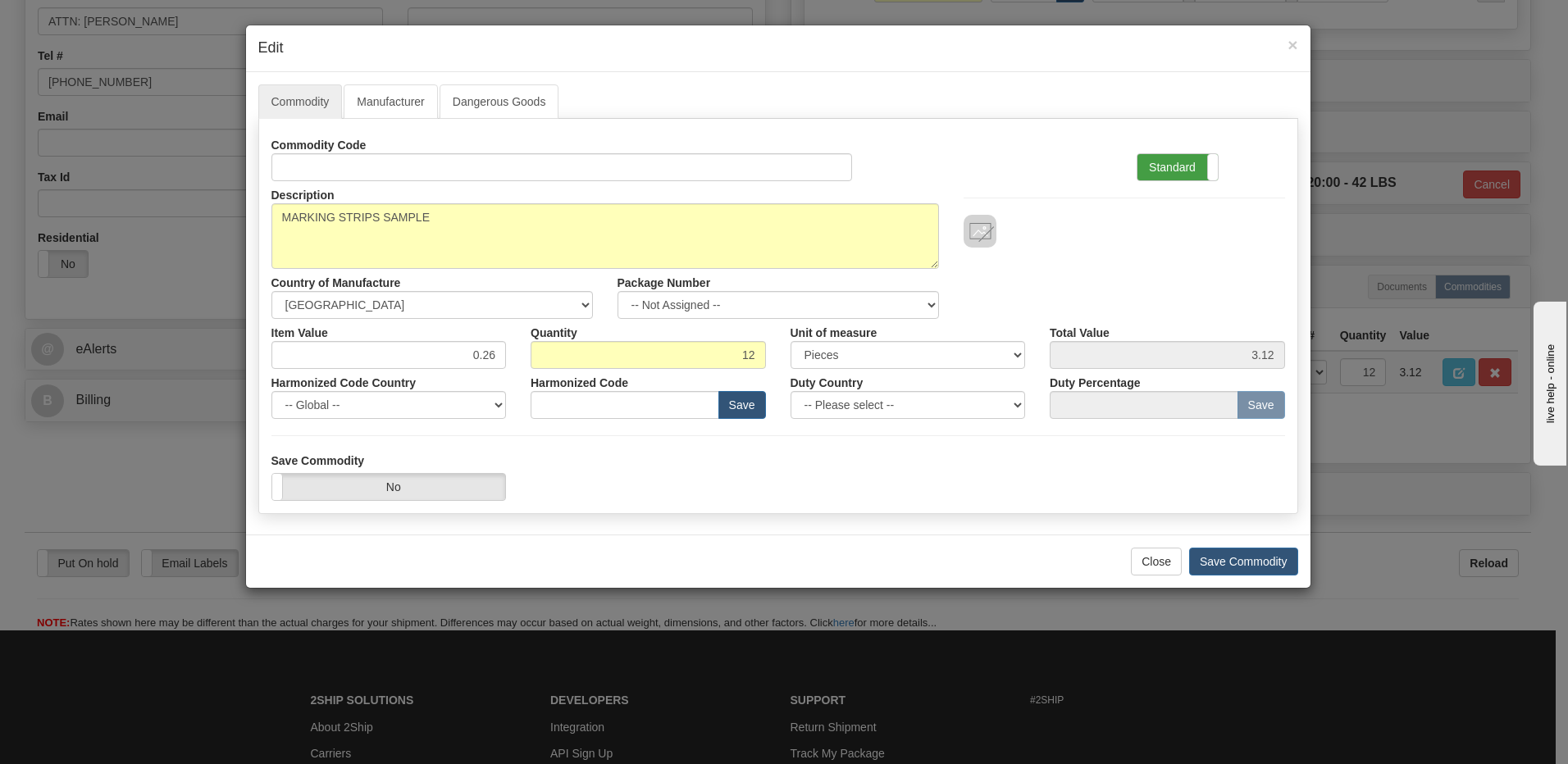
click at [1172, 172] on label "Standard" at bounding box center [1178, 167] width 80 height 27
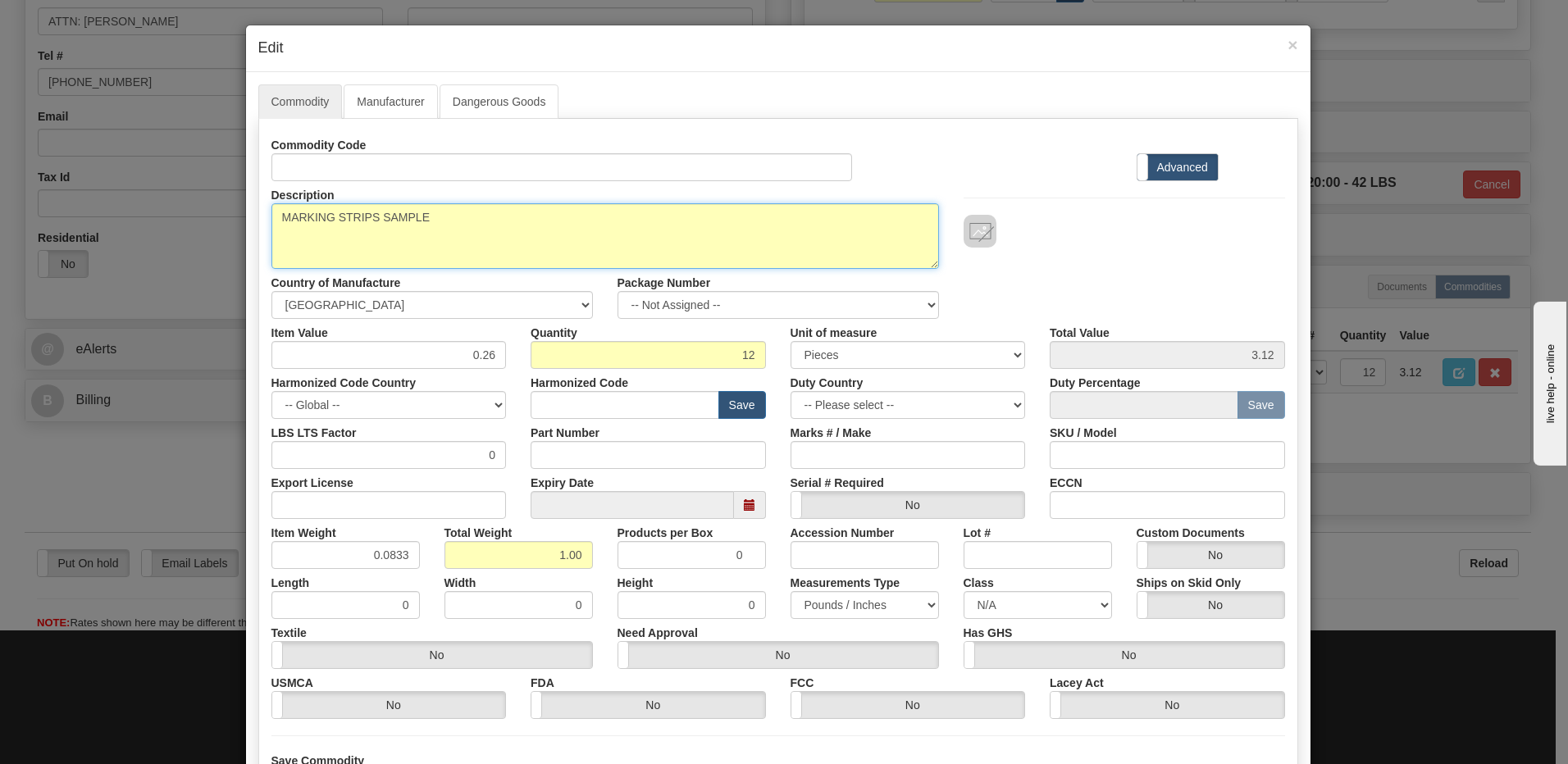
drag, startPoint x: 422, startPoint y: 226, endPoint x: 110, endPoint y: 229, distance: 312.0
click at [110, 229] on div "× Edit Commodity Manufacturer Dangerous Goods Commodity Code Standard Advanced …" at bounding box center [784, 382] width 1568 height 764
paste textarea "CHaSSIS, PROTECTION RELaY"
click at [501, 228] on textarea "MARKING STRIPS SAMPLE" at bounding box center [605, 236] width 667 height 66
paste textarea "18A0-0792"
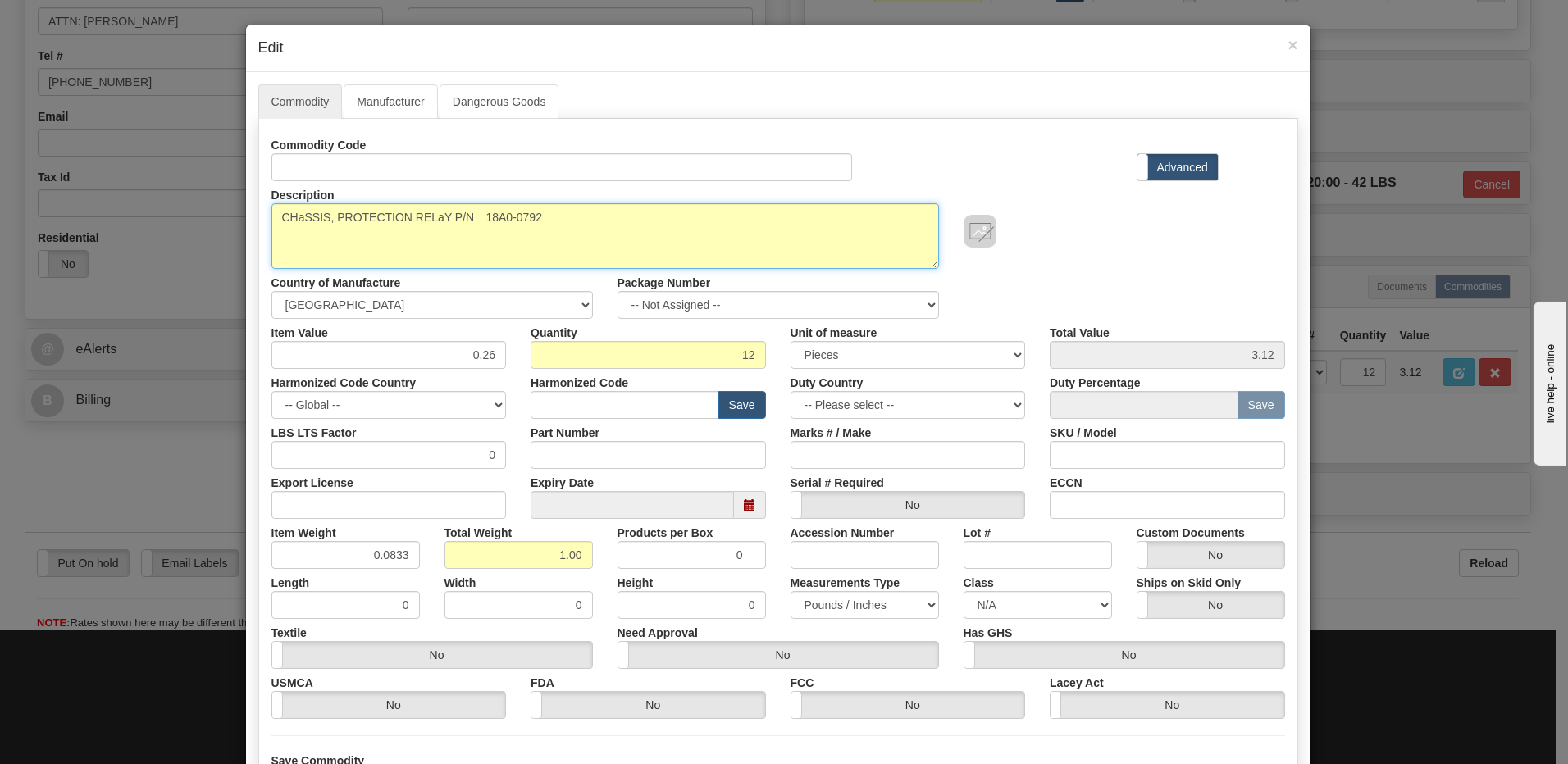
click at [479, 218] on textarea "MARKING STRIPS SAMPLE" at bounding box center [605, 236] width 667 height 66
type textarea "CHaSSIS, PROTECTION RELaY P/N 18A0-0792"
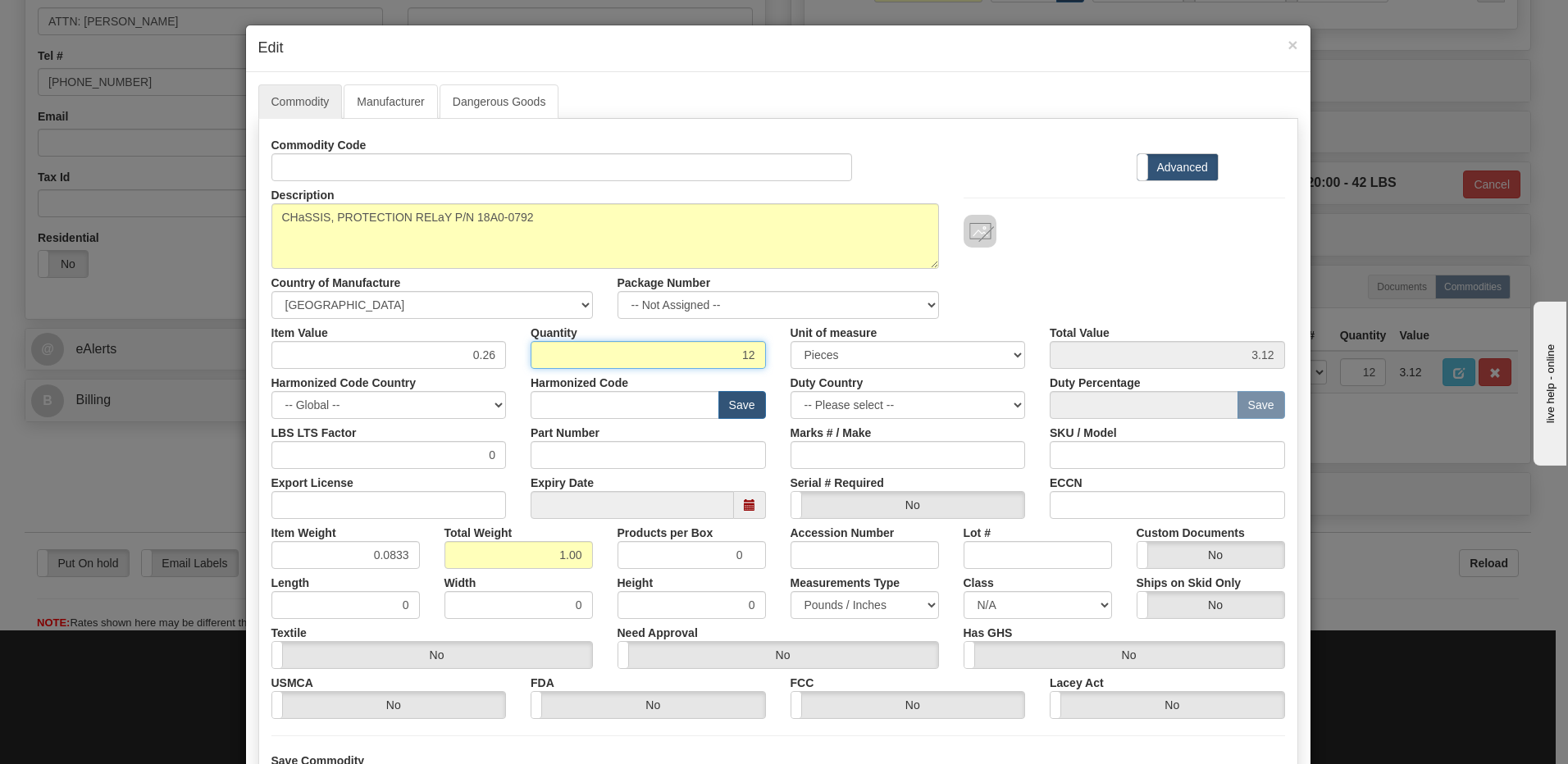
drag, startPoint x: 768, startPoint y: 352, endPoint x: 805, endPoint y: 345, distance: 37.7
click at [805, 345] on div "Item Value 0.26 Quantity 12 Unit of measure 3 Thousand Square Inches Adjustment…" at bounding box center [777, 344] width 1038 height 50
type input "3"
type input "0.78"
click at [453, 563] on input "0.25" at bounding box center [518, 555] width 148 height 27
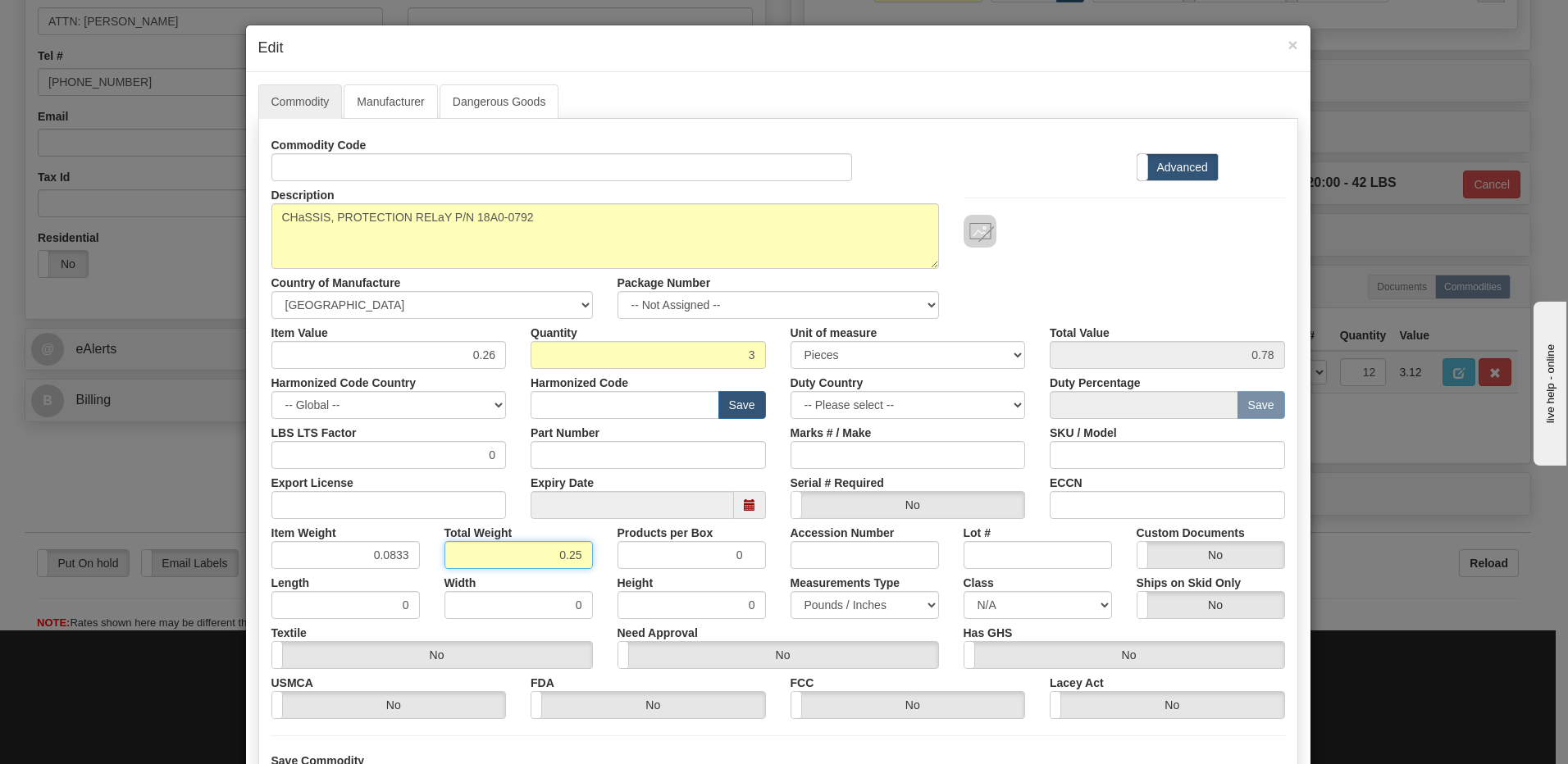
drag, startPoint x: 539, startPoint y: 561, endPoint x: 660, endPoint y: 562, distance: 121.0
click at [660, 562] on div "Item Weight 0.0833 Total Weight 0.25 Products per Box 0 Accession Number Lot # …" at bounding box center [777, 544] width 1038 height 50
type input "3"
type input "1.0000"
click at [1097, 276] on div "Description MARKING STRIPS SAMPLE Country of Manufacture -- Unknown -- AFGHANIS…" at bounding box center [777, 249] width 1038 height 138
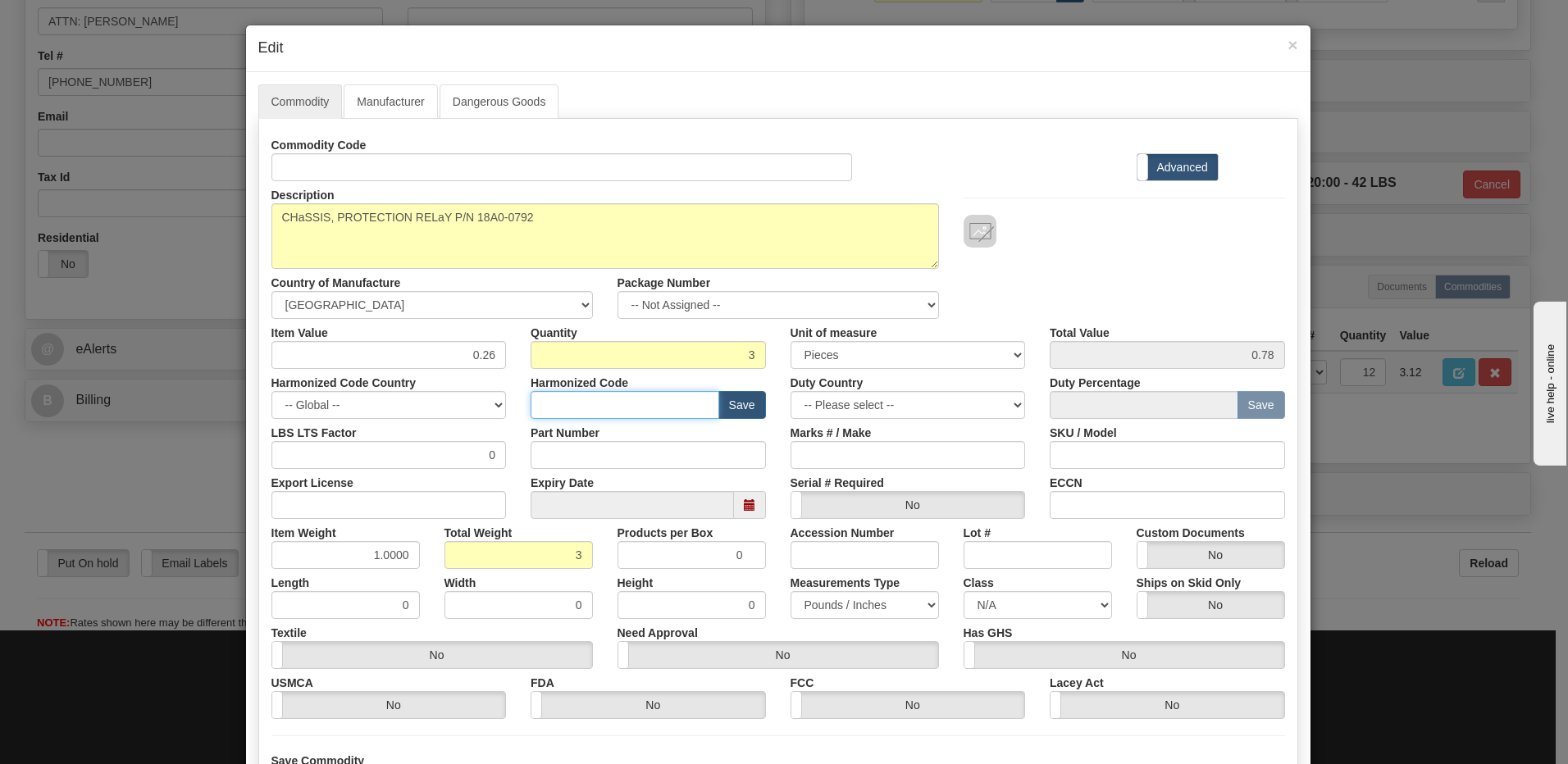
click at [543, 403] on input "text" at bounding box center [624, 405] width 188 height 27
paste input "8538.90.8180"
type input "8538.90.8180"
drag, startPoint x: 464, startPoint y: 355, endPoint x: 558, endPoint y: 350, distance: 94.1
click at [558, 350] on div "Item Value 0.26 Quantity 3 Unit of measure 3 Thousand Square Inches Adjustments…" at bounding box center [777, 344] width 1038 height 50
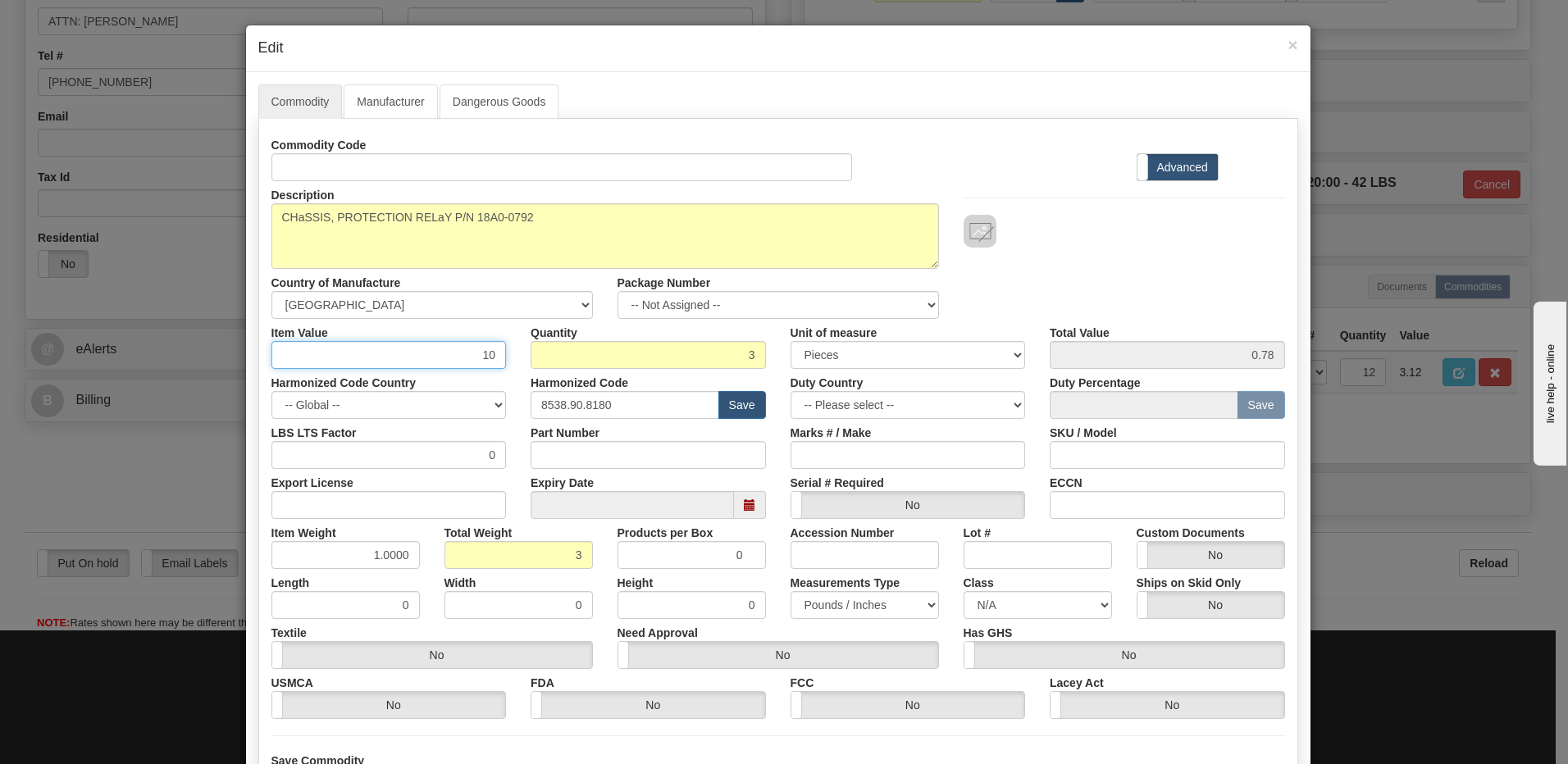
type input "10"
type input "30.00"
click at [617, 356] on input "3" at bounding box center [647, 355] width 235 height 27
click at [1075, 266] on div "Description MARKING STRIPS SAMPLE Country of Manufacture -- Unknown -- AFGHANIS…" at bounding box center [777, 249] width 1038 height 138
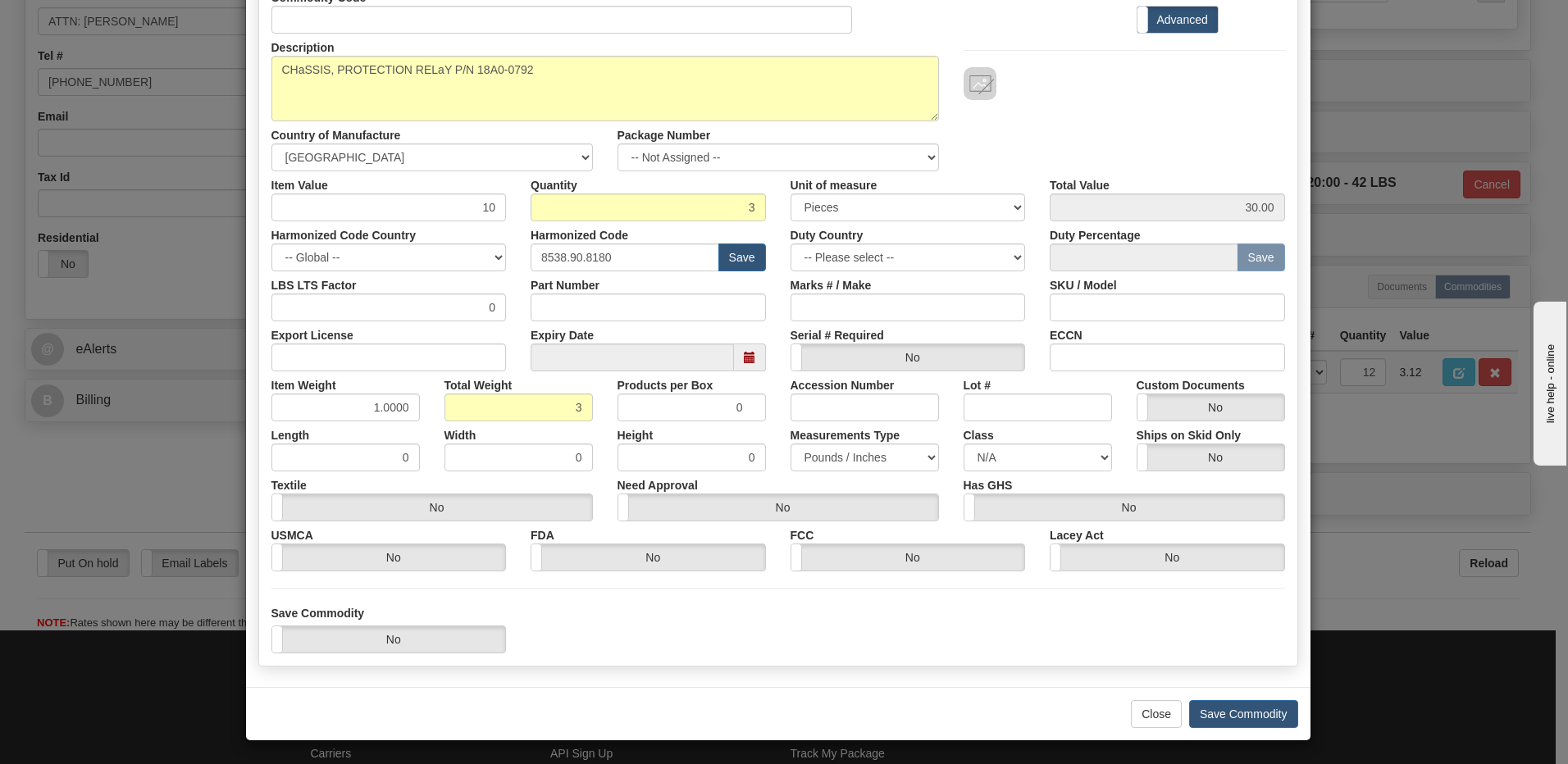
scroll to position [149, 0]
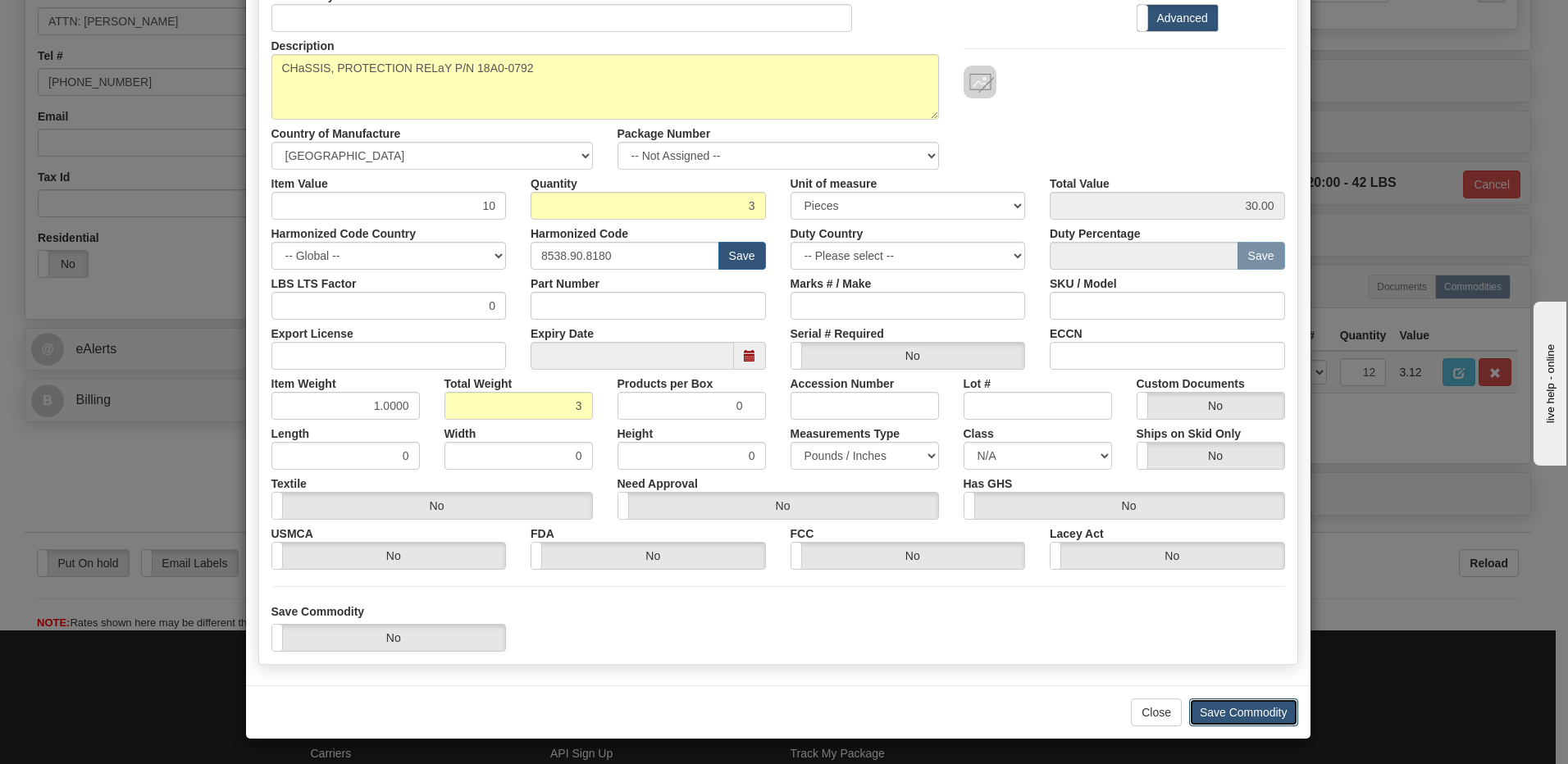
click at [1211, 713] on button "Save Commodity" at bounding box center [1243, 712] width 109 height 27
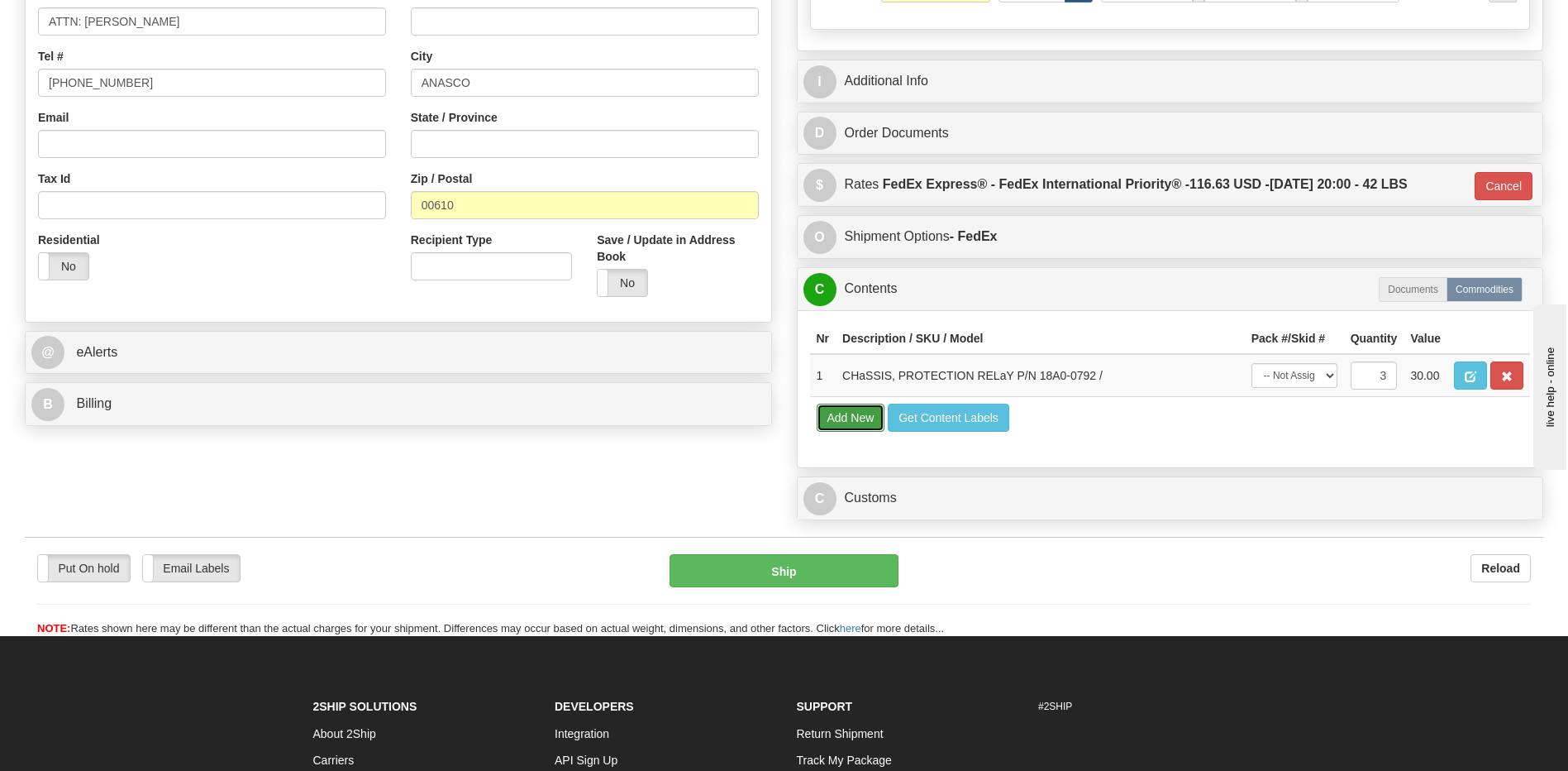
click at [861, 417] on button "Add New" at bounding box center [851, 418] width 68 height 28
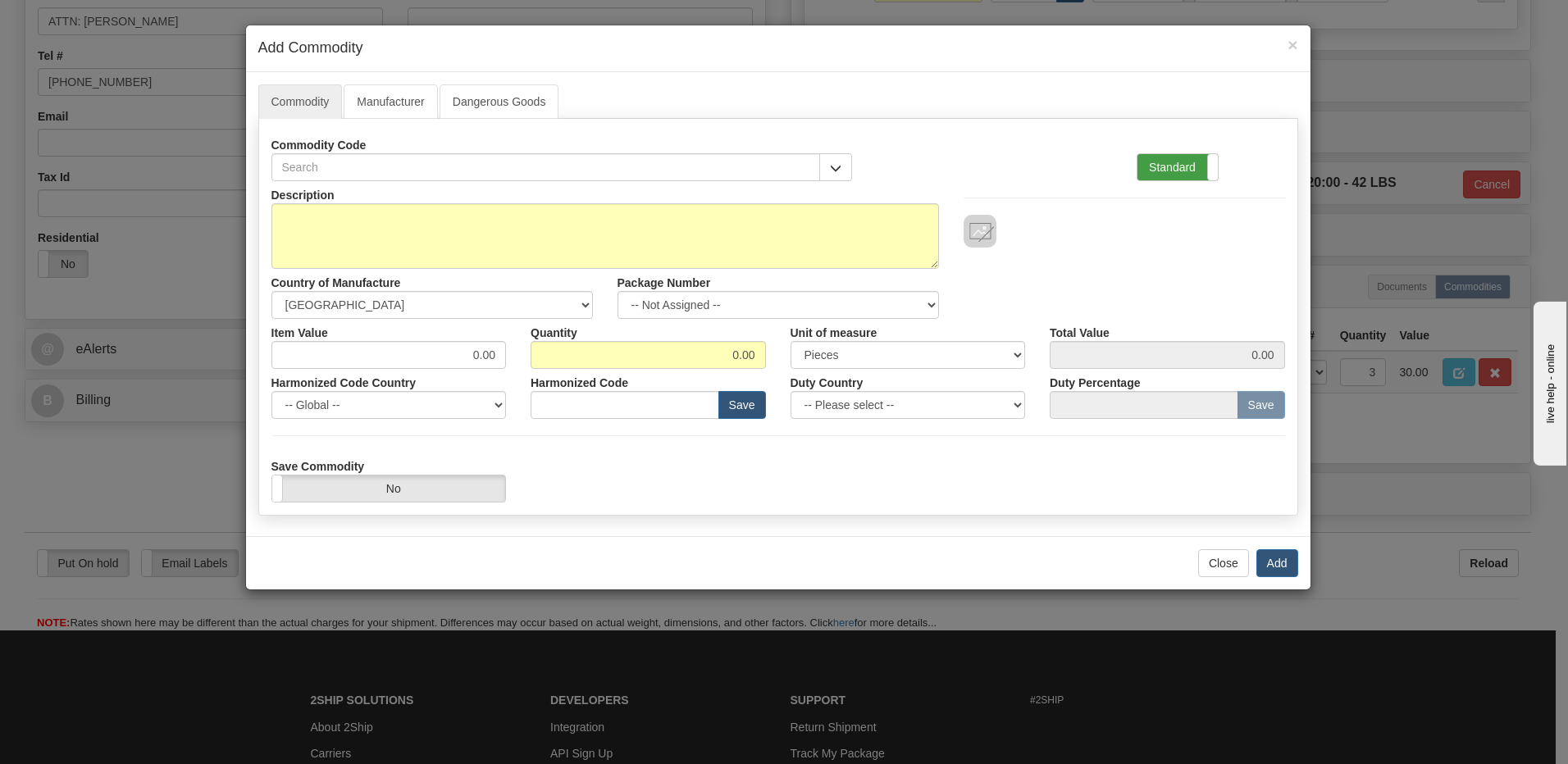
click at [1178, 171] on label "Standard" at bounding box center [1178, 167] width 80 height 27
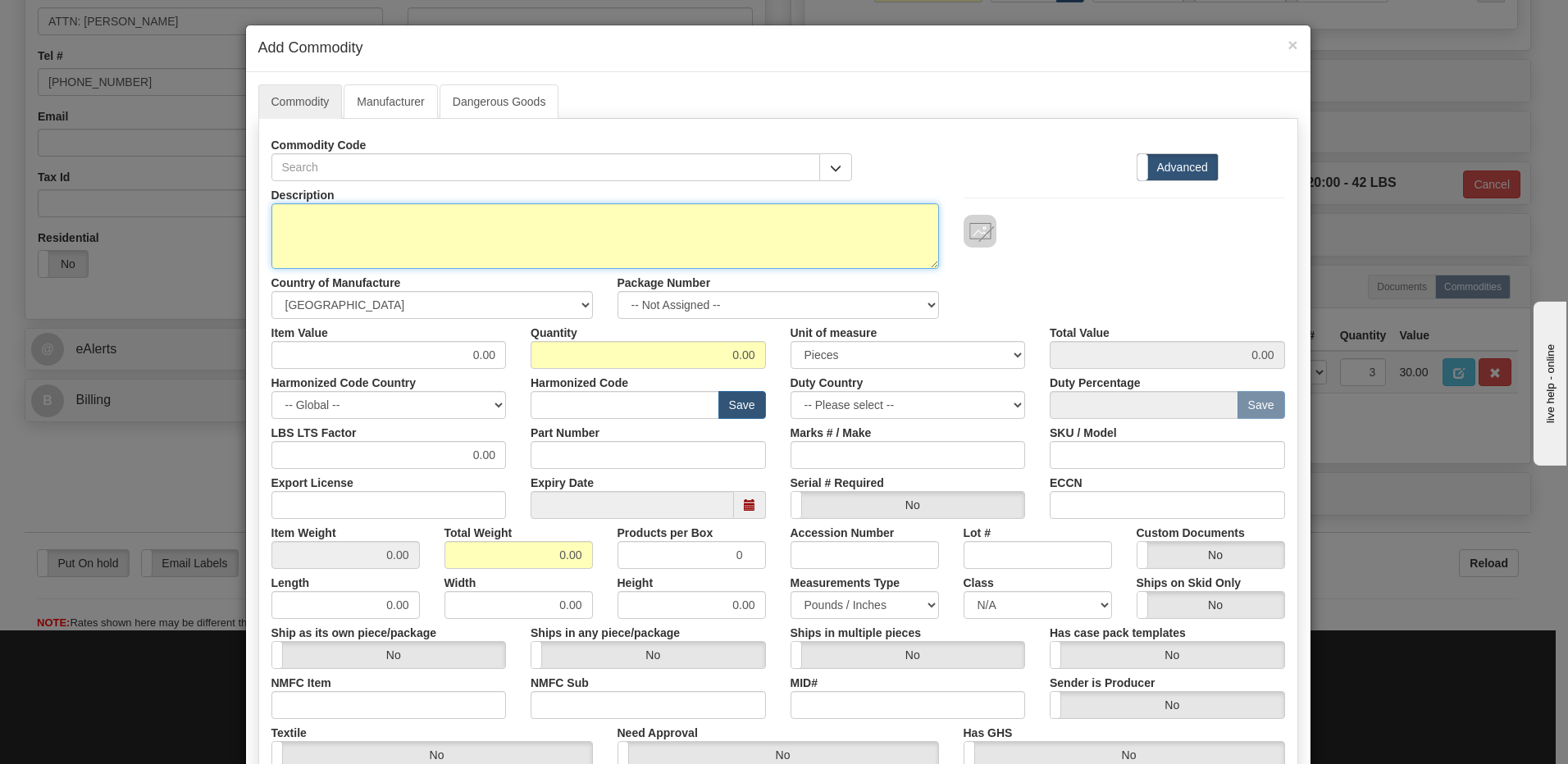
click at [274, 218] on textarea "Description" at bounding box center [605, 236] width 667 height 66
paste textarea "TEST BLOCK"
click at [356, 218] on textarea "TEST BLOCK" at bounding box center [605, 236] width 667 height 66
paste textarea "006422120G0003"
type textarea "TEST BLOCK P/N 006422120G0003"
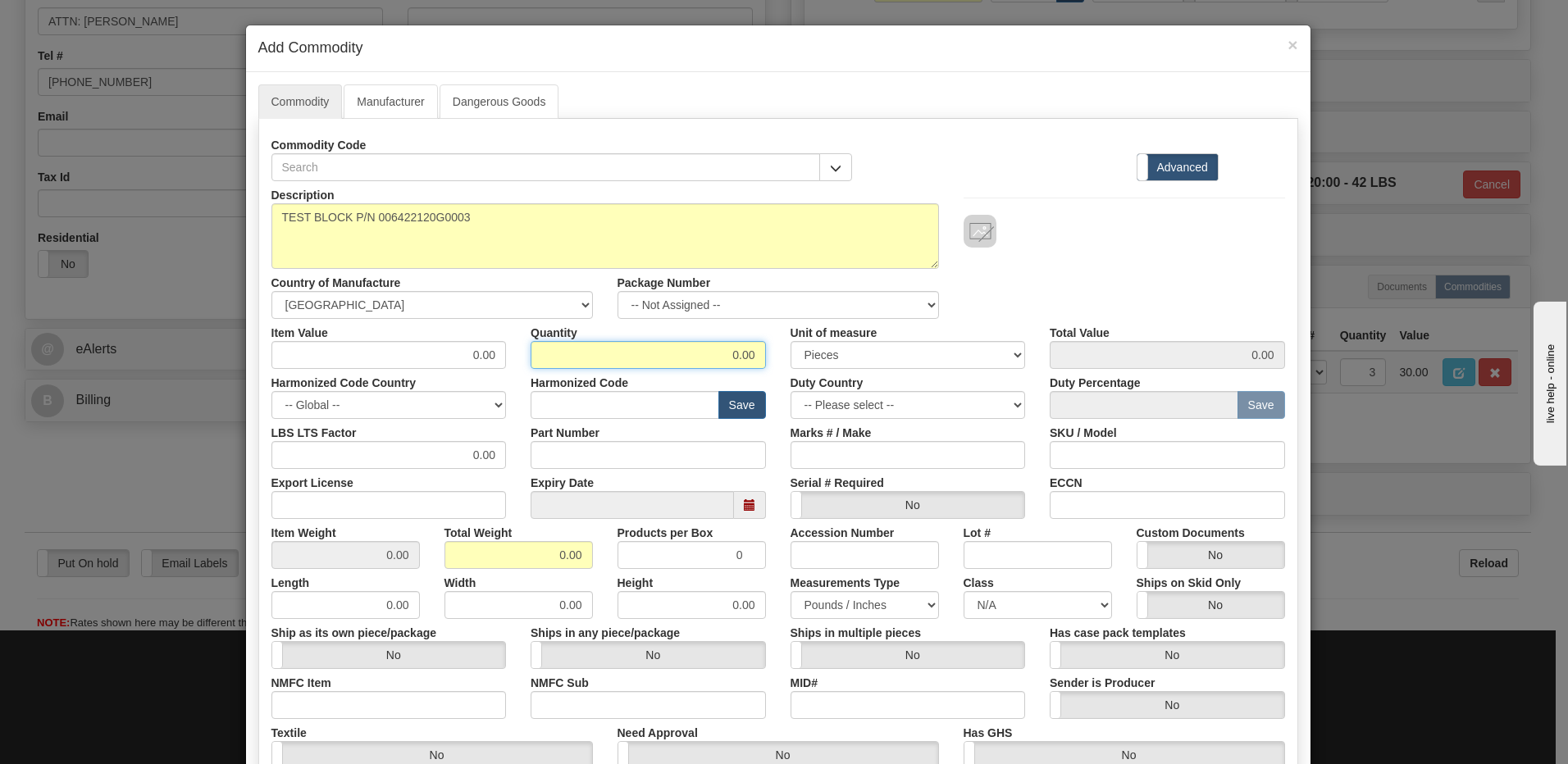
drag, startPoint x: 720, startPoint y: 357, endPoint x: 828, endPoint y: 350, distance: 108.2
click at [828, 350] on div "Item Value 0.00 Quantity 0.00 Unit of measure 3 Thousand Square Inches Adjustme…" at bounding box center [777, 344] width 1038 height 50
type input "3"
click at [454, 560] on input "0.00" at bounding box center [518, 555] width 148 height 27
drag, startPoint x: 538, startPoint y: 558, endPoint x: 639, endPoint y: 558, distance: 101.0
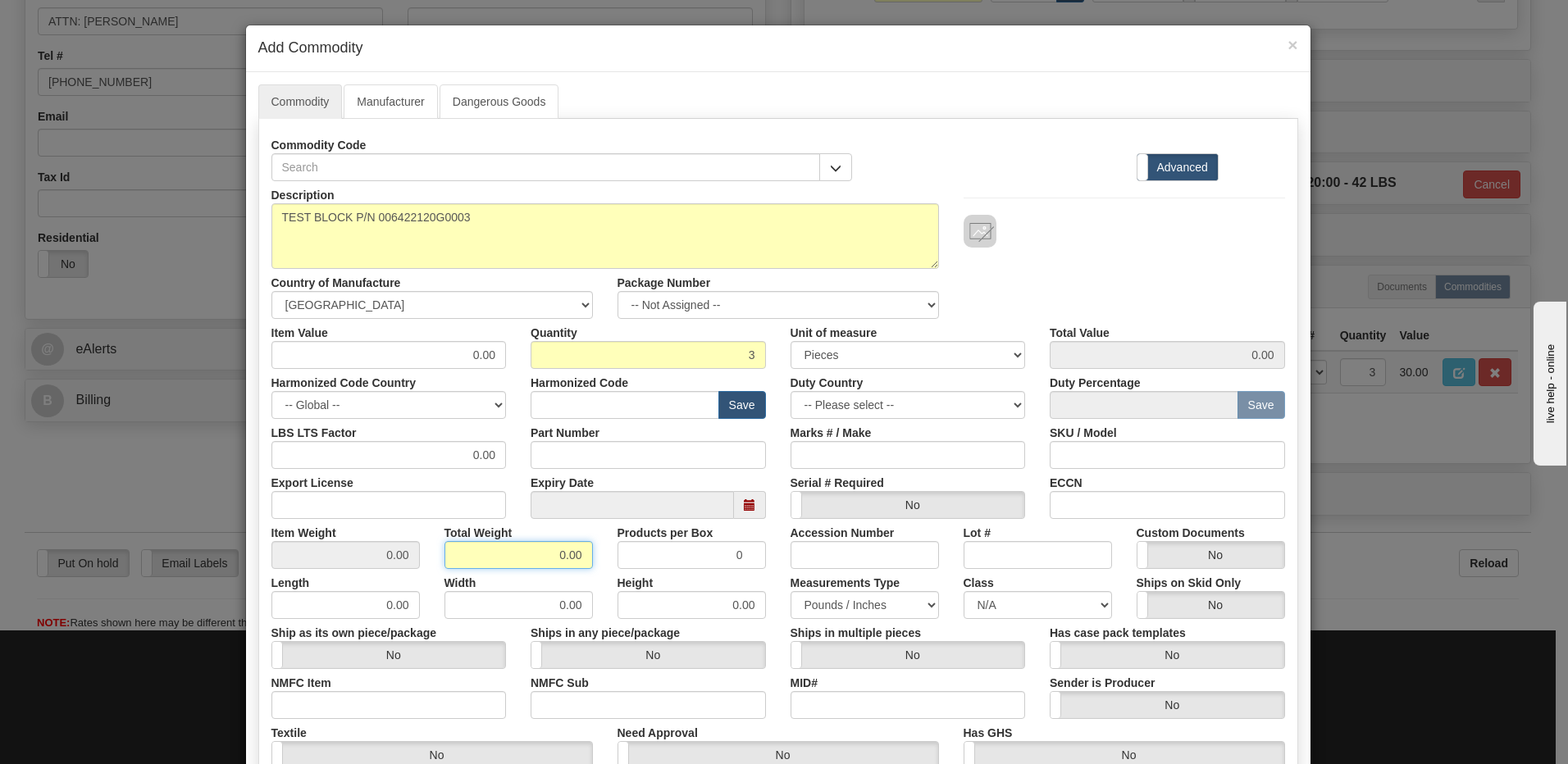
click at [639, 558] on div "Item Weight 0.00 Total Weight 0.00 Products per Box 0 Accession Number Lot # Cu…" at bounding box center [777, 544] width 1038 height 50
type input "3"
type input "1.0000"
click at [344, 559] on input "1.0000" at bounding box center [346, 555] width 148 height 27
click at [561, 404] on input "text" at bounding box center [624, 405] width 188 height 27
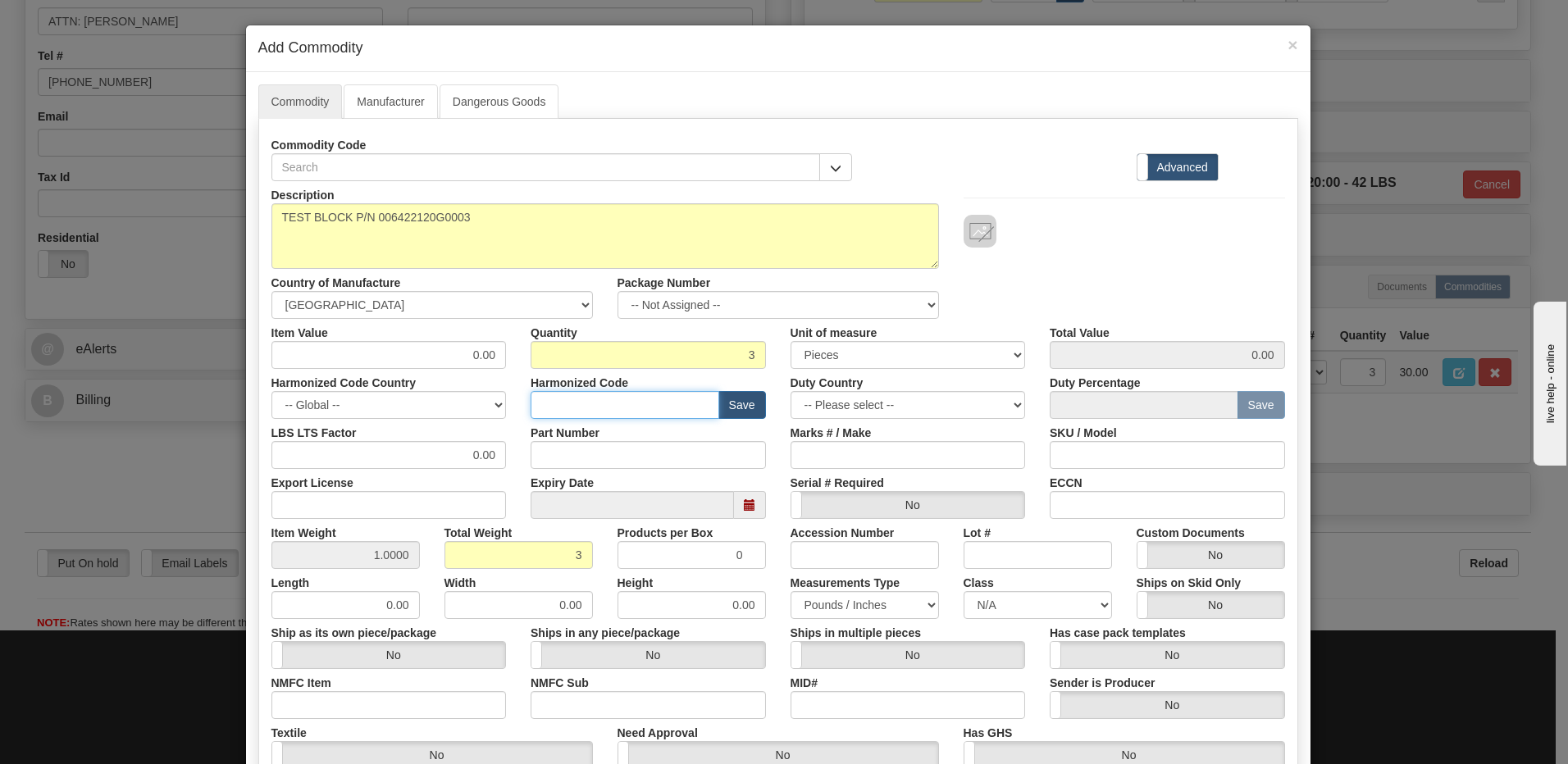
paste input "8536.90.4000"
type input "8536.90.4000"
drag, startPoint x: 421, startPoint y: 354, endPoint x: 520, endPoint y: 333, distance: 101.2
click at [520, 333] on div "Item Value 0.00 Quantity 3 Unit of measure 3 Thousand Square Inches Adjustments…" at bounding box center [777, 344] width 1038 height 50
type input "10.00"
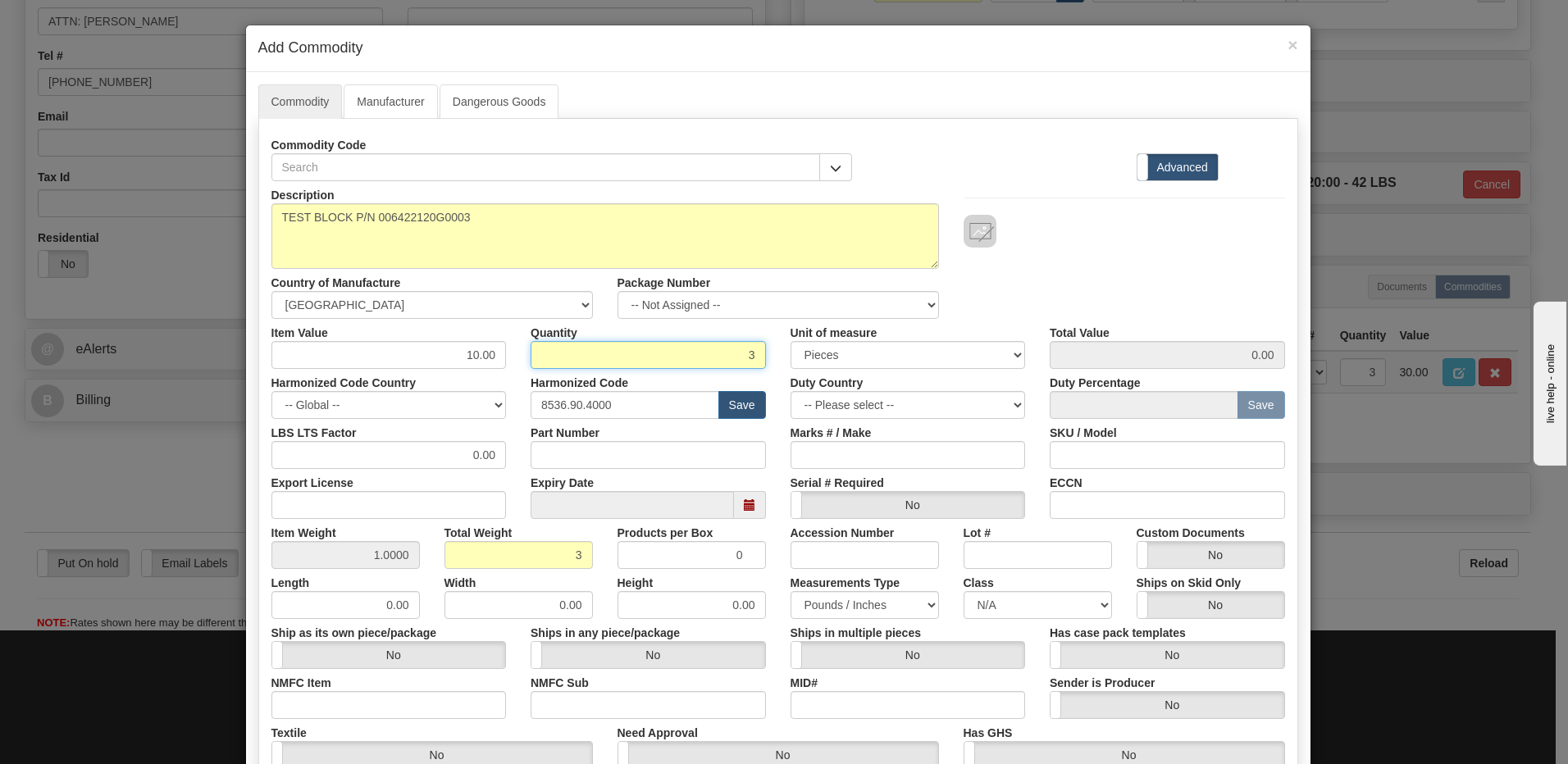
type input "30.00"
click at [536, 357] on input "3" at bounding box center [647, 355] width 235 height 27
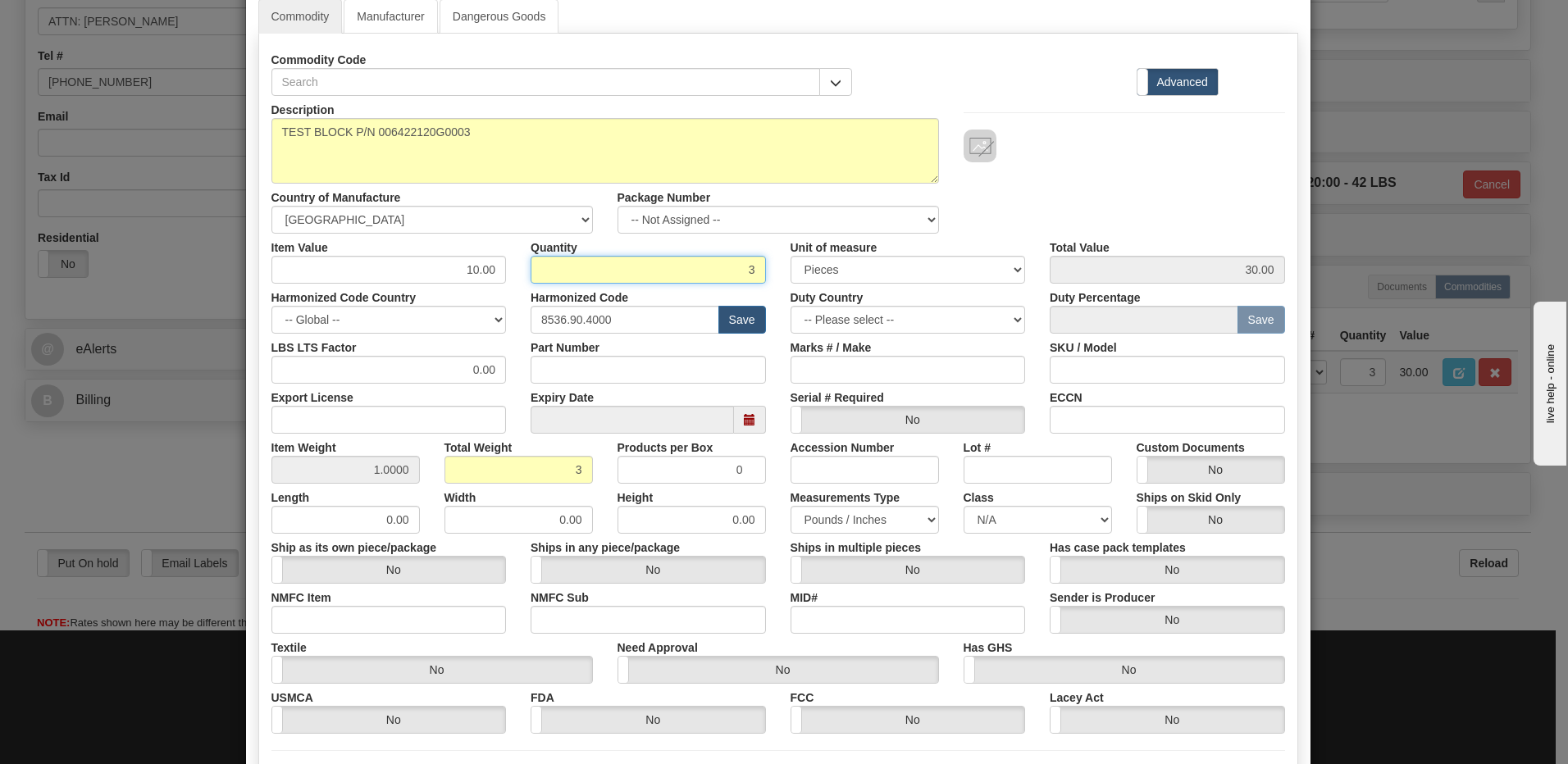
scroll to position [250, 0]
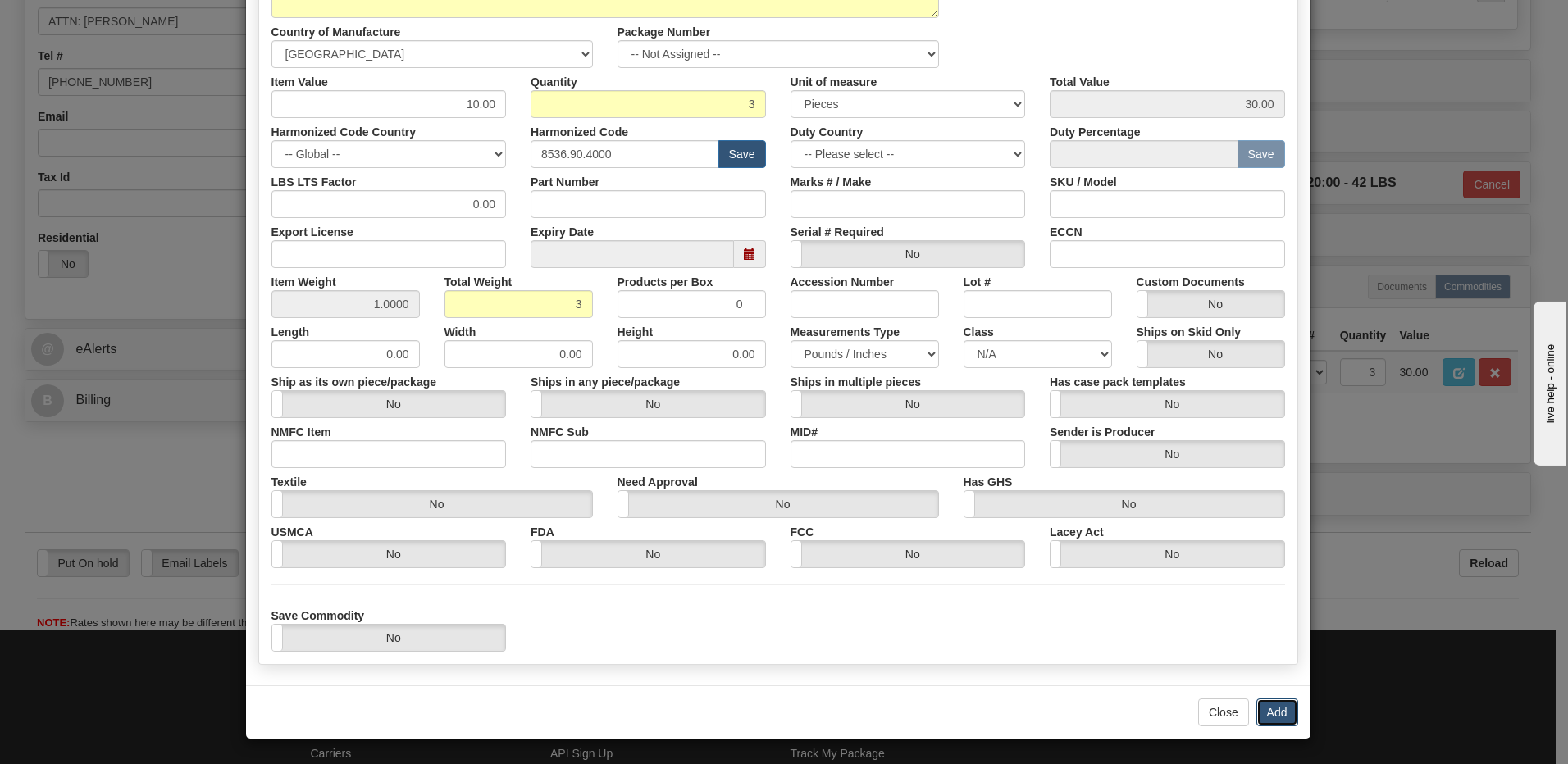
click at [1284, 716] on button "Add" at bounding box center [1277, 712] width 42 height 27
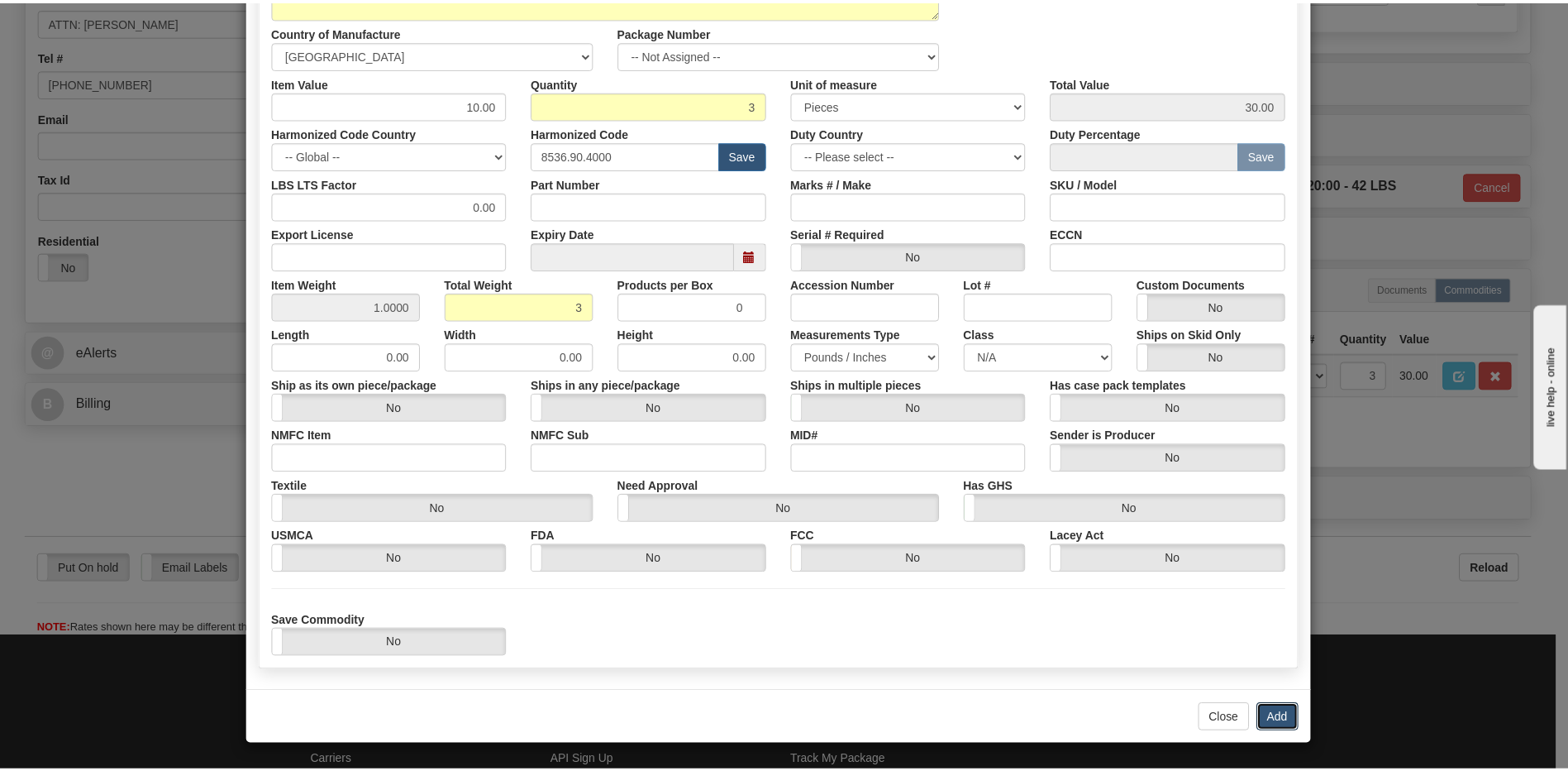
scroll to position [0, 0]
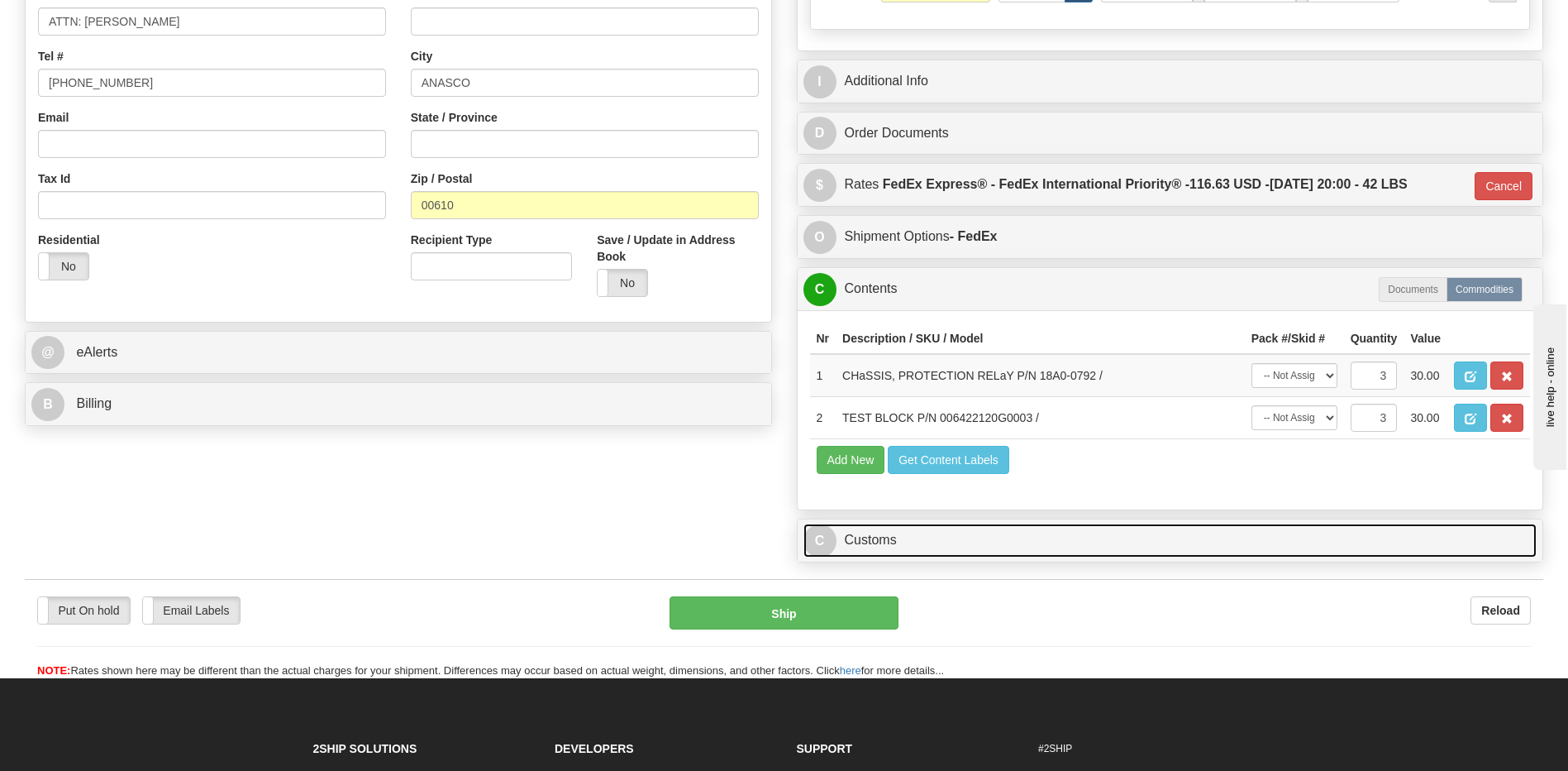
drag, startPoint x: 949, startPoint y: 540, endPoint x: 950, endPoint y: 501, distance: 39.0
click at [949, 540] on link "C Customs" at bounding box center [1171, 540] width 734 height 34
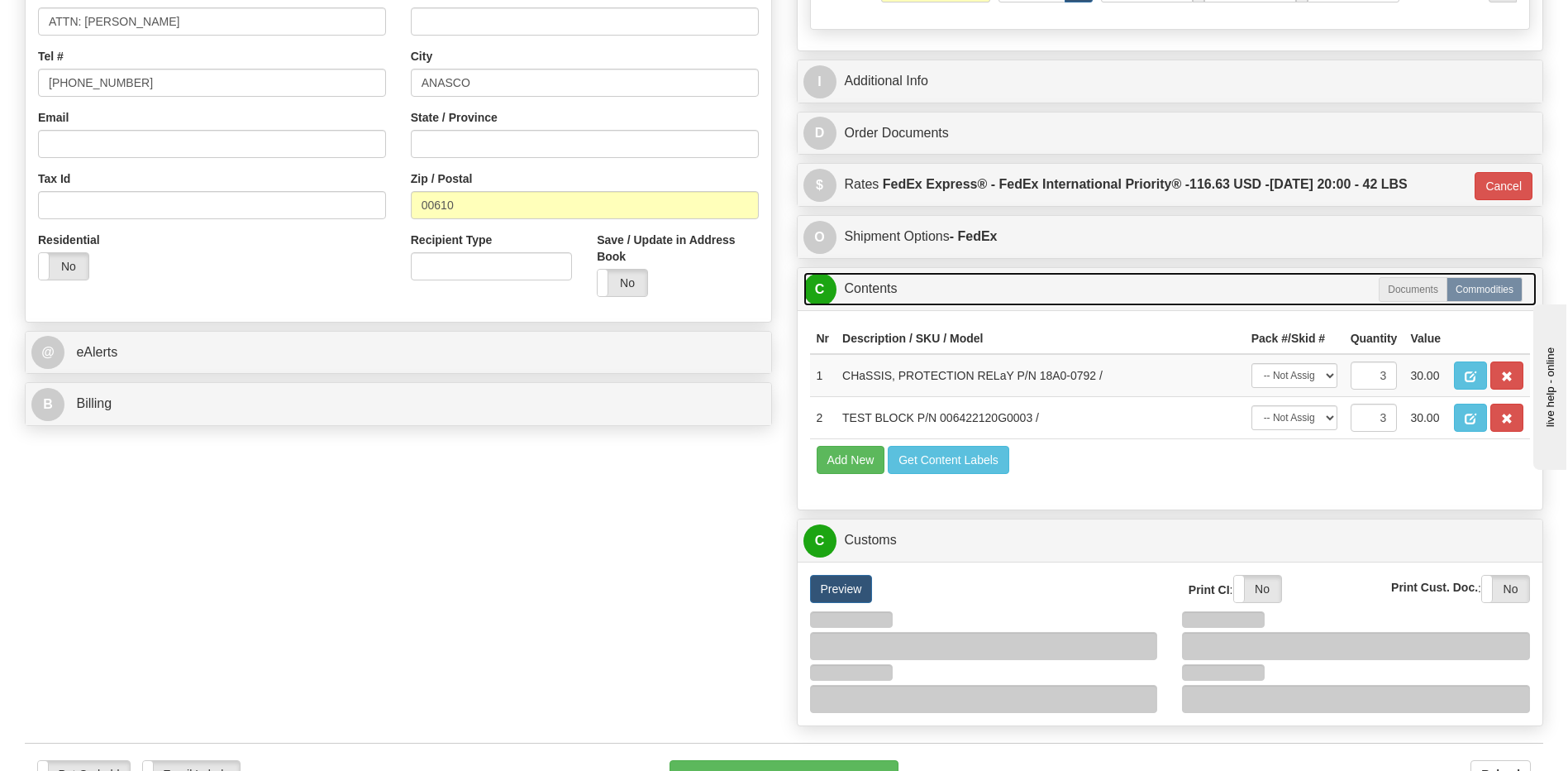
click at [914, 290] on link "C Contents" at bounding box center [1171, 289] width 734 height 34
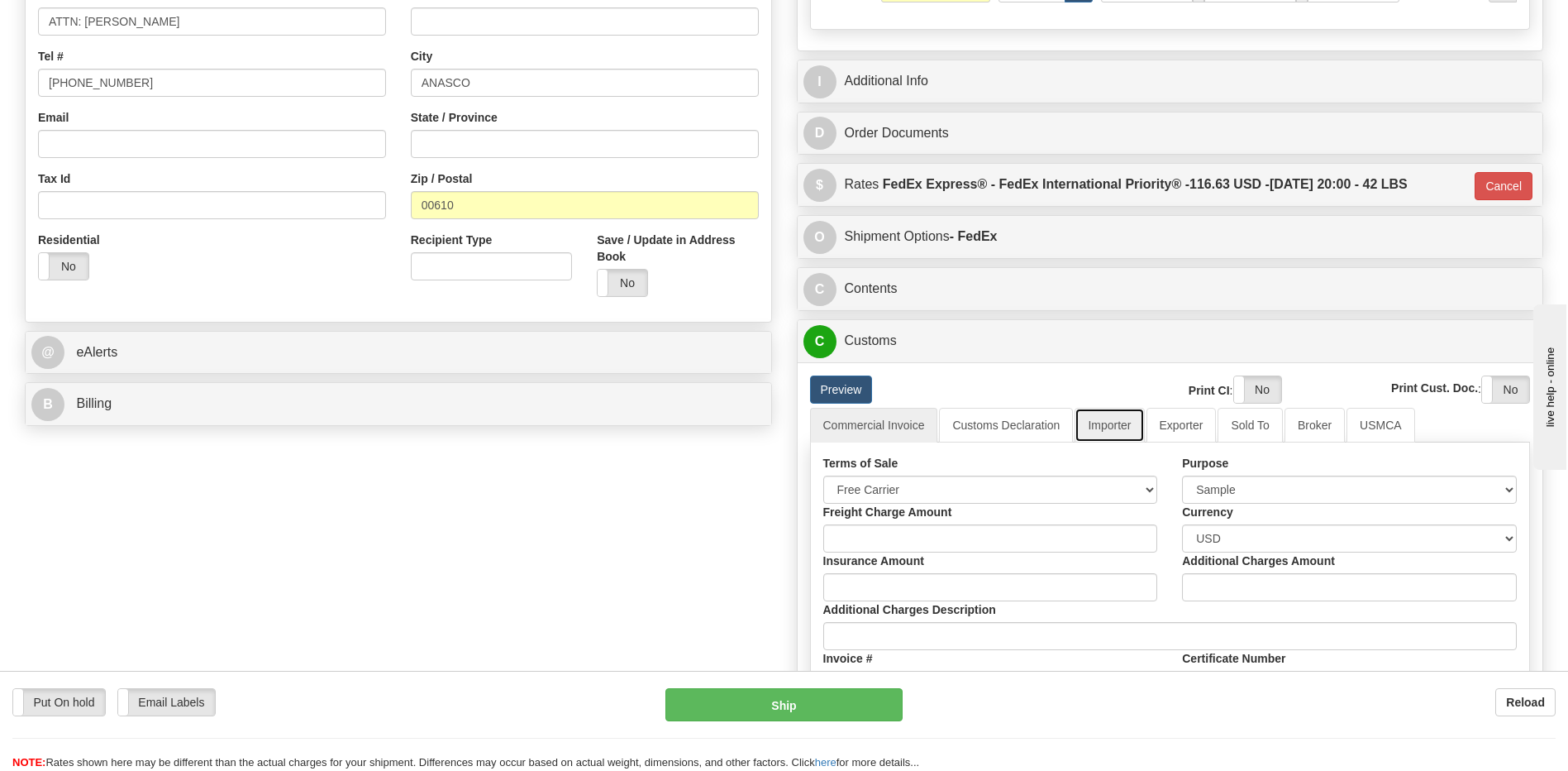
click at [1102, 426] on link "Importer" at bounding box center [1109, 425] width 69 height 35
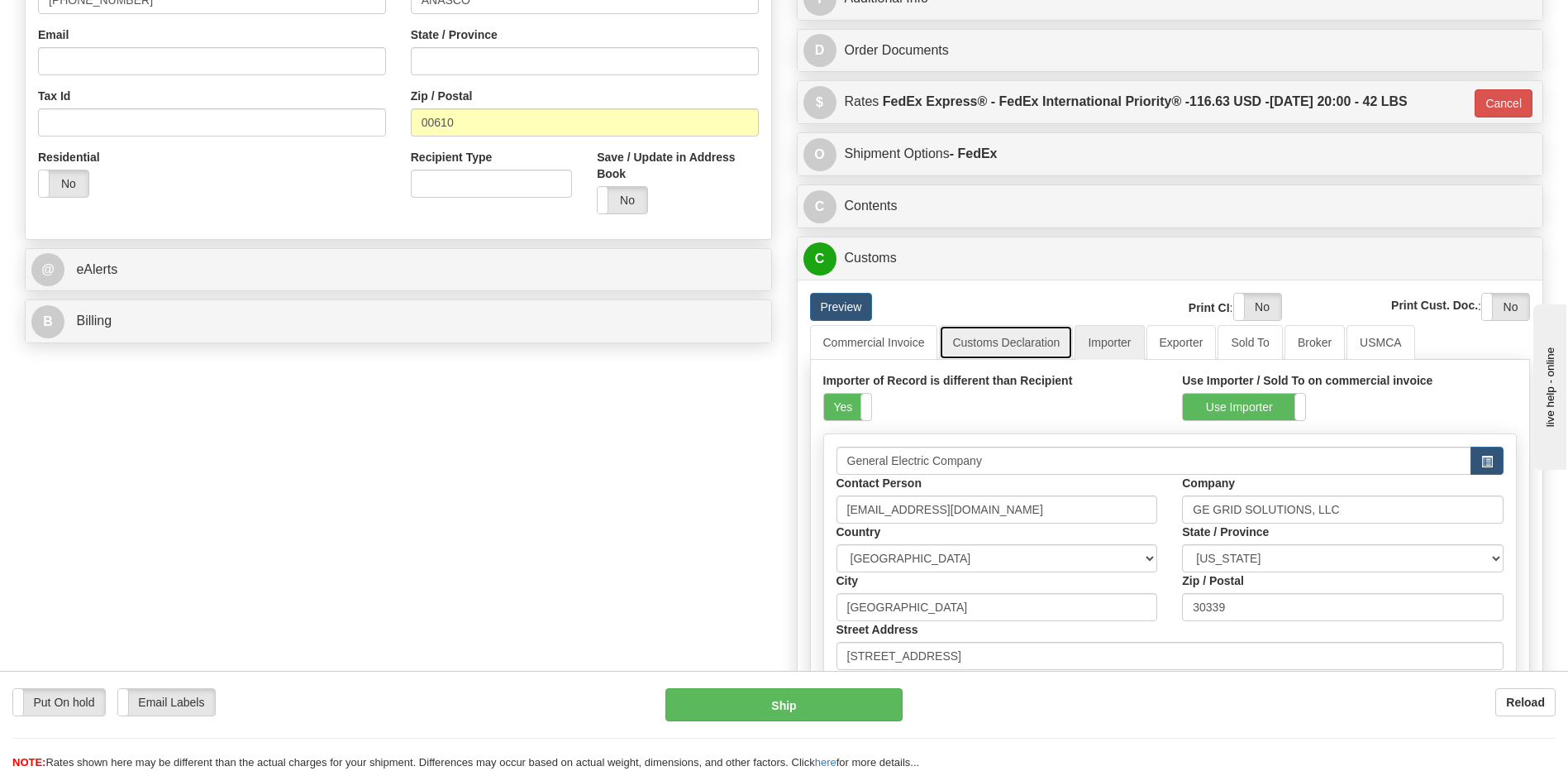
click at [989, 334] on link "Customs Declaration" at bounding box center [1006, 342] width 134 height 35
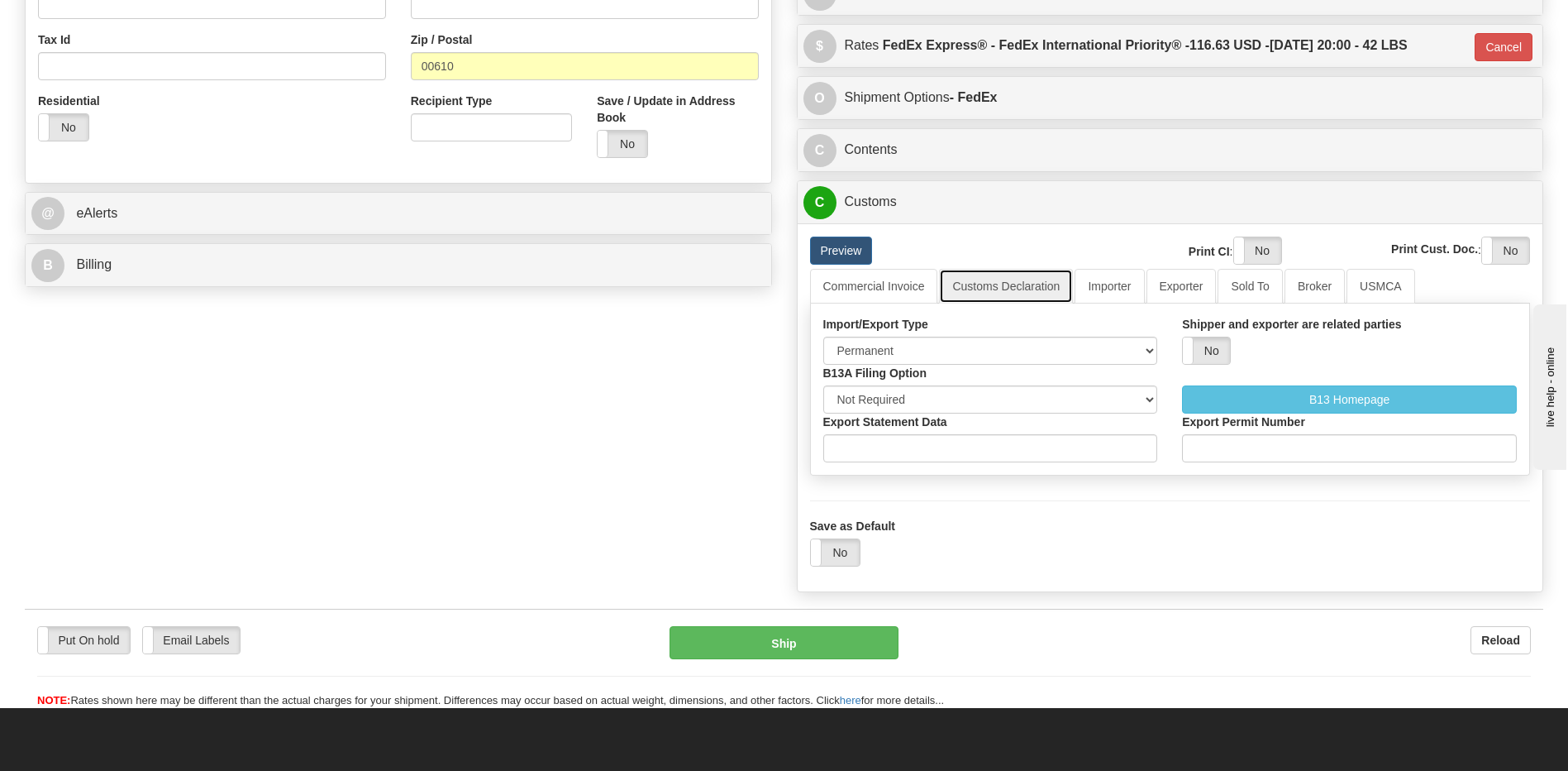
scroll to position [661, 0]
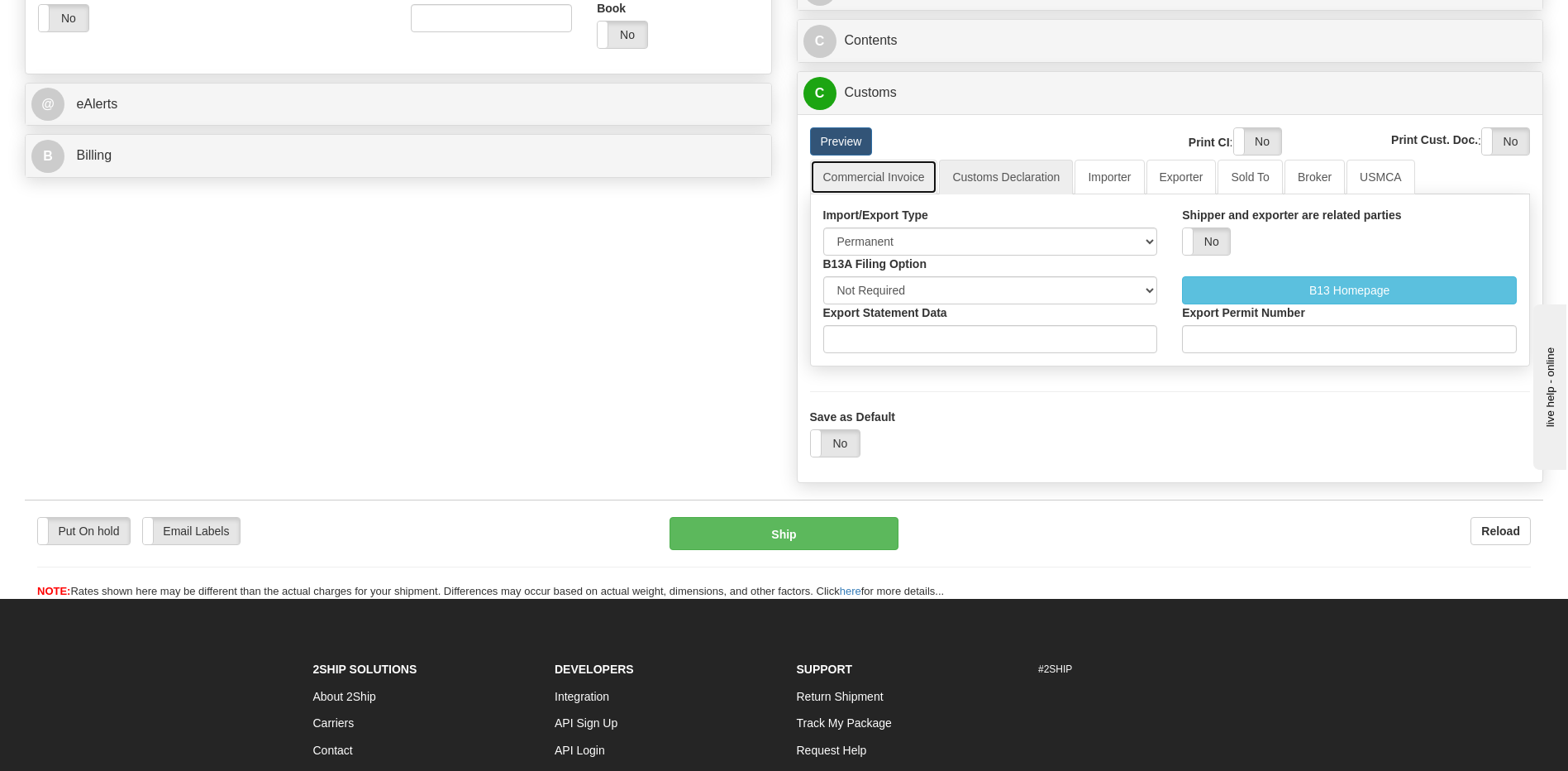
click at [887, 182] on link "Commercial Invoice" at bounding box center [874, 177] width 128 height 35
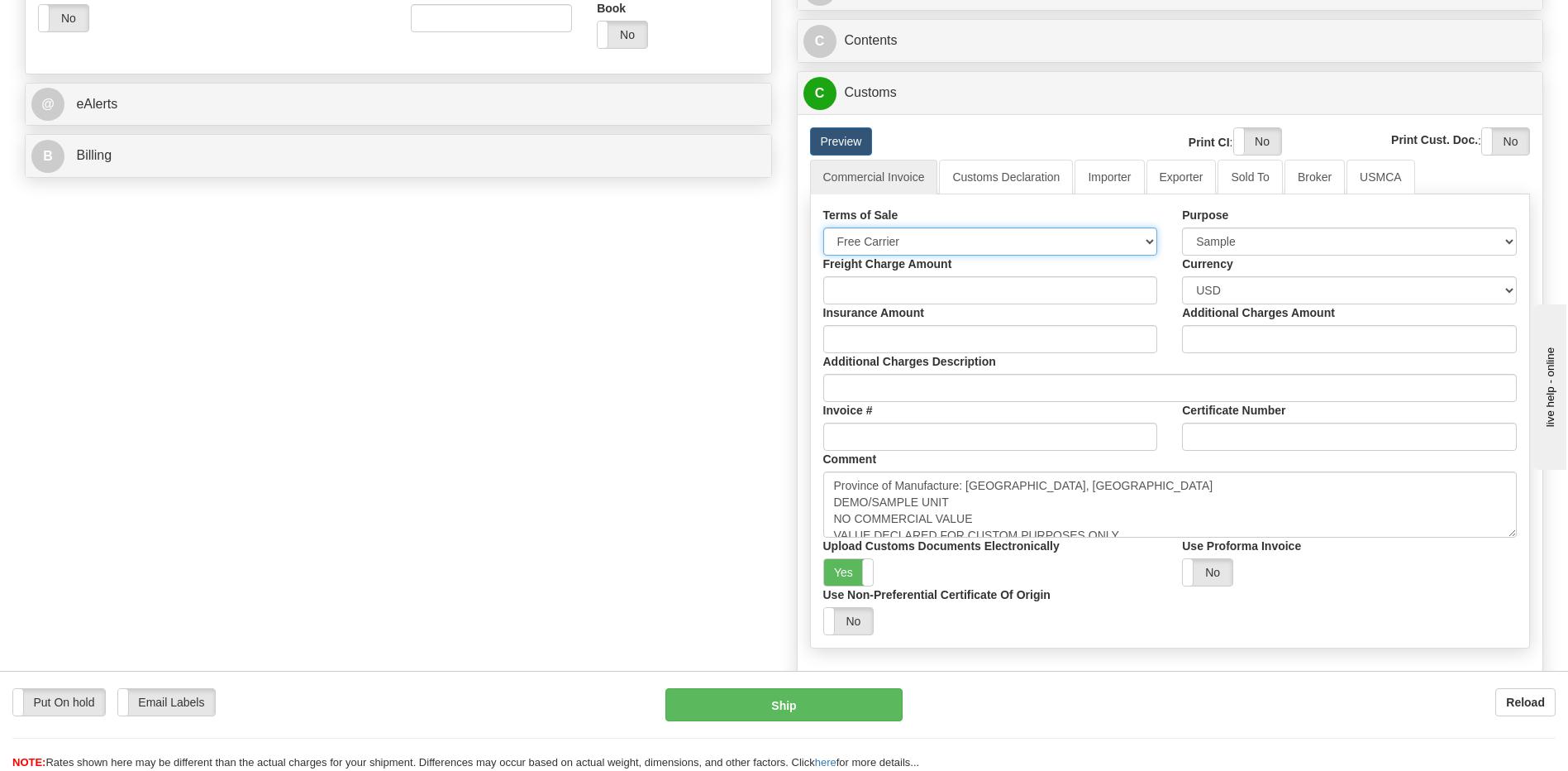
click at [925, 236] on select "Free Carrier Free On Board Ex Works Delivered Duty Unpaid Delivered Duty Paid C…" at bounding box center [990, 242] width 335 height 28
click at [823, 228] on select "Free Carrier Free On Board Ex Works Delivered Duty Unpaid Delivered Duty Paid C…" at bounding box center [990, 242] width 335 height 28
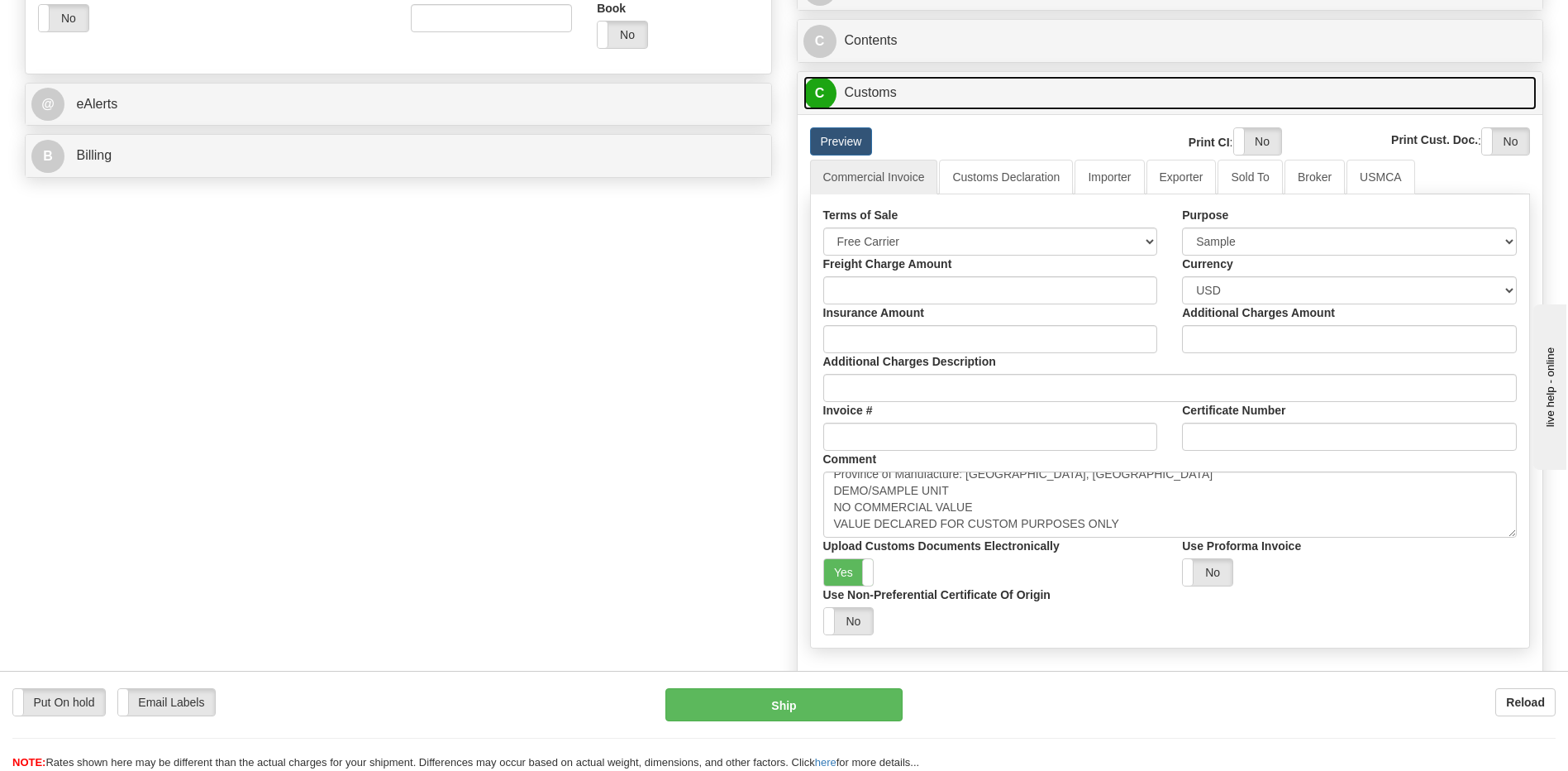
click at [894, 99] on link "C Customs" at bounding box center [1171, 93] width 734 height 34
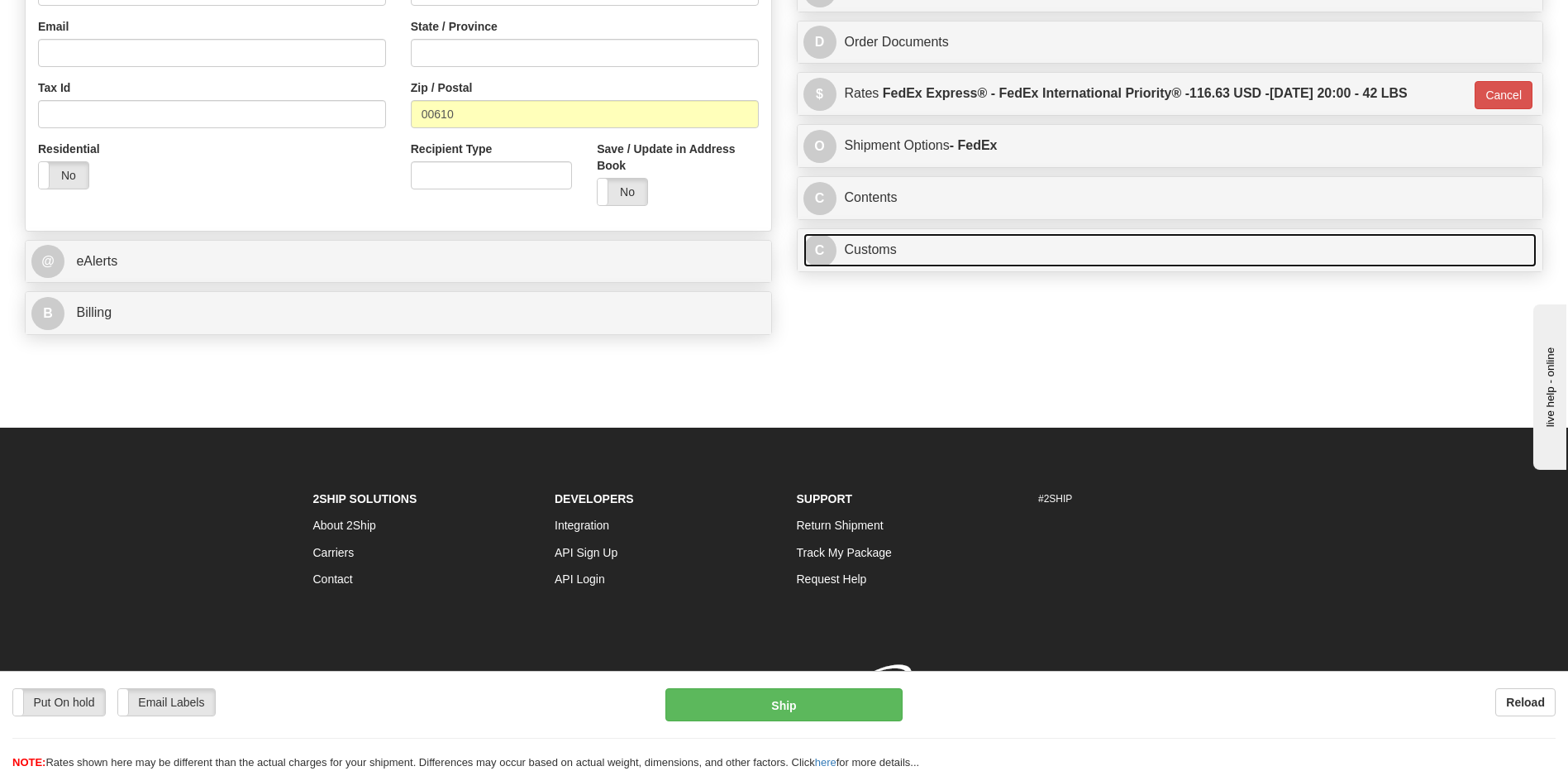
scroll to position [528, 0]
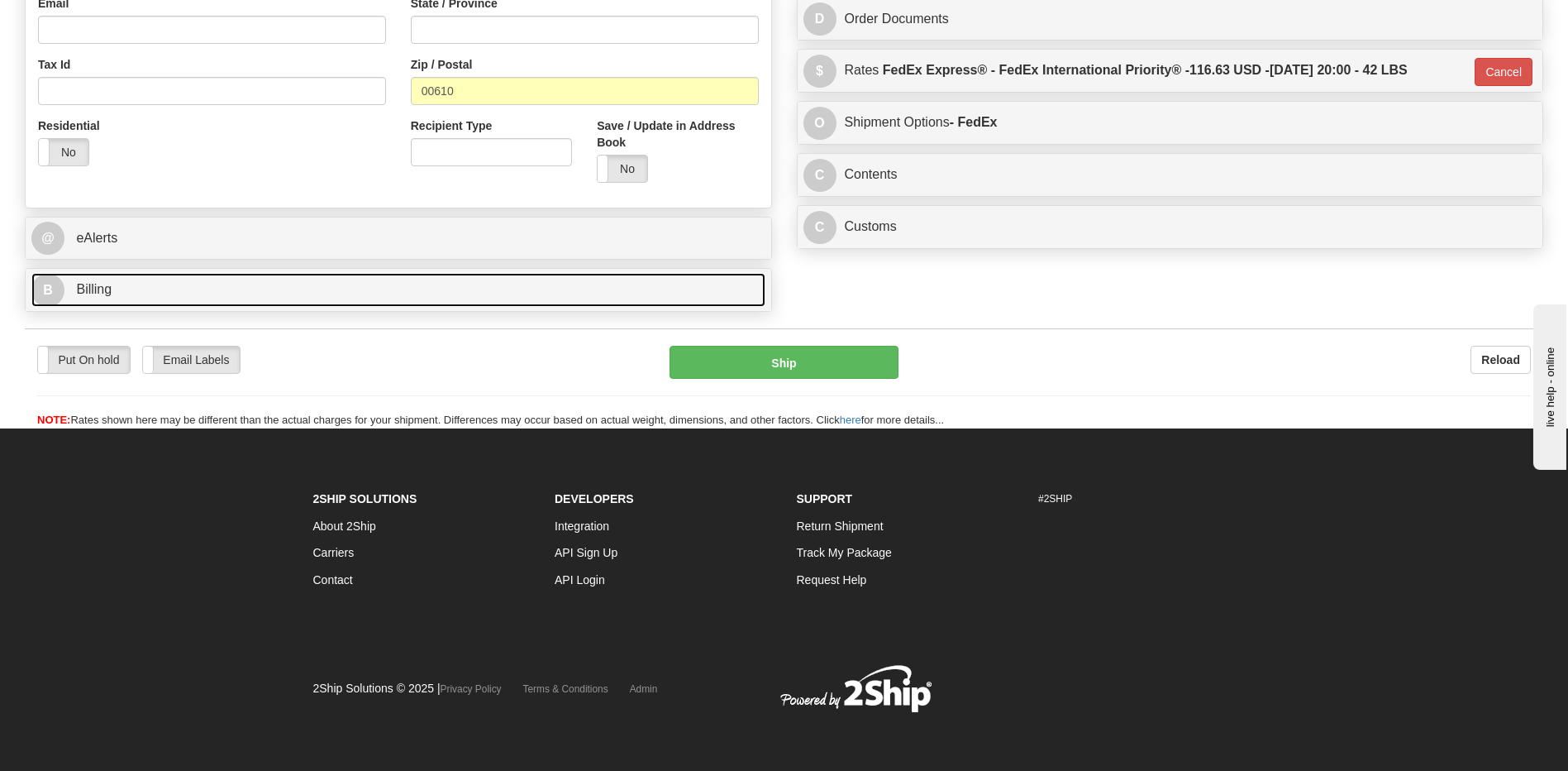
click at [256, 291] on link "B Billing" at bounding box center [398, 290] width 734 height 34
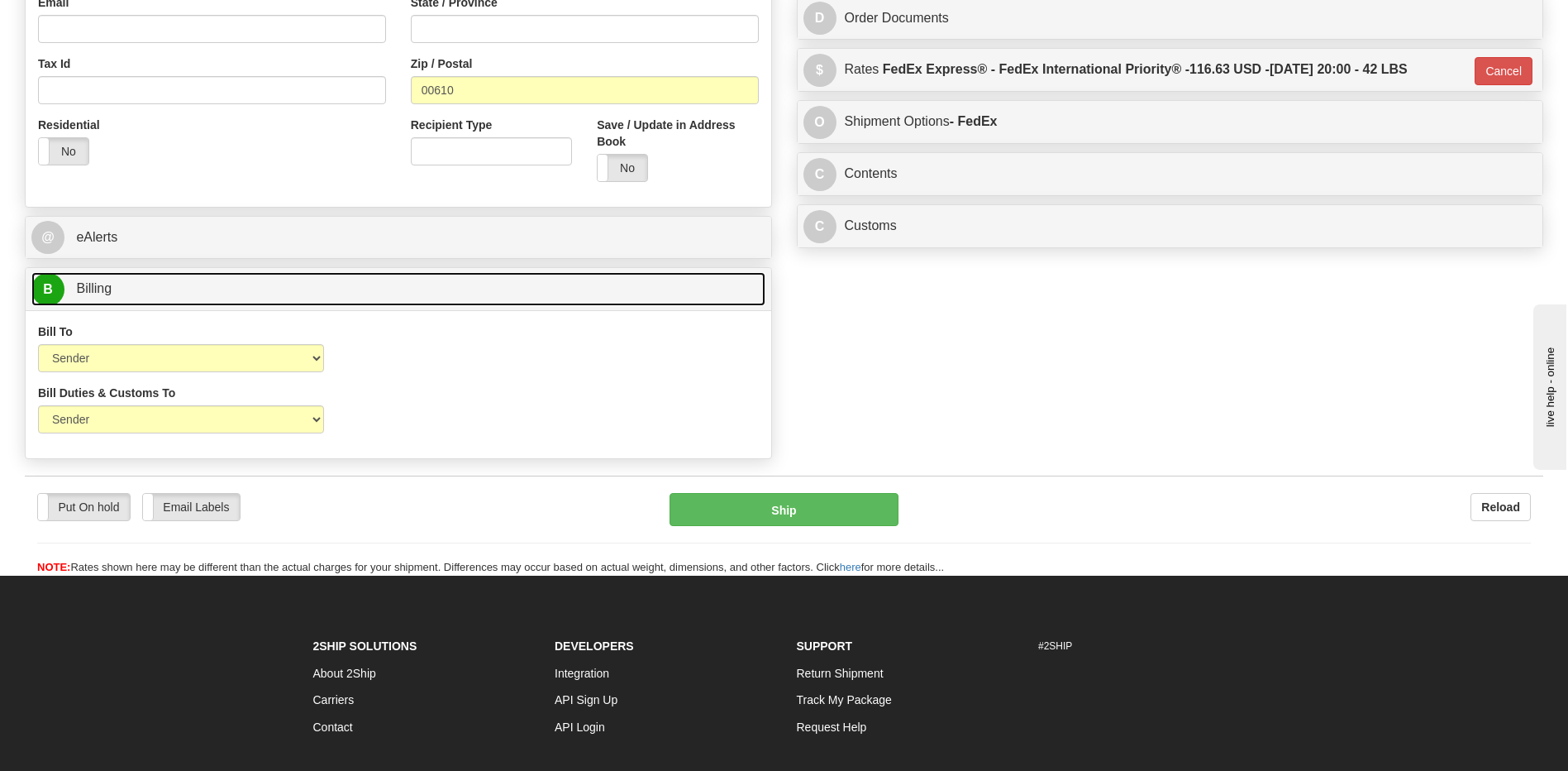
click at [256, 291] on link "B Billing" at bounding box center [398, 289] width 734 height 34
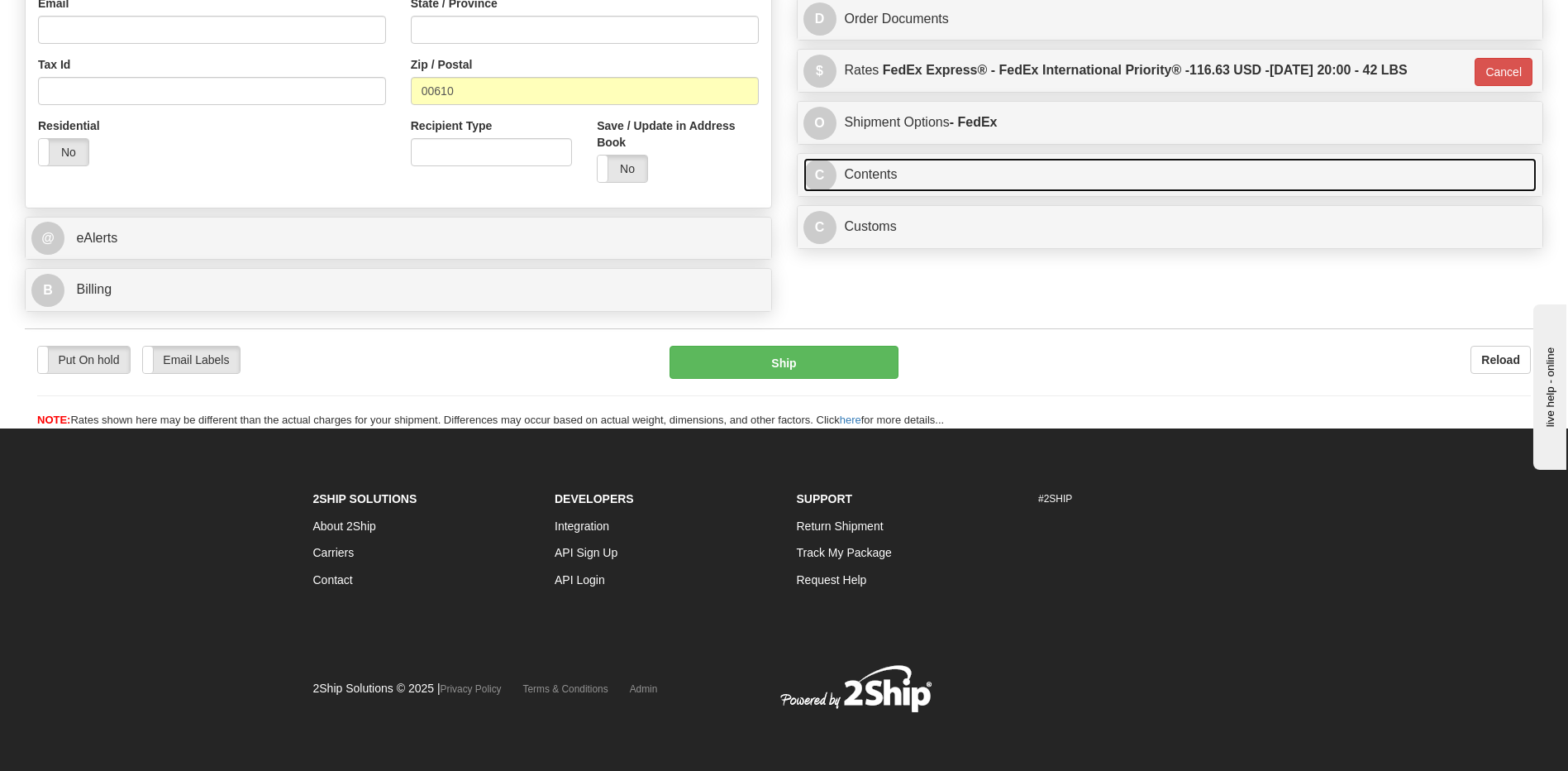
click at [933, 176] on link "C Contents" at bounding box center [1171, 174] width 734 height 34
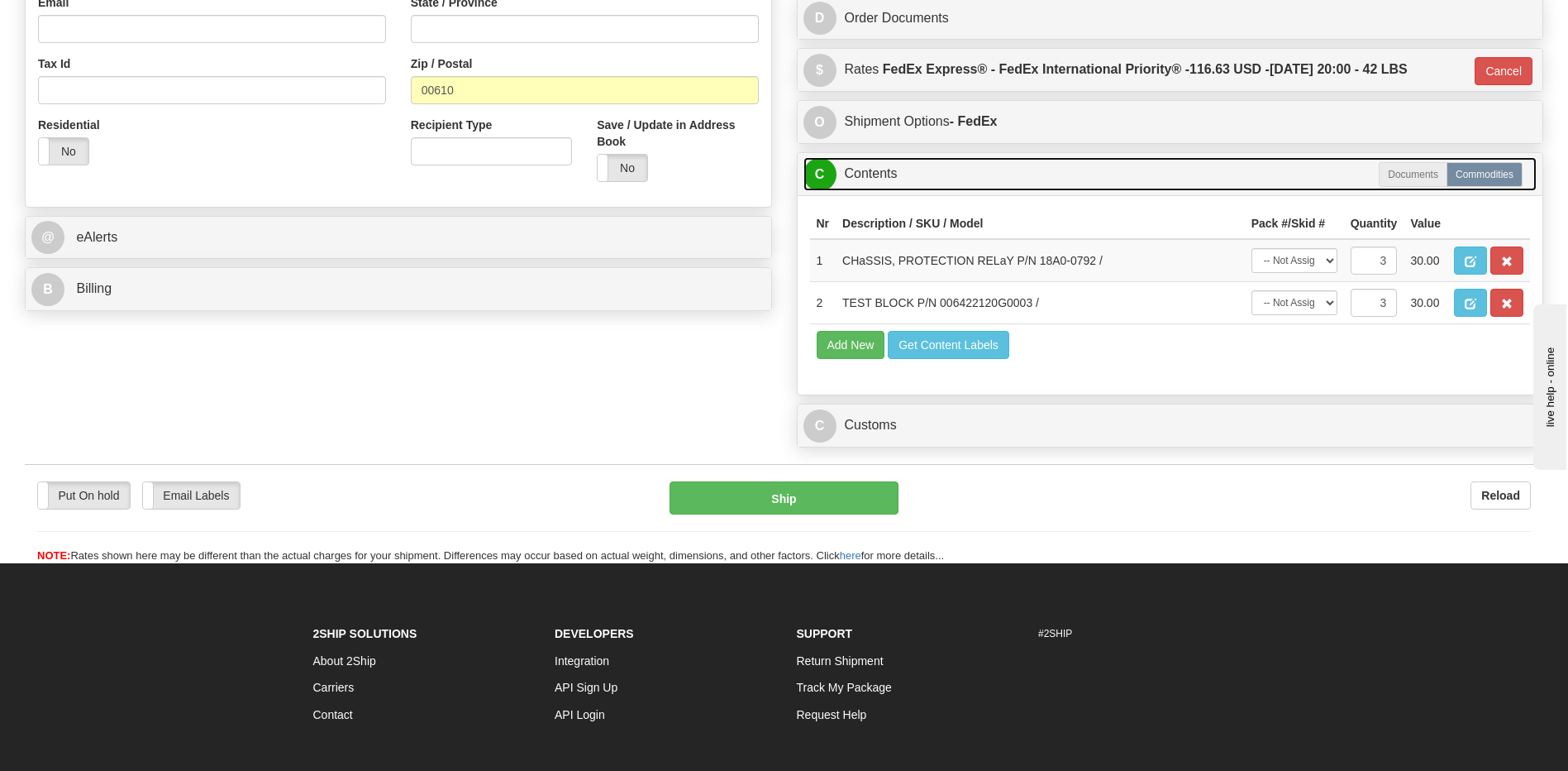
click at [933, 176] on link "C Contents" at bounding box center [1171, 173] width 734 height 34
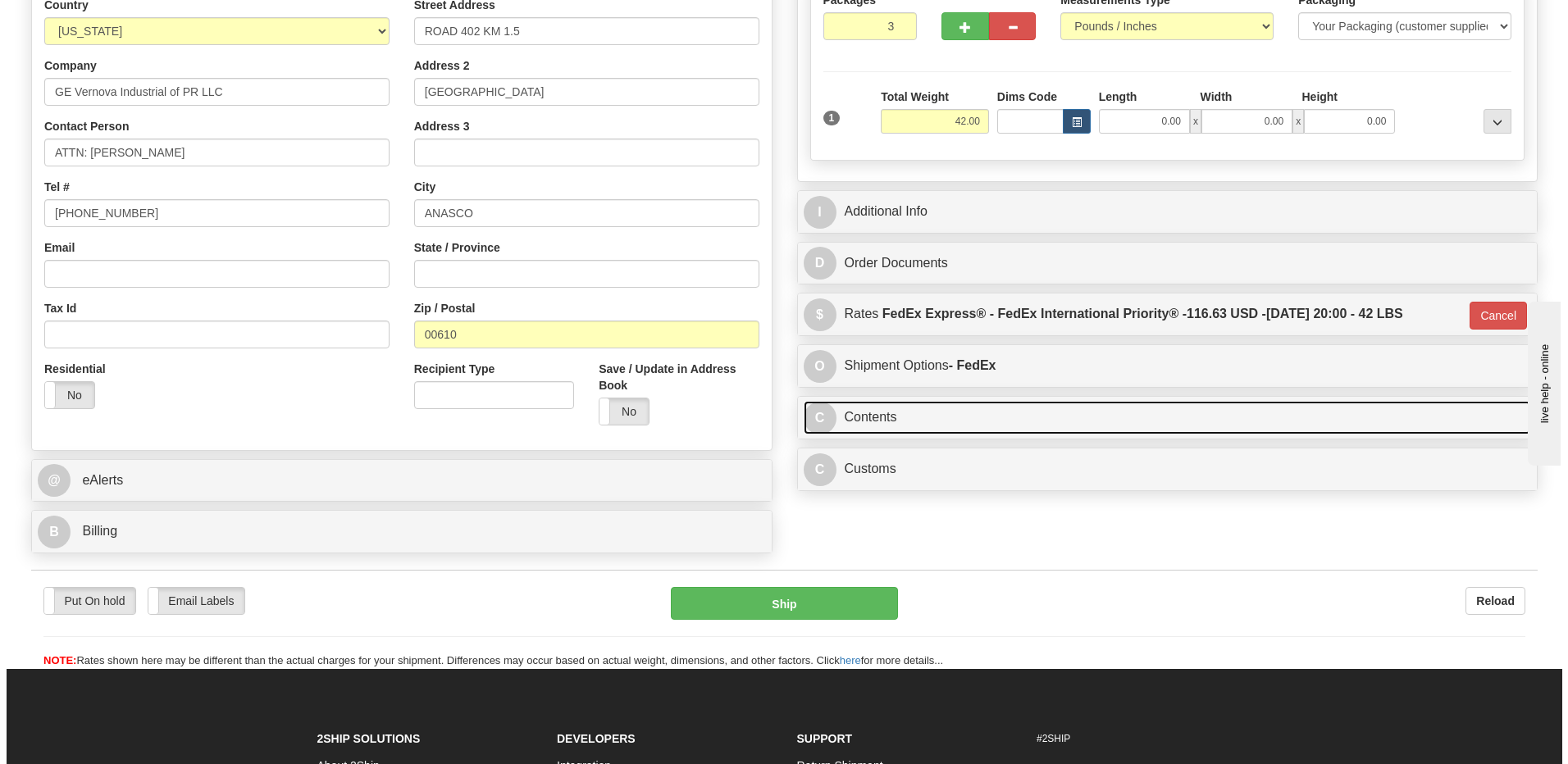
scroll to position [278, 0]
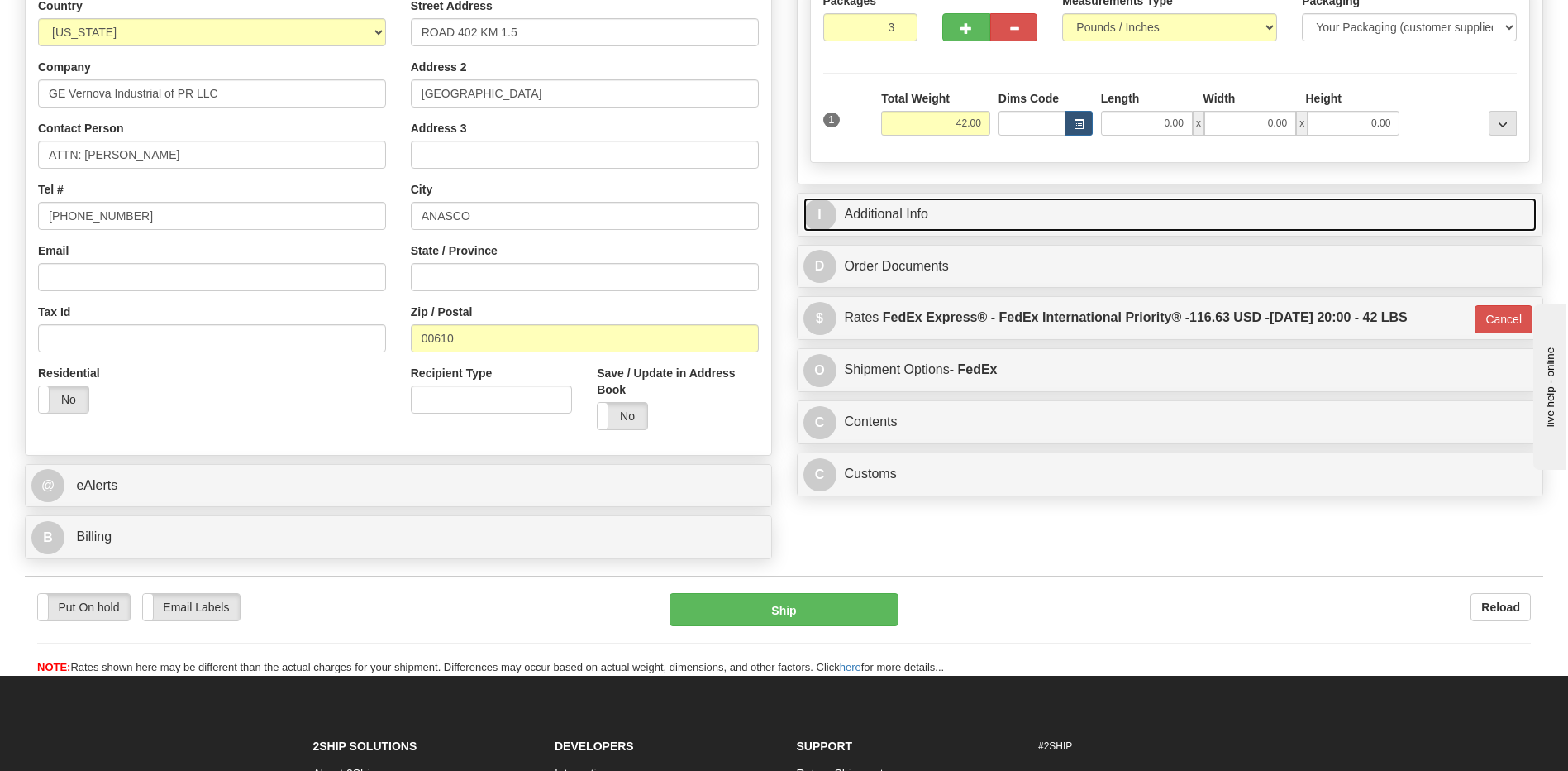
click at [933, 222] on link "I Additional Info" at bounding box center [1171, 214] width 734 height 34
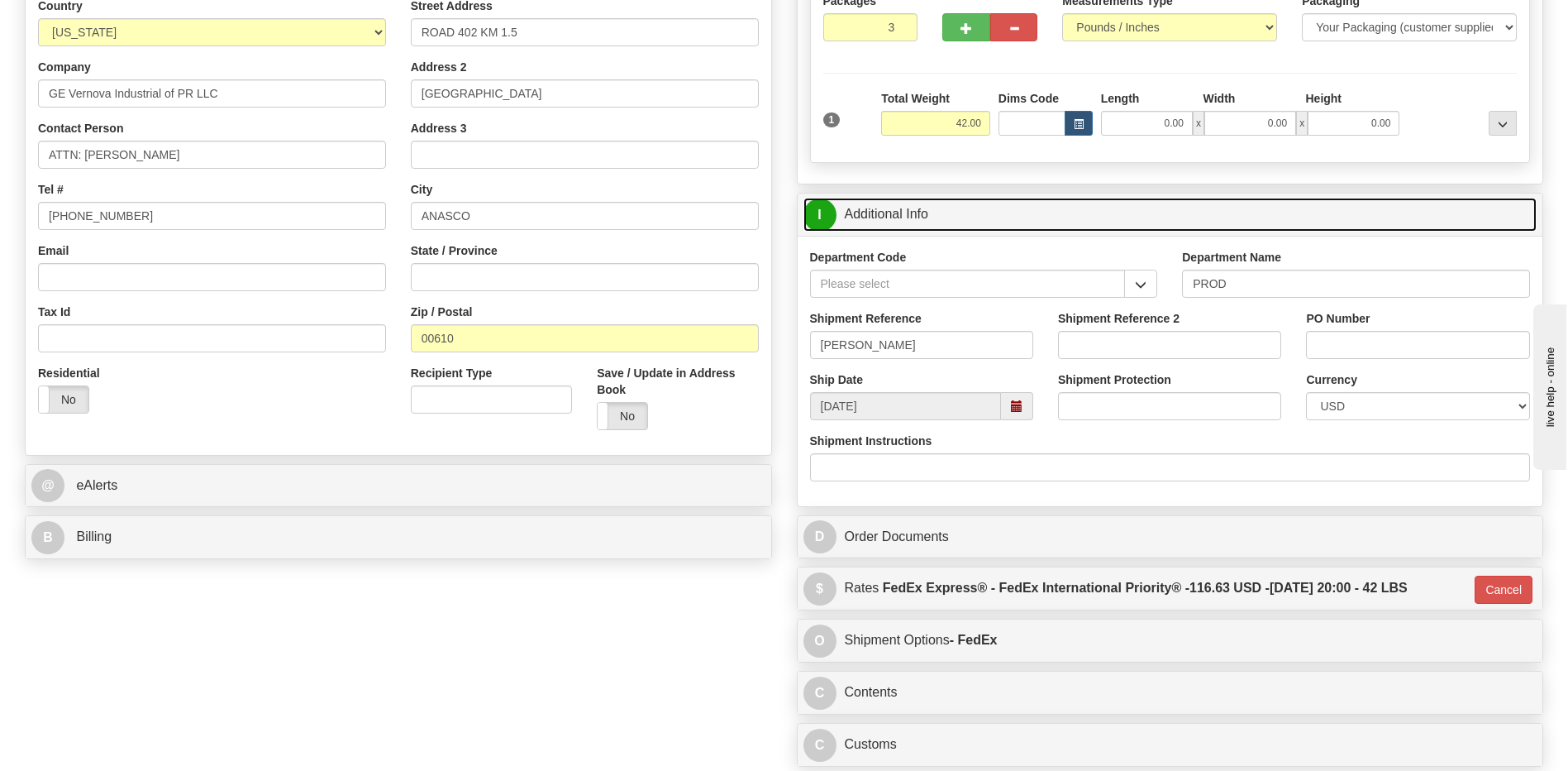
click at [933, 222] on link "I Additional Info" at bounding box center [1171, 214] width 734 height 34
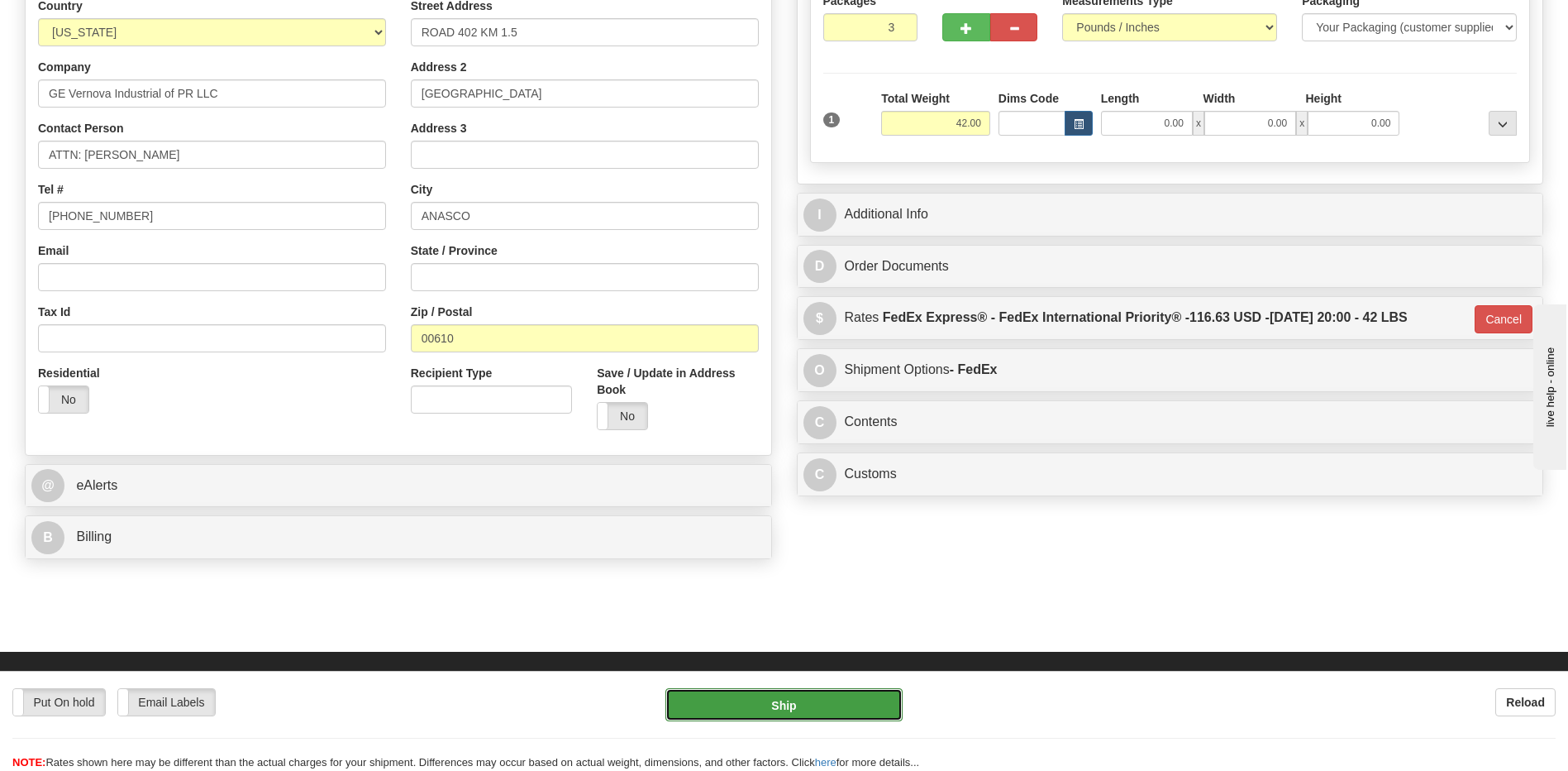
click at [739, 709] on button "Ship" at bounding box center [784, 705] width 236 height 33
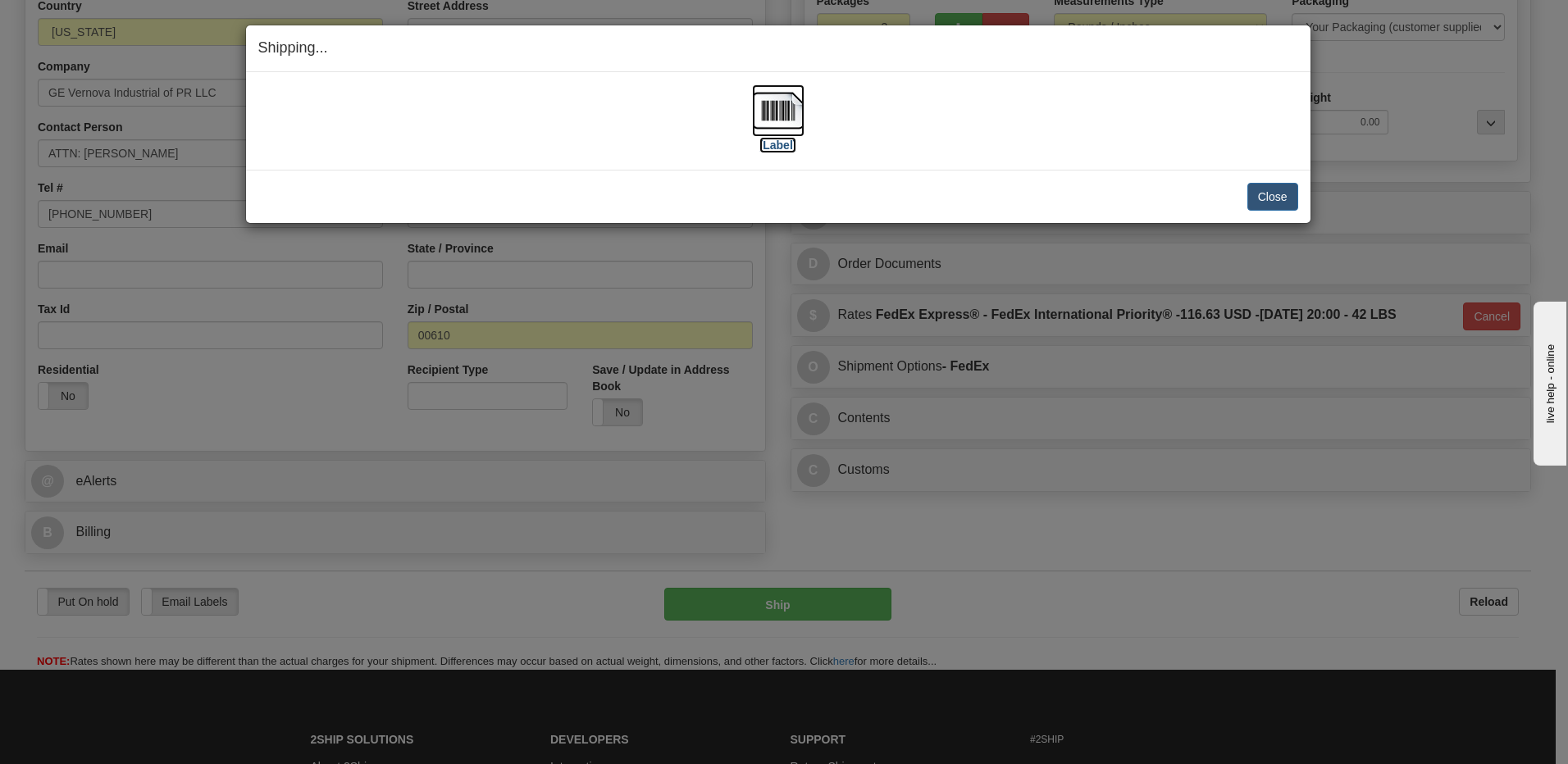
click at [793, 117] on img at bounding box center [777, 110] width 52 height 52
click at [1274, 195] on button "Close" at bounding box center [1273, 196] width 51 height 27
